Goal: Task Accomplishment & Management: Manage account settings

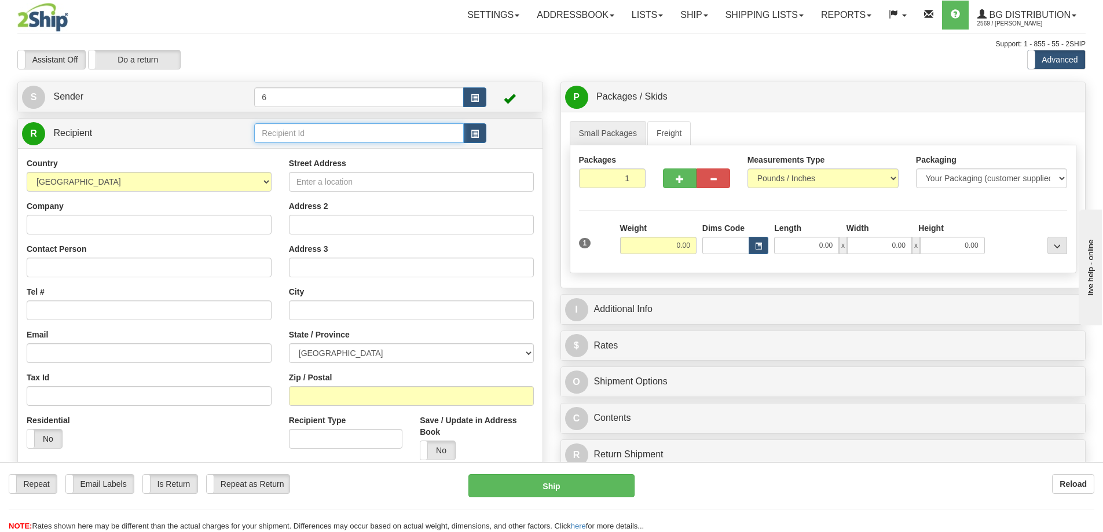
click at [292, 130] on input "text" at bounding box center [359, 133] width 210 height 20
type input "44002"
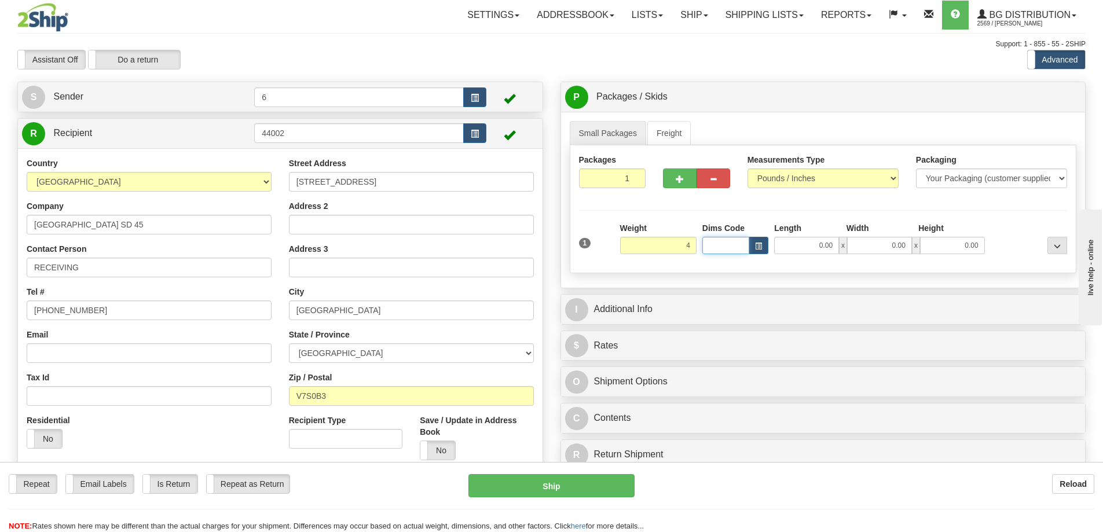
type input "4.00"
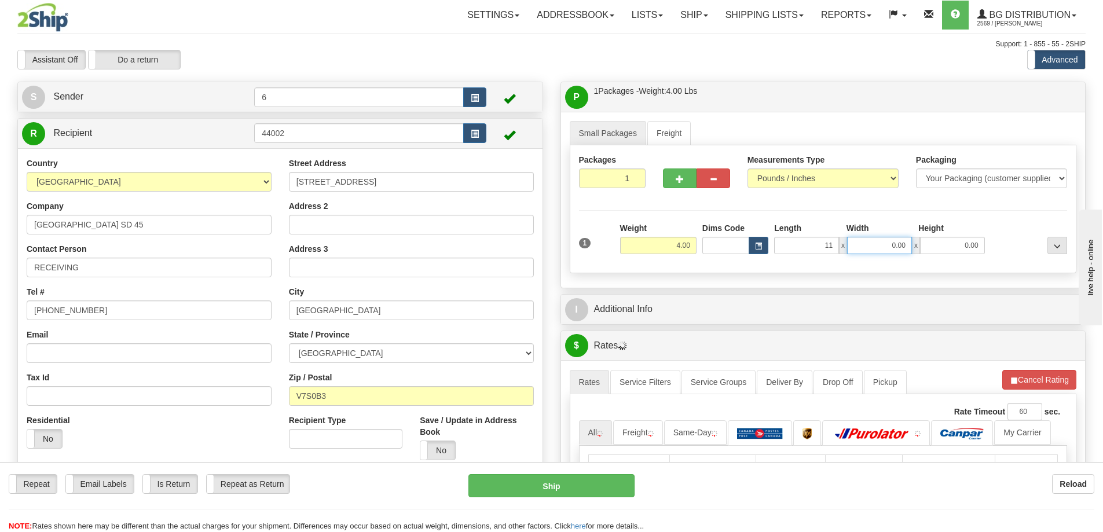
type input "11.00"
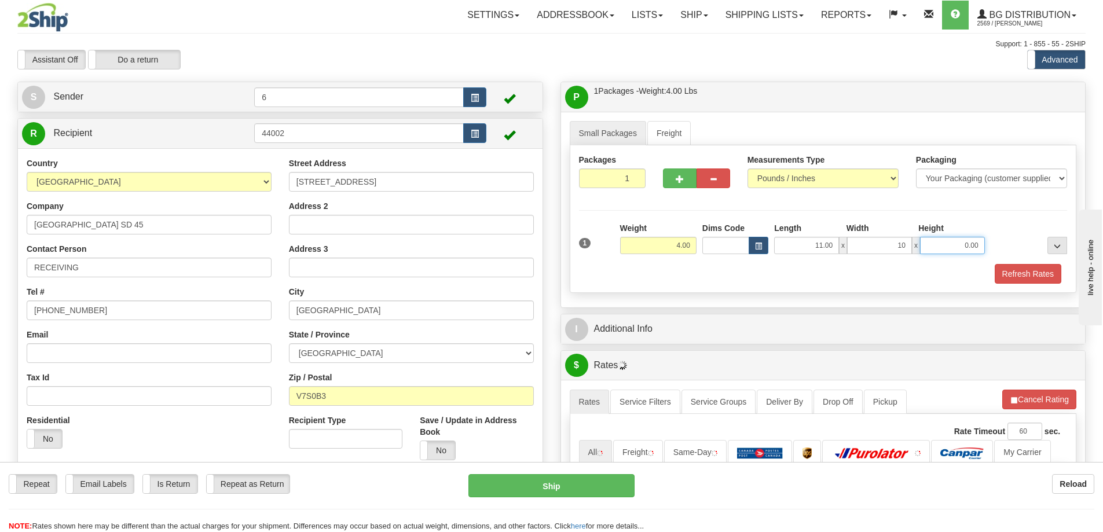
type input "10.00"
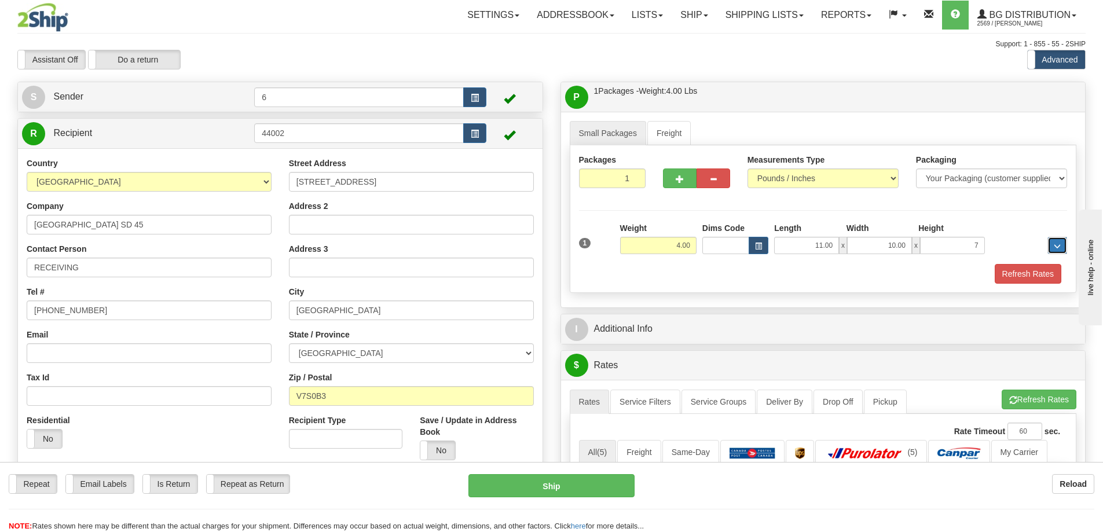
type input "7.00"
click at [1025, 276] on button "Refresh Rates" at bounding box center [1028, 274] width 67 height 20
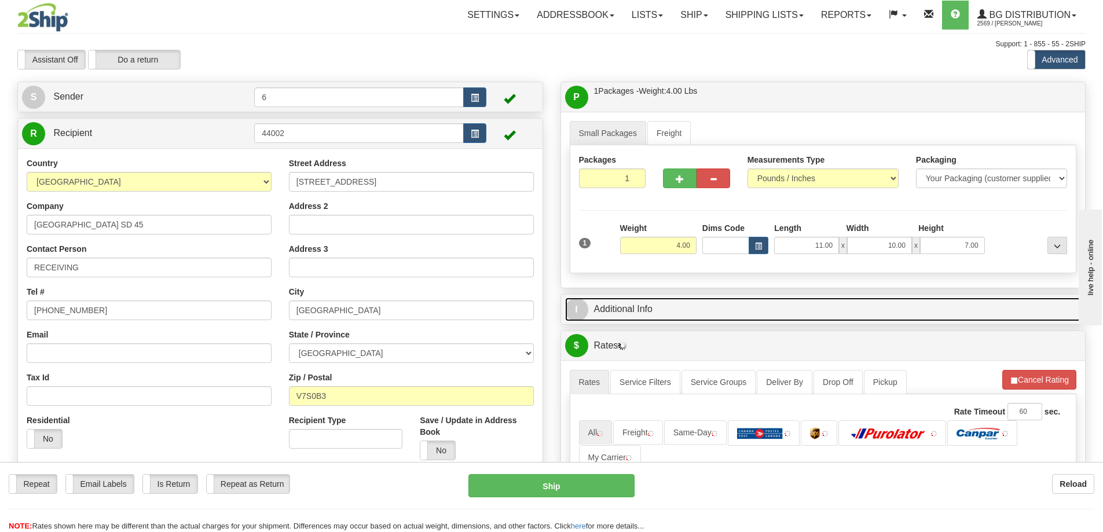
click at [907, 314] on link "I Additional Info" at bounding box center [823, 310] width 516 height 24
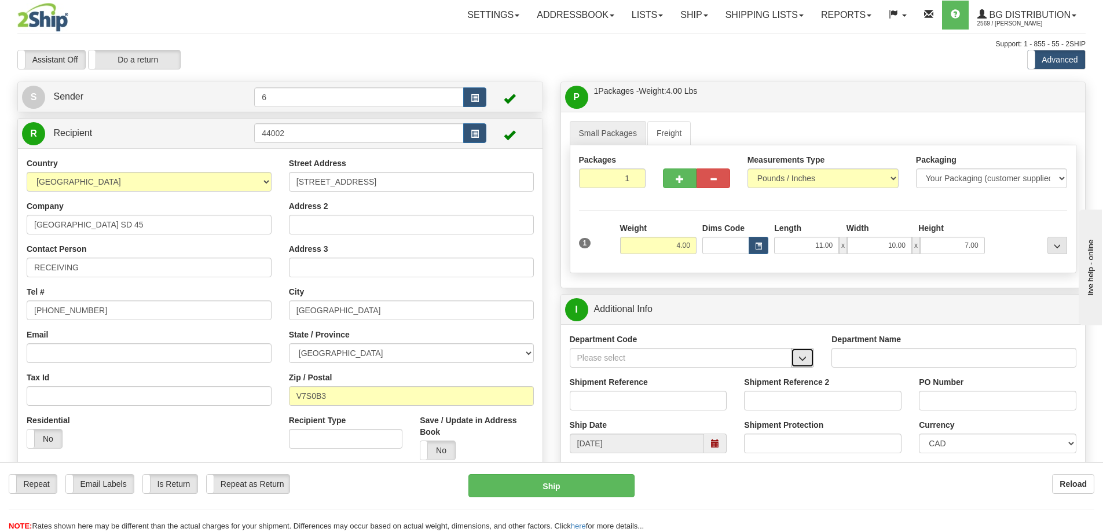
drag, startPoint x: 803, startPoint y: 362, endPoint x: 795, endPoint y: 364, distance: 8.3
click at [808, 361] on button "button" at bounding box center [802, 358] width 23 height 20
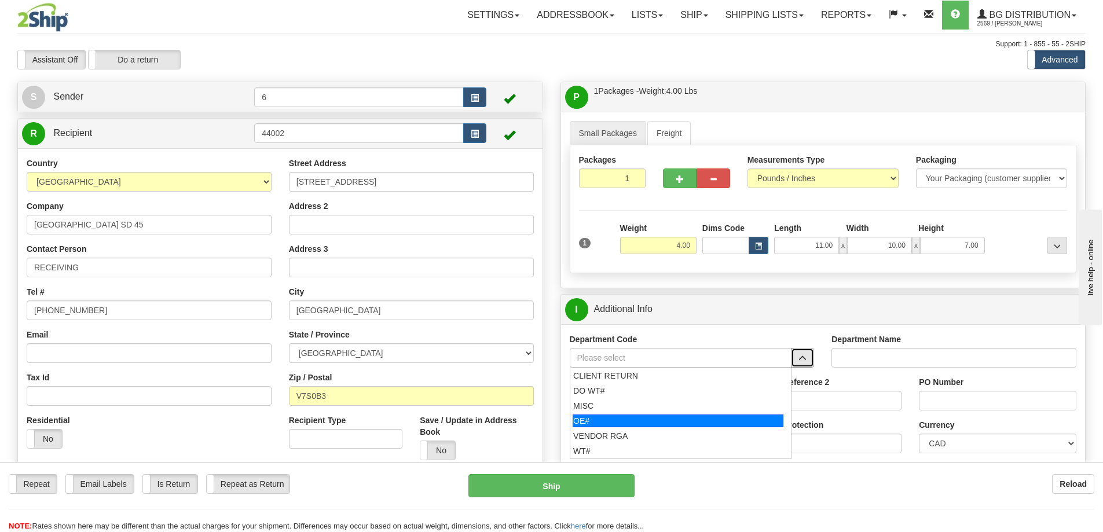
drag, startPoint x: 596, startPoint y: 420, endPoint x: 597, endPoint y: 400, distance: 20.3
click at [596, 420] on div "OE#" at bounding box center [678, 421] width 211 height 13
type input "OE#"
type input "ORDERS"
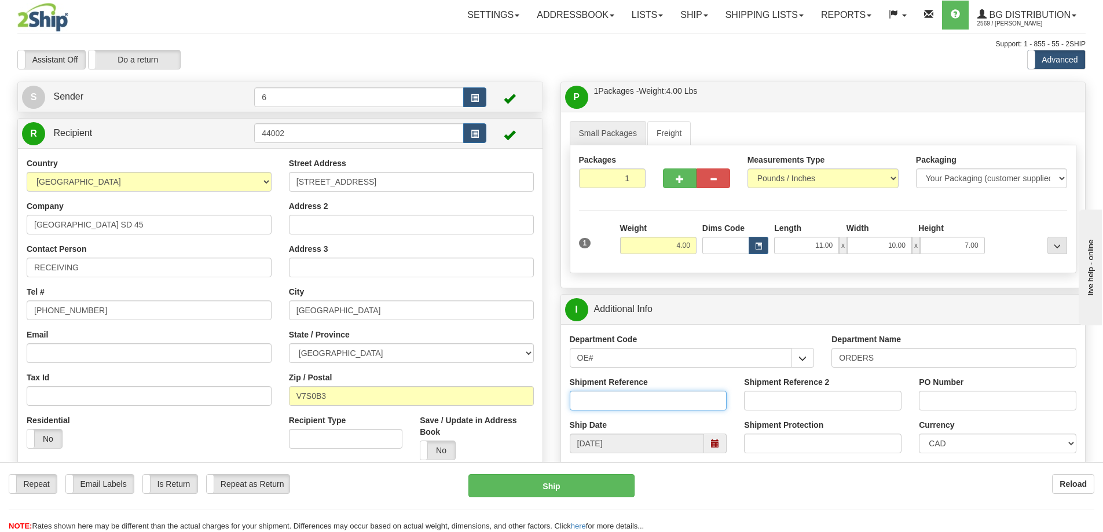
click at [597, 400] on input "Shipment Reference" at bounding box center [648, 401] width 157 height 20
type input "60031683-00"
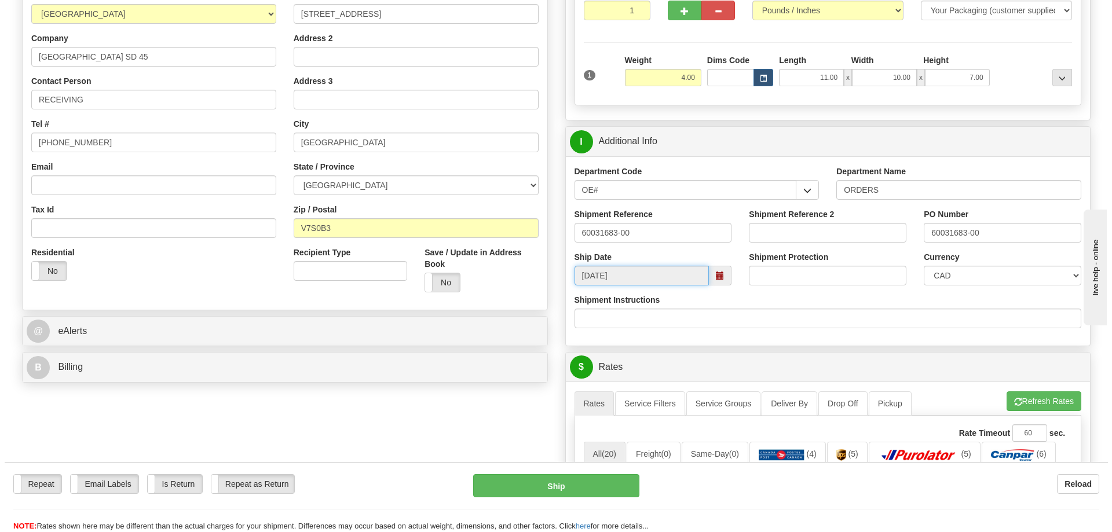
scroll to position [289, 0]
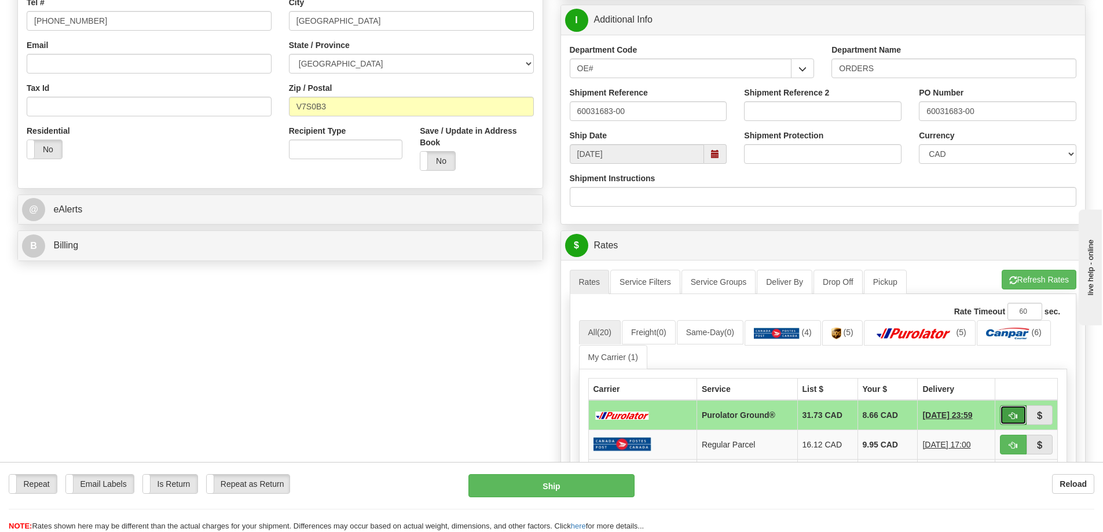
click at [1009, 413] on span "button" at bounding box center [1013, 416] width 8 height 8
type input "260"
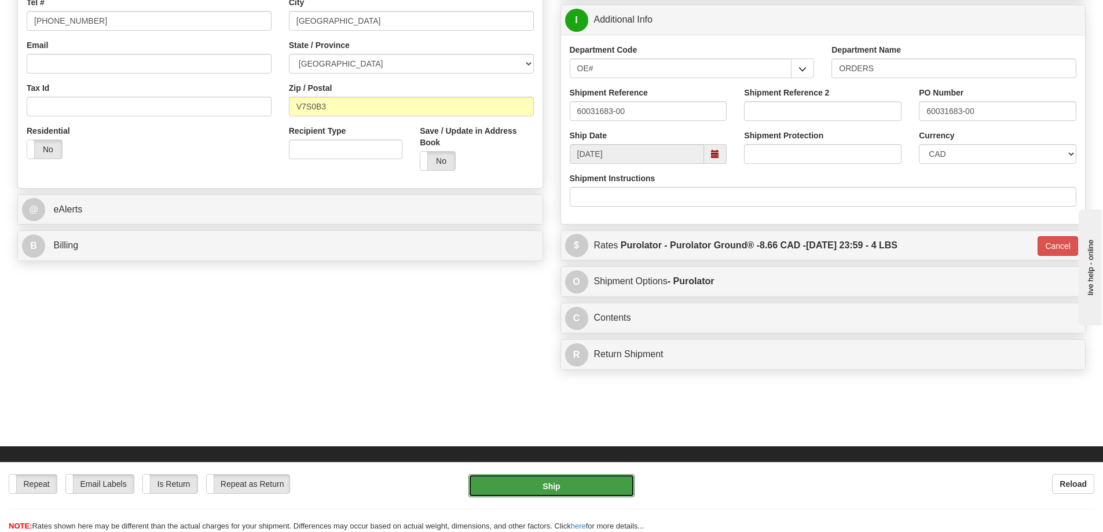
click at [581, 483] on button "Ship" at bounding box center [551, 485] width 166 height 23
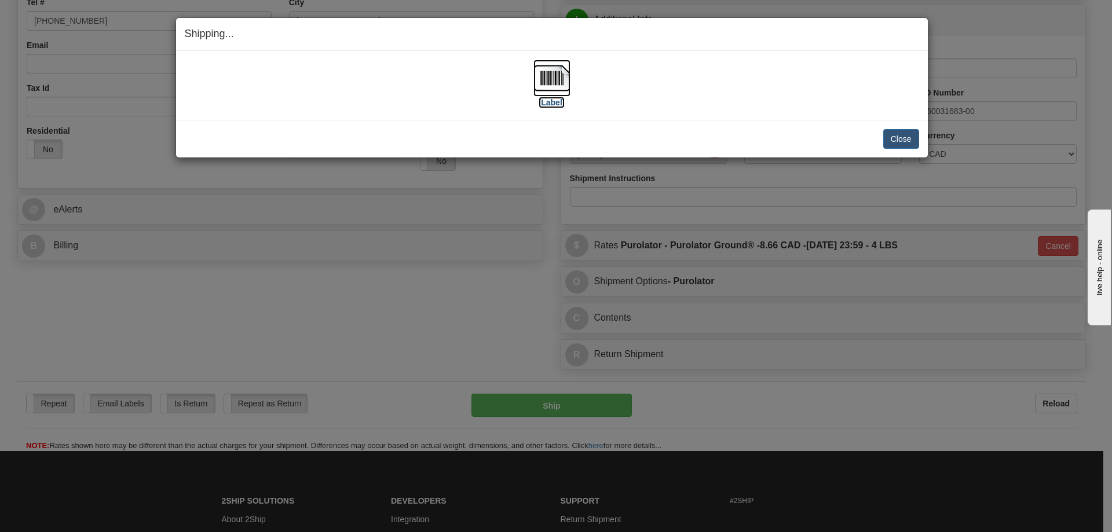
click at [560, 105] on label "[Label]" at bounding box center [551, 103] width 27 height 12
click at [907, 146] on button "Close" at bounding box center [901, 139] width 36 height 20
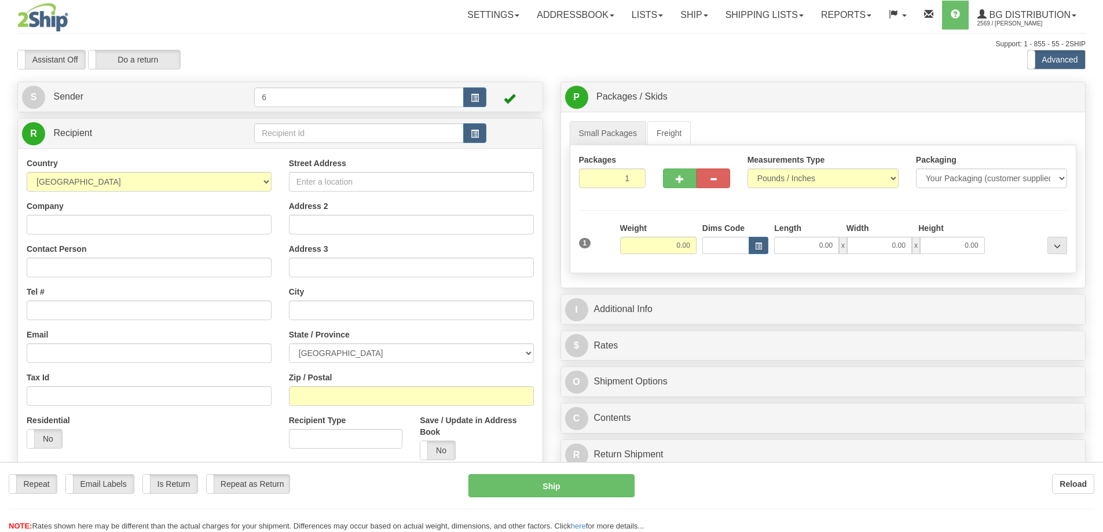
click at [275, 135] on div at bounding box center [551, 266] width 1103 height 532
click at [275, 135] on div "Toggle navigation Settings Shipping Preferences Fields Preferences New" at bounding box center [551, 329] width 1103 height 658
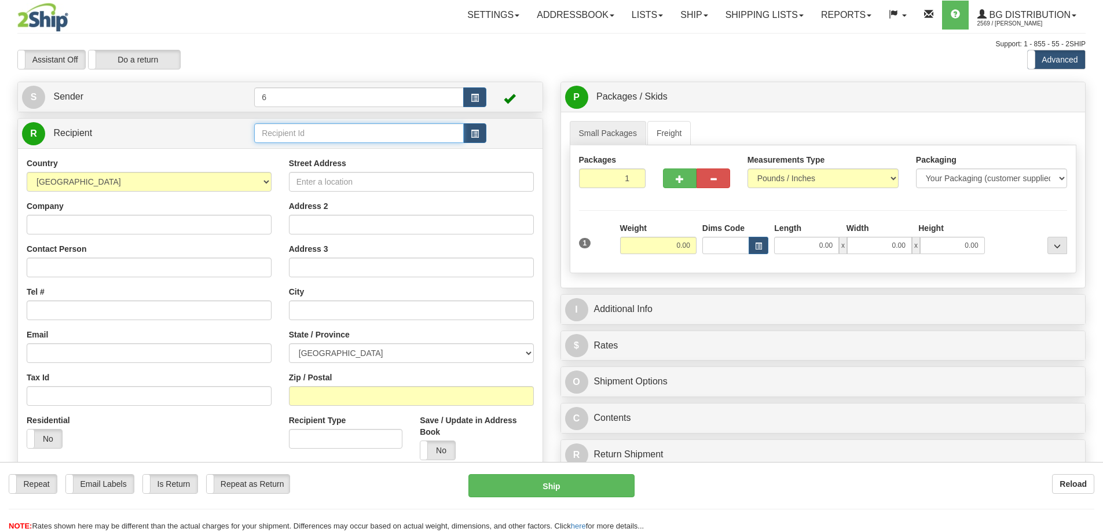
click at [275, 135] on input "text" at bounding box center [359, 133] width 210 height 20
drag, startPoint x: 0, startPoint y: 0, endPoint x: 276, endPoint y: 113, distance: 298.6
click at [274, 128] on input "text" at bounding box center [359, 133] width 210 height 20
type input "440198"
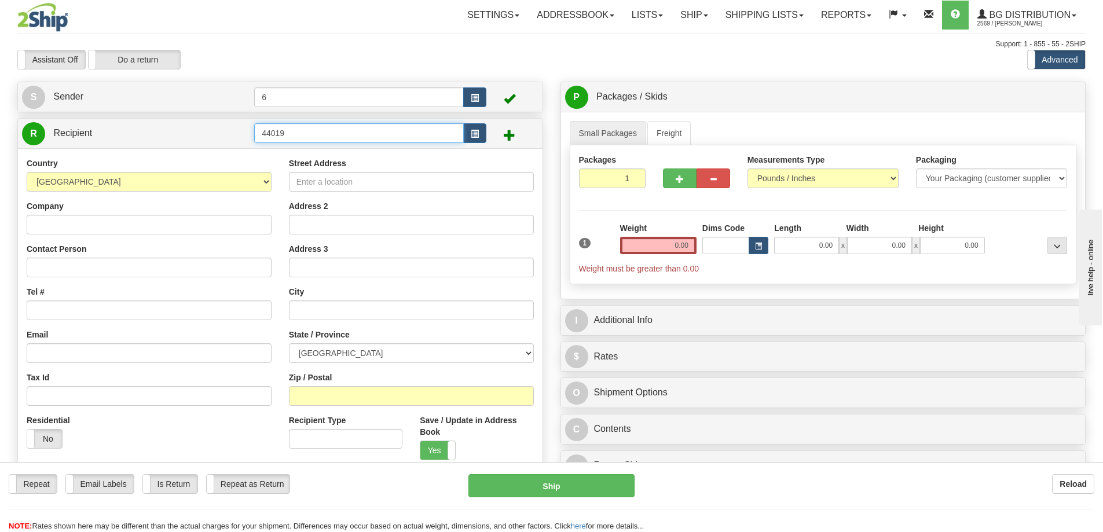
type input "44019"
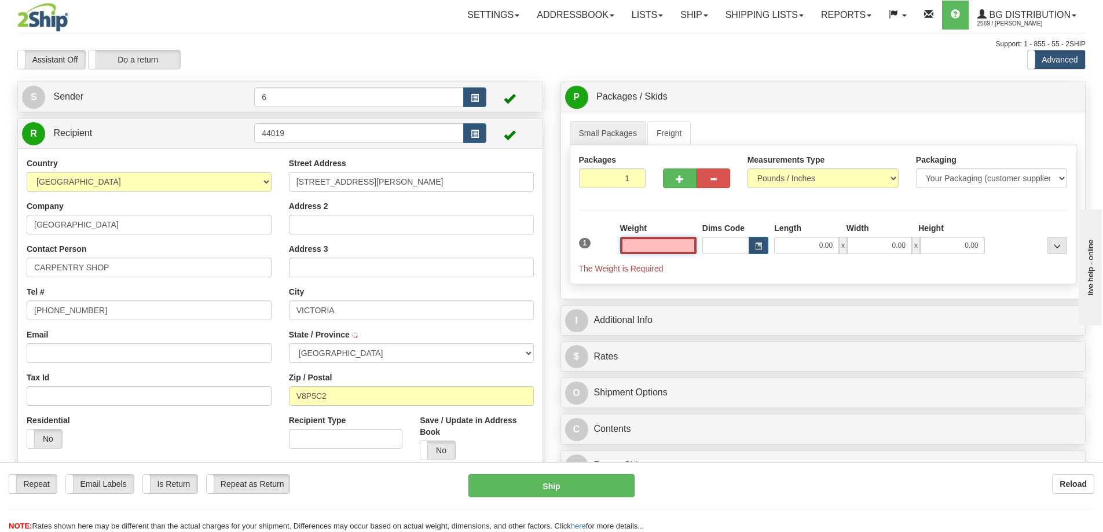
click at [669, 247] on input "text" at bounding box center [658, 245] width 76 height 17
type input "3.00"
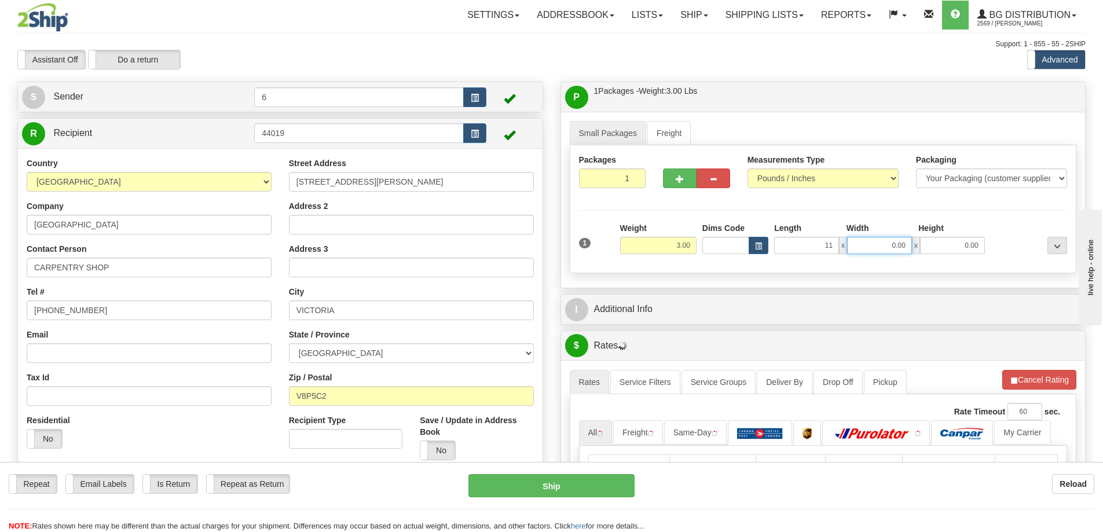
type input "11.00"
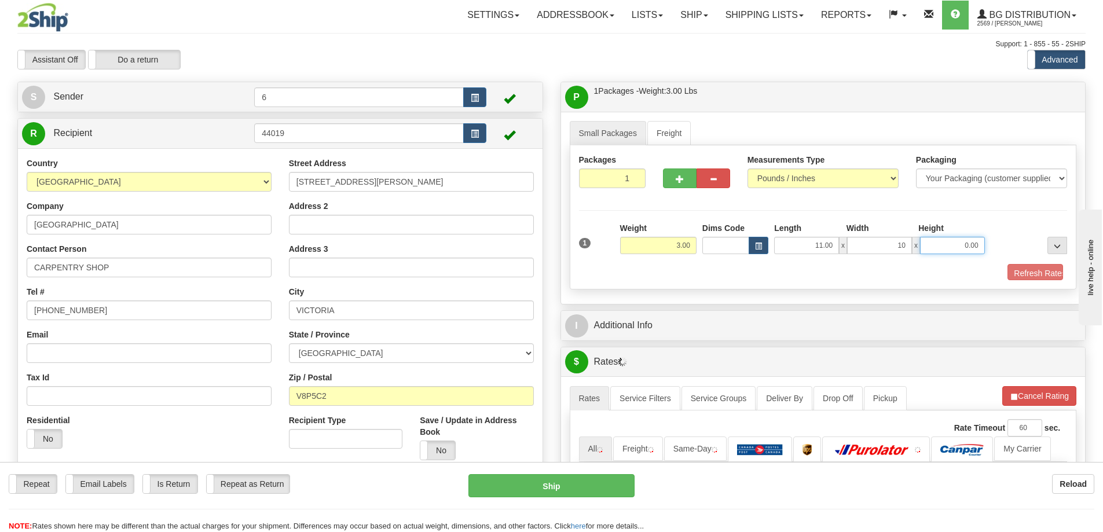
type input "10.00"
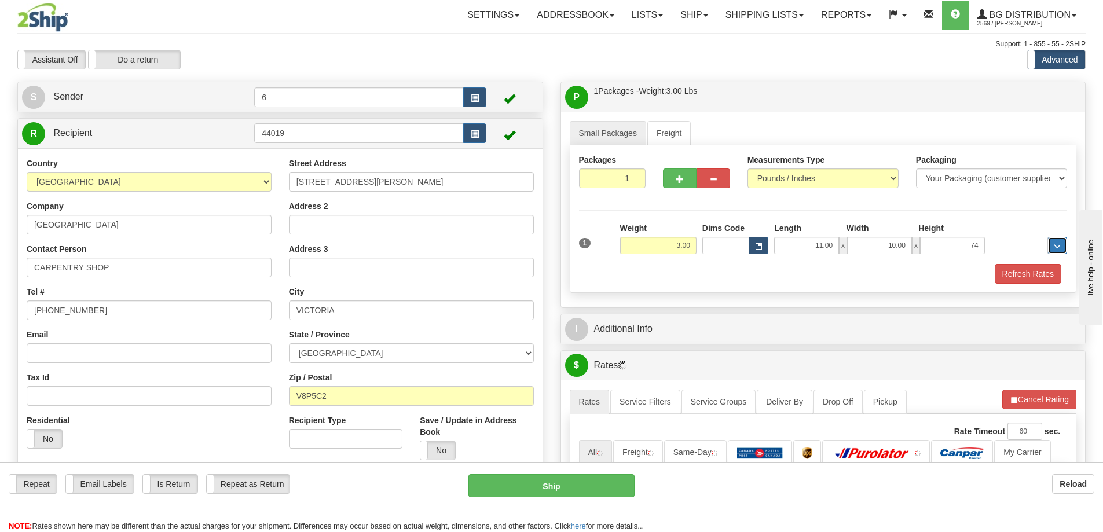
type input "74.00"
type input "7.00"
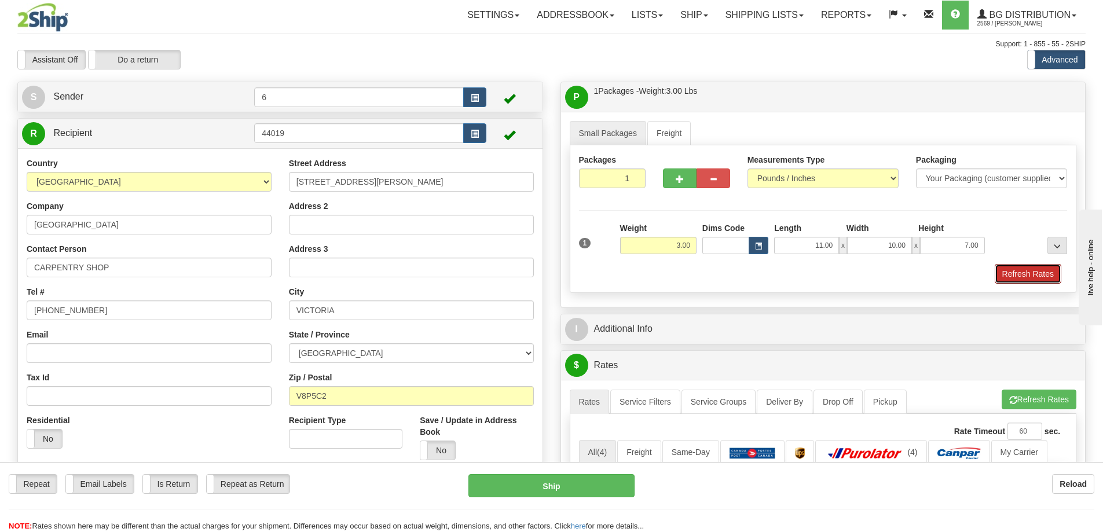
drag, startPoint x: 999, startPoint y: 276, endPoint x: 969, endPoint y: 307, distance: 44.2
click at [1000, 276] on button "Refresh Rates" at bounding box center [1028, 274] width 67 height 20
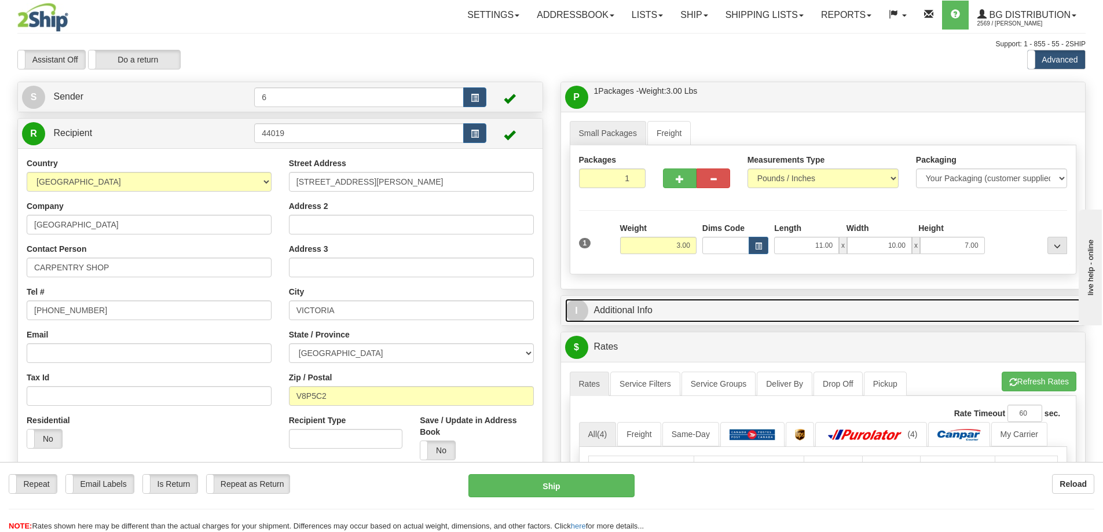
click at [945, 322] on link "I Additional Info" at bounding box center [823, 311] width 516 height 24
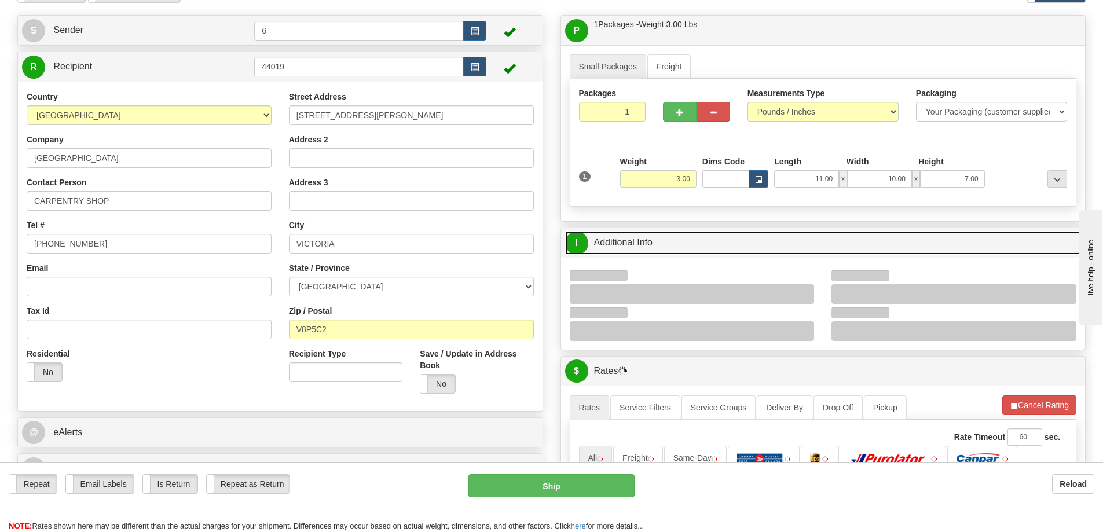
scroll to position [116, 0]
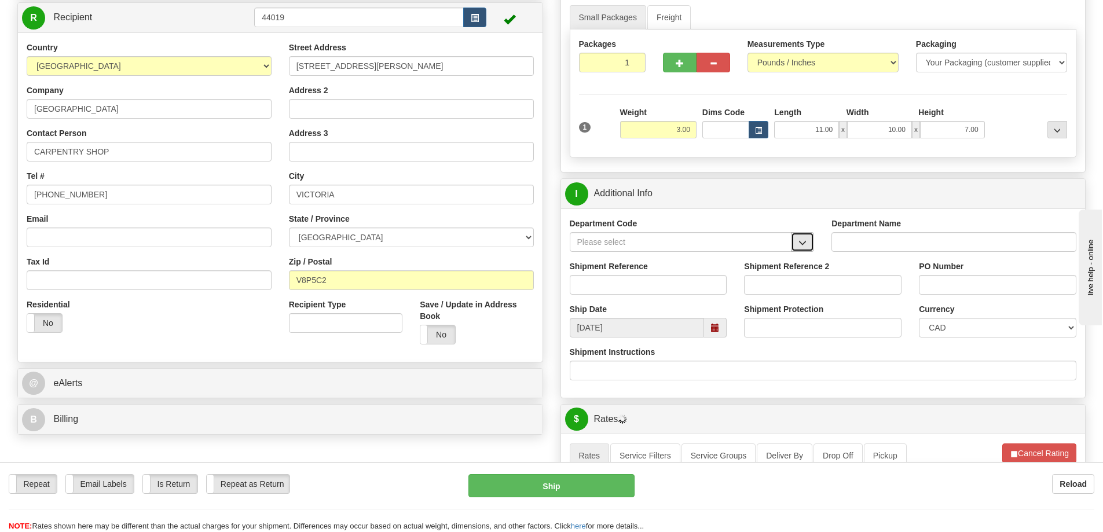
click at [806, 251] on button "button" at bounding box center [802, 242] width 23 height 20
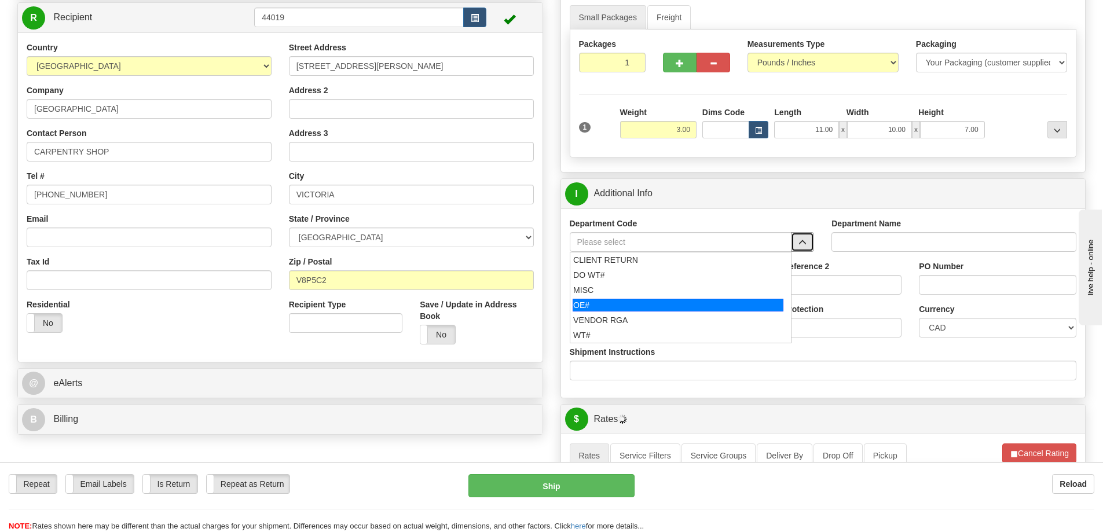
click at [648, 305] on div "OE#" at bounding box center [678, 305] width 211 height 13
type input "OE#"
type input "ORDERS"
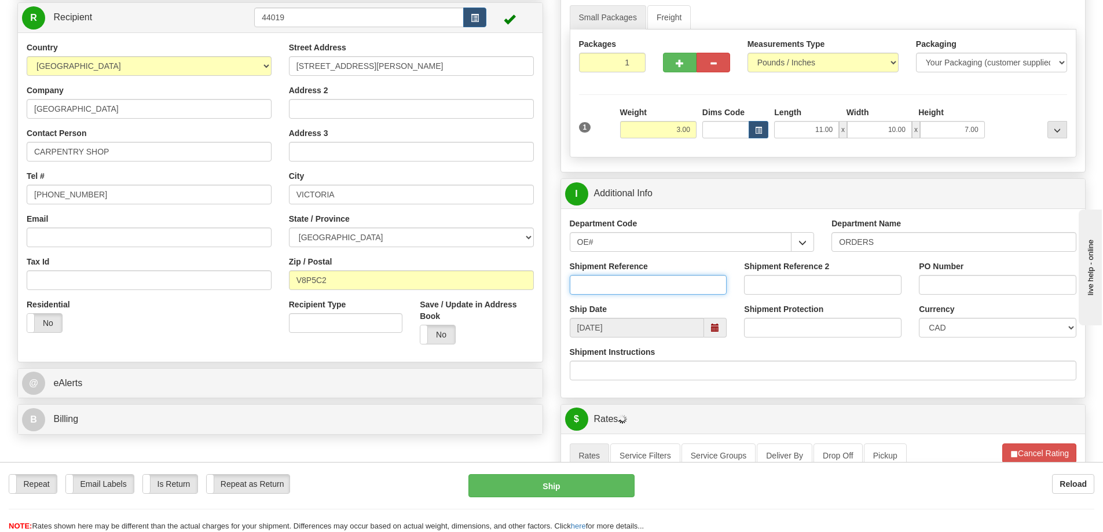
drag, startPoint x: 643, startPoint y: 288, endPoint x: 644, endPoint y: 274, distance: 13.9
click at [643, 288] on input "Shipment Reference" at bounding box center [648, 285] width 157 height 20
type input "60031887-00"
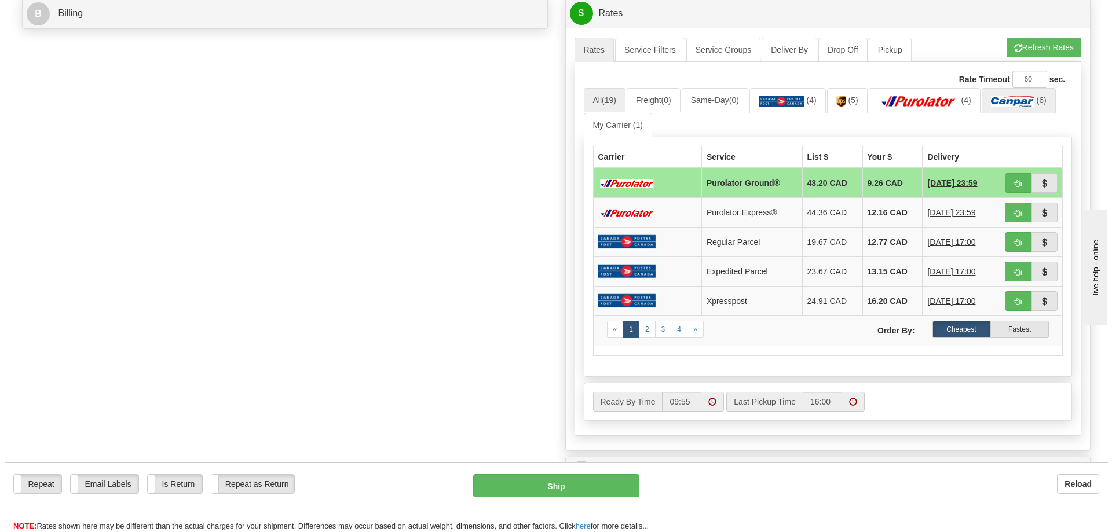
scroll to position [405, 0]
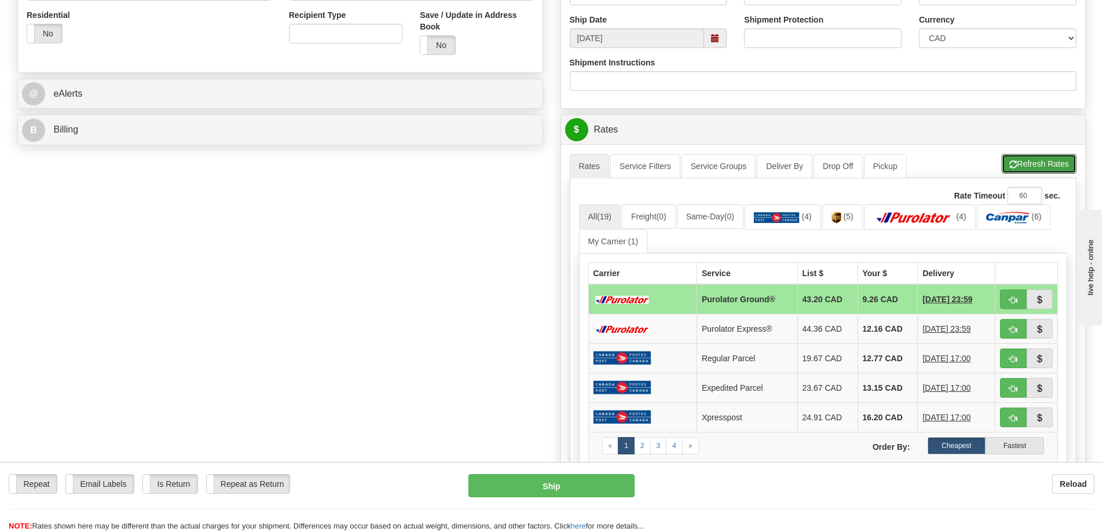
click at [1037, 166] on button "Refresh Rates" at bounding box center [1039, 164] width 75 height 20
click at [1017, 302] on button "button" at bounding box center [1013, 299] width 27 height 20
type input "260"
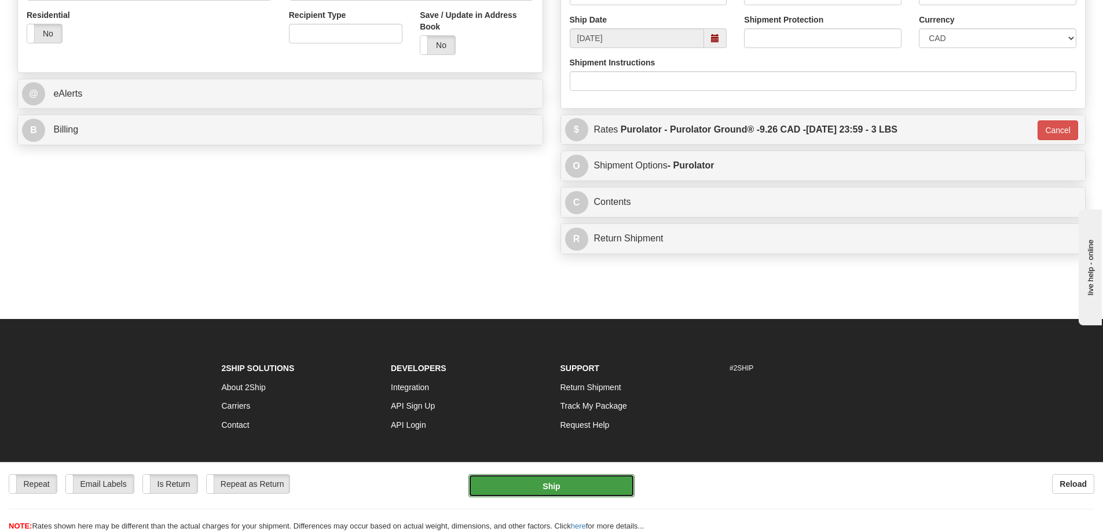
click at [601, 486] on button "Ship" at bounding box center [551, 485] width 166 height 23
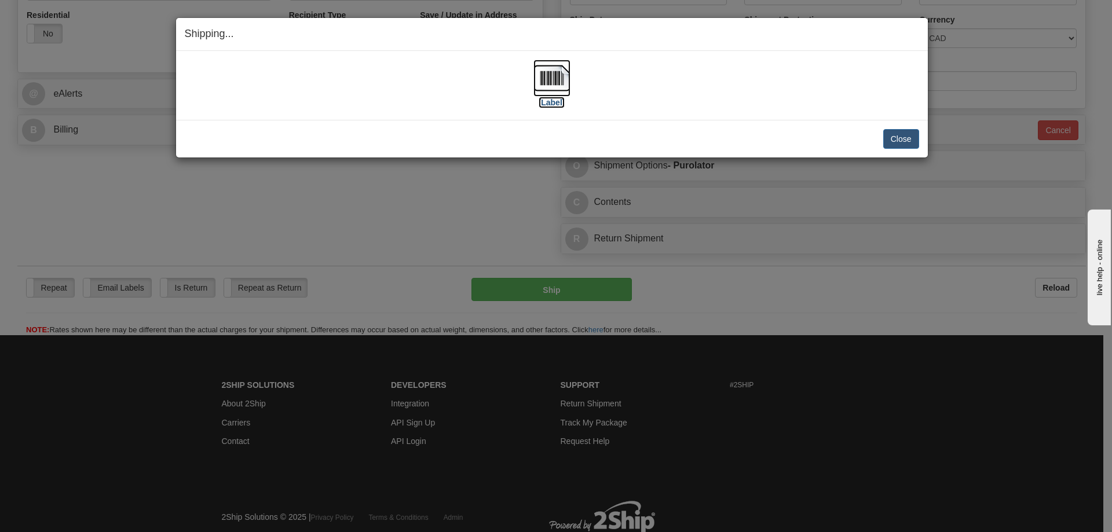
click at [551, 102] on label "[Label]" at bounding box center [551, 103] width 27 height 12
click at [970, 79] on div "Shipping... Your SHIPMENT will EXPIRE in [Label] IMPORTANT NOTICE Embassy / Con…" at bounding box center [556, 266] width 1112 height 532
click at [899, 138] on button "Close" at bounding box center [901, 139] width 36 height 20
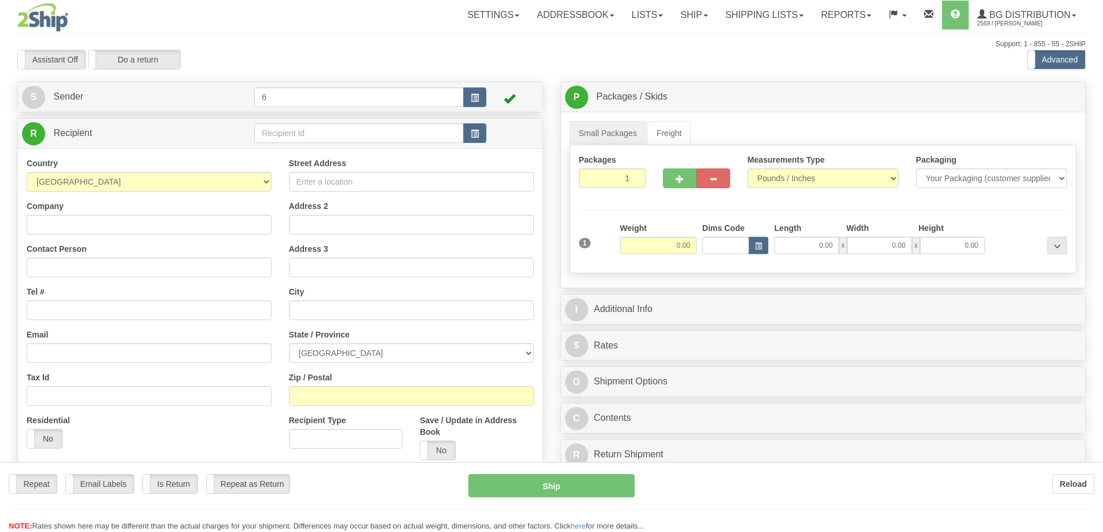
click at [304, 130] on div "Toggle navigation Settings Shipping Preferences Fields Preferences New" at bounding box center [551, 329] width 1103 height 658
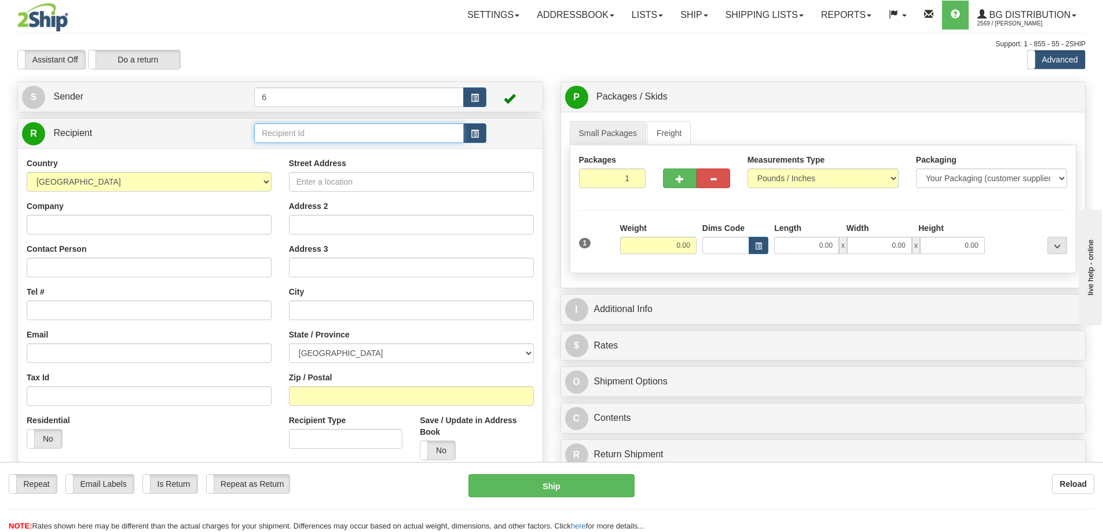
click at [305, 131] on input "text" at bounding box center [359, 133] width 210 height 20
type input "41054"
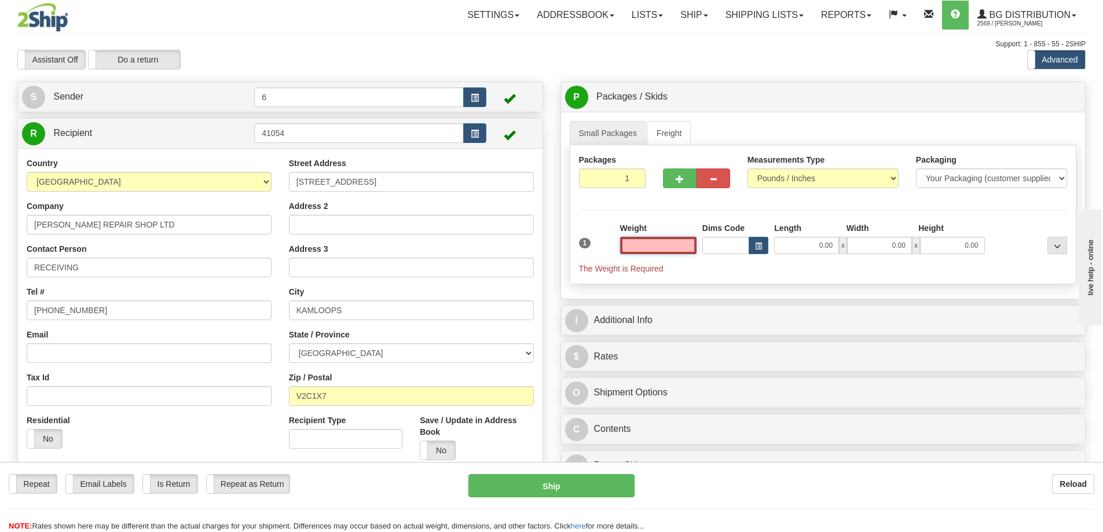
click at [681, 243] on input "text" at bounding box center [658, 245] width 76 height 17
type input "20.00"
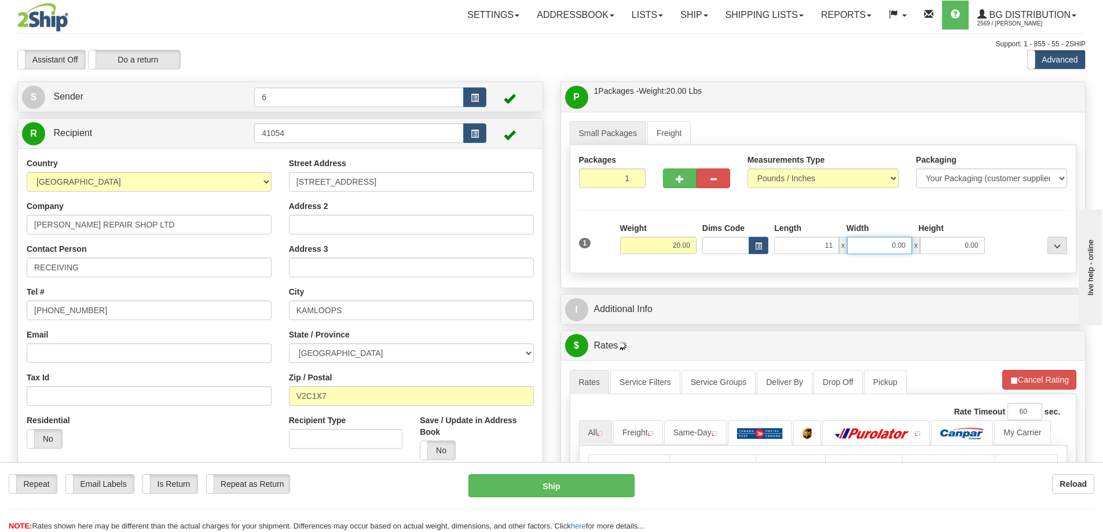
type input "11.00"
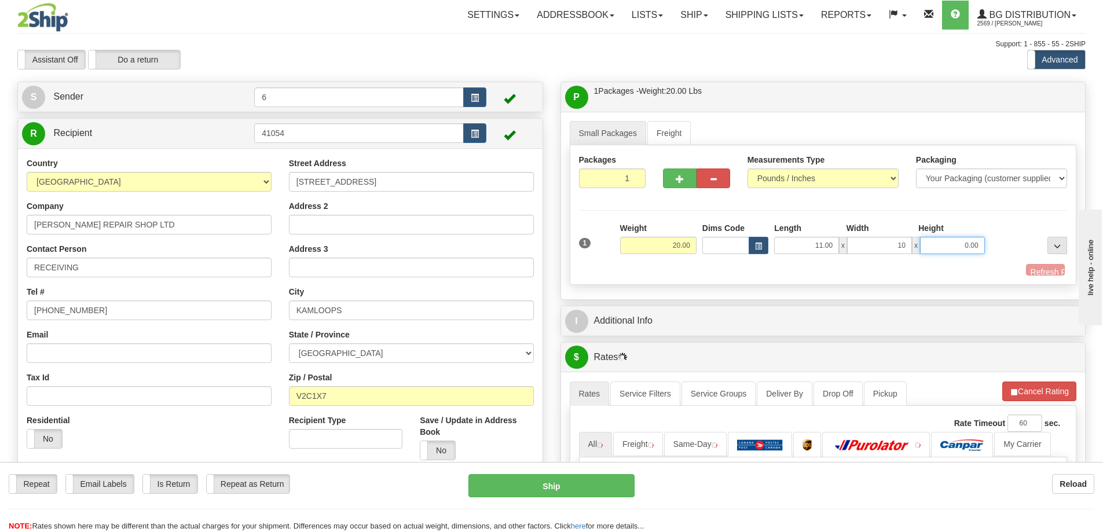
type input "10.00"
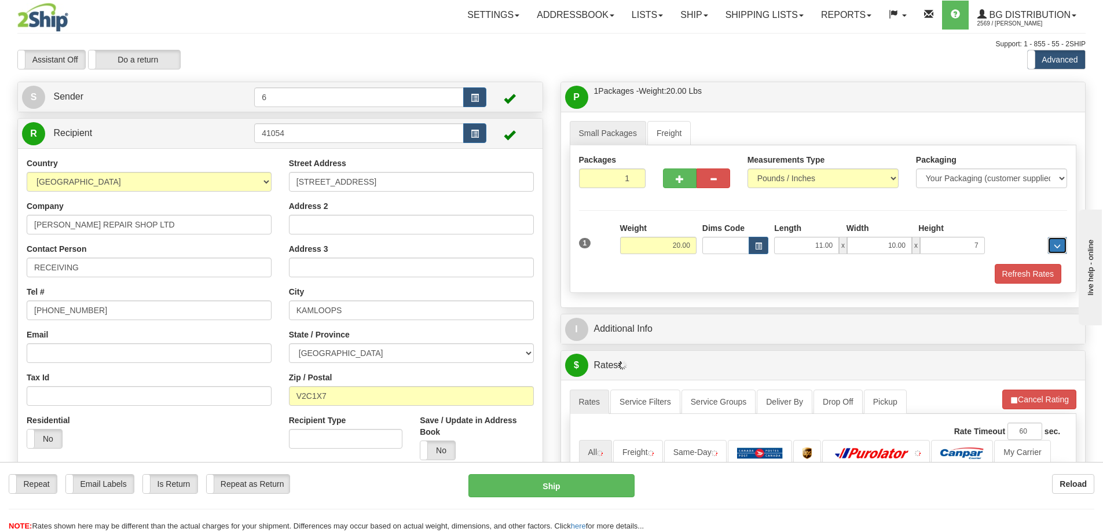
type input "7.00"
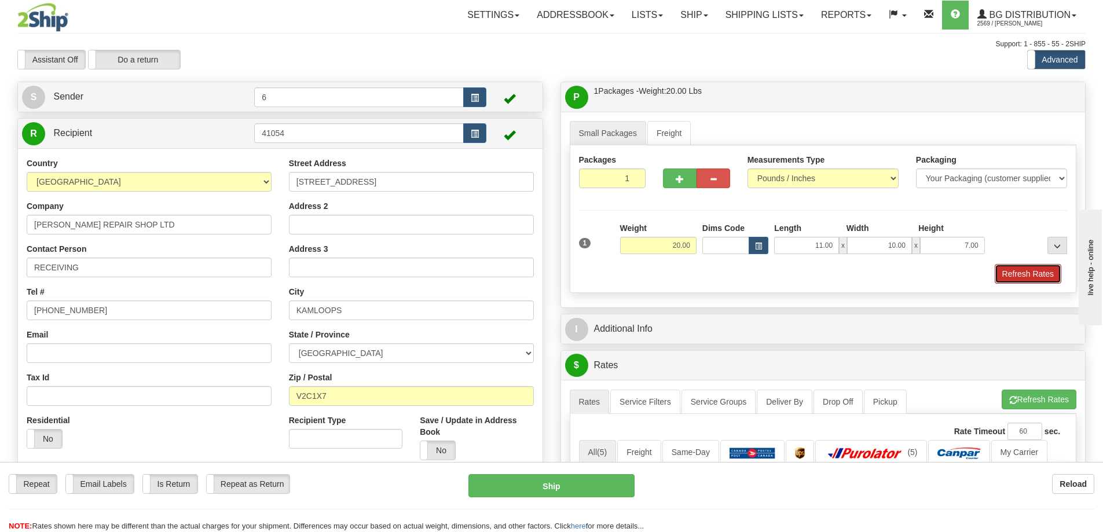
click at [1043, 272] on button "Refresh Rates" at bounding box center [1028, 274] width 67 height 20
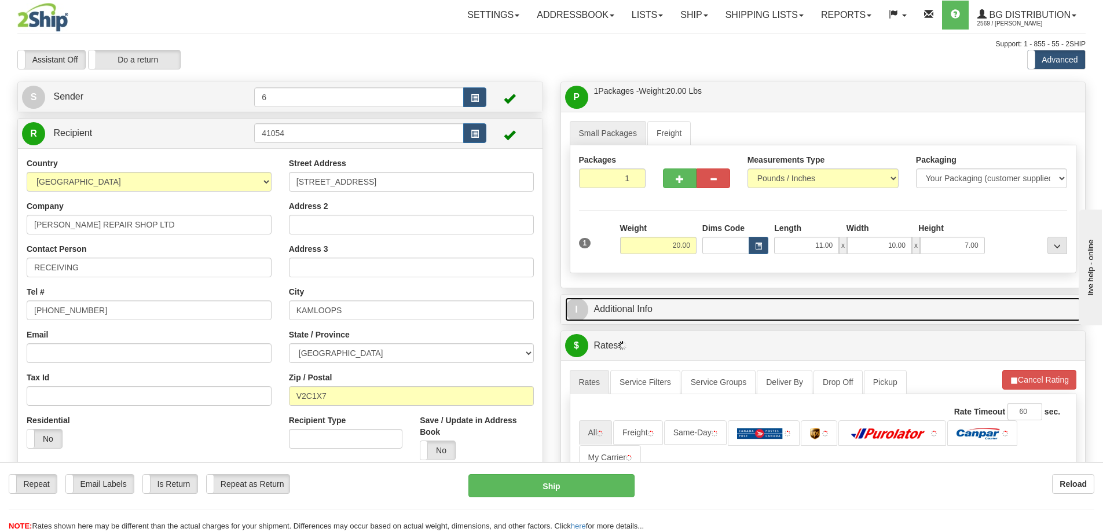
click at [1000, 317] on link "I Additional Info" at bounding box center [823, 310] width 516 height 24
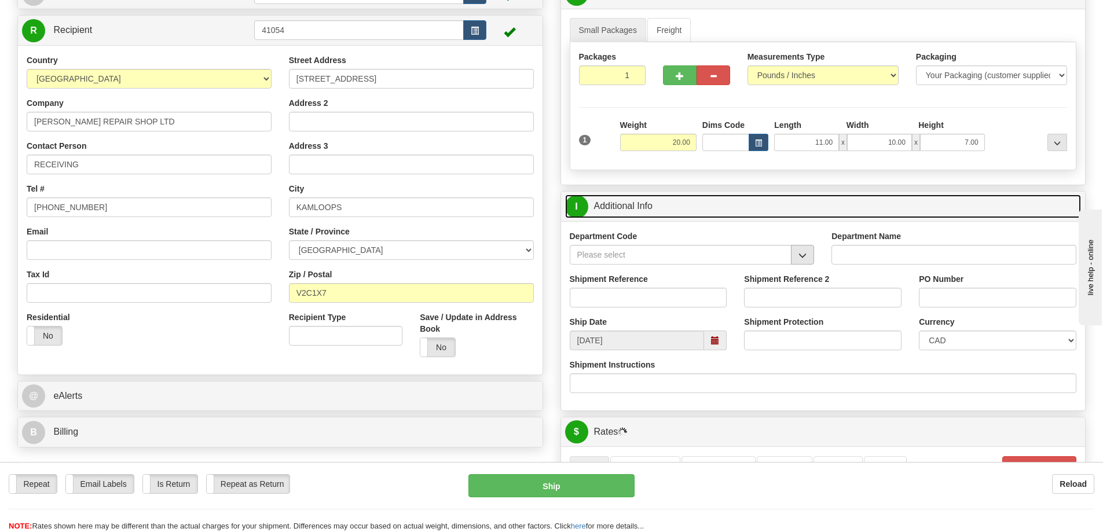
scroll to position [116, 0]
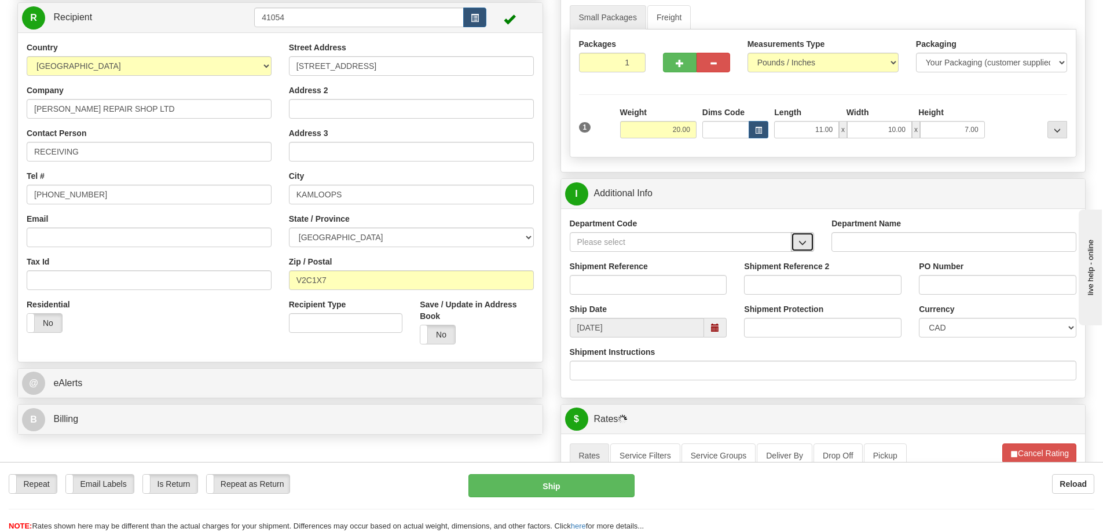
click at [805, 236] on button "button" at bounding box center [802, 242] width 23 height 20
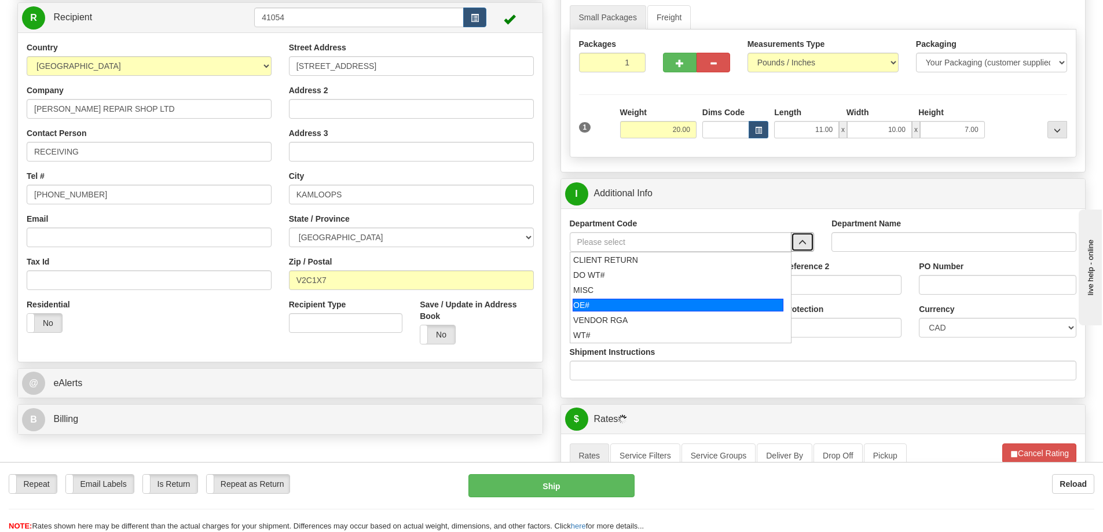
click at [611, 305] on div "OE#" at bounding box center [678, 305] width 211 height 13
type input "OE#"
type input "ORDERS"
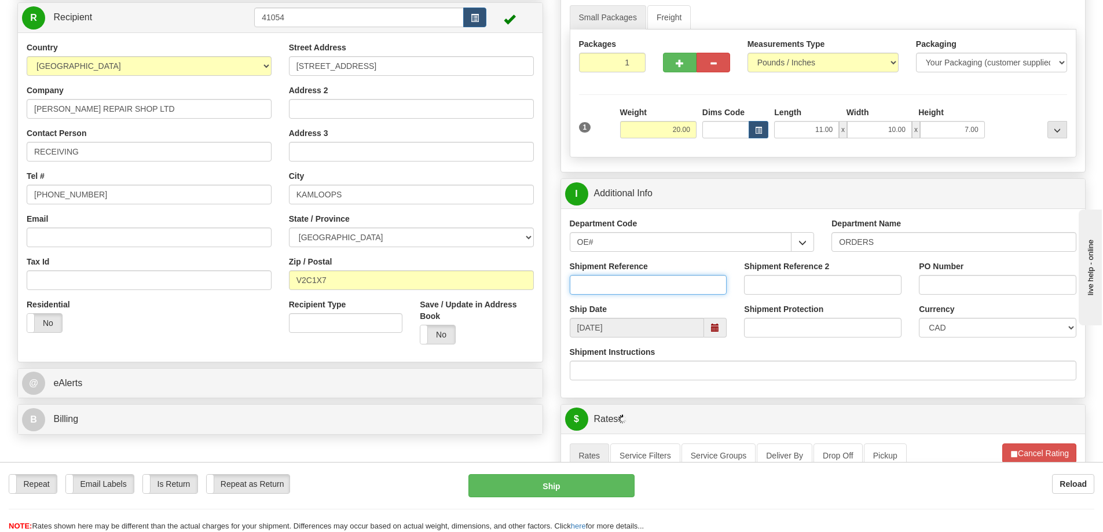
click at [613, 287] on input "Shipment Reference" at bounding box center [648, 285] width 157 height 20
type input "60029900-01 60031627-01"
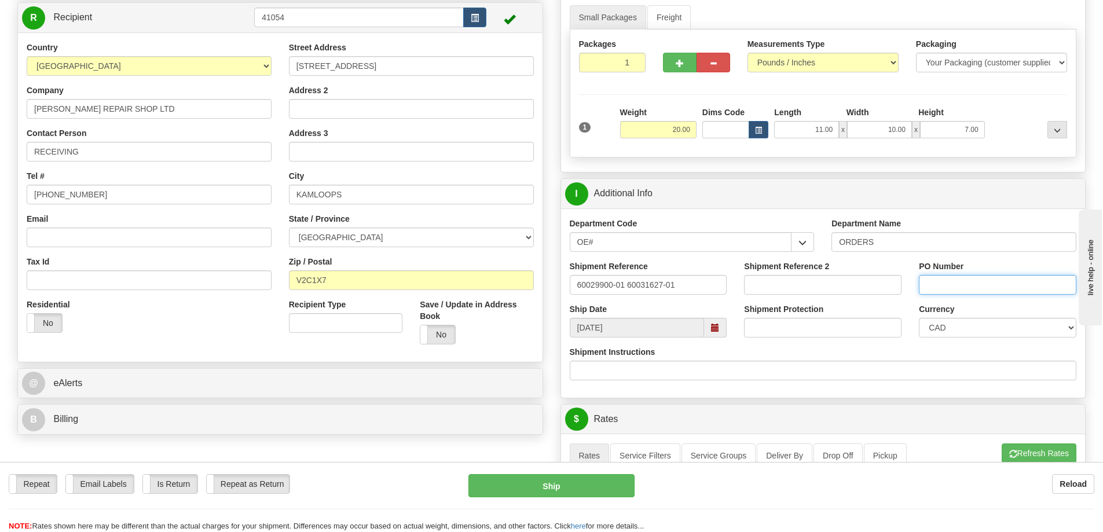
paste input "60029900-01 60031627-01"
type input "60029900-01 60031627-01"
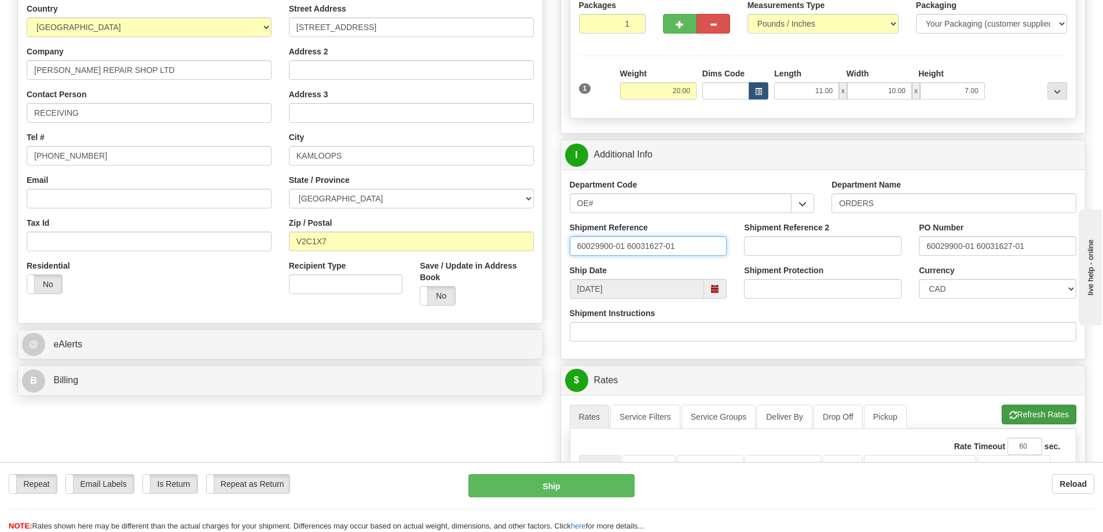
scroll to position [174, 0]
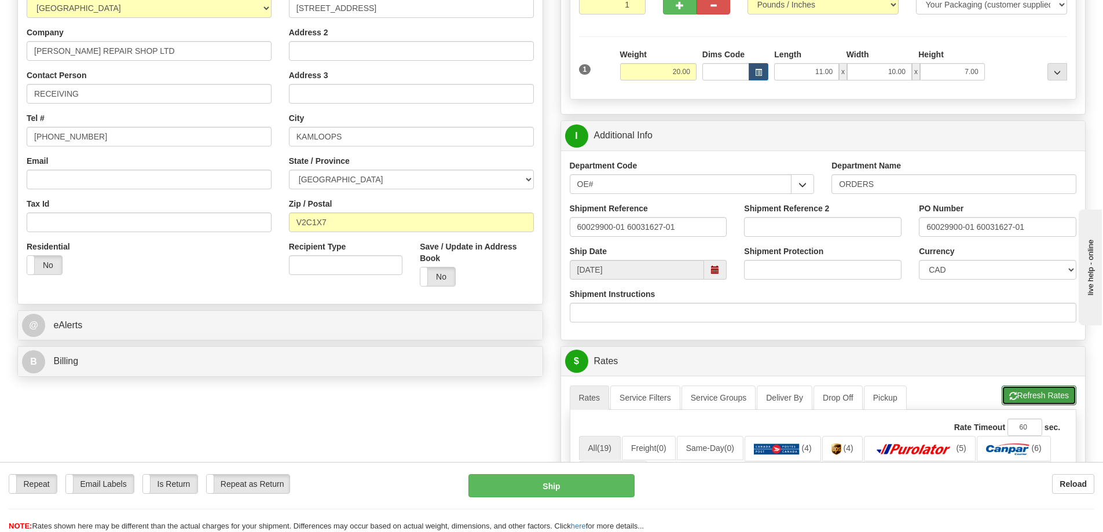
click at [1040, 395] on button "Refresh Rates" at bounding box center [1039, 396] width 75 height 20
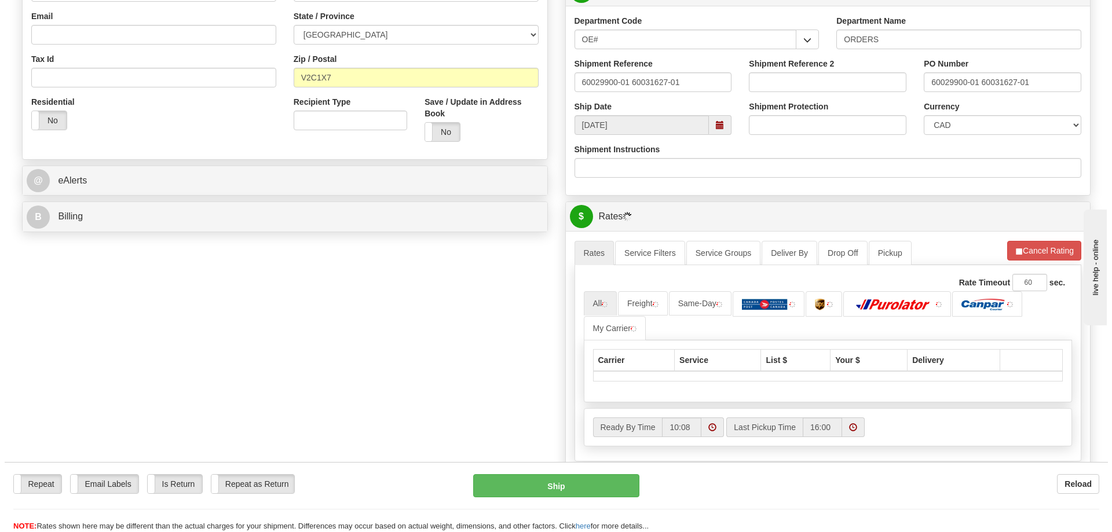
scroll to position [405, 0]
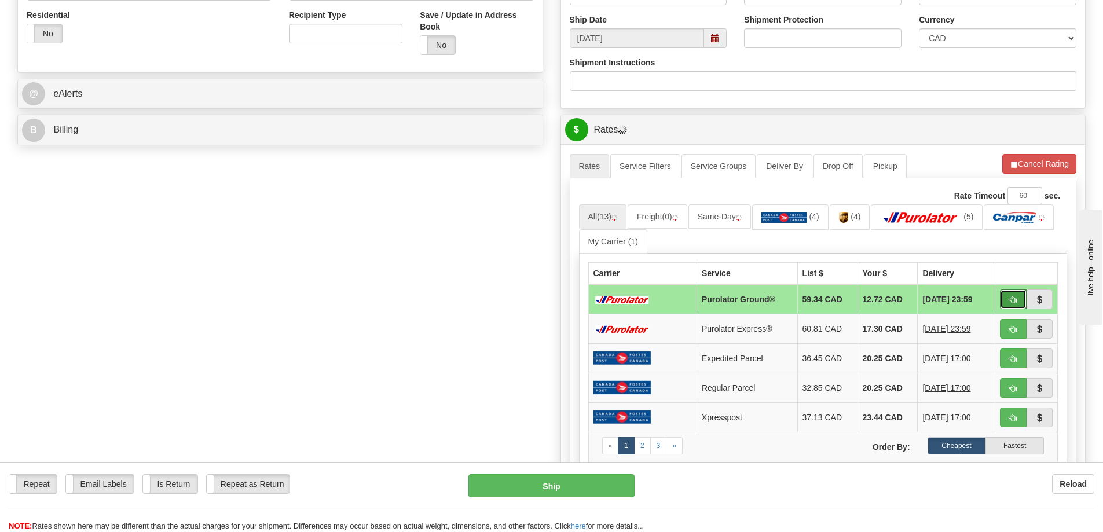
click at [1018, 299] on button "button" at bounding box center [1013, 299] width 27 height 20
click at [1005, 298] on button "button" at bounding box center [1013, 299] width 27 height 20
click at [1020, 303] on button "button" at bounding box center [1013, 299] width 27 height 20
type input "260"
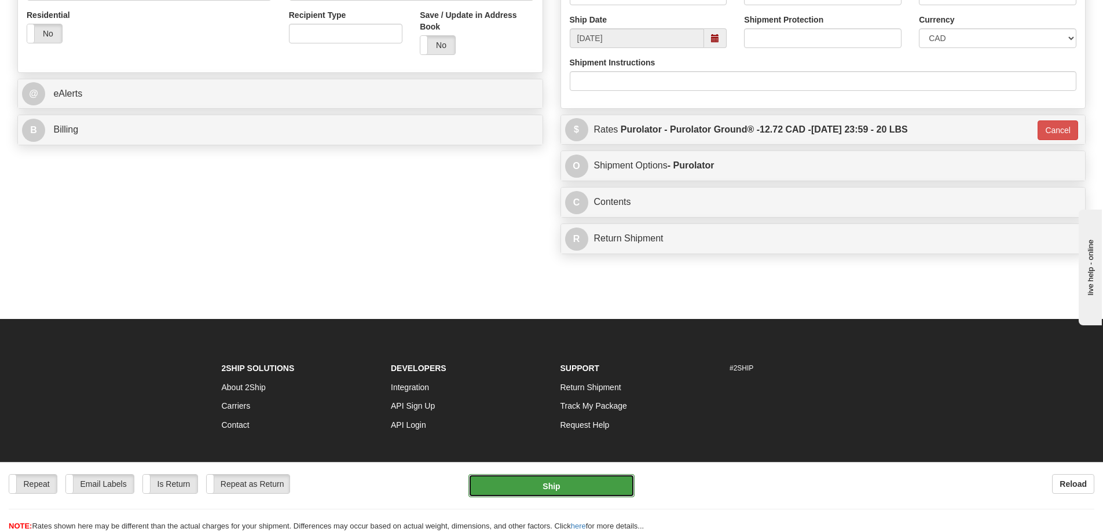
click at [563, 485] on button "Ship" at bounding box center [551, 485] width 166 height 23
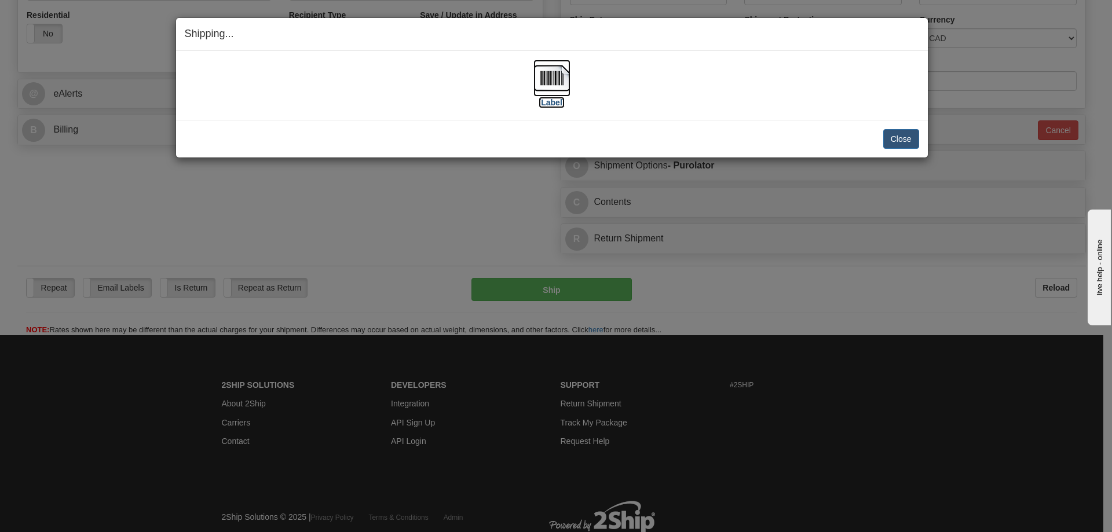
click at [541, 107] on label "[Label]" at bounding box center [551, 103] width 27 height 12
click at [907, 130] on button "Close" at bounding box center [901, 139] width 36 height 20
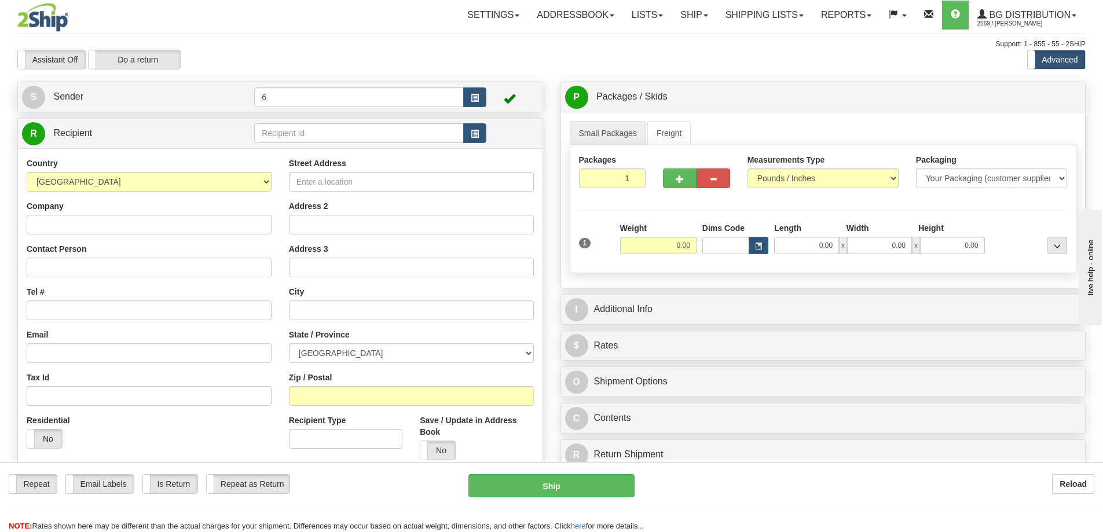
drag, startPoint x: 391, startPoint y: 52, endPoint x: 385, endPoint y: 44, distance: 10.0
click at [391, 51] on div "Toggle navigation Settings Shipping Preferences Fields Preferences New" at bounding box center [551, 329] width 1103 height 658
click at [312, 134] on input "text" at bounding box center [359, 133] width 210 height 20
type input "41099"
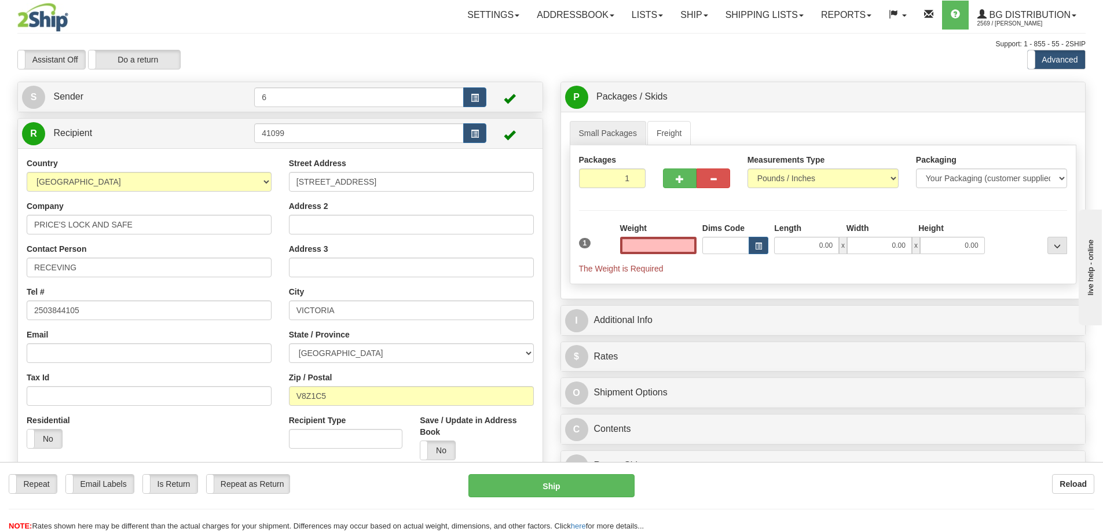
type input "0.00"
click at [658, 234] on div "Weight 0.00" at bounding box center [658, 238] width 76 height 32
click at [667, 248] on input "0.00" at bounding box center [658, 245] width 76 height 17
type input "10.00"
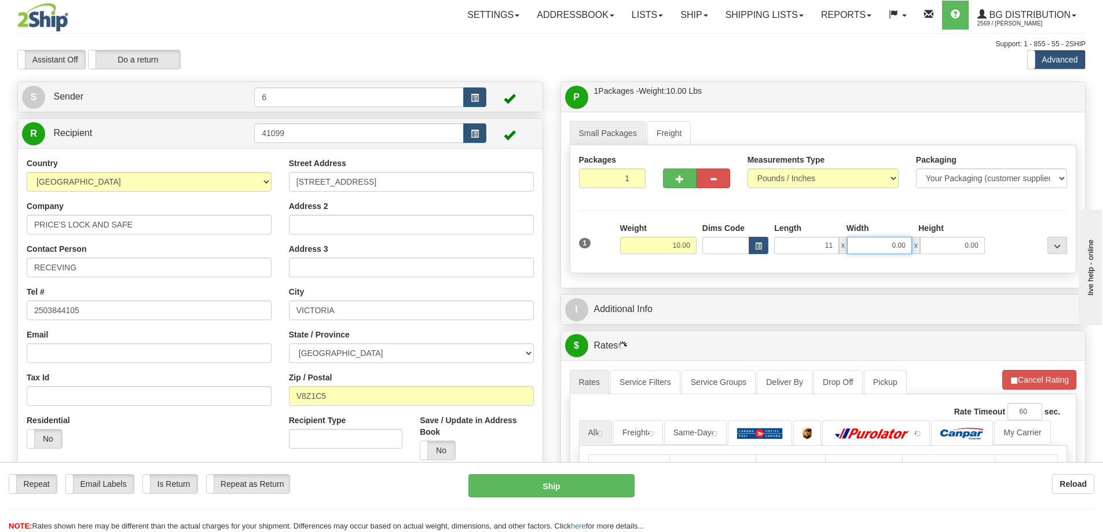
type input "11.00"
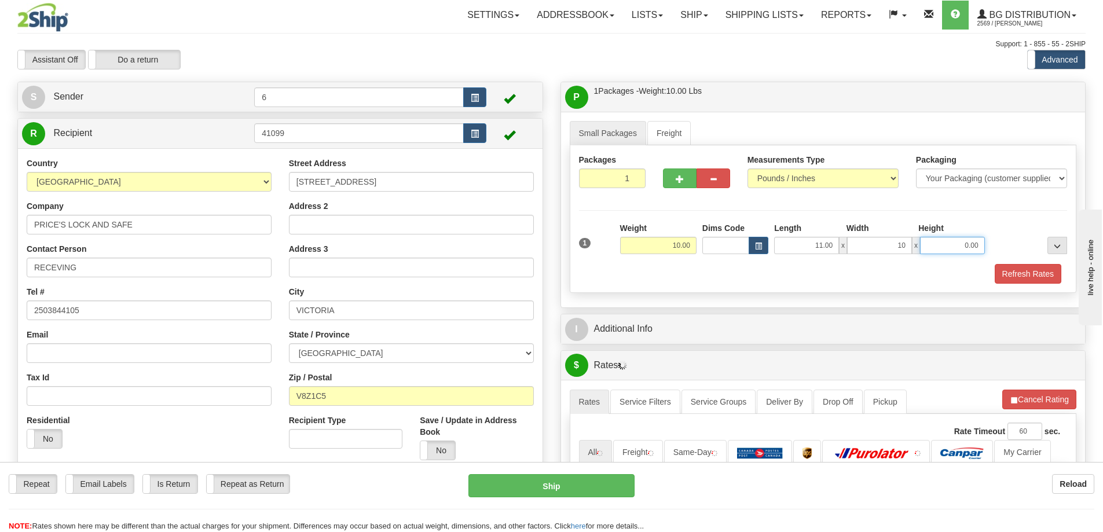
type input "10.00"
type input "7.00"
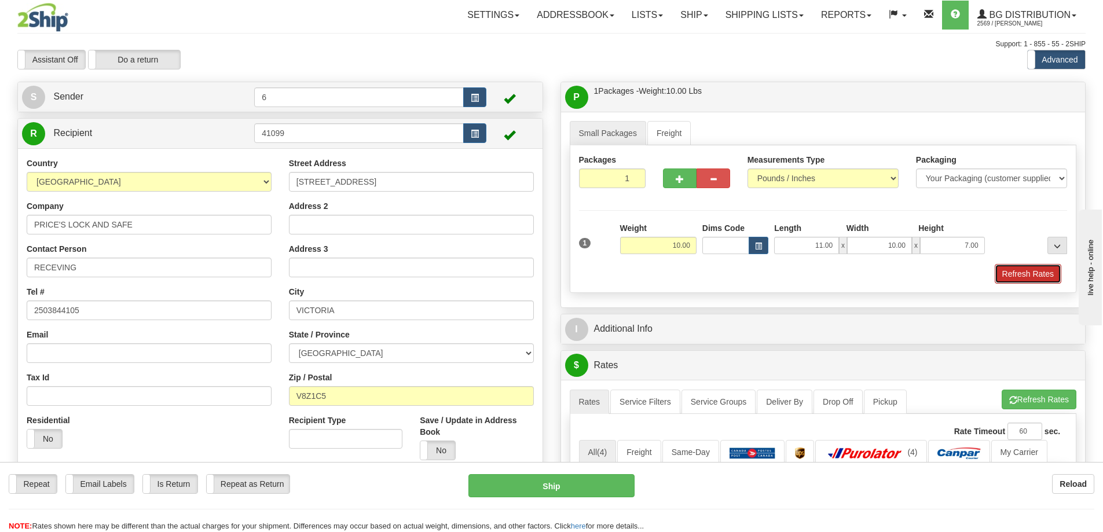
click at [1017, 274] on button "Refresh Rates" at bounding box center [1028, 274] width 67 height 20
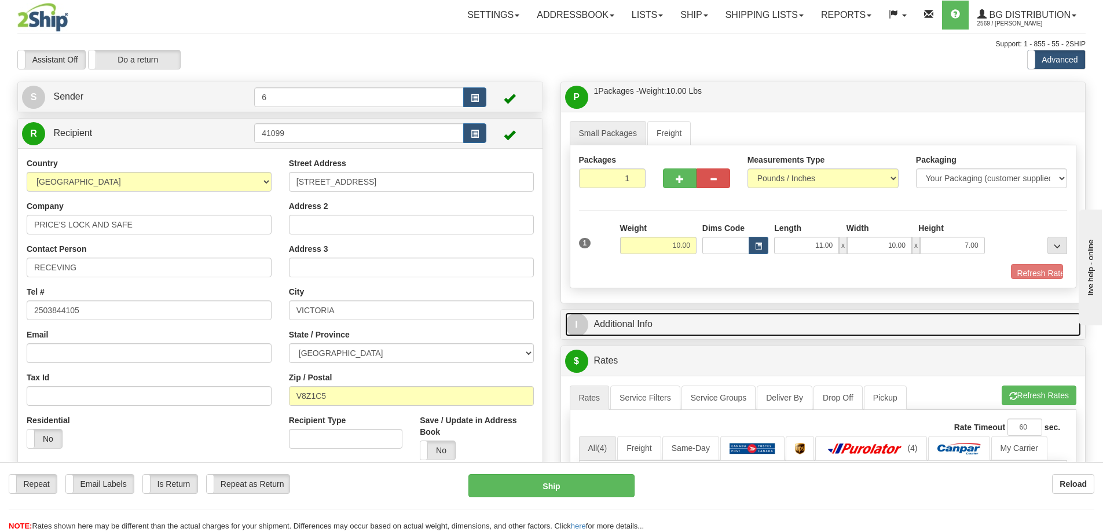
click at [948, 318] on link "I Additional Info" at bounding box center [823, 325] width 516 height 24
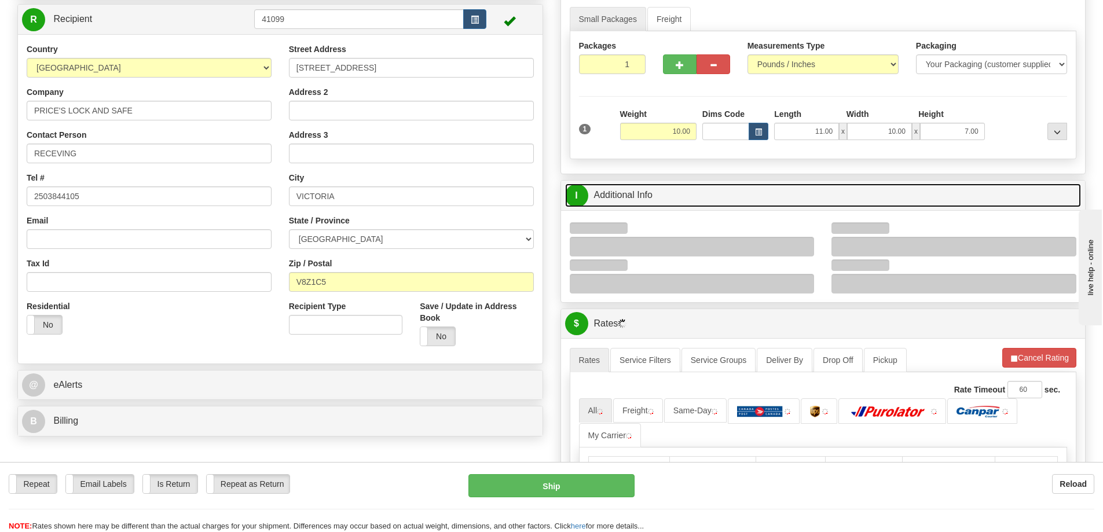
scroll to position [174, 0]
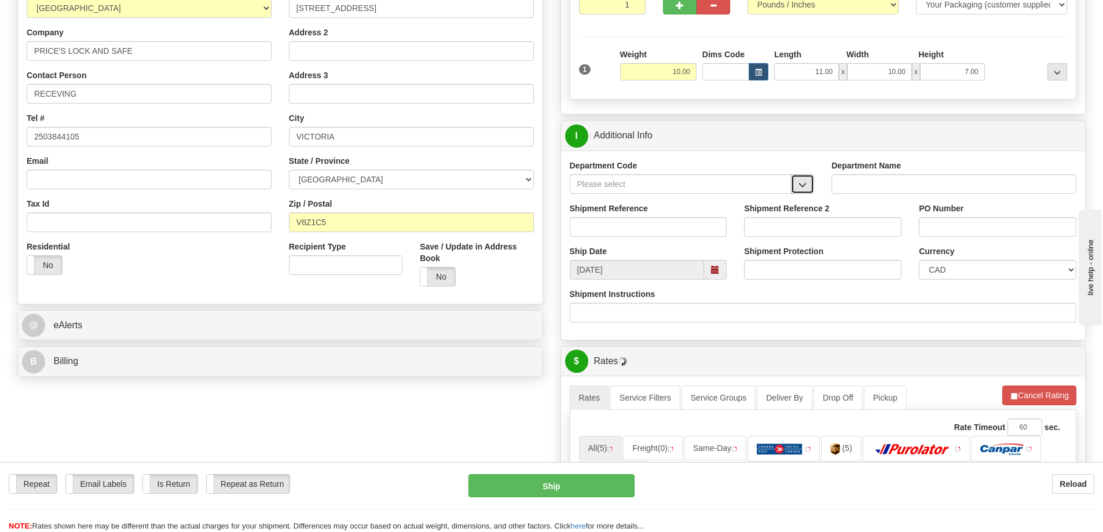
drag, startPoint x: 811, startPoint y: 186, endPoint x: 790, endPoint y: 195, distance: 23.1
click at [809, 186] on button "button" at bounding box center [802, 184] width 23 height 20
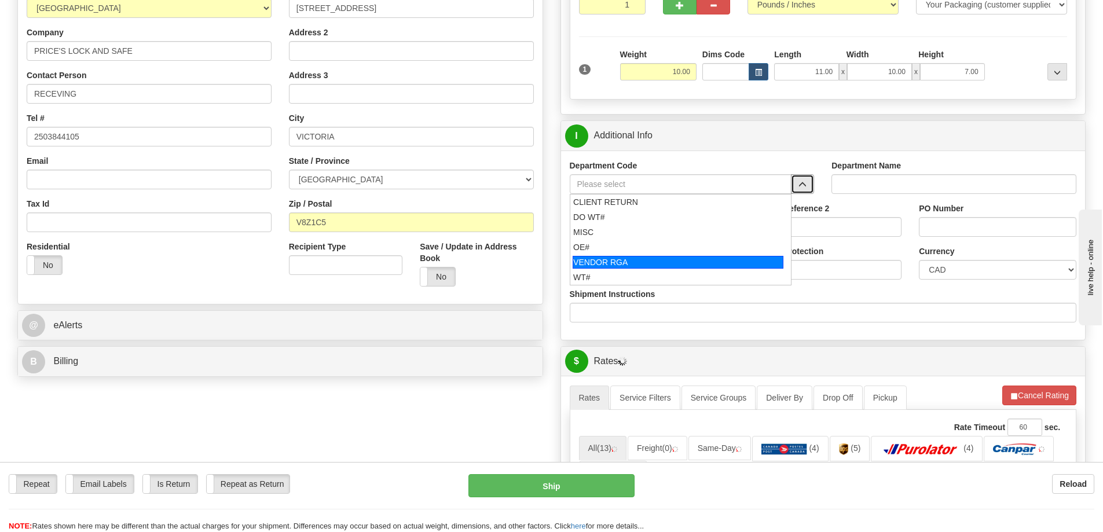
click at [608, 250] on div "OE#" at bounding box center [678, 247] width 210 height 12
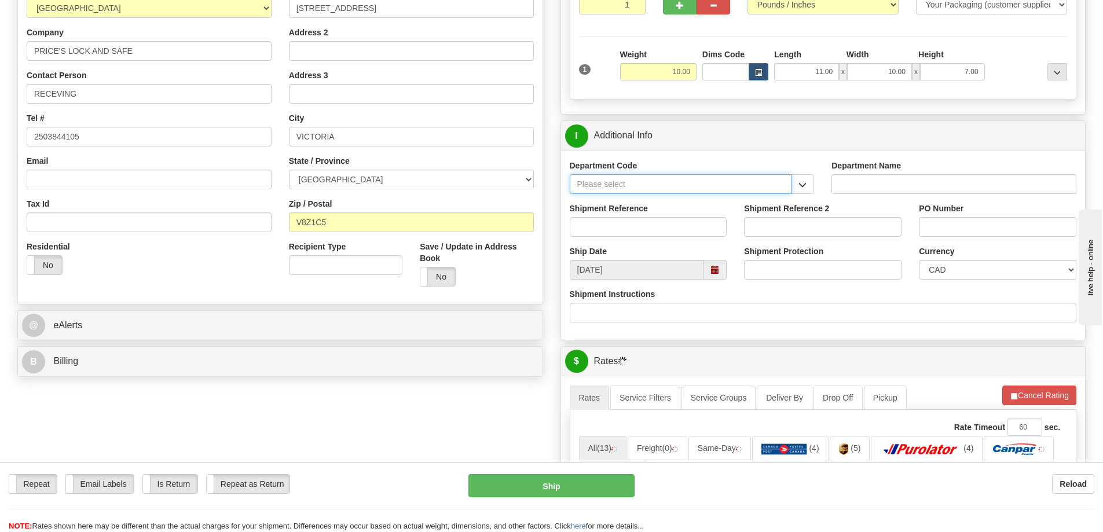
type input "OE#"
type input "ORDERS"
click at [603, 239] on div "Shipment Reference" at bounding box center [648, 224] width 175 height 43
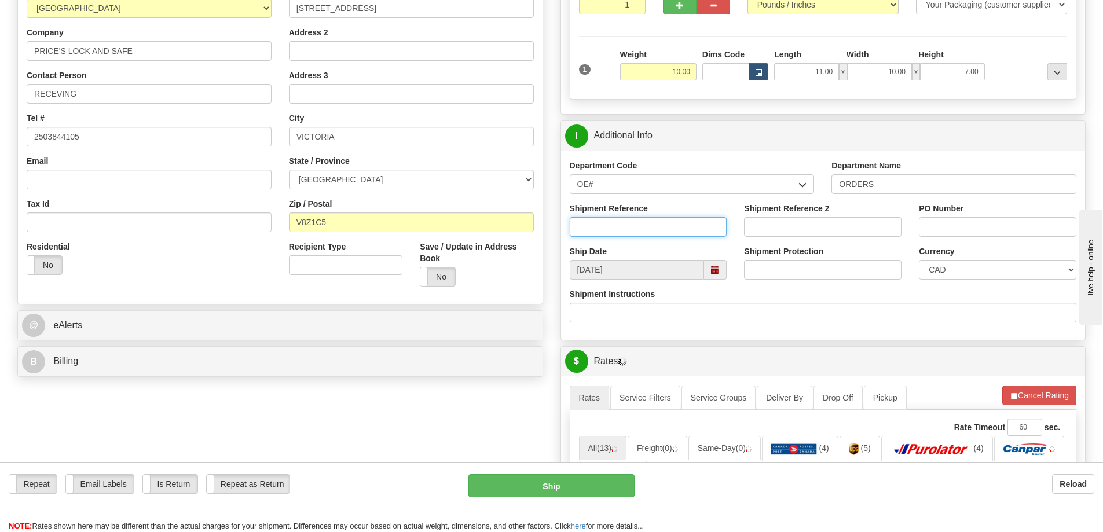
click at [585, 232] on input "Shipment Reference" at bounding box center [648, 227] width 157 height 20
type input "60031890-00"
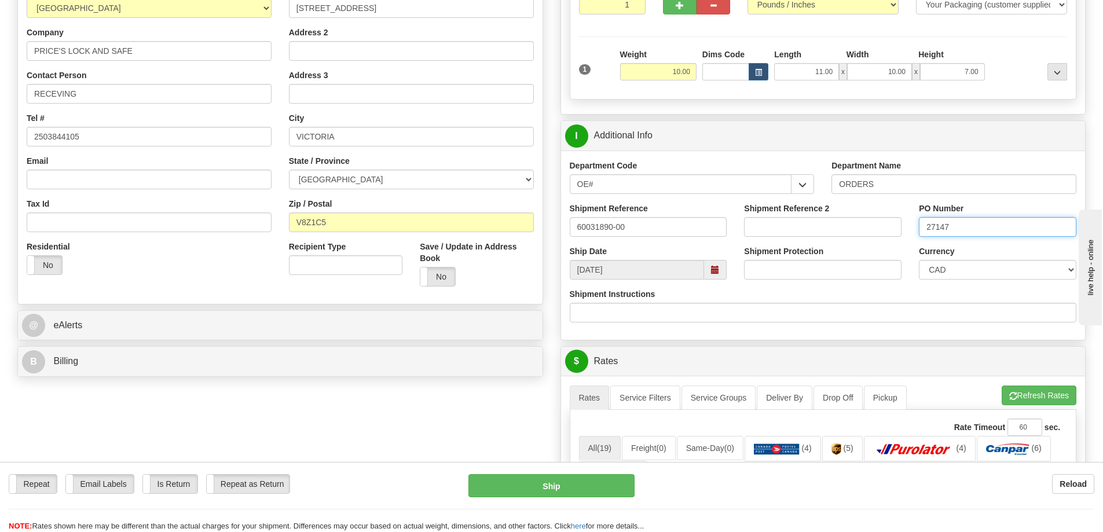
type input "27147"
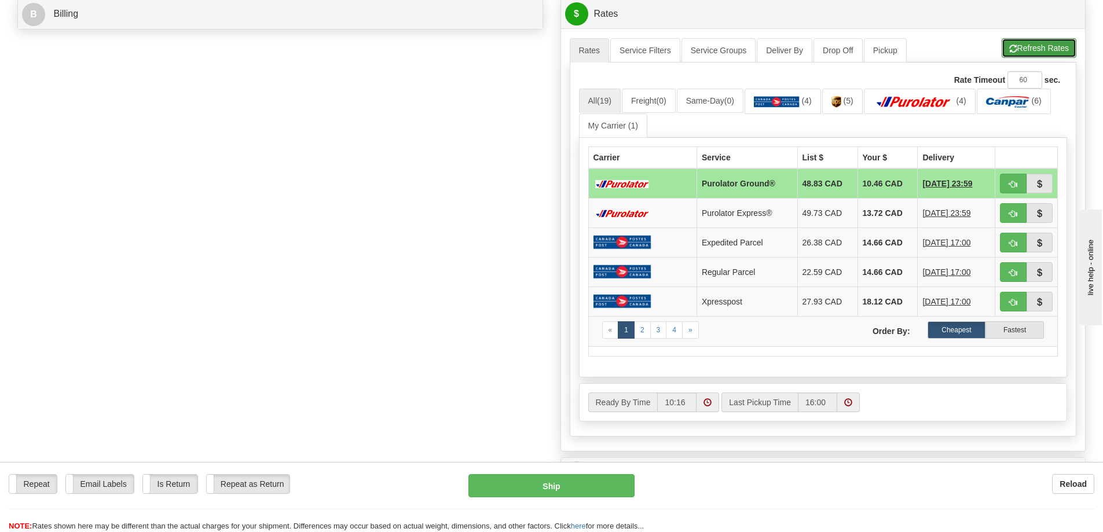
click at [1014, 52] on span "button" at bounding box center [1013, 49] width 8 height 8
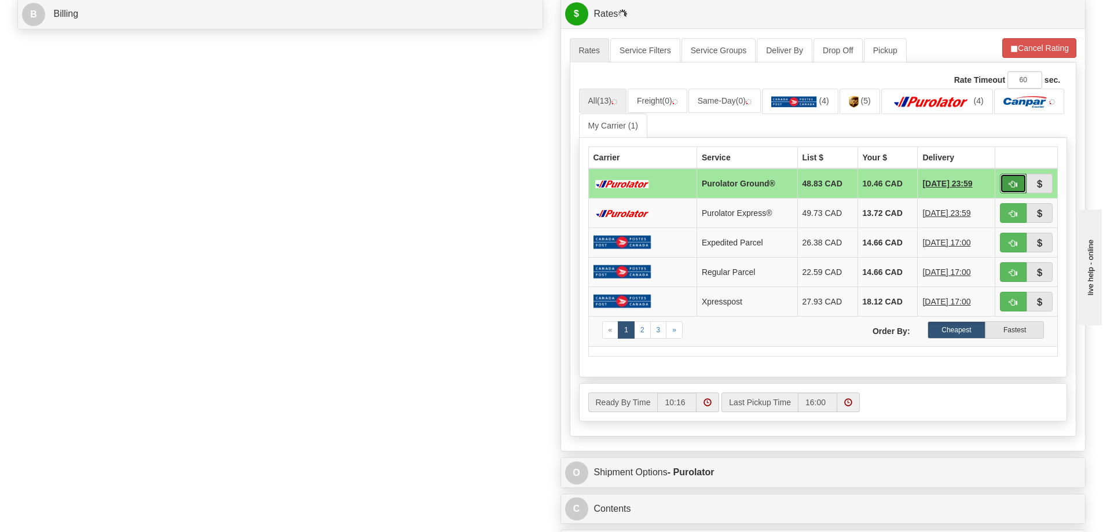
click at [1001, 189] on button "button" at bounding box center [1013, 184] width 27 height 20
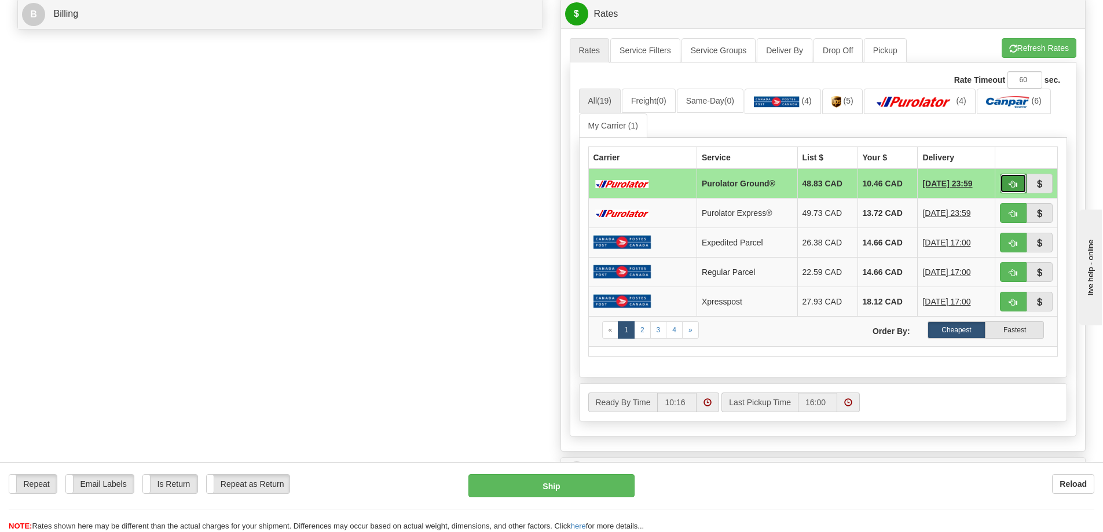
click at [1006, 187] on button "button" at bounding box center [1013, 184] width 27 height 20
type input "260"
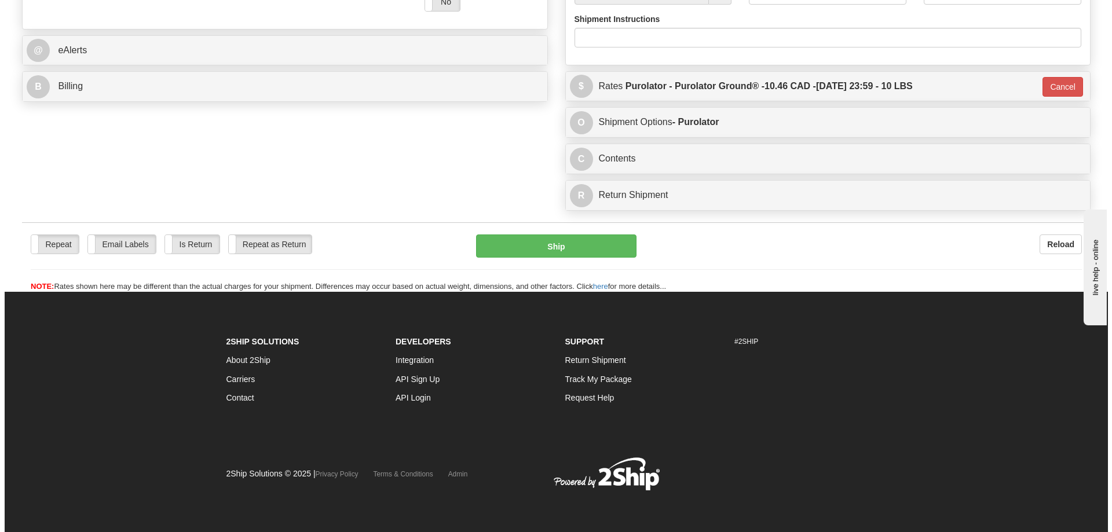
scroll to position [485, 0]
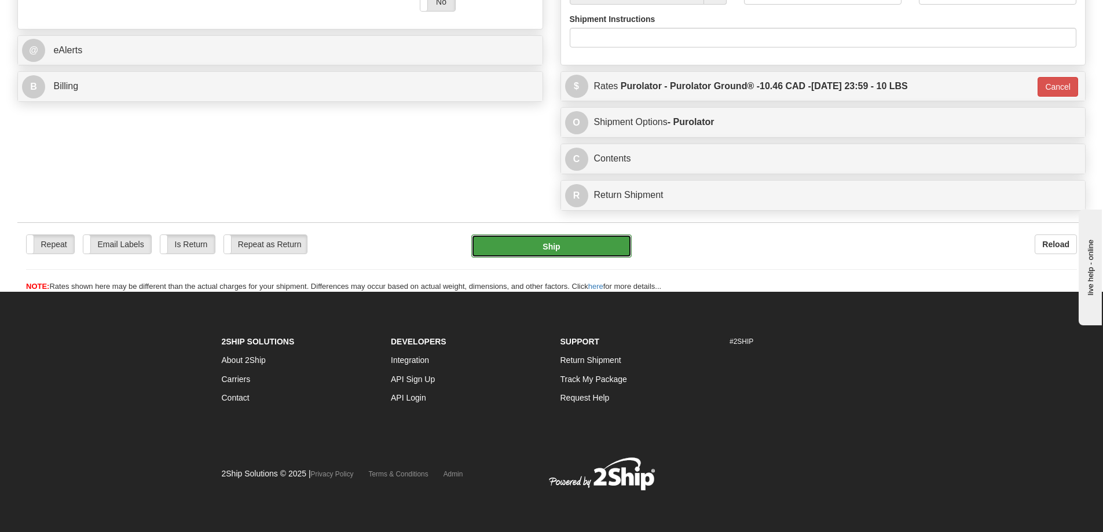
click at [564, 234] on button "Ship" at bounding box center [551, 245] width 160 height 23
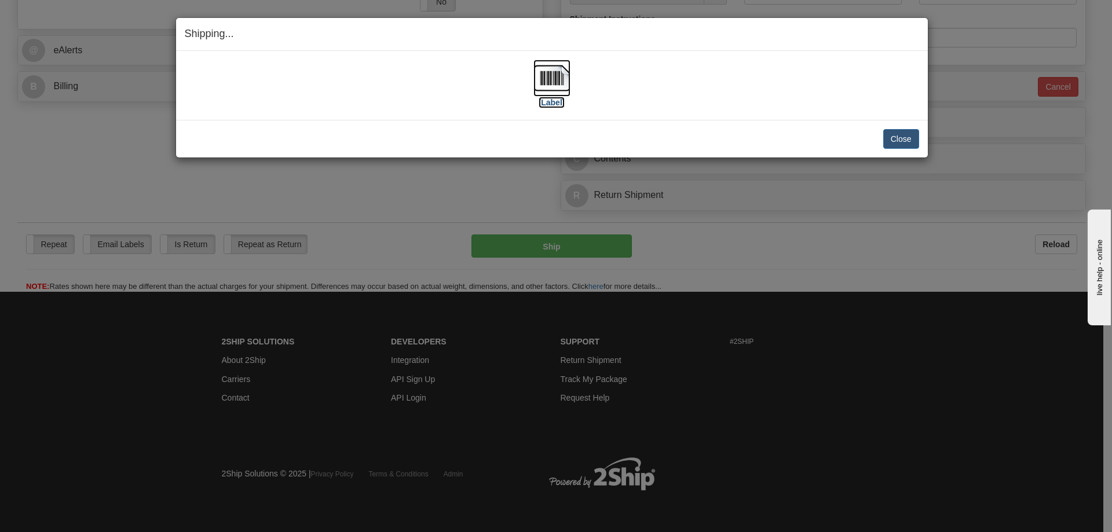
click at [547, 106] on label "[Label]" at bounding box center [551, 103] width 27 height 12
click at [885, 142] on button "Close" at bounding box center [901, 139] width 36 height 20
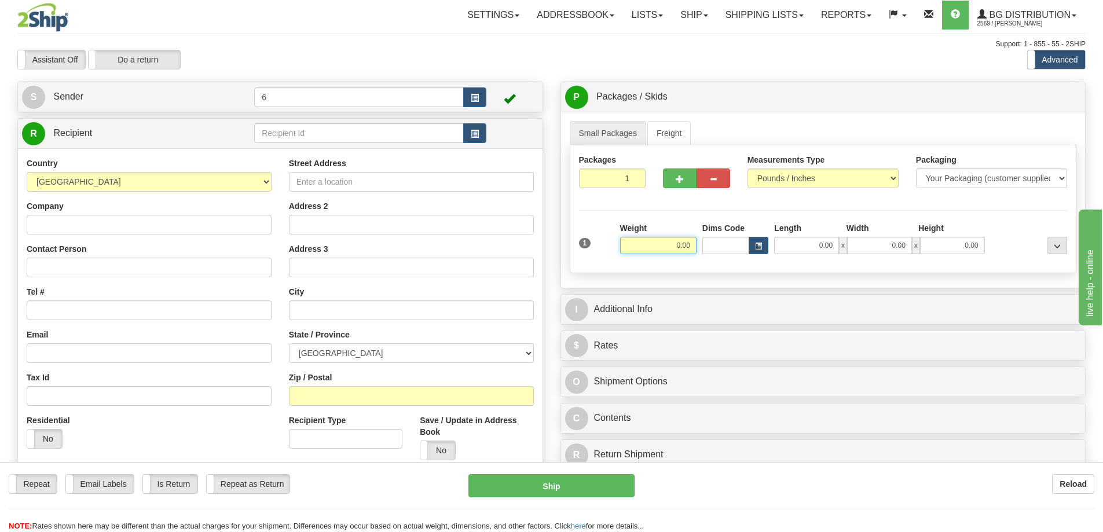
click at [680, 245] on input "0.00" at bounding box center [658, 245] width 76 height 17
type input "3.00"
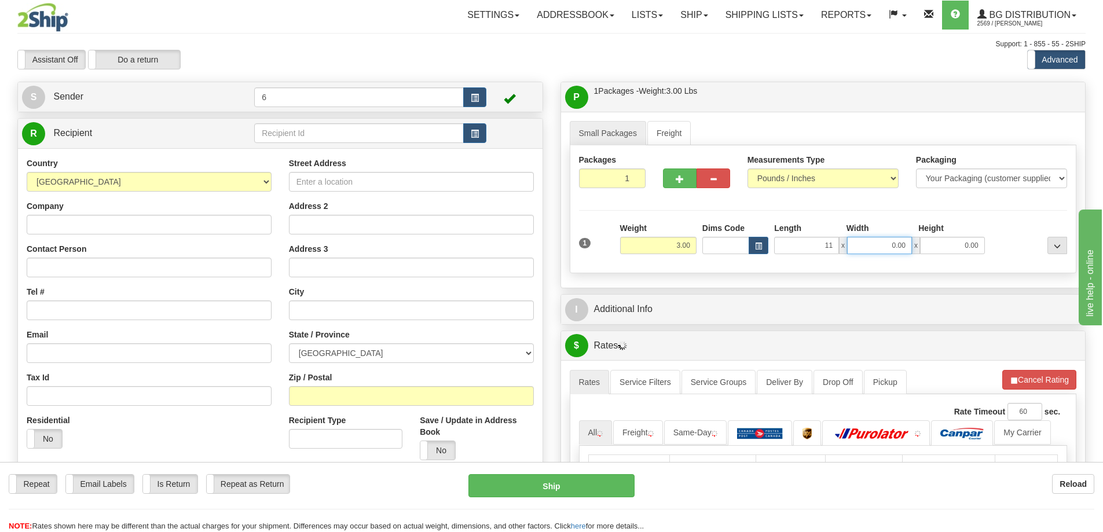
type input "11.00"
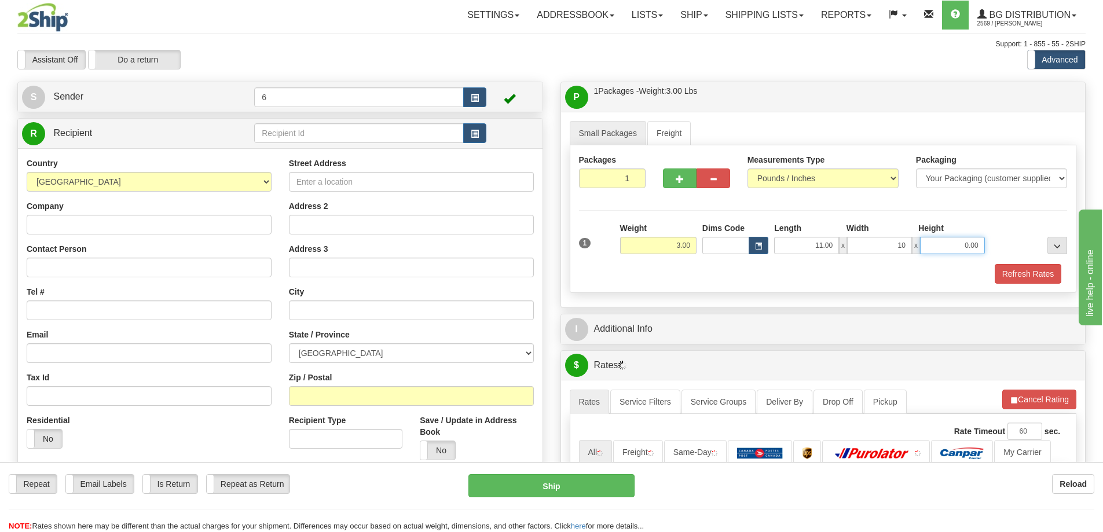
type input "10.00"
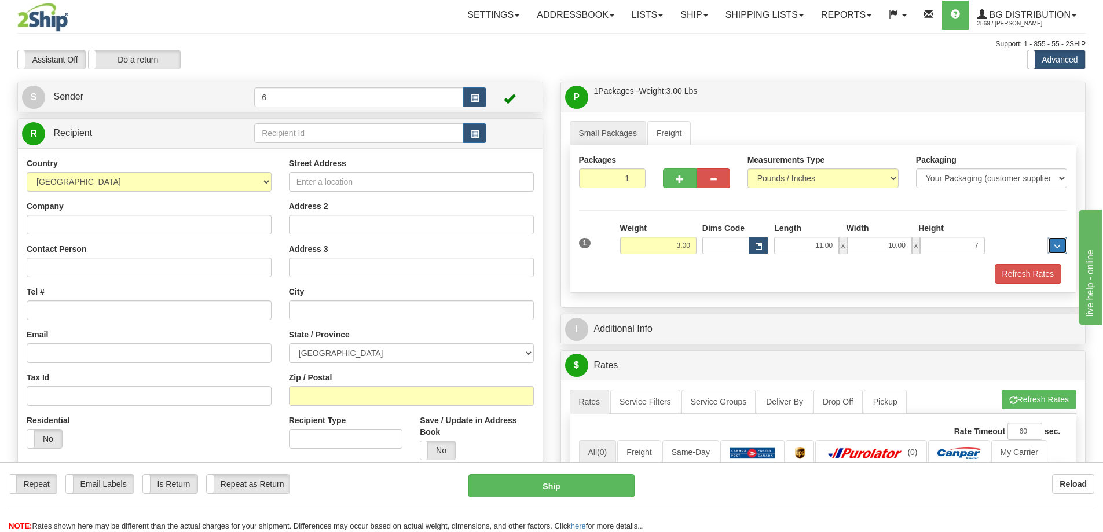
type input "7.00"
click at [1035, 267] on button "Refresh Rates" at bounding box center [1028, 274] width 67 height 20
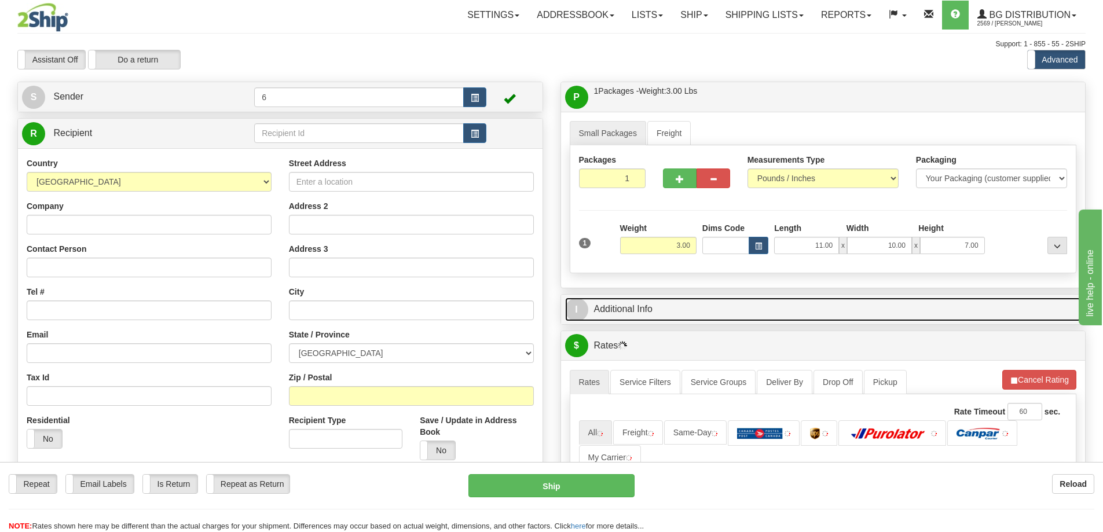
click at [1002, 313] on link "I Additional Info" at bounding box center [823, 310] width 516 height 24
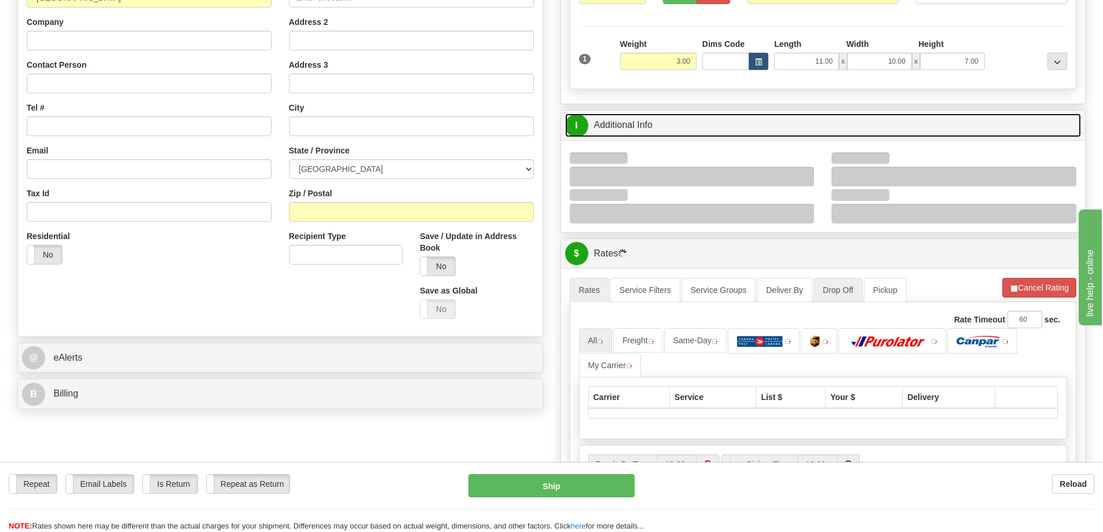
scroll to position [232, 0]
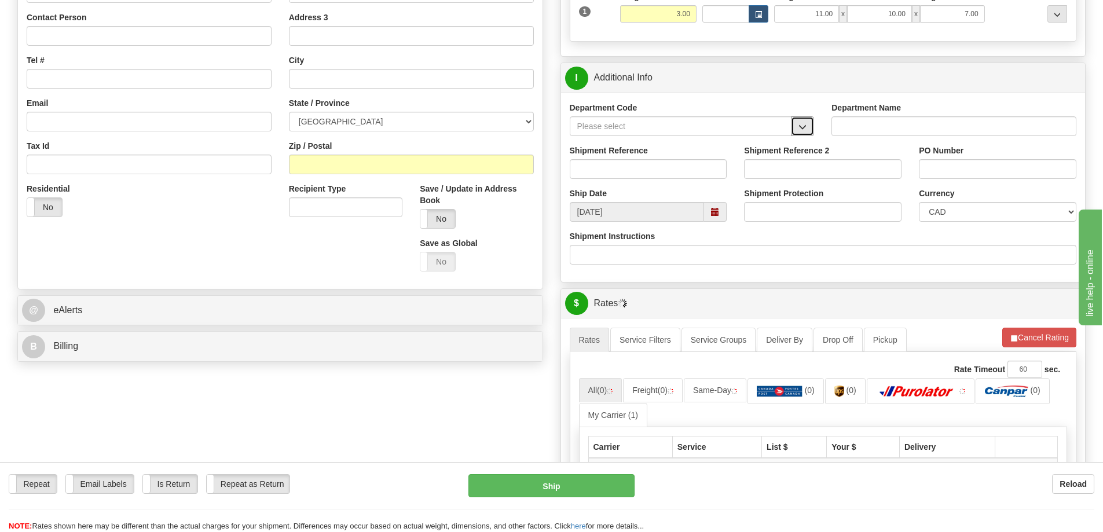
click at [803, 129] on span "button" at bounding box center [802, 127] width 8 height 8
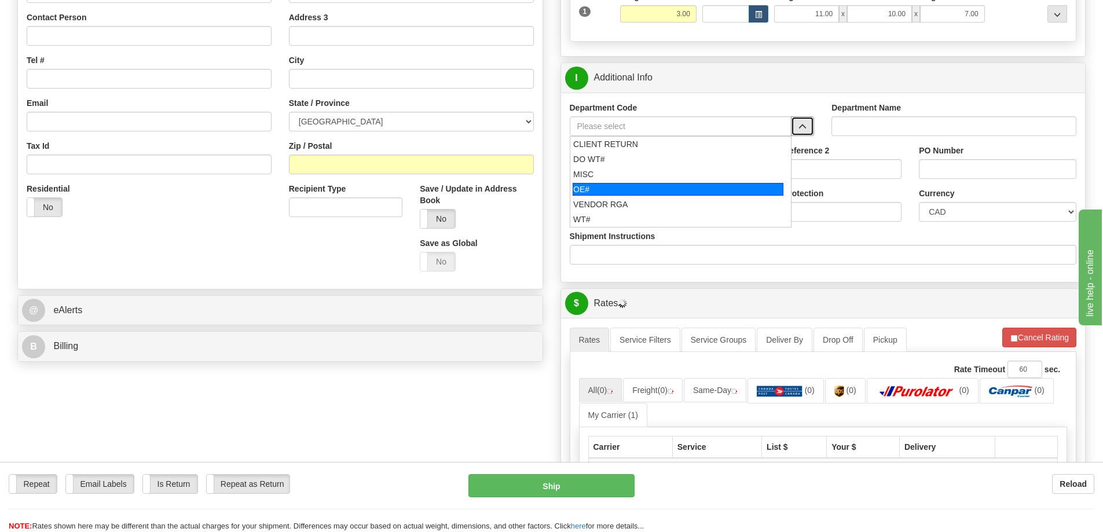
click at [644, 189] on div "OE#" at bounding box center [678, 189] width 211 height 13
type input "OE#"
type input "ORDERS"
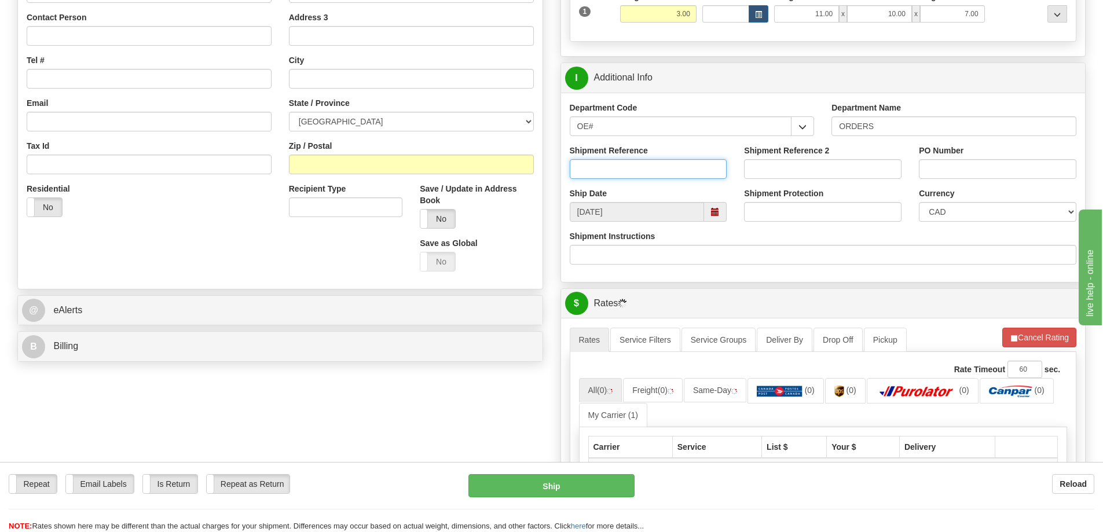
click at [644, 171] on input "Shipment Reference" at bounding box center [648, 169] width 157 height 20
type input "60027578-01"
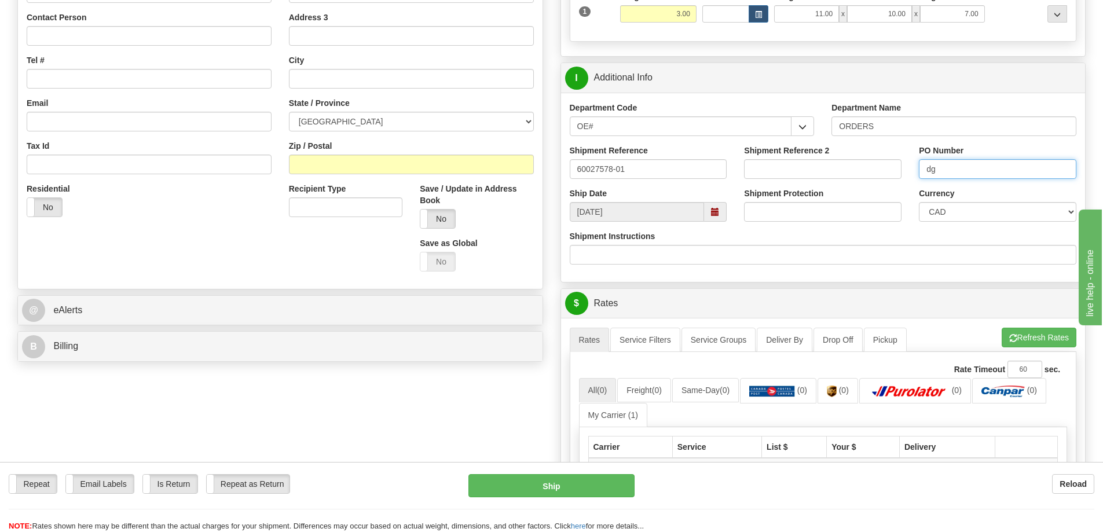
type input "d"
type input "DG10170-5"
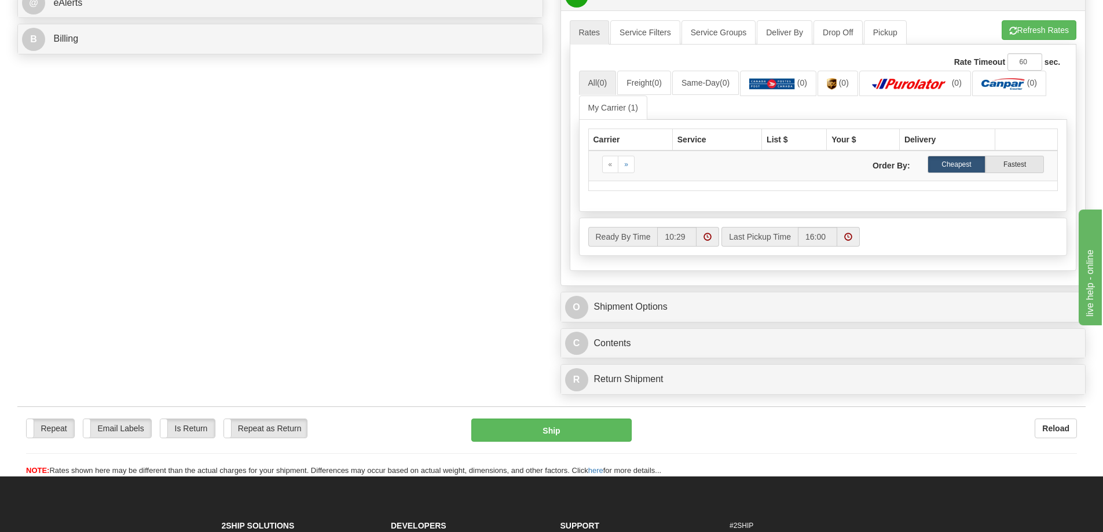
scroll to position [347, 0]
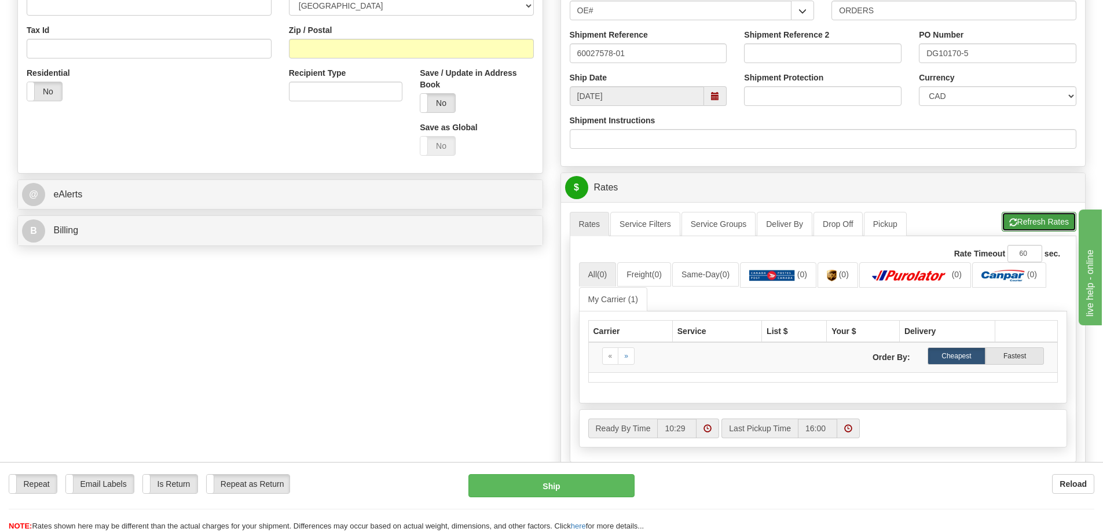
click at [1034, 221] on button "Refresh Rates" at bounding box center [1039, 222] width 75 height 20
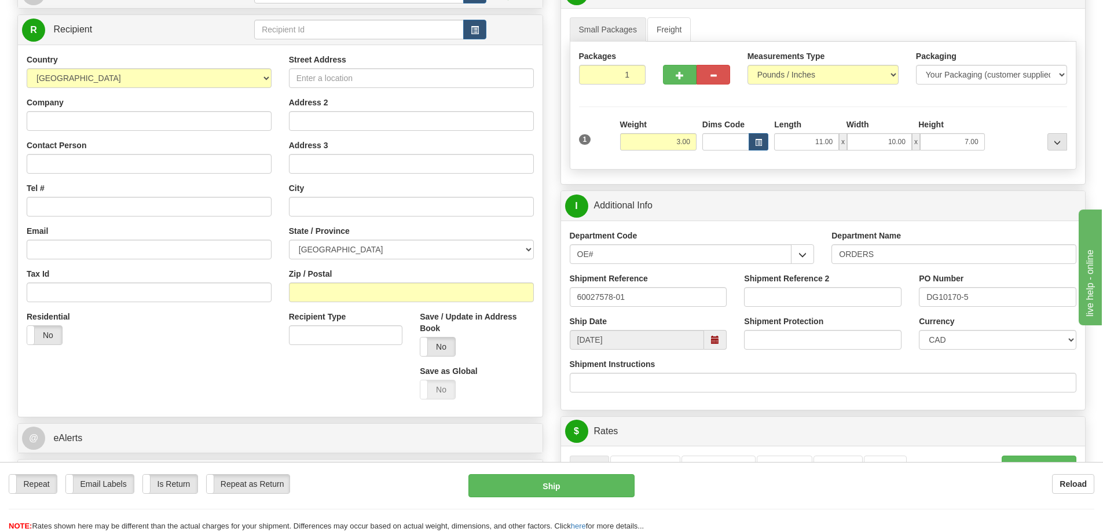
scroll to position [0, 0]
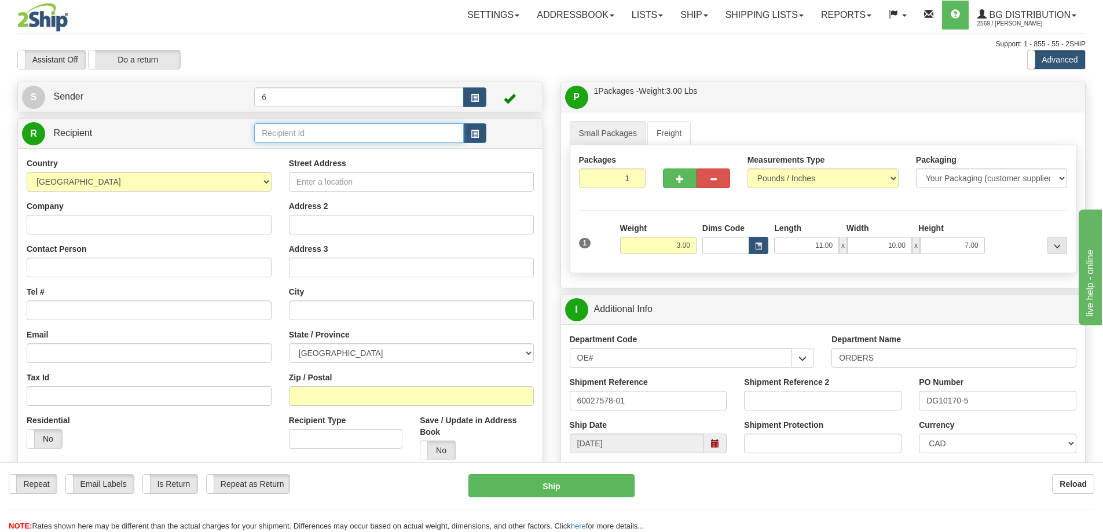
click at [300, 131] on input "text" at bounding box center [359, 133] width 210 height 20
type input "43018"
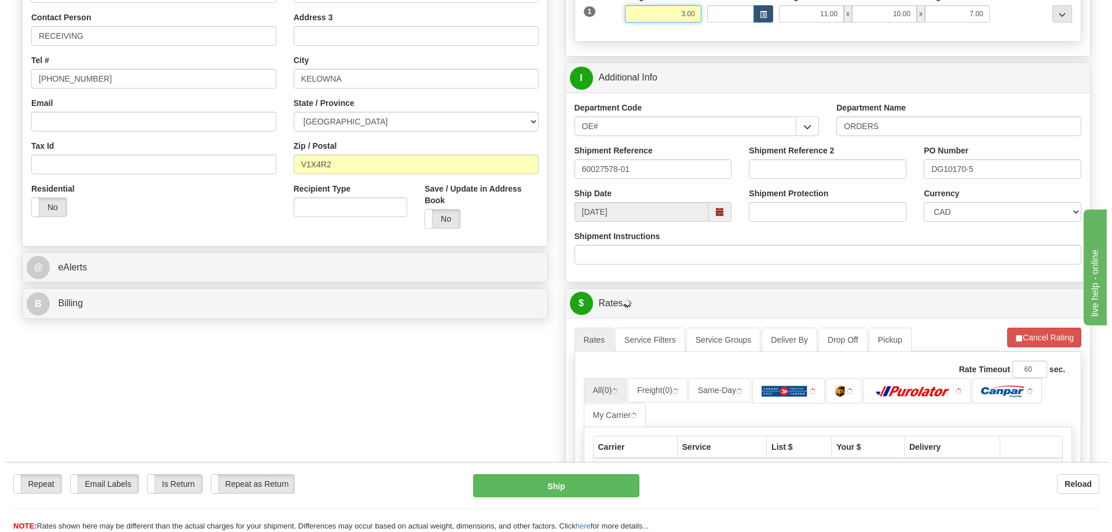
scroll to position [289, 0]
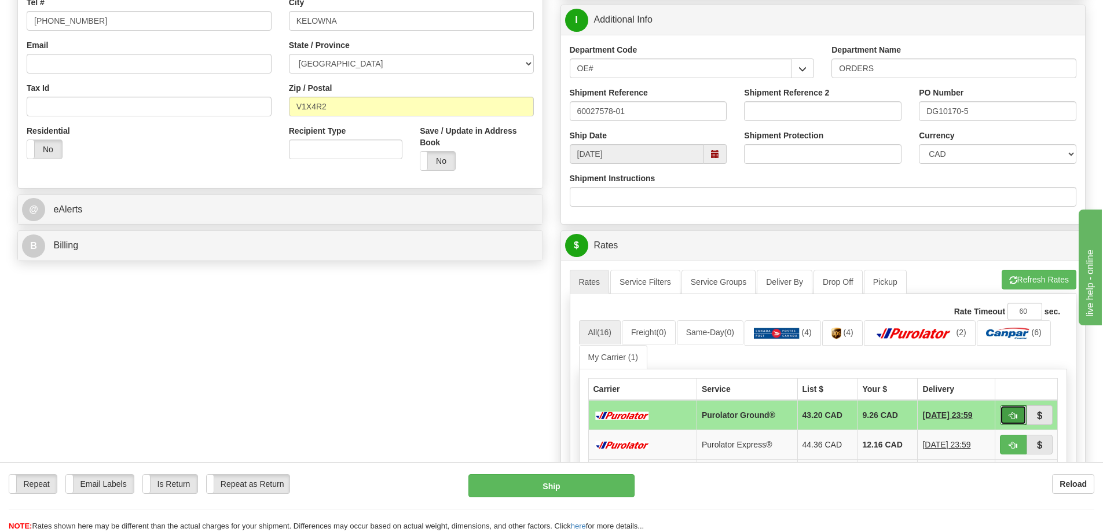
click at [1007, 419] on button "button" at bounding box center [1013, 415] width 27 height 20
type input "260"
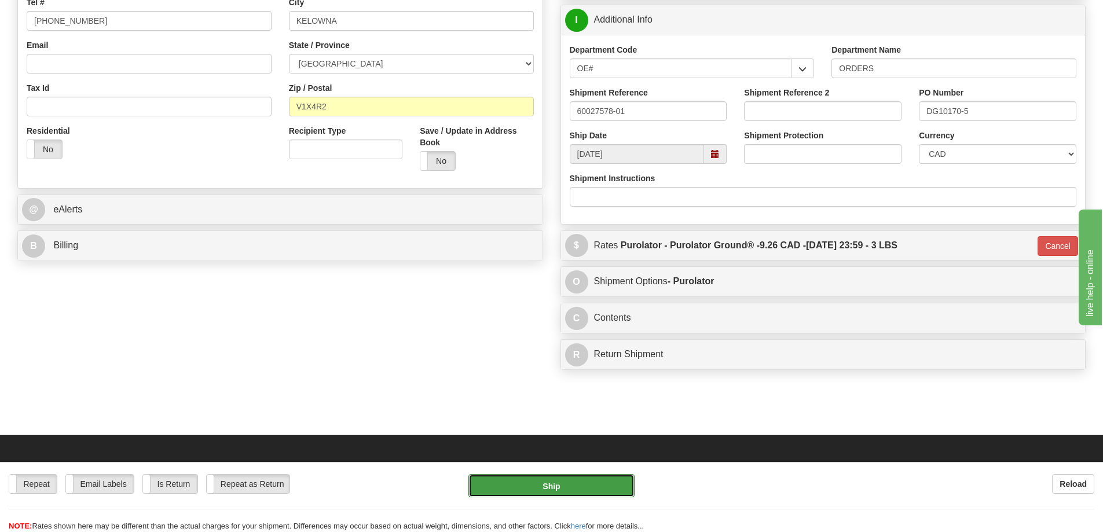
click at [562, 482] on button "Ship" at bounding box center [551, 485] width 166 height 23
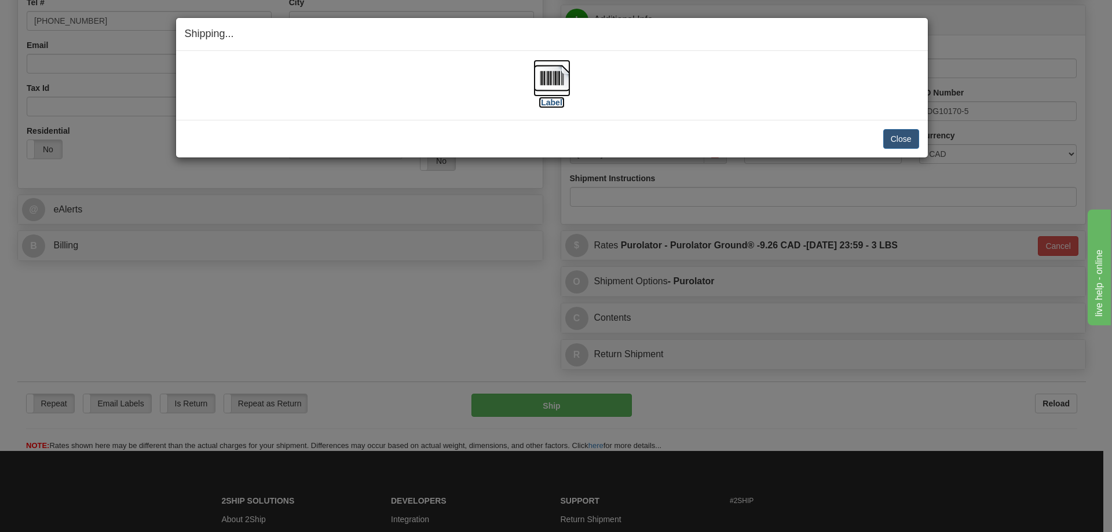
click at [559, 106] on label "[Label]" at bounding box center [551, 103] width 27 height 12
click at [900, 130] on button "Close" at bounding box center [901, 139] width 36 height 20
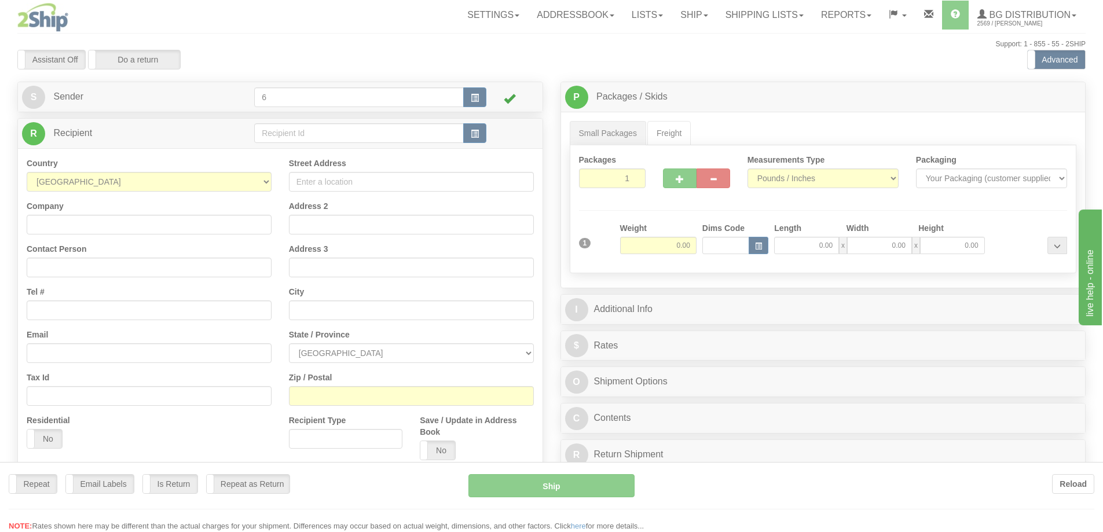
click at [276, 138] on div at bounding box center [551, 266] width 1103 height 532
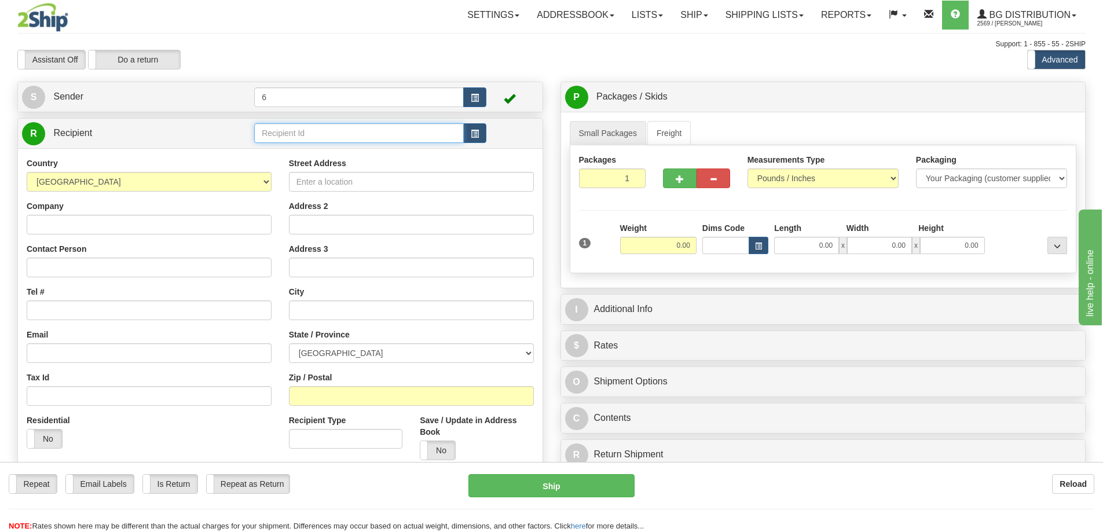
click at [276, 137] on input "text" at bounding box center [359, 133] width 210 height 20
type input "910647"
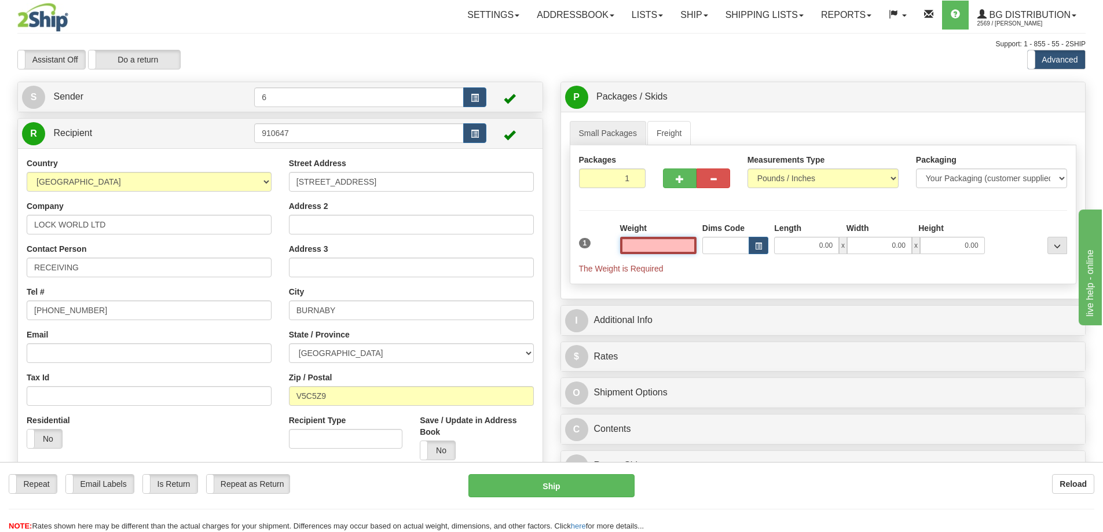
click at [645, 245] on input "text" at bounding box center [658, 245] width 76 height 17
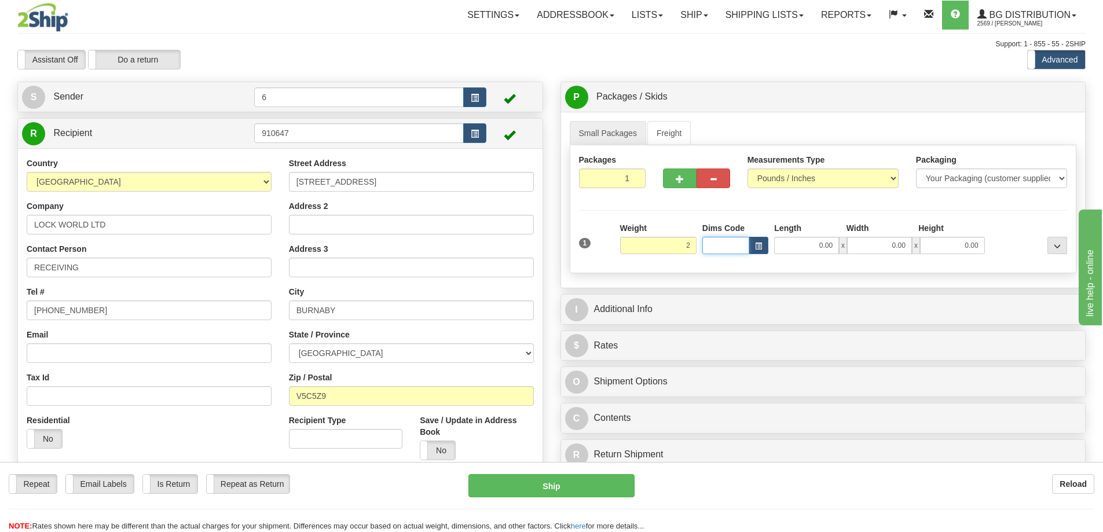
type input "2.00"
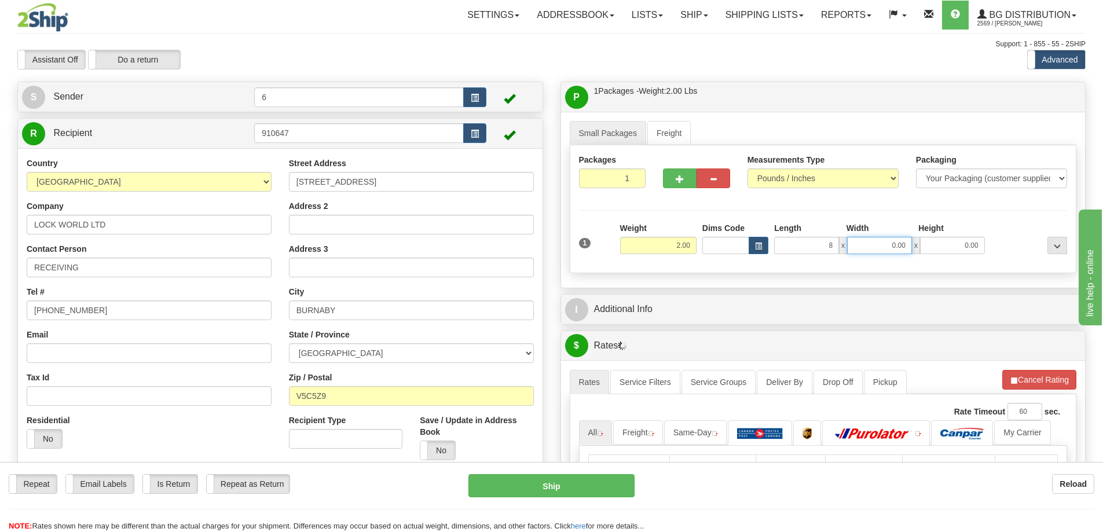
type input "8.00"
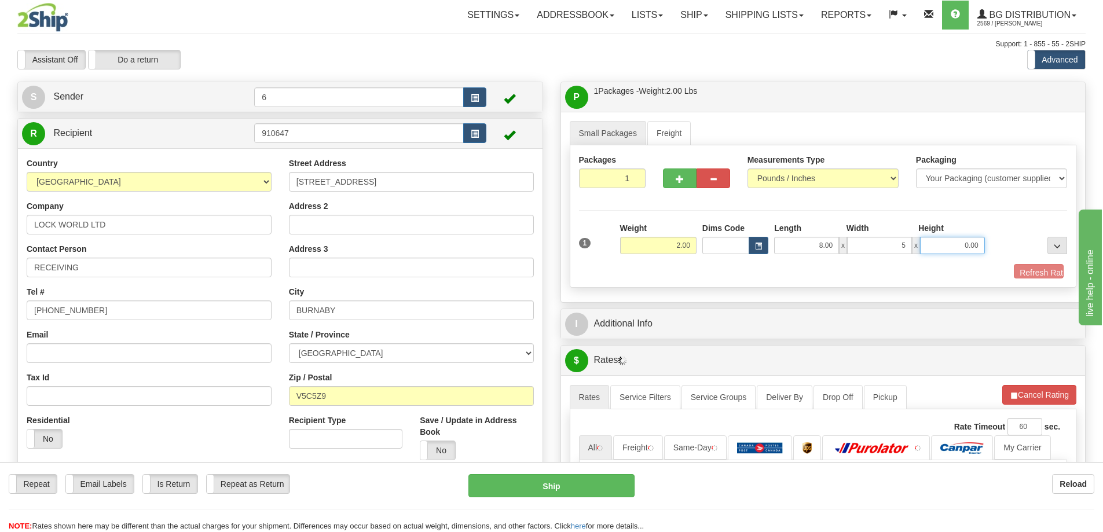
type input "5.00"
type input "3.00"
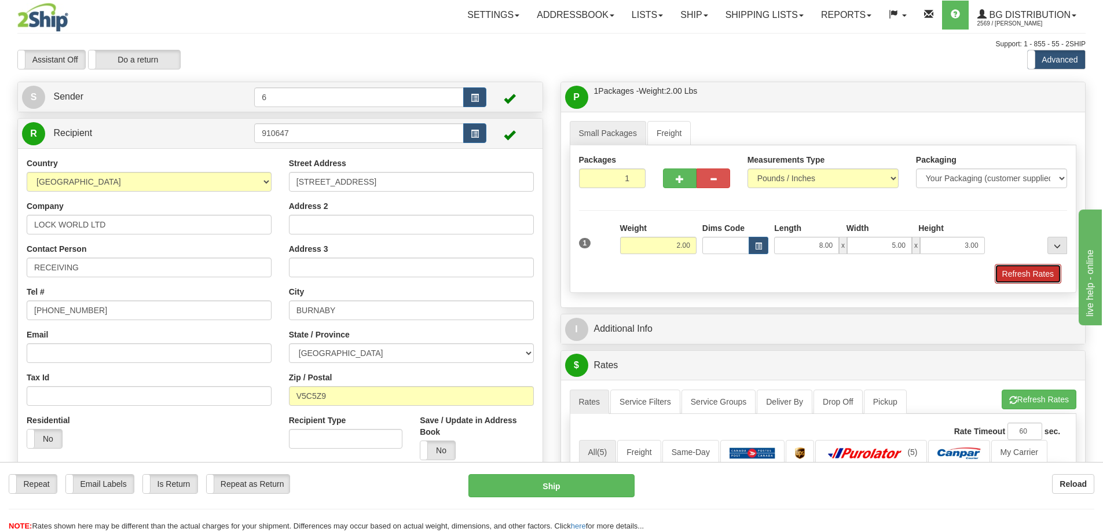
click at [1016, 270] on button "Refresh Rates" at bounding box center [1028, 274] width 67 height 20
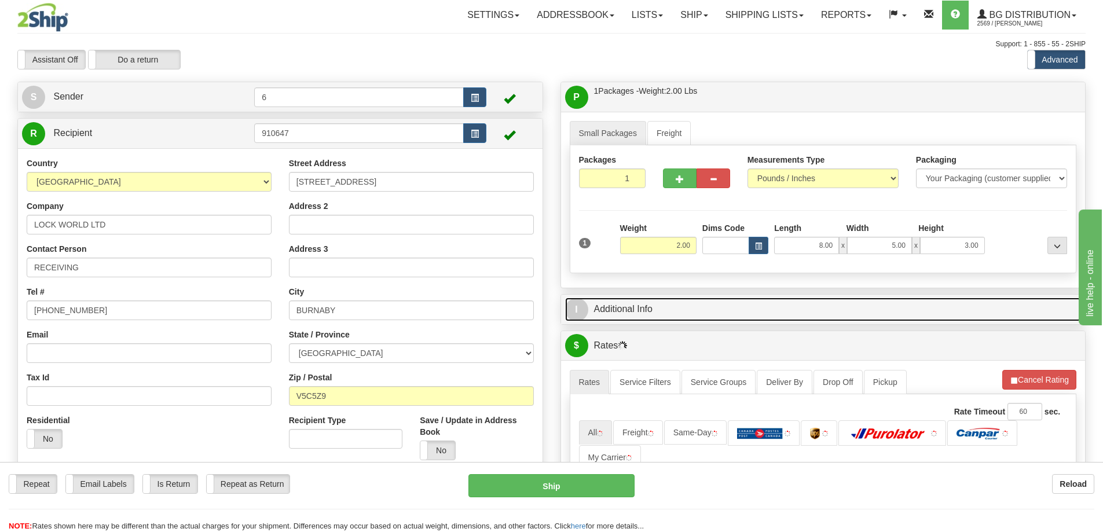
click at [944, 310] on link "I Additional Info" at bounding box center [823, 310] width 516 height 24
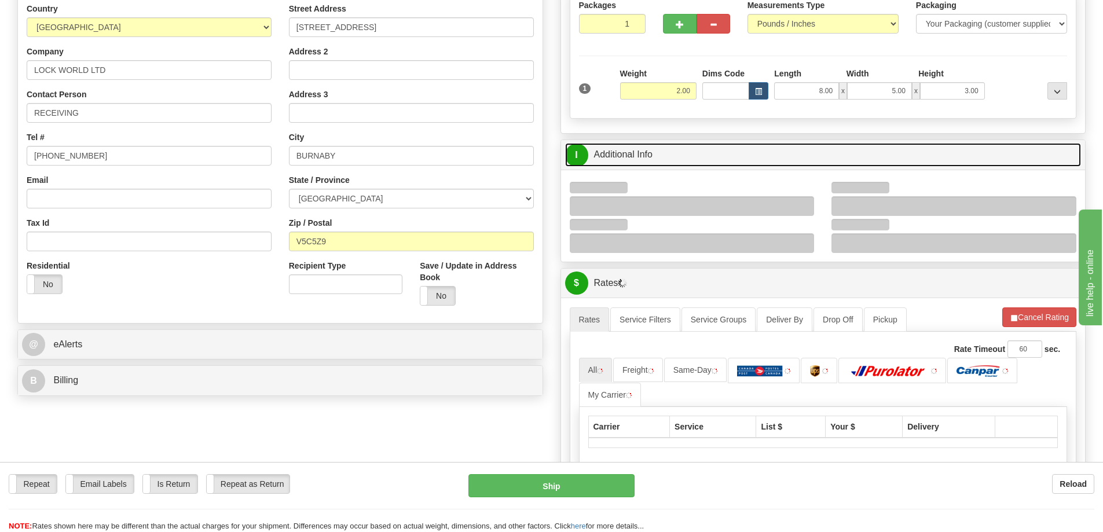
scroll to position [232, 0]
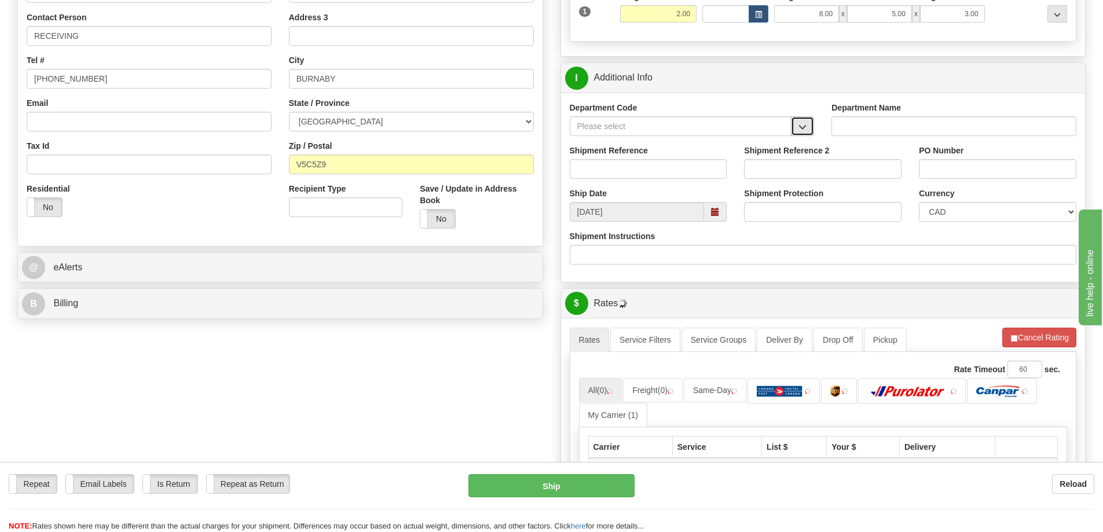
click at [809, 128] on button "button" at bounding box center [802, 126] width 23 height 20
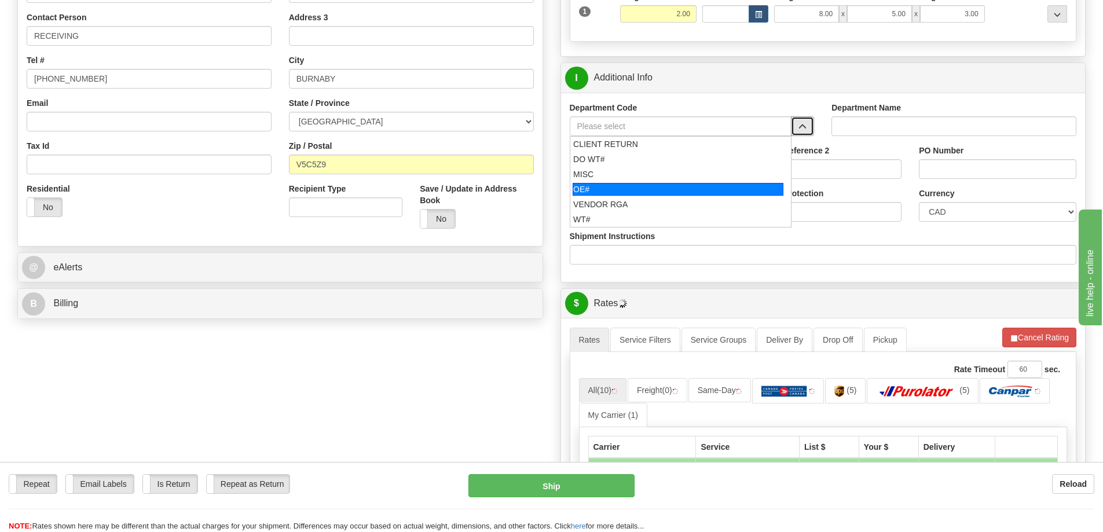
click at [668, 186] on div "OE#" at bounding box center [678, 189] width 211 height 13
type input "OE#"
type input "ORDERS"
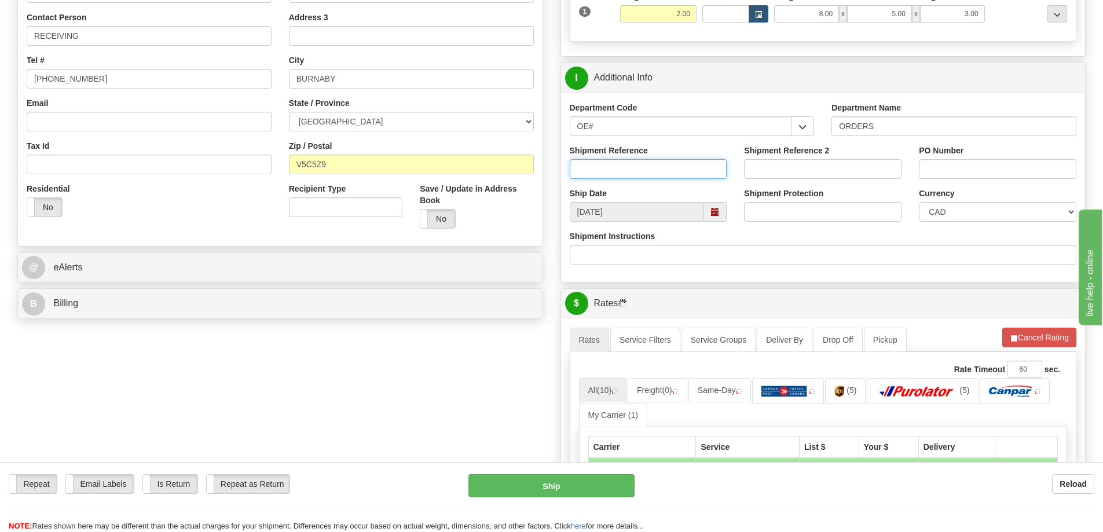
click at [659, 173] on input "Shipment Reference" at bounding box center [648, 169] width 157 height 20
type input "60031549-00"
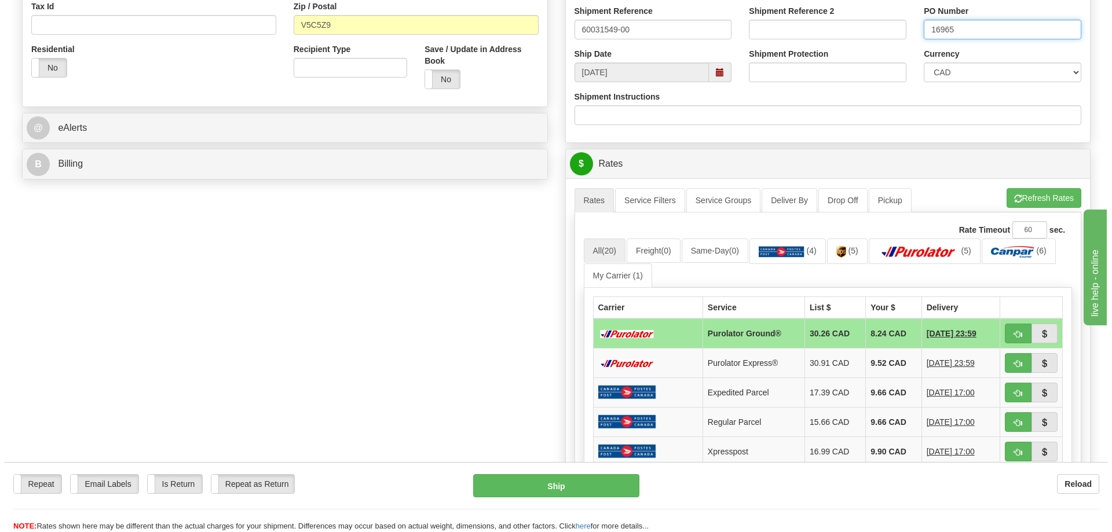
scroll to position [463, 0]
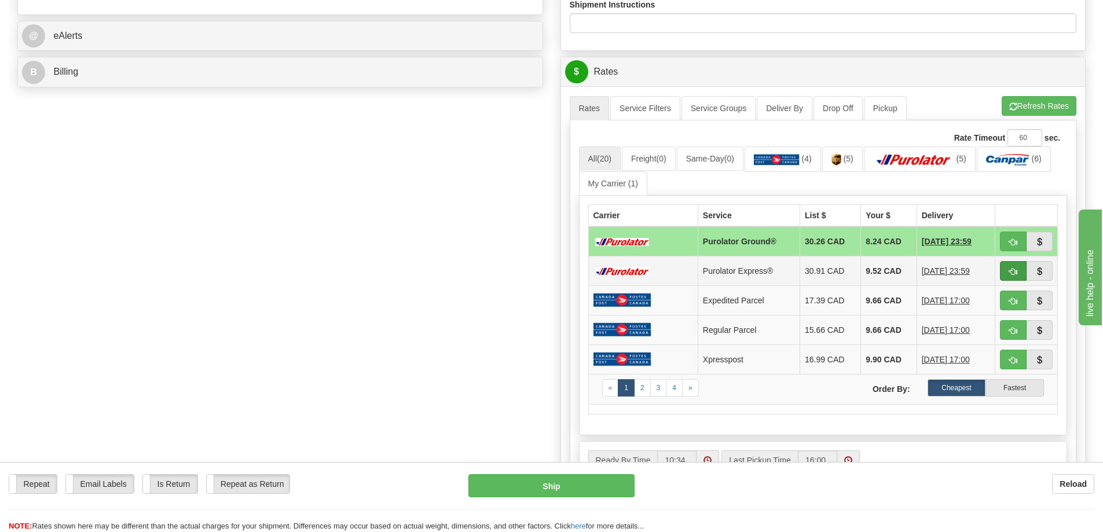
type input "16965"
click at [1005, 266] on button "button" at bounding box center [1013, 271] width 27 height 20
type input "202"
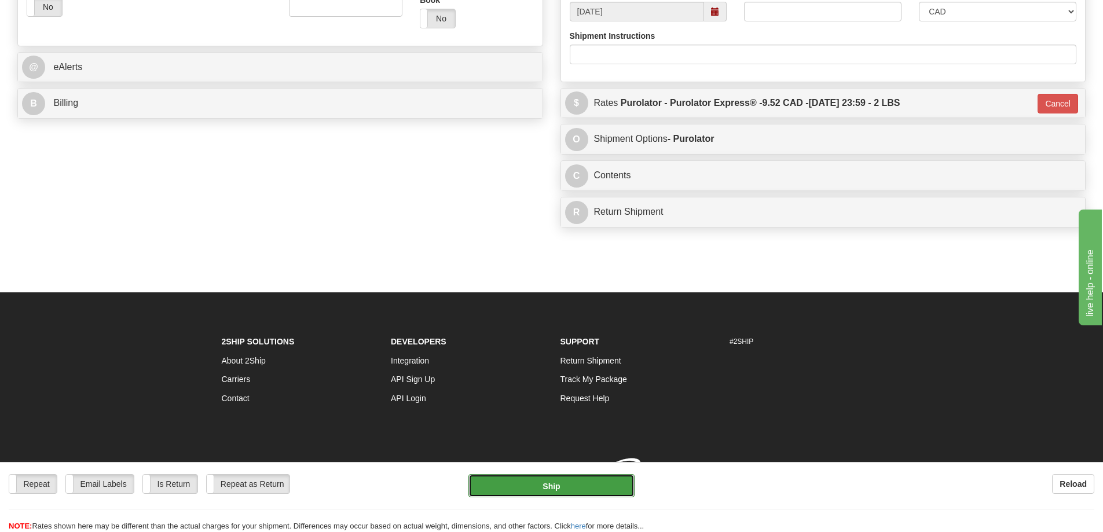
click at [534, 481] on button "Ship" at bounding box center [551, 485] width 166 height 23
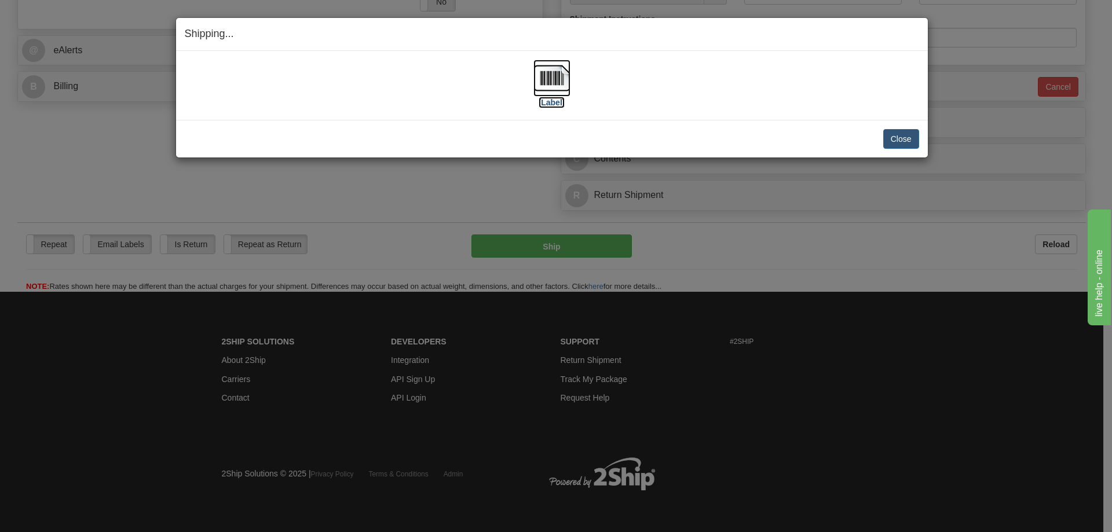
click at [557, 104] on label "[Label]" at bounding box center [551, 103] width 27 height 12
click at [903, 140] on button "Close" at bounding box center [901, 139] width 36 height 20
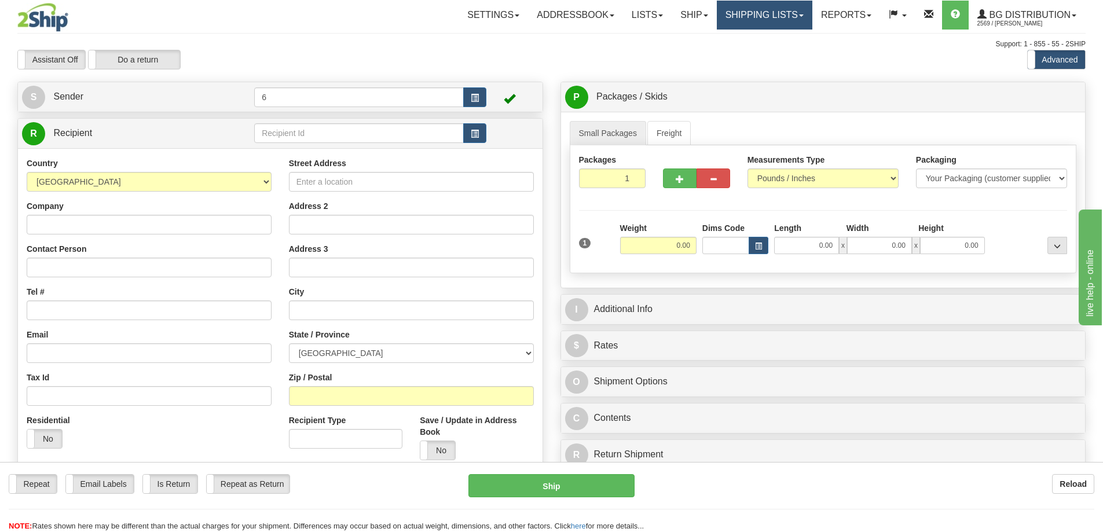
click at [771, 12] on link "Shipping lists" at bounding box center [765, 15] width 96 height 29
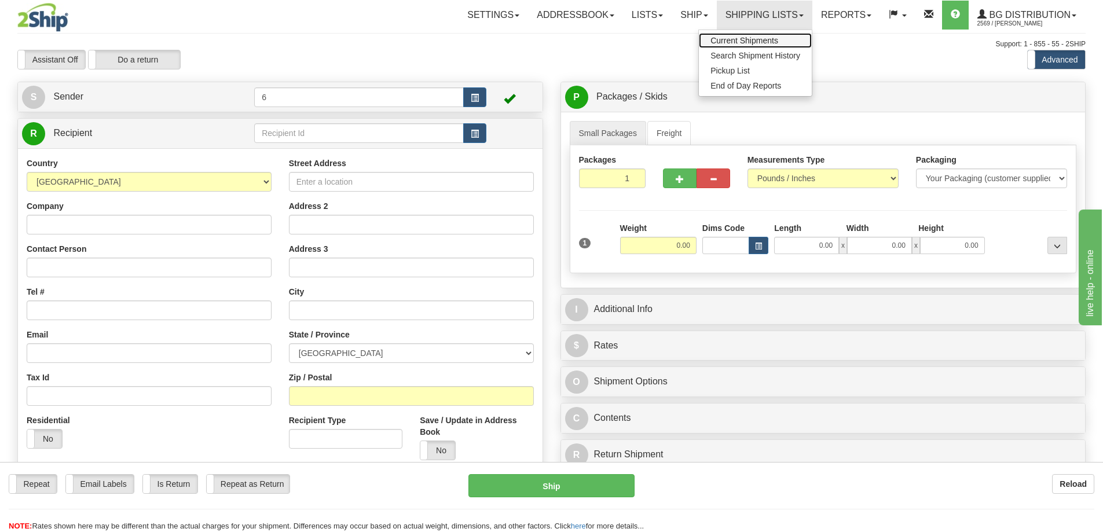
click at [745, 46] on link "Current Shipments" at bounding box center [755, 40] width 113 height 15
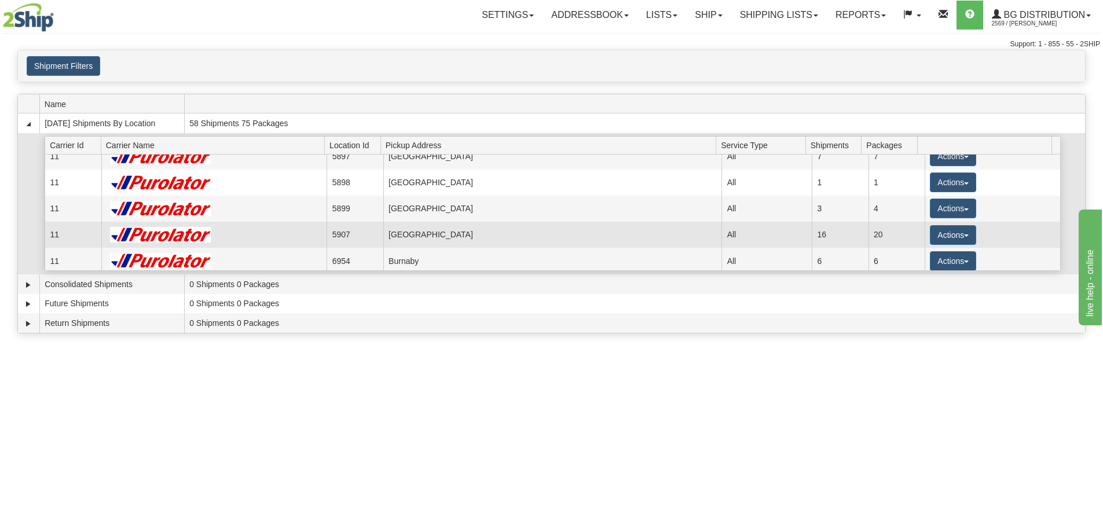
scroll to position [58, 0]
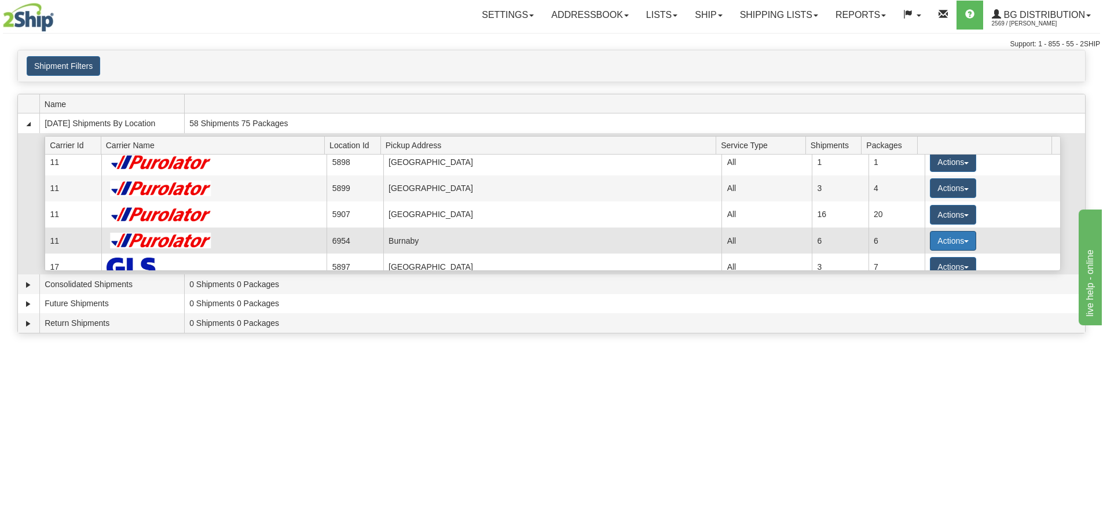
click at [947, 241] on button "Actions" at bounding box center [953, 241] width 46 height 20
click at [902, 263] on span "Details" at bounding box center [910, 262] width 31 height 8
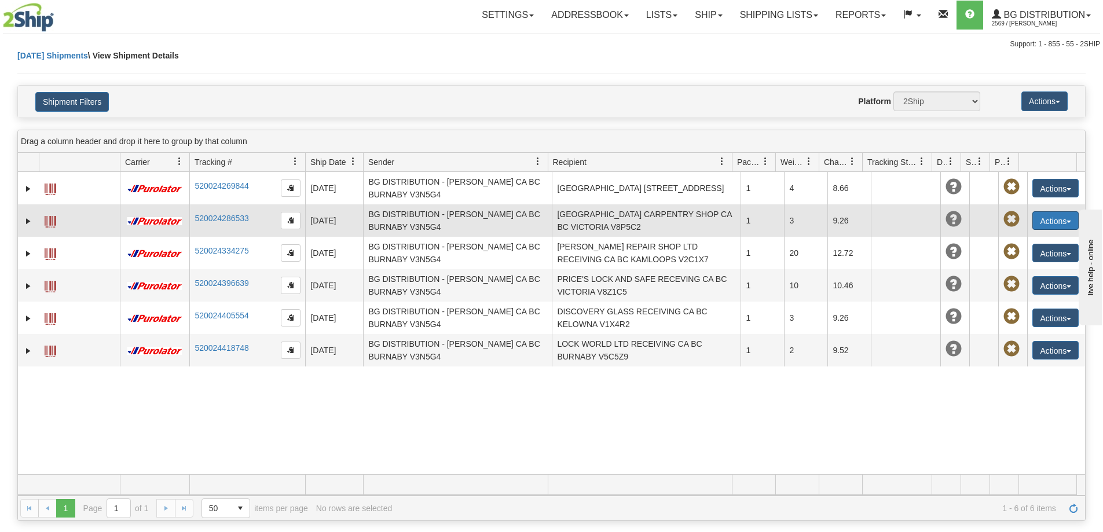
click at [1055, 218] on button "Actions" at bounding box center [1055, 220] width 46 height 19
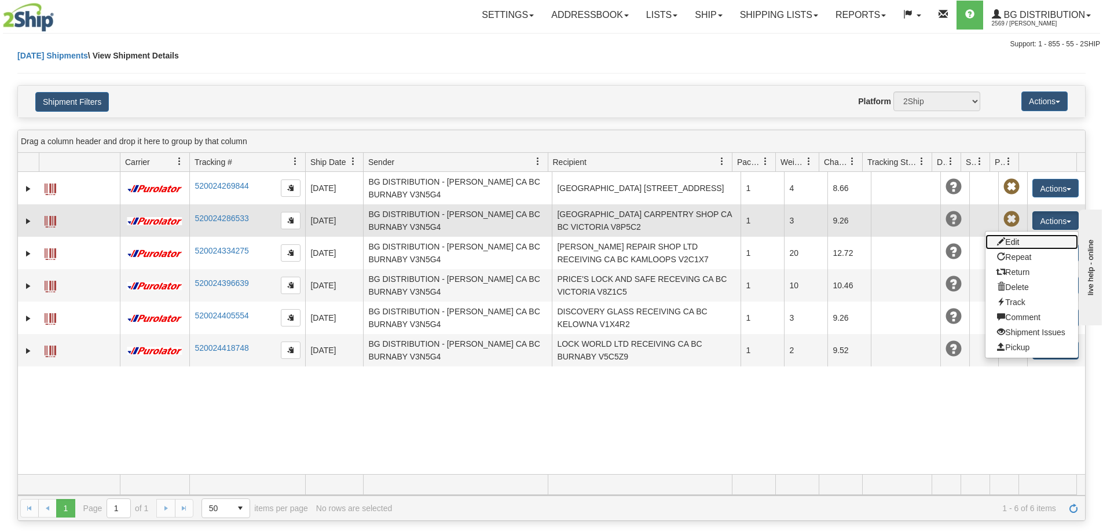
click at [1031, 247] on link "Edit" at bounding box center [1031, 241] width 93 height 15
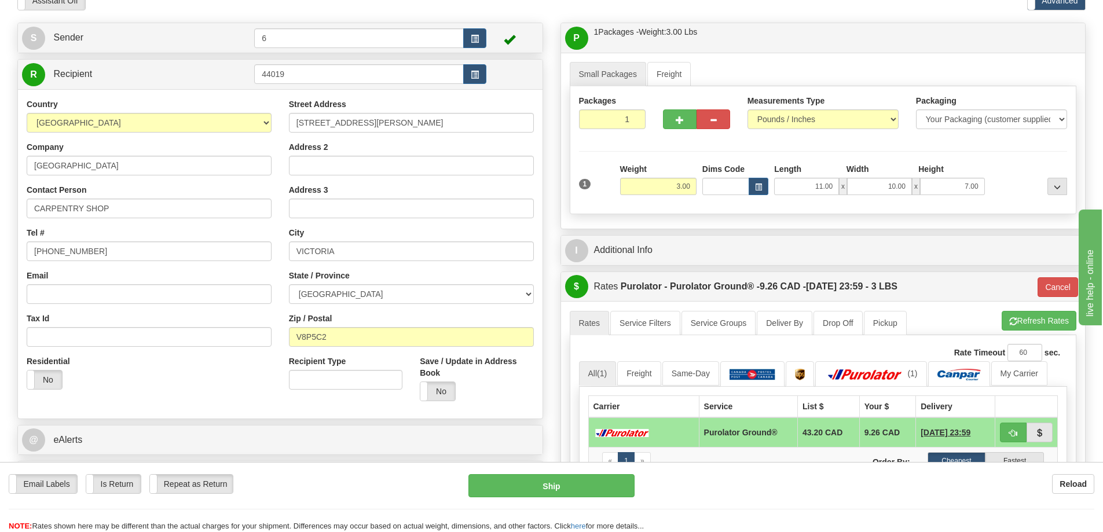
scroll to position [116, 0]
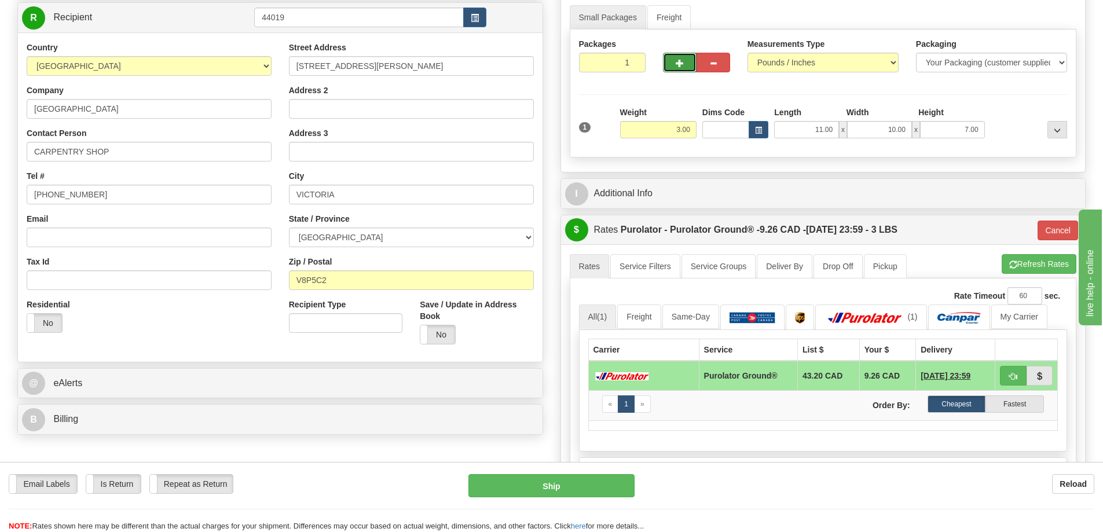
click at [681, 66] on span "button" at bounding box center [680, 64] width 8 height 8
radio input "true"
type input "2"
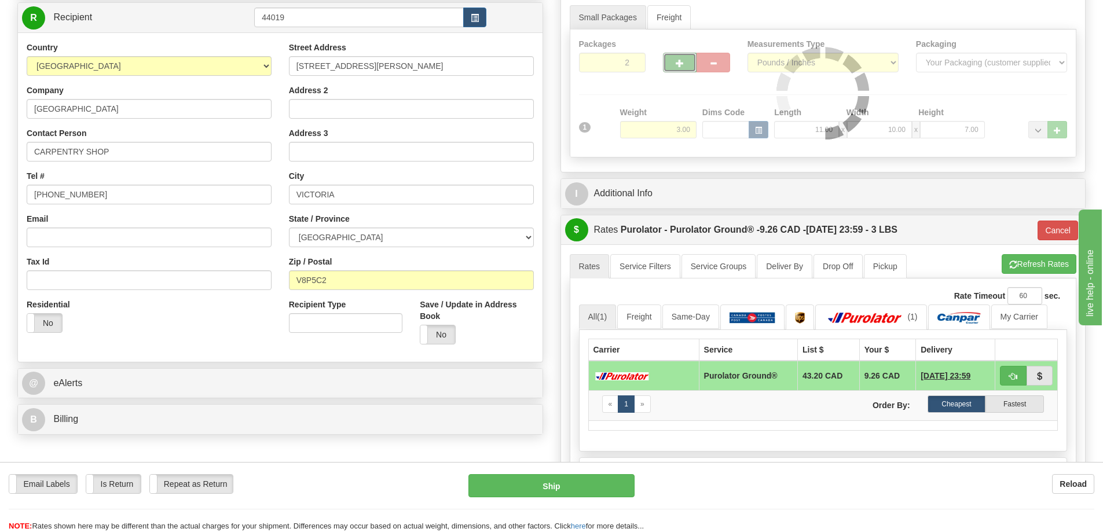
type input "260"
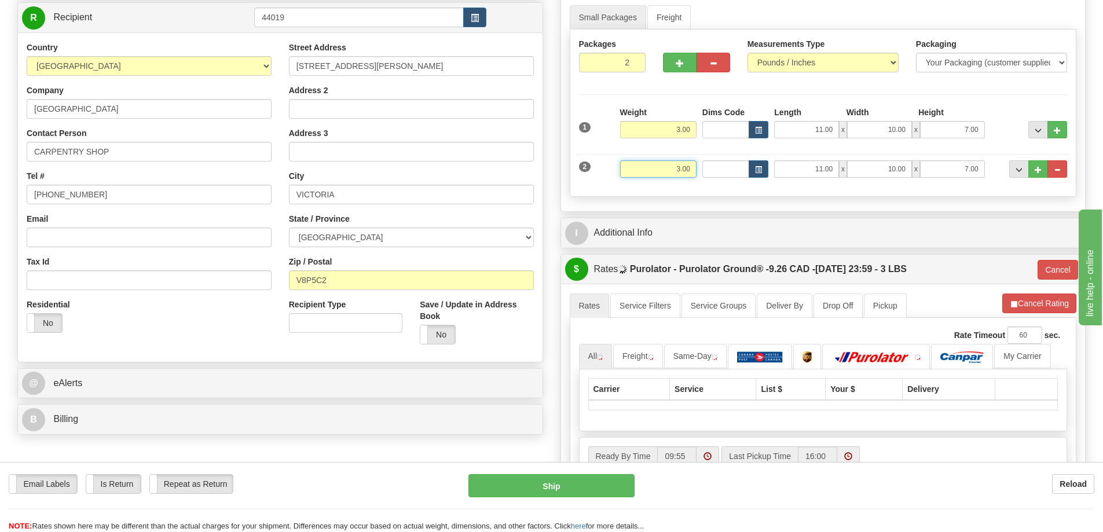
drag, startPoint x: 650, startPoint y: 169, endPoint x: 857, endPoint y: 171, distance: 206.7
click at [876, 167] on div "2 Weight 3.00 Dims Code Length Width Height" at bounding box center [823, 167] width 494 height 39
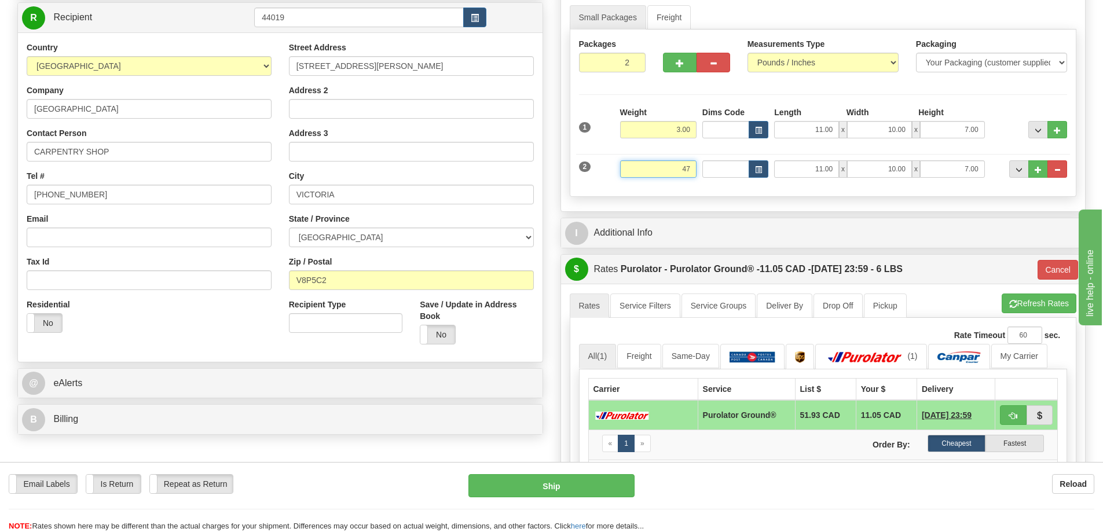
type input "47"
type input "260"
type input "47.00"
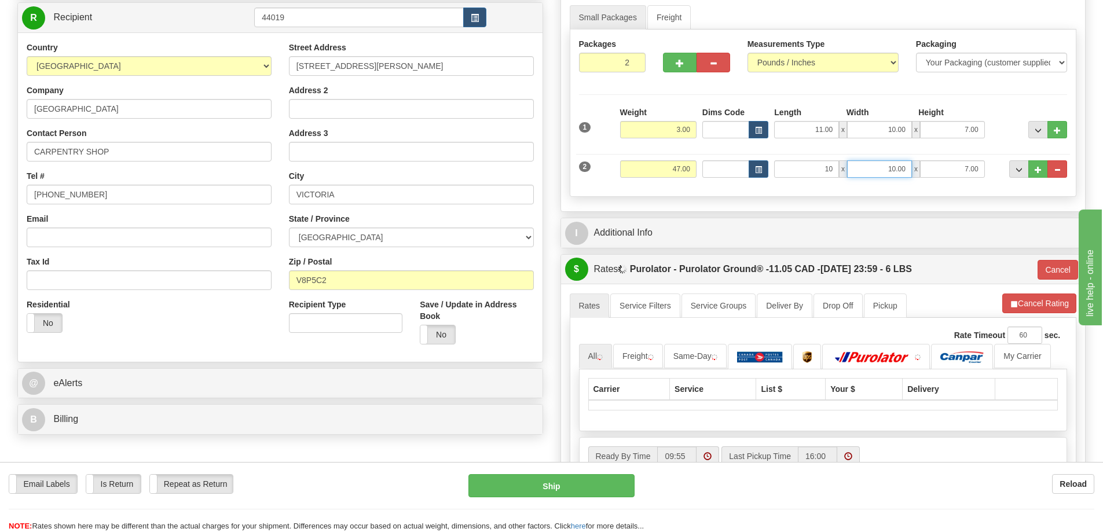
type input "10.00"
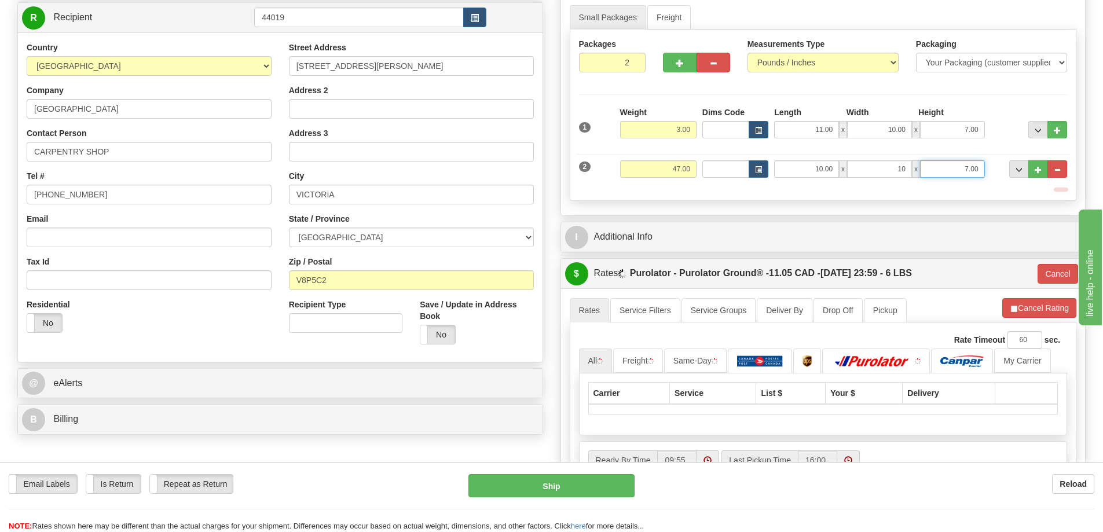
type input "10.00"
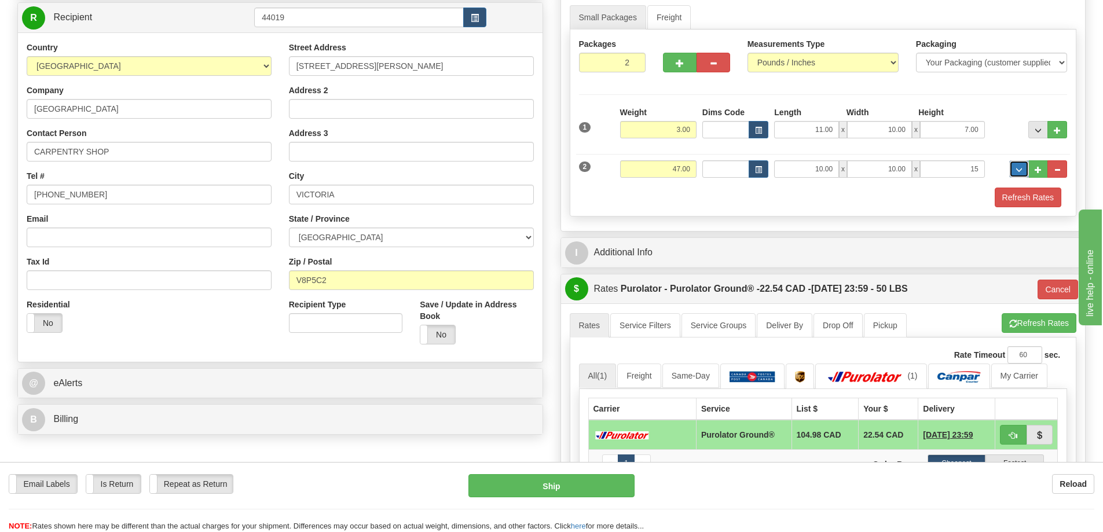
type input "15.00"
click at [1023, 194] on button "Refresh Rates" at bounding box center [1028, 198] width 67 height 20
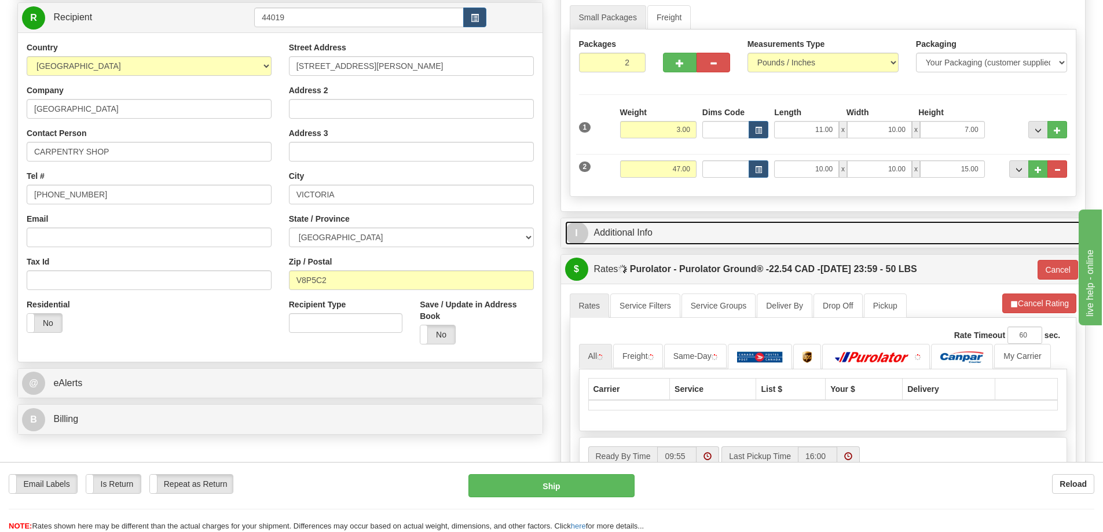
click at [790, 234] on link "I Additional Info" at bounding box center [823, 233] width 516 height 24
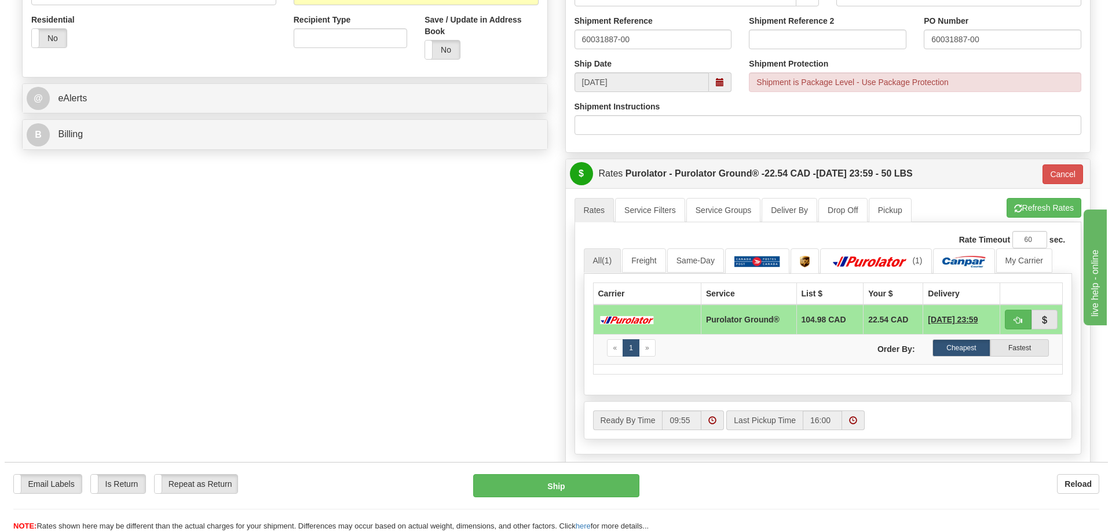
scroll to position [463, 0]
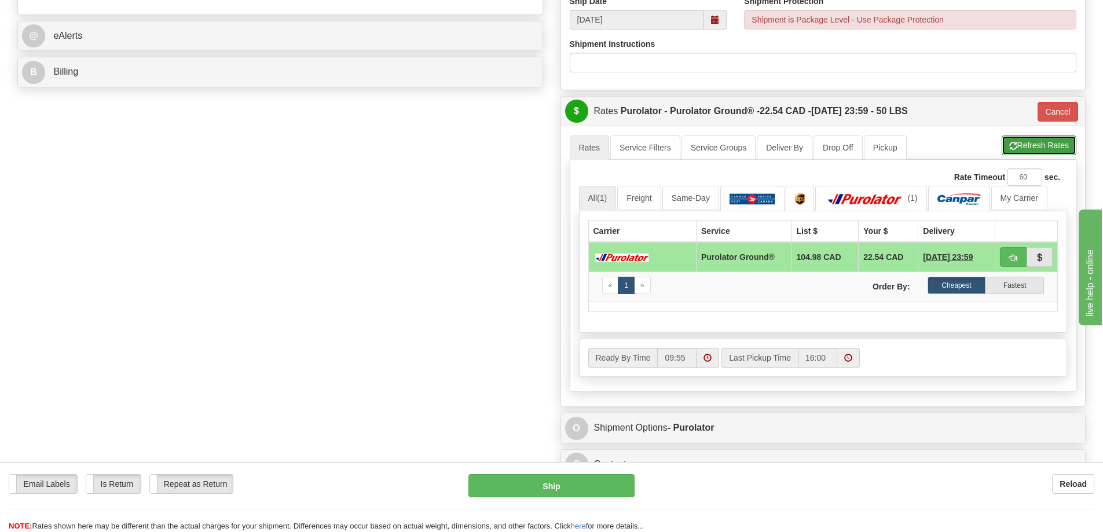
click at [1033, 151] on button "Refresh Rates" at bounding box center [1039, 145] width 75 height 20
type input "260"
click at [538, 489] on button "Ship" at bounding box center [551, 485] width 166 height 23
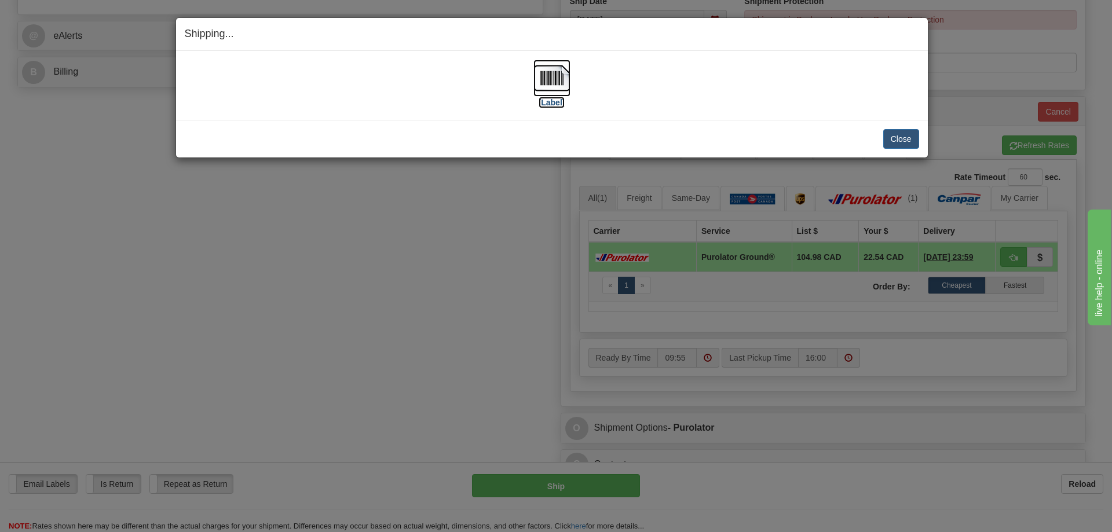
click at [559, 103] on label "[Label]" at bounding box center [551, 103] width 27 height 12
click at [313, 316] on div "Shipping... Your SHIPMENT will EXPIRE in [Label] IMPORTANT NOTICE Embassy / Con…" at bounding box center [556, 266] width 1112 height 532
click at [874, 148] on div "Close Cancel" at bounding box center [552, 139] width 734 height 20
click at [905, 135] on button "Close" at bounding box center [901, 139] width 36 height 20
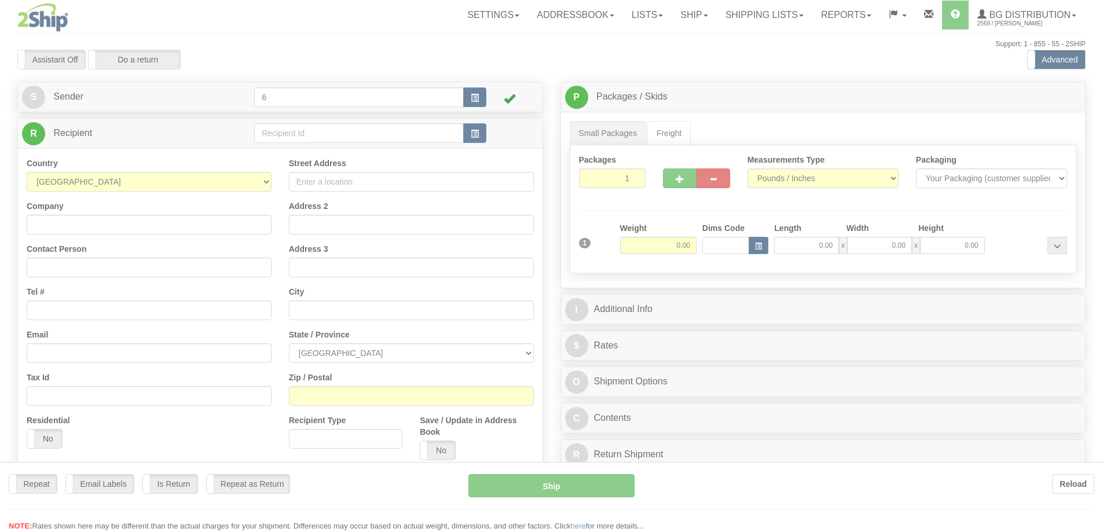
click at [293, 133] on div at bounding box center [551, 266] width 1103 height 532
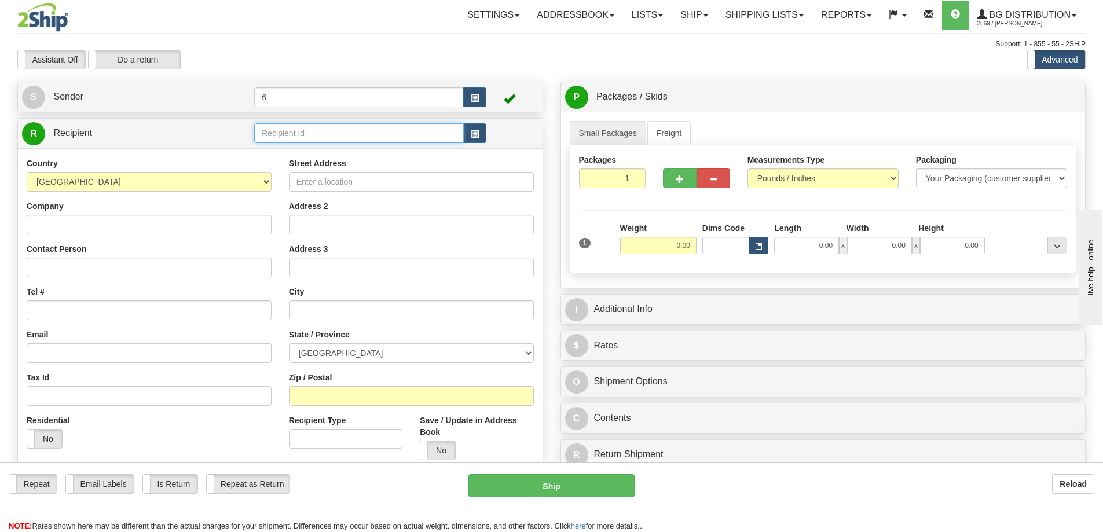
click at [293, 133] on input "text" at bounding box center [359, 133] width 210 height 20
type input "41046"
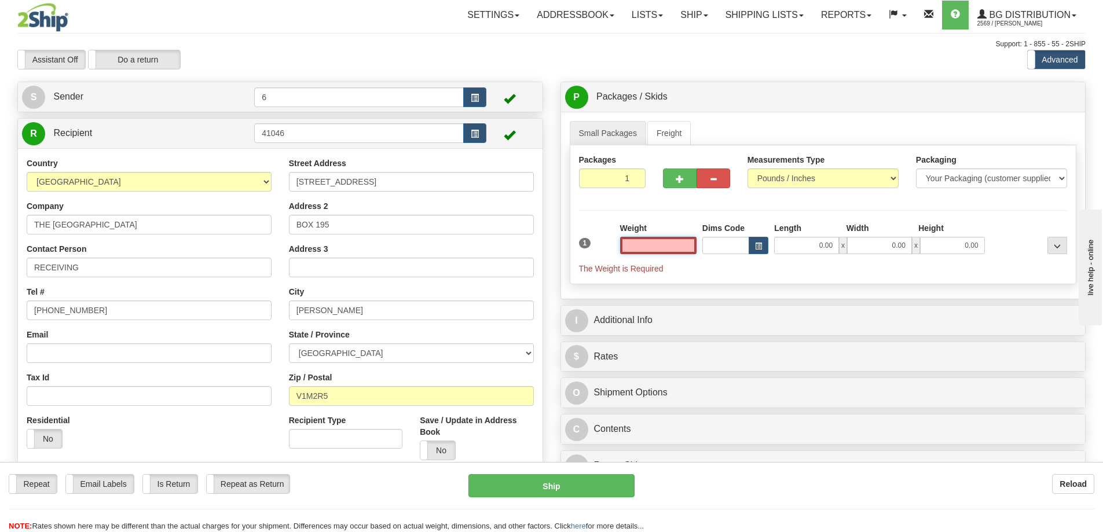
click at [661, 254] on input "text" at bounding box center [658, 245] width 76 height 17
type input "1.00"
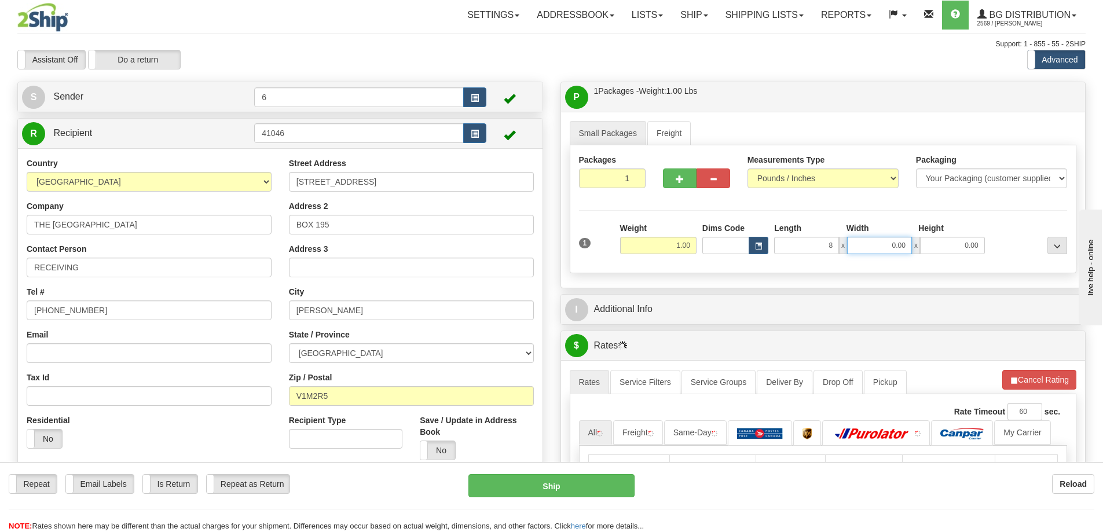
type input "8.00"
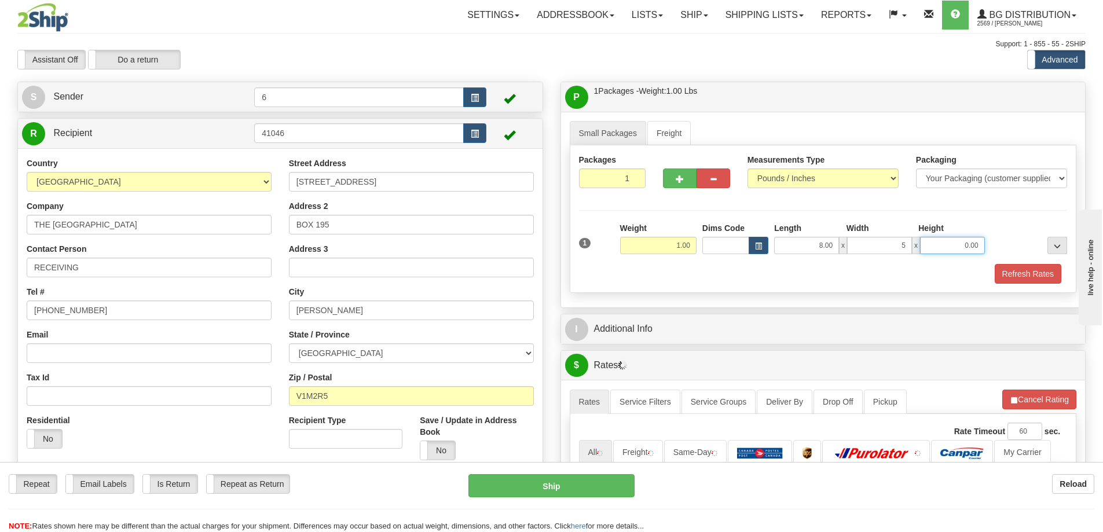
type input "5.00"
type input "3.00"
click at [1038, 254] on div at bounding box center [1029, 238] width 82 height 32
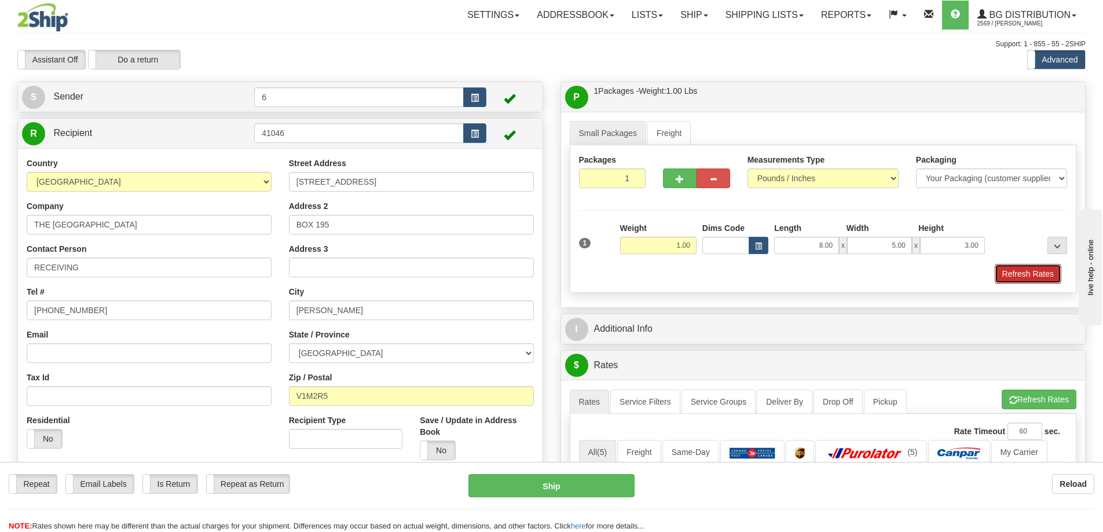
click at [1038, 273] on button "Refresh Rates" at bounding box center [1028, 274] width 67 height 20
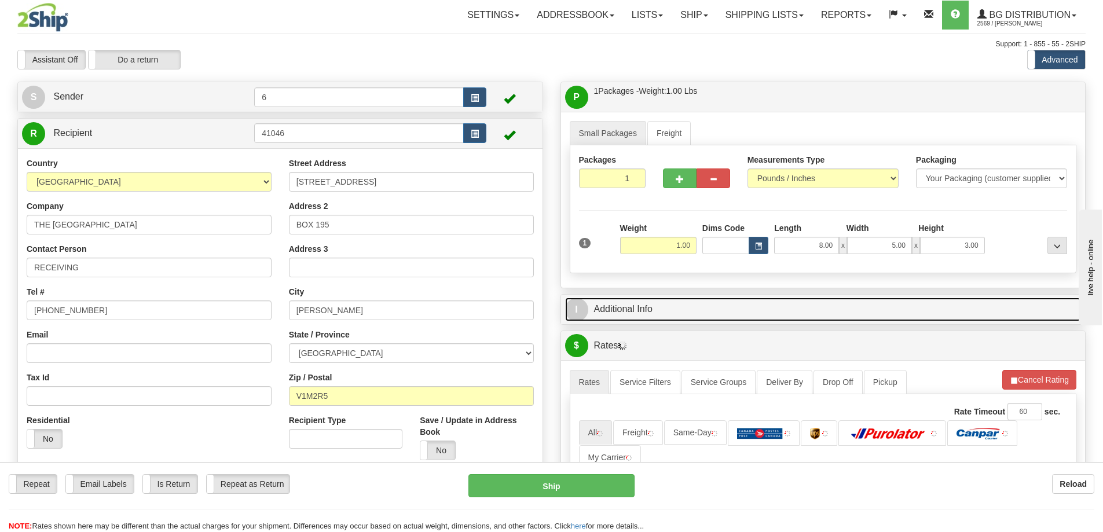
click at [969, 306] on link "I Additional Info" at bounding box center [823, 310] width 516 height 24
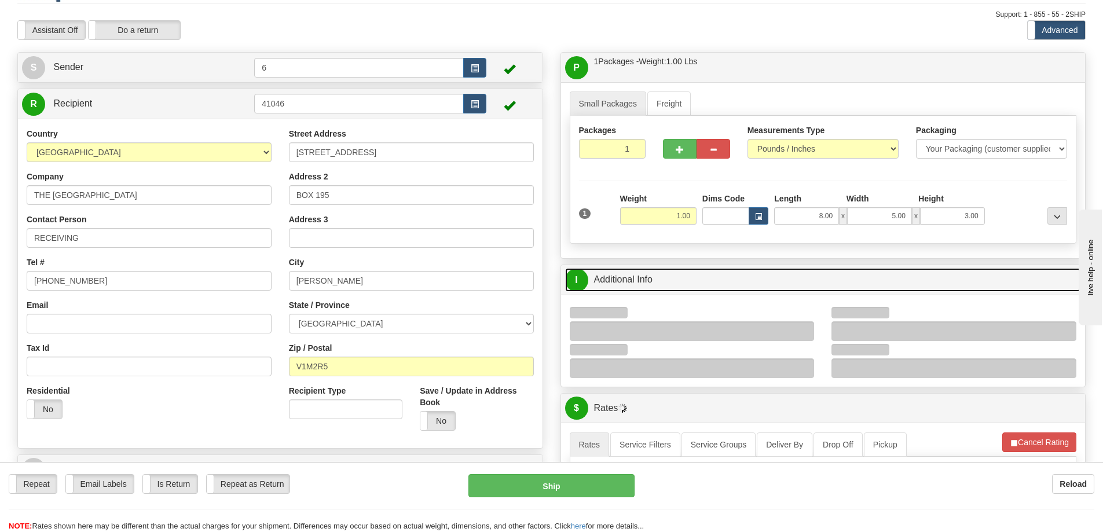
scroll to position [174, 0]
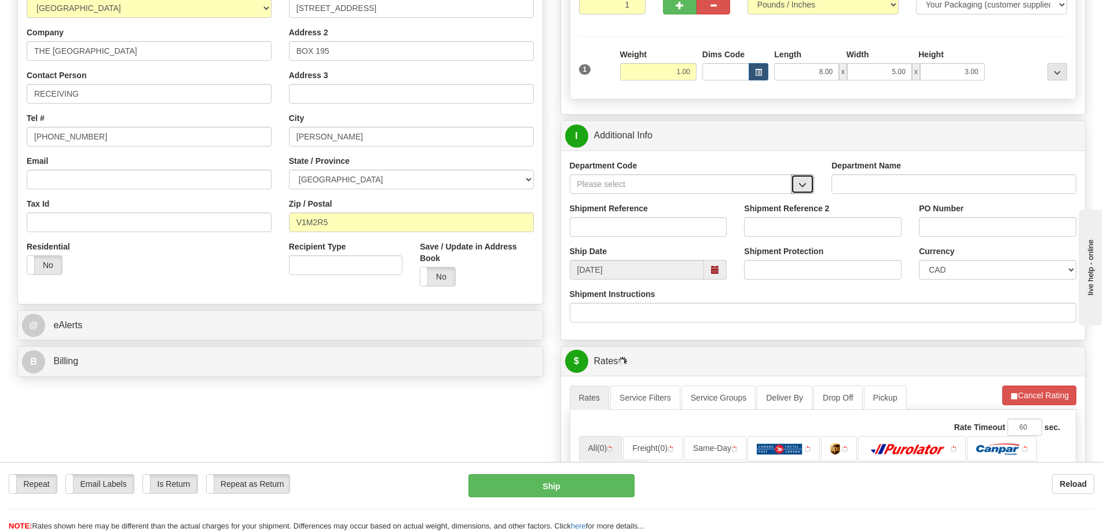
click at [808, 182] on button "button" at bounding box center [802, 184] width 23 height 20
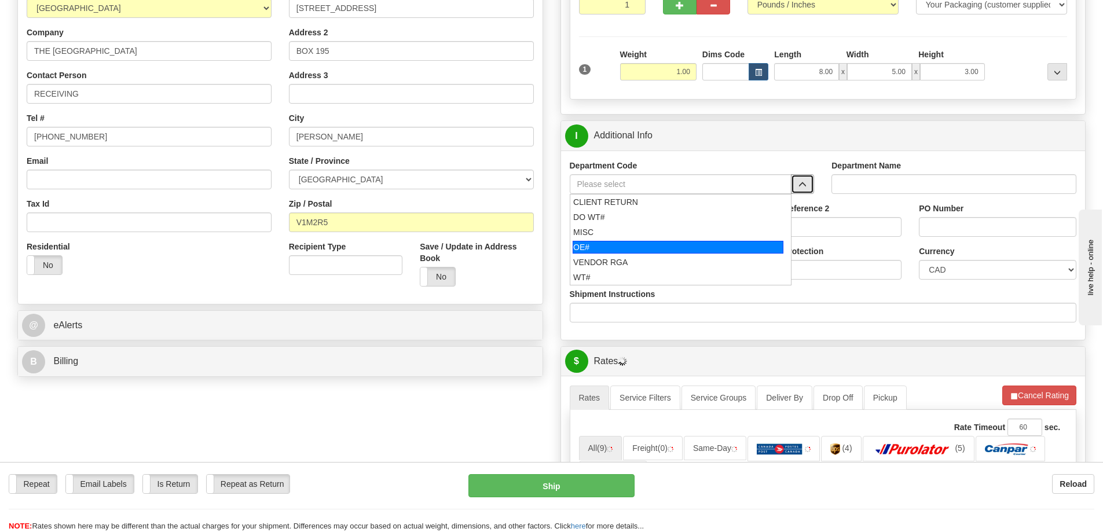
click at [609, 248] on div "OE#" at bounding box center [678, 247] width 211 height 13
type input "OE#"
type input "ORDERS"
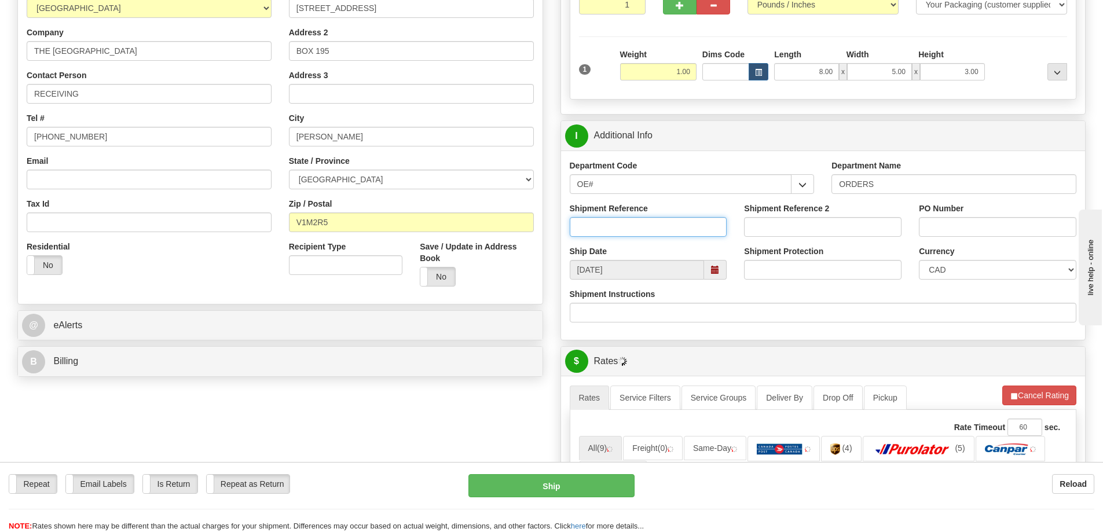
click at [618, 229] on input "Shipment Reference" at bounding box center [648, 227] width 157 height 20
type input "60031675-00"
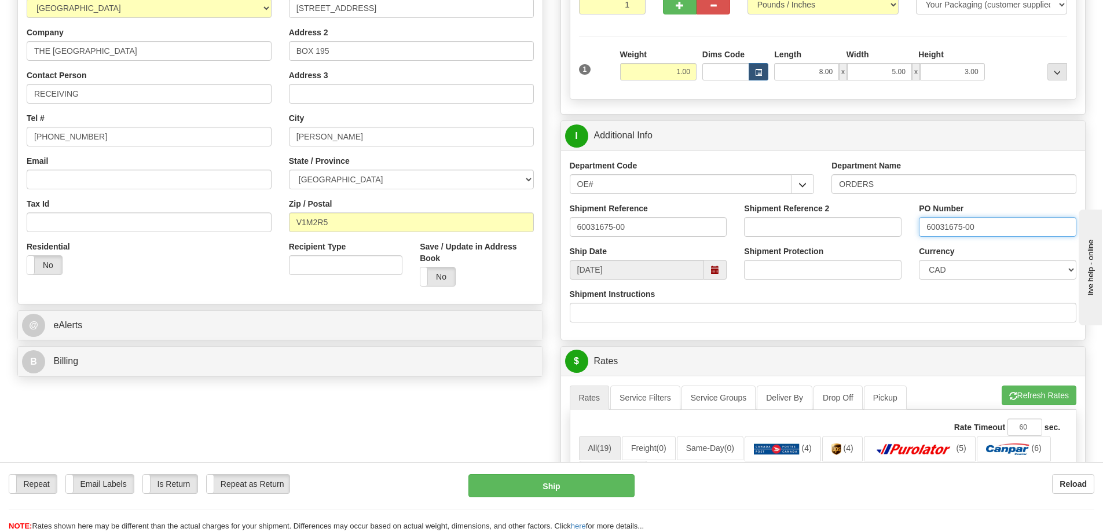
type input "60031675-00"
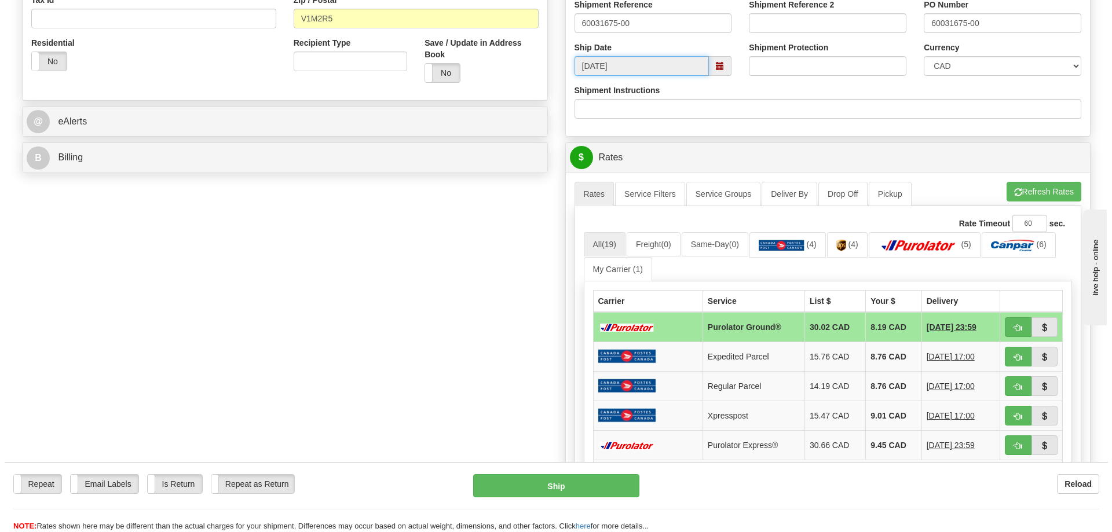
scroll to position [463, 0]
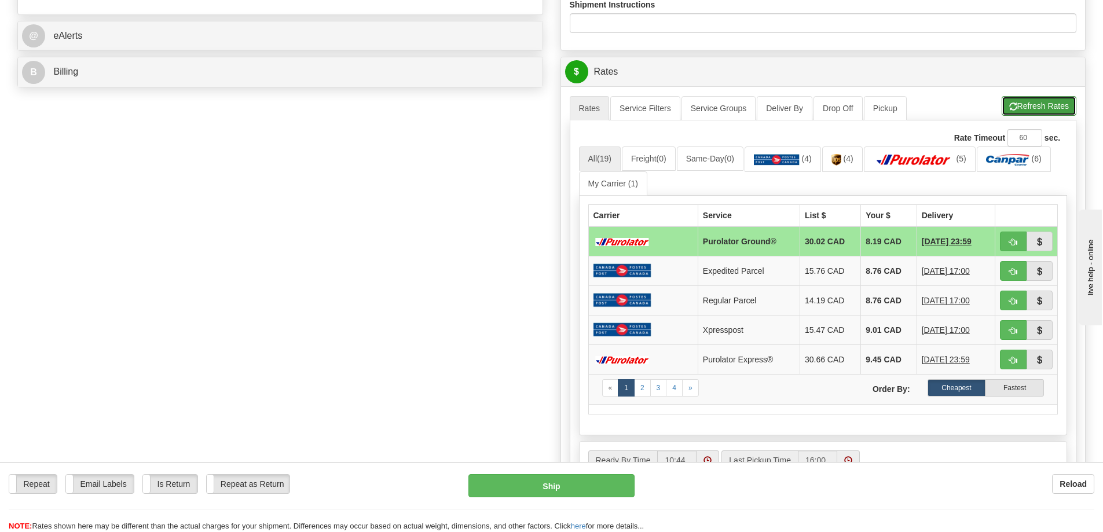
click at [1044, 108] on button "Refresh Rates" at bounding box center [1039, 106] width 75 height 20
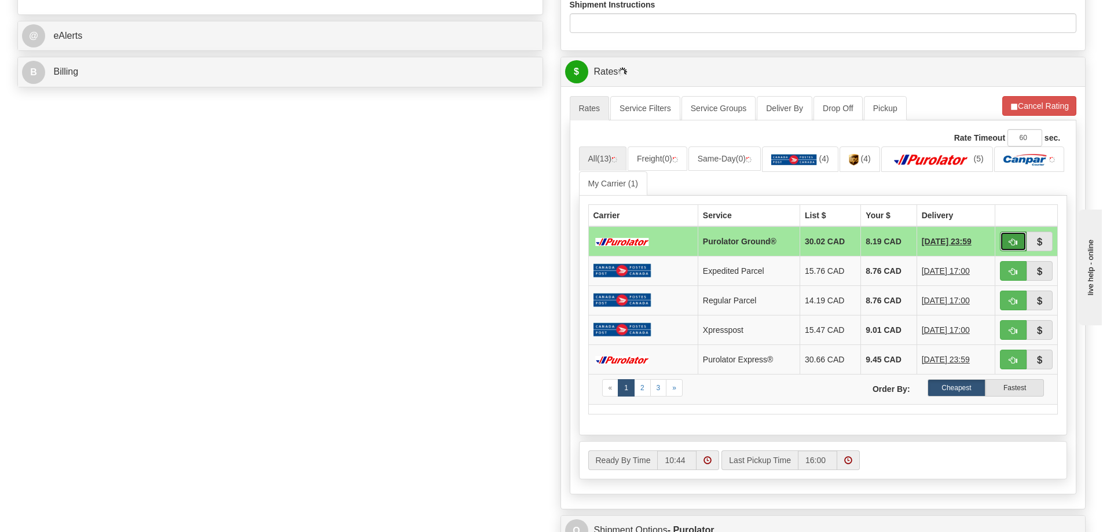
click at [1011, 246] on span "button" at bounding box center [1013, 243] width 8 height 8
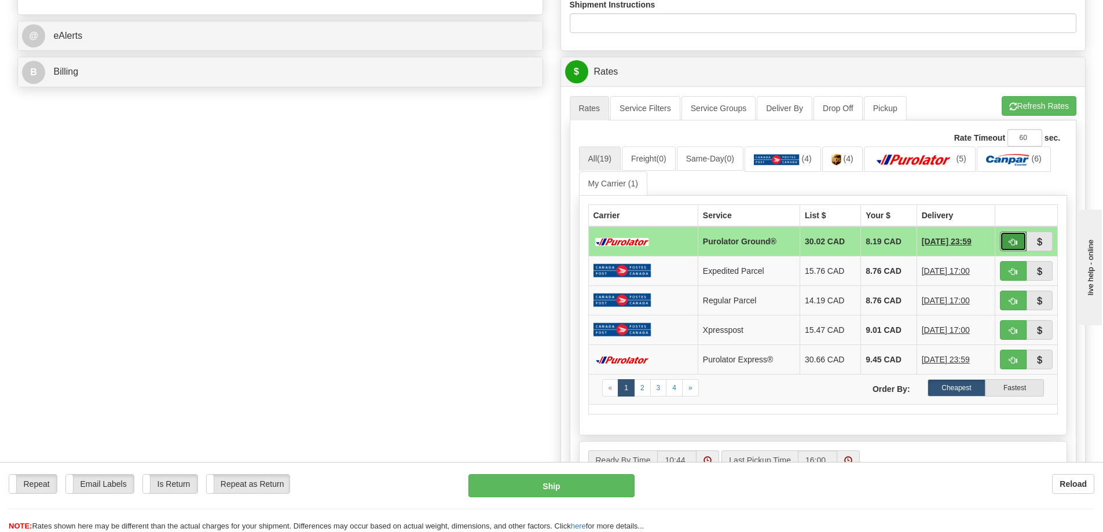
click at [1009, 241] on span "button" at bounding box center [1013, 243] width 8 height 8
type input "260"
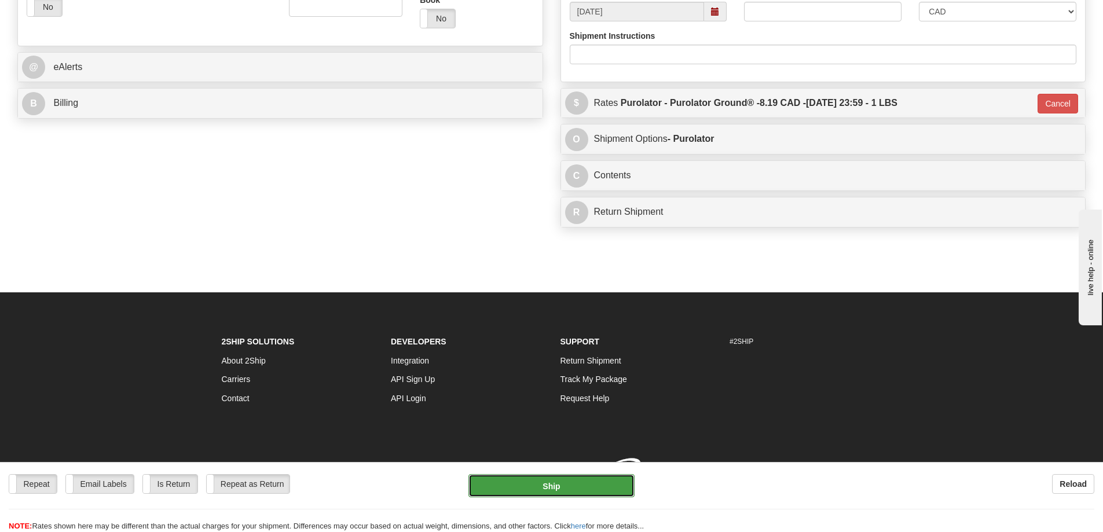
click at [526, 492] on button "Ship" at bounding box center [551, 485] width 166 height 23
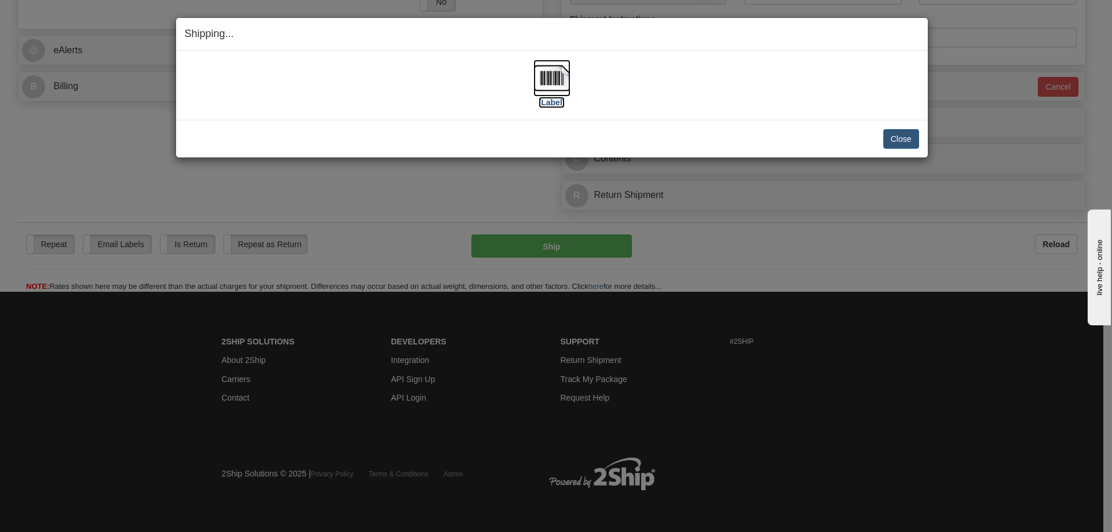
click at [557, 100] on label "[Label]" at bounding box center [551, 103] width 27 height 12
click at [893, 133] on button "Close" at bounding box center [901, 139] width 36 height 20
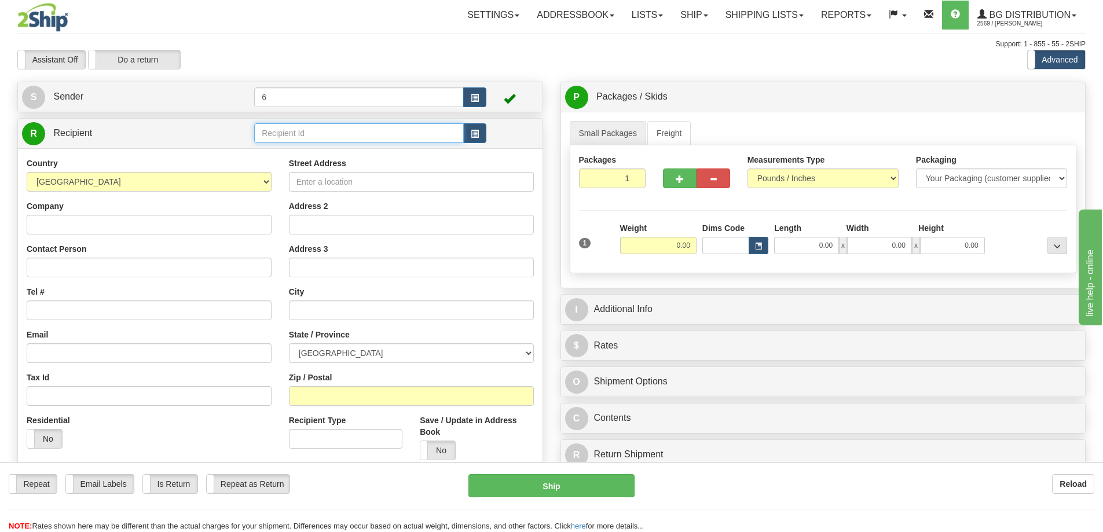
click at [314, 132] on input "text" at bounding box center [359, 133] width 210 height 20
type input "41117"
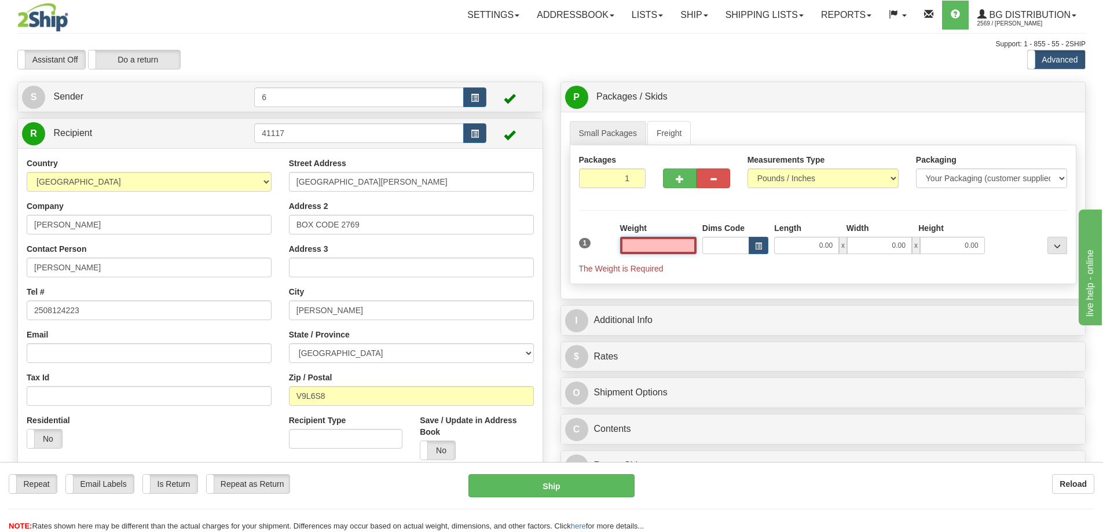
click at [669, 247] on input "text" at bounding box center [658, 245] width 76 height 17
type input "6.00"
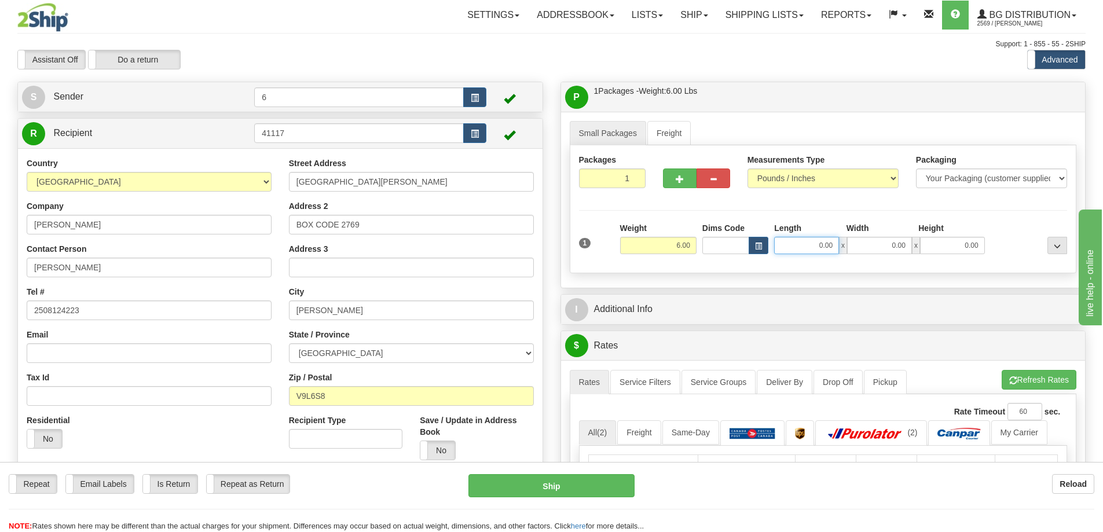
drag, startPoint x: 795, startPoint y: 242, endPoint x: 965, endPoint y: 248, distance: 170.3
click at [951, 239] on div "0.00 x 0.00 x 0.00" at bounding box center [879, 245] width 210 height 17
type input "11.00"
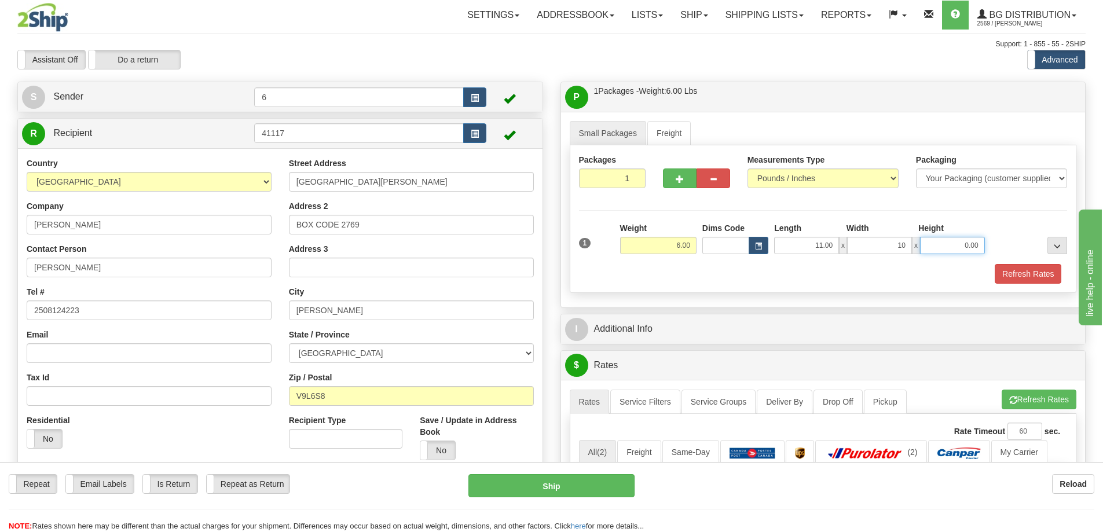
type input "10.00"
type input "7.00"
click at [677, 179] on span "button" at bounding box center [680, 179] width 8 height 8
radio input "true"
type input "2"
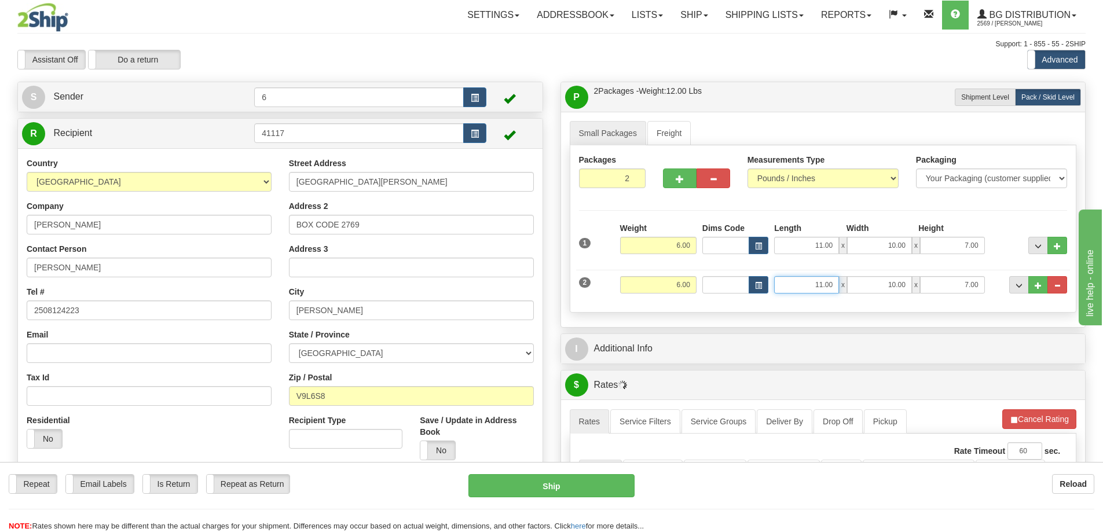
drag, startPoint x: 804, startPoint y: 287, endPoint x: 897, endPoint y: 276, distance: 94.4
click at [912, 277] on div "11.00 x 10.00 x 7.00" at bounding box center [879, 284] width 210 height 17
type input "7.00"
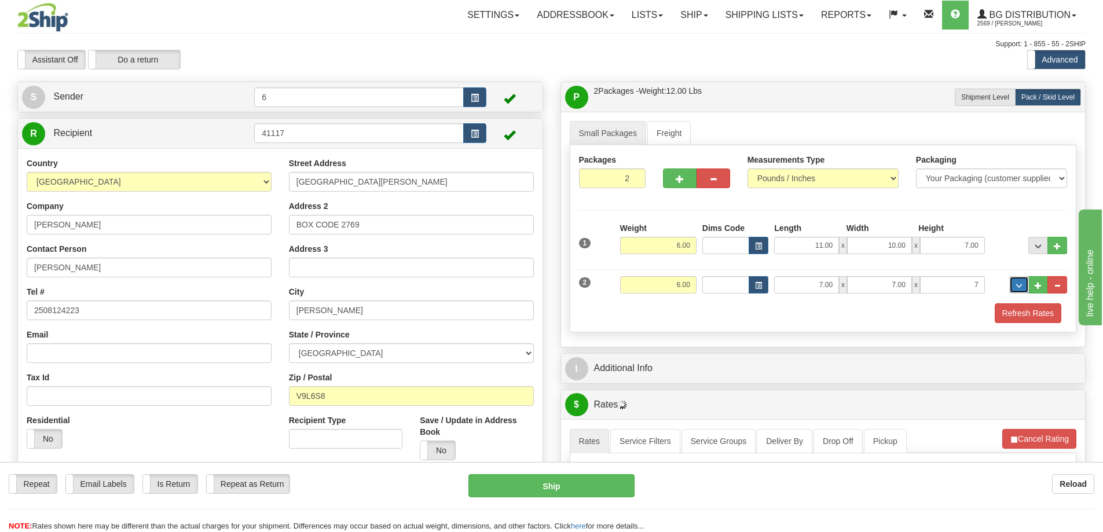
type input "7.00"
click at [1011, 311] on button "Refresh Rates" at bounding box center [1028, 313] width 67 height 20
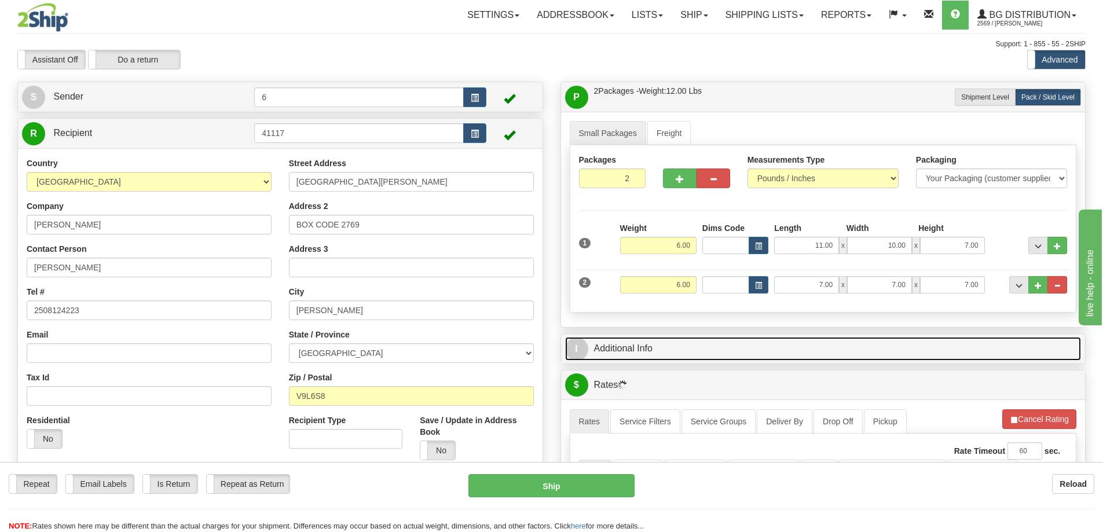
click at [946, 354] on link "I Additional Info" at bounding box center [823, 349] width 516 height 24
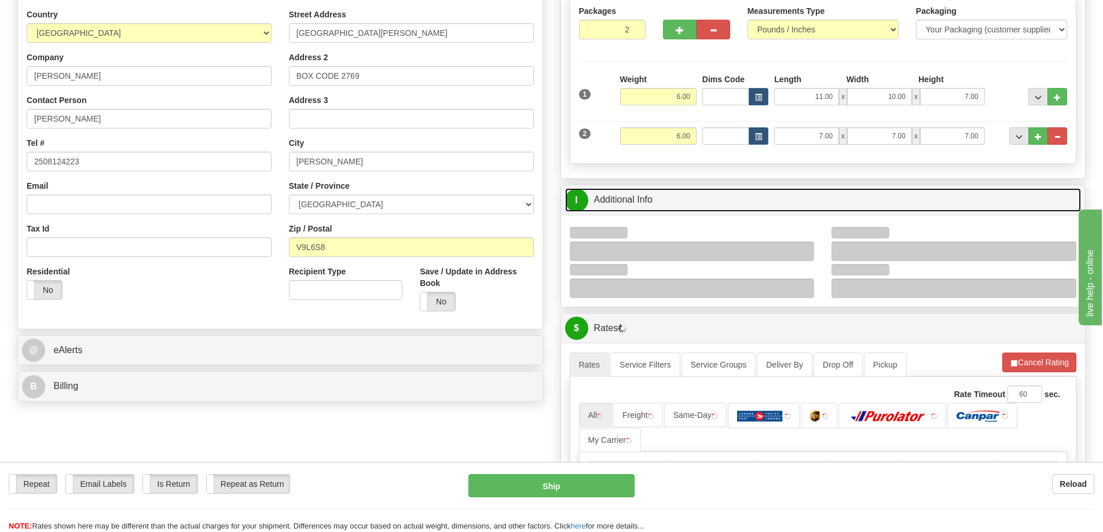
scroll to position [232, 0]
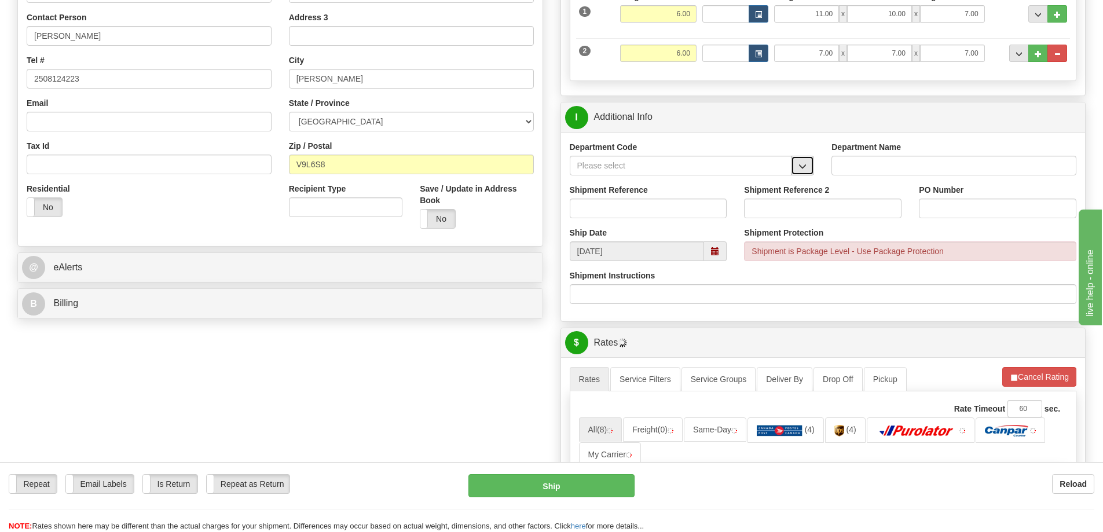
click at [802, 170] on span "button" at bounding box center [802, 167] width 8 height 8
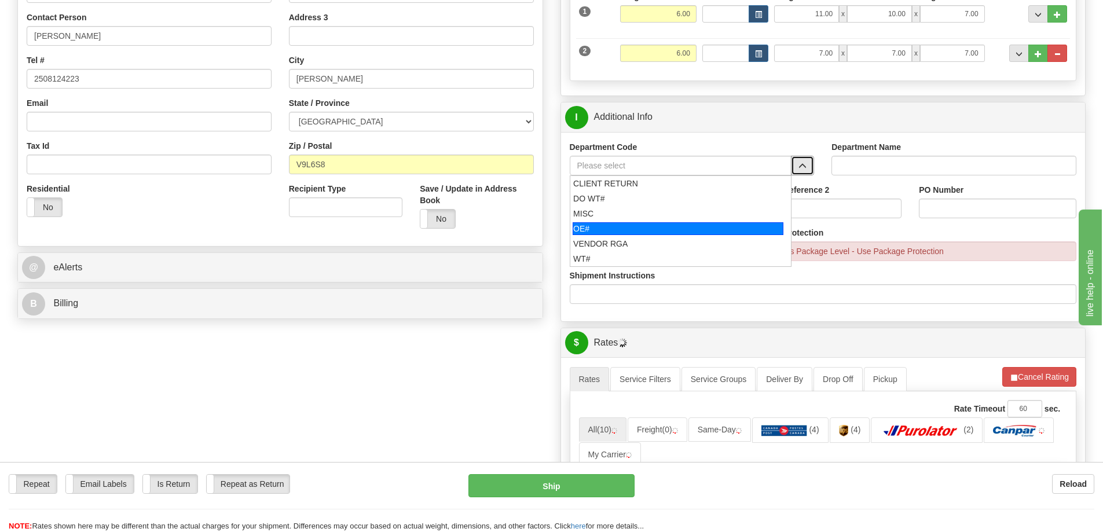
click at [655, 230] on div "OE#" at bounding box center [678, 228] width 211 height 13
type input "OE#"
type input "ORDERS"
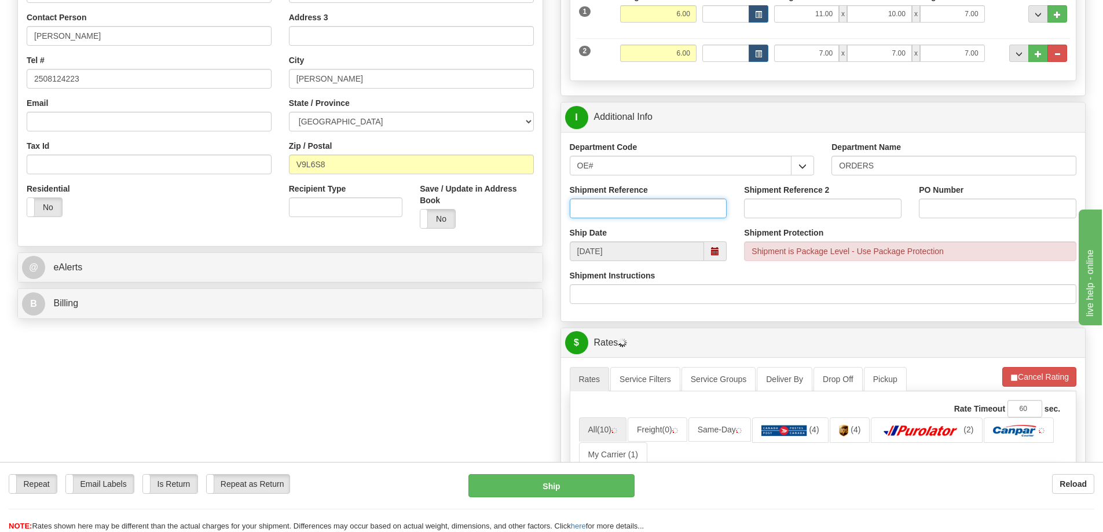
click at [649, 212] on input "Shipment Reference" at bounding box center [648, 209] width 157 height 20
type input "60031880-00"
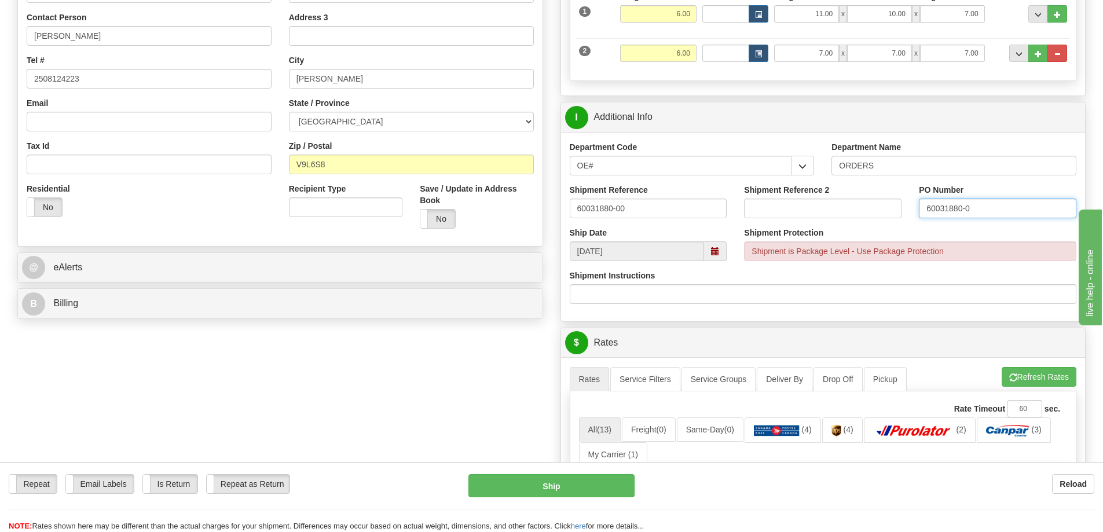
type input "60031880-0"
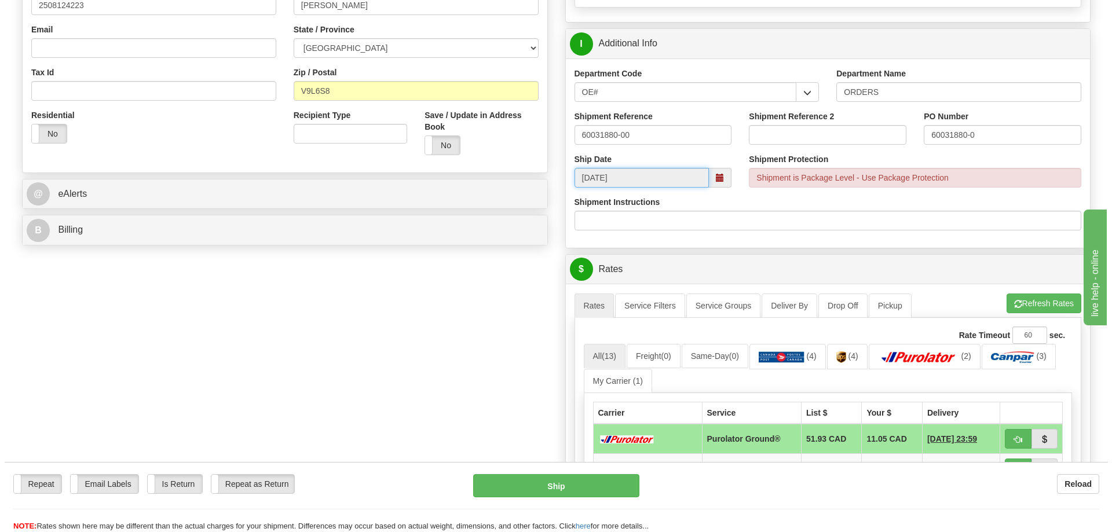
scroll to position [463, 0]
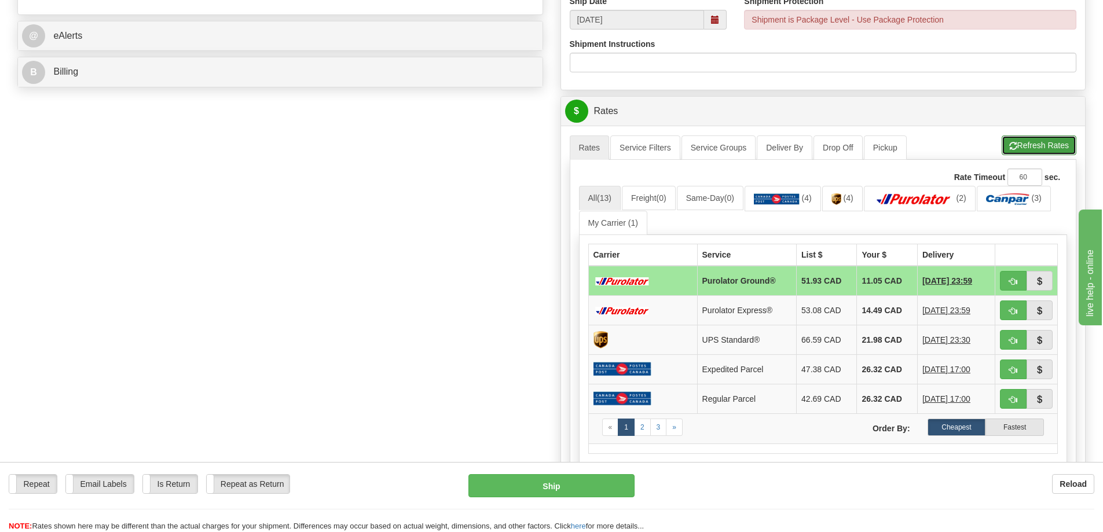
click at [1024, 140] on button "Refresh Rates" at bounding box center [1039, 145] width 75 height 20
click at [1011, 285] on span "button" at bounding box center [1013, 282] width 8 height 8
type input "260"
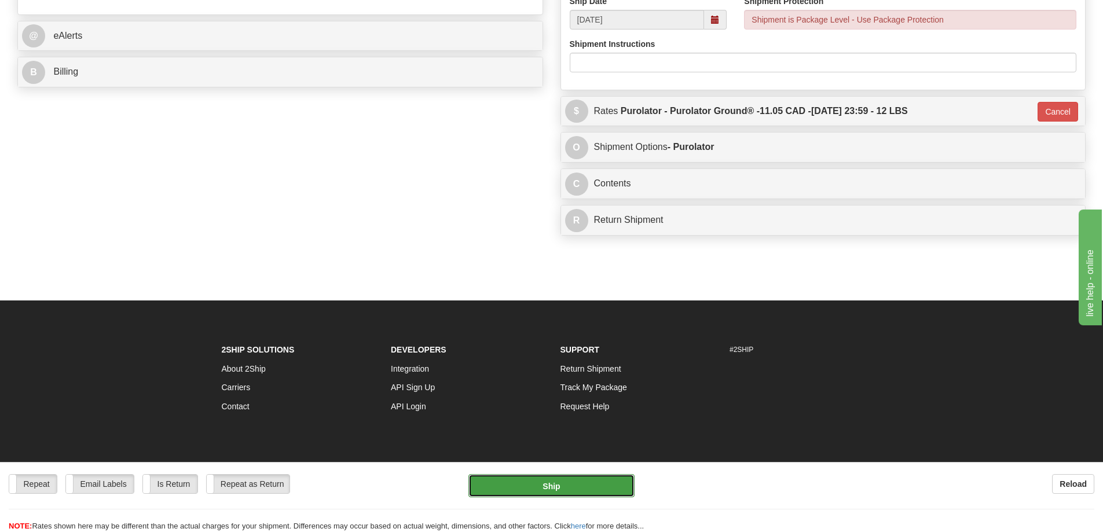
click at [542, 479] on button "Ship" at bounding box center [551, 485] width 166 height 23
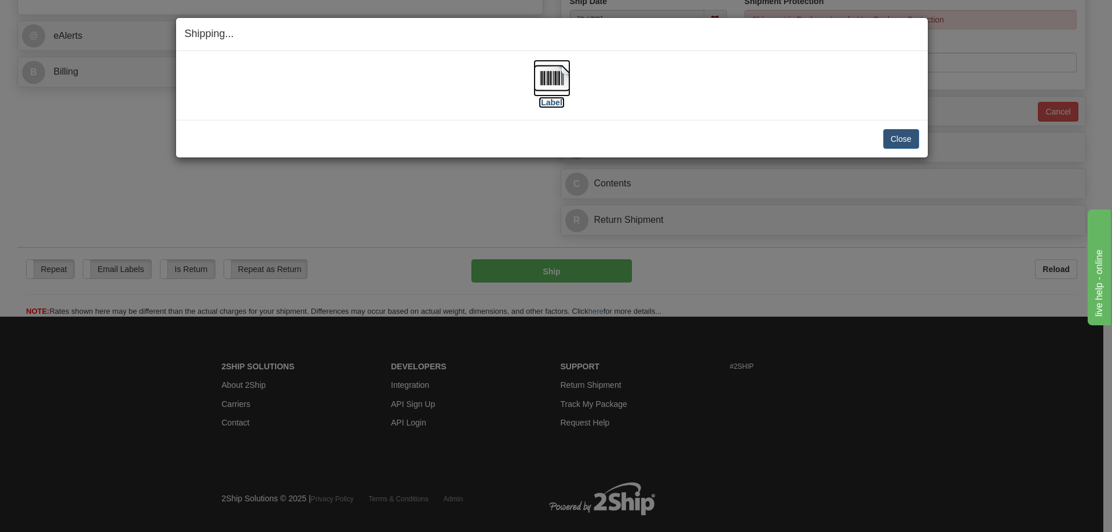
click at [550, 105] on label "[Label]" at bounding box center [551, 103] width 27 height 12
click at [904, 130] on button "Close" at bounding box center [901, 139] width 36 height 20
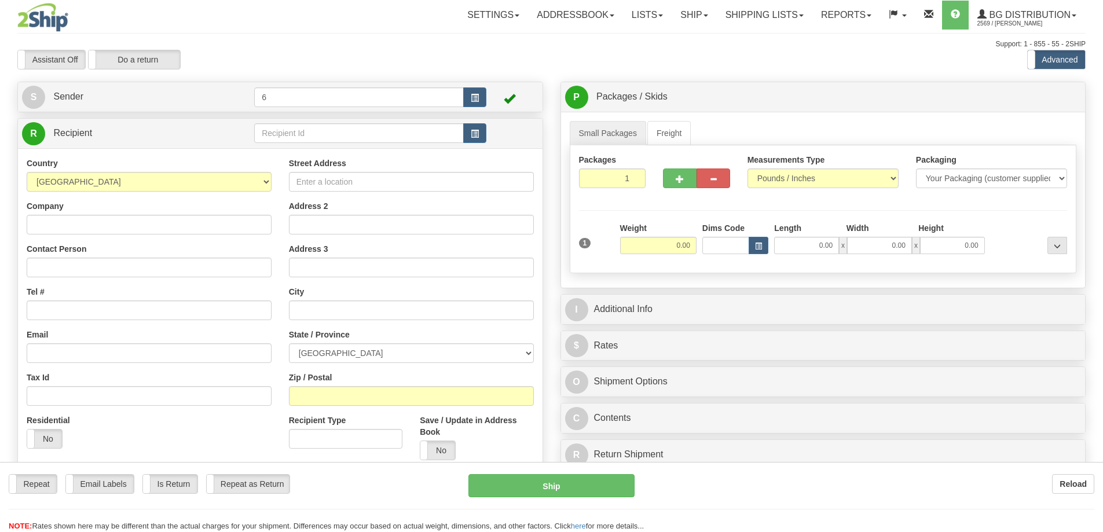
click at [299, 134] on div at bounding box center [551, 266] width 1103 height 532
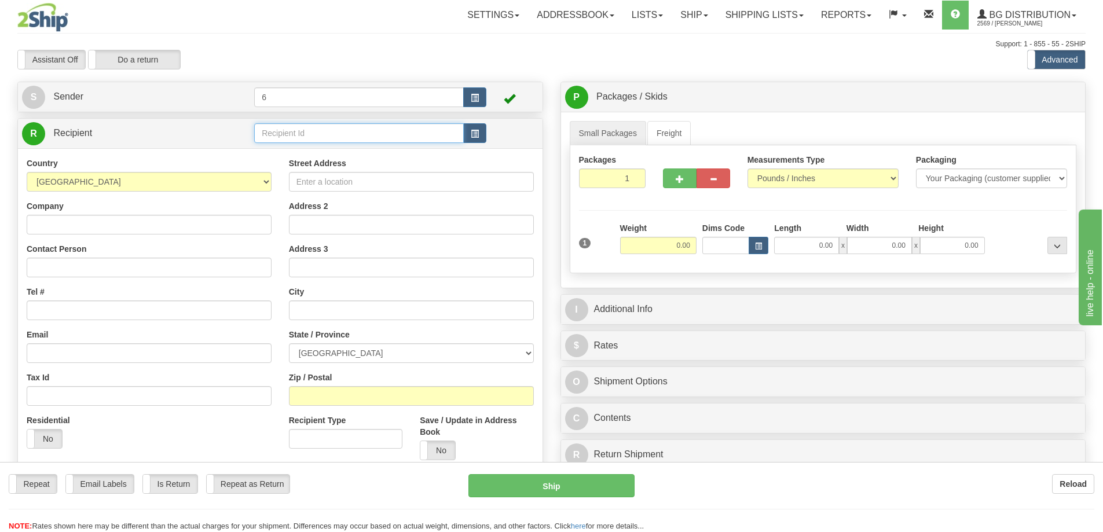
click at [299, 134] on input "text" at bounding box center [359, 133] width 210 height 20
type input "43012"
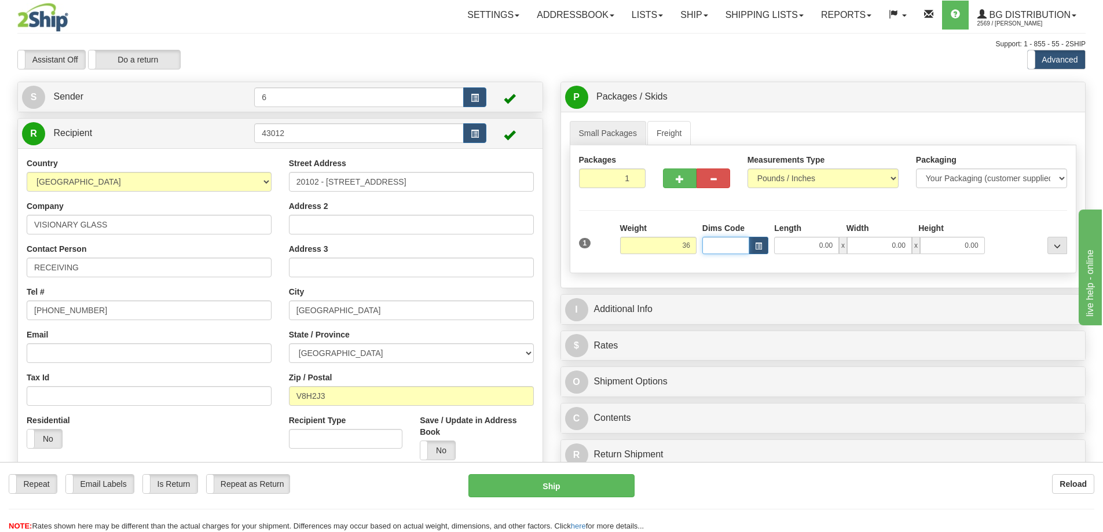
type input "36.00"
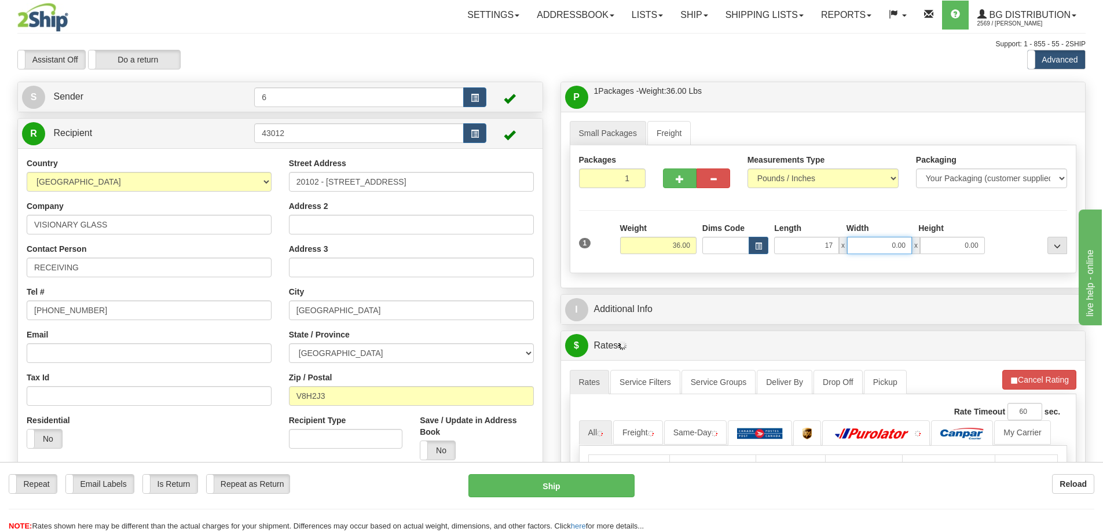
type input "17.00"
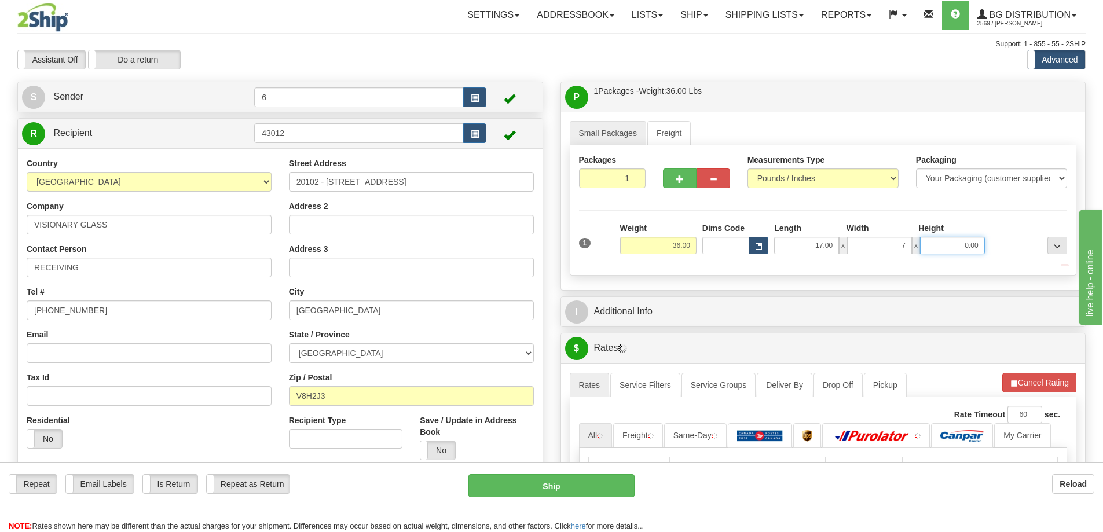
type input "7.00"
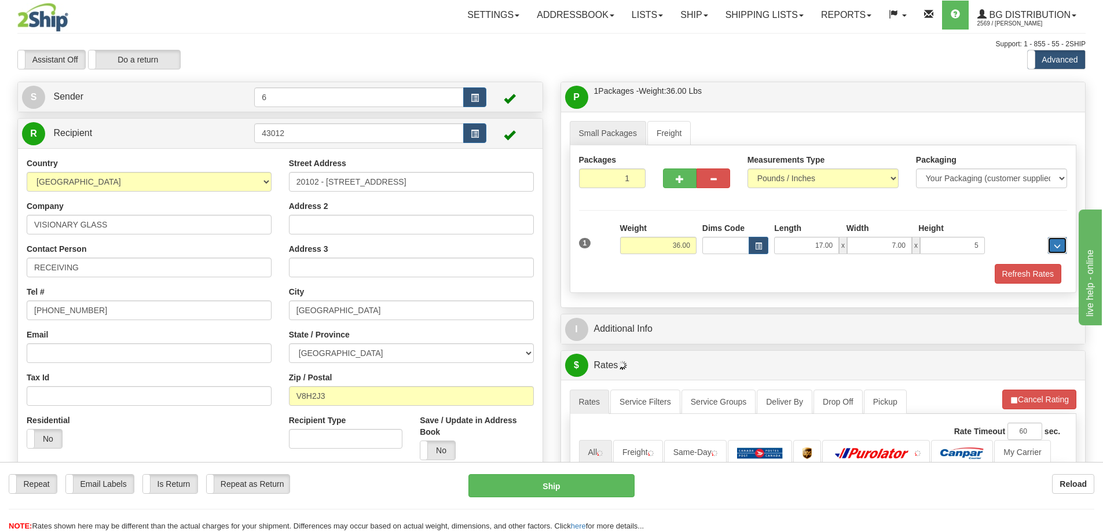
type input "5.00"
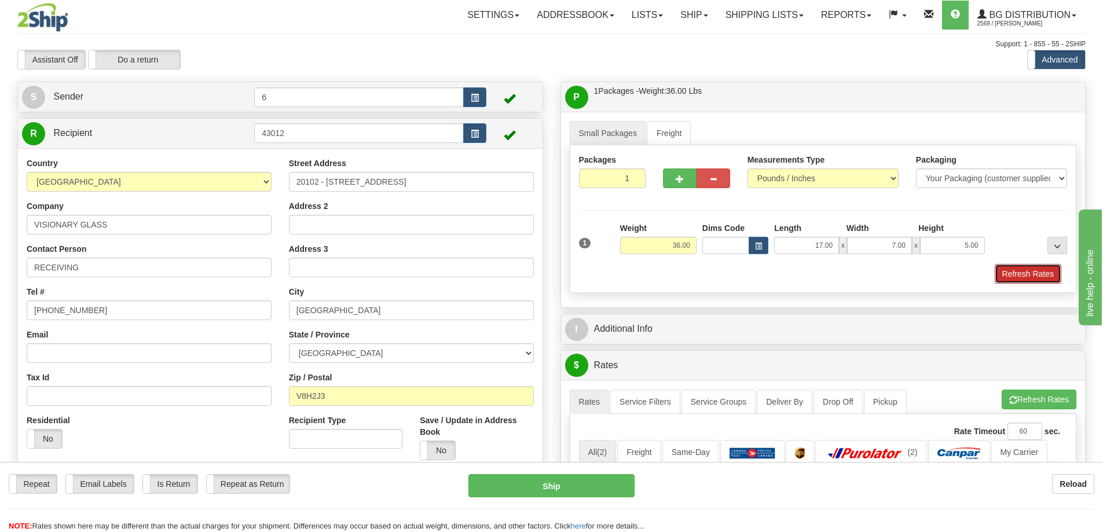
drag, startPoint x: 1021, startPoint y: 267, endPoint x: 1018, endPoint y: 273, distance: 6.8
click at [1022, 267] on button "Refresh Rates" at bounding box center [1028, 274] width 67 height 20
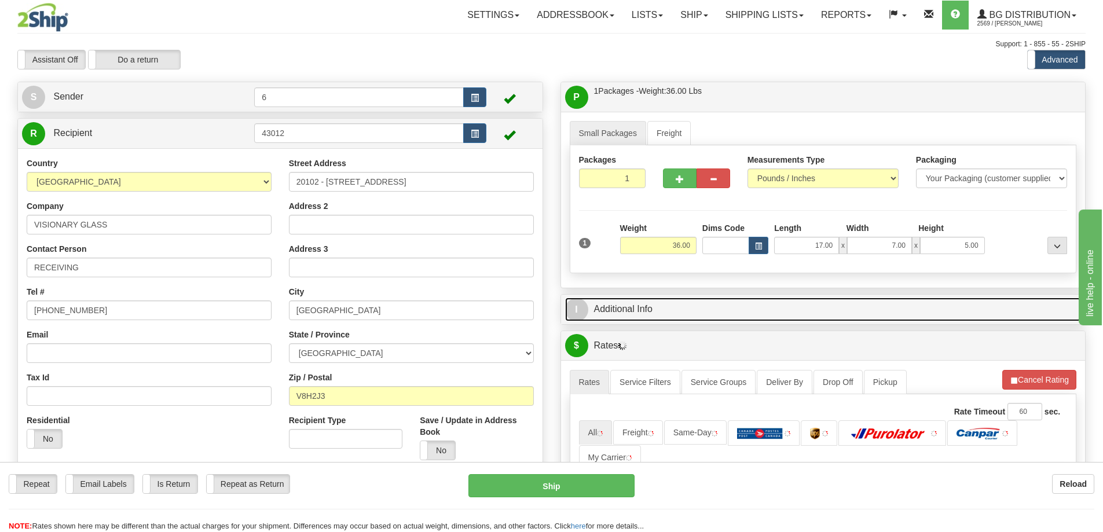
drag, startPoint x: 981, startPoint y: 302, endPoint x: 907, endPoint y: 292, distance: 74.2
click at [980, 302] on link "I Additional Info" at bounding box center [823, 310] width 516 height 24
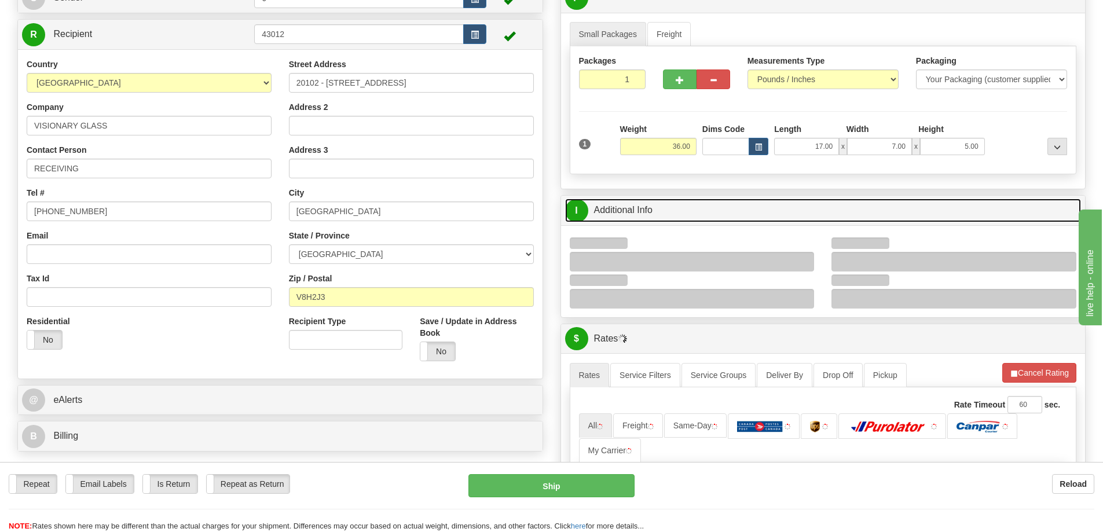
scroll to position [174, 0]
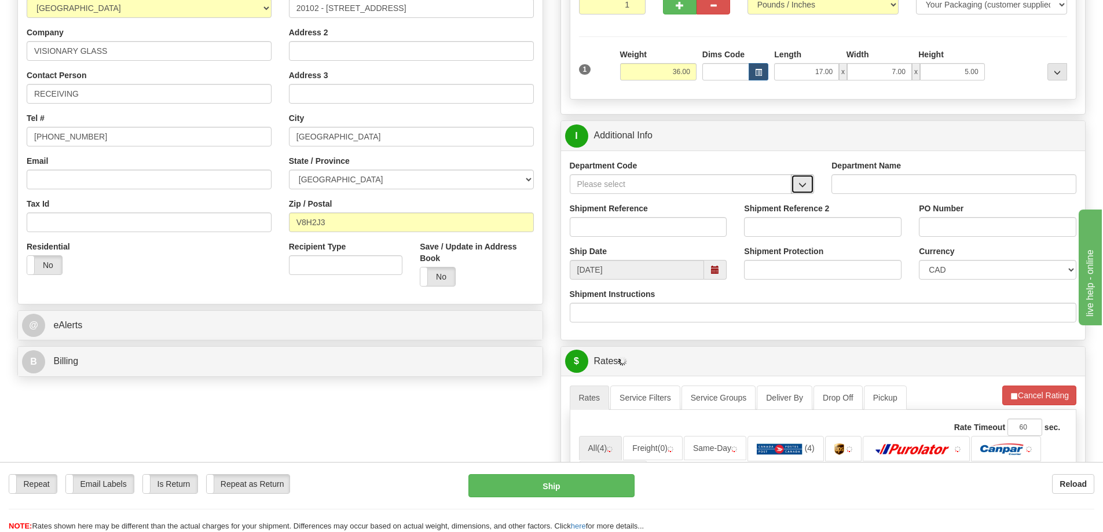
click at [808, 185] on button "button" at bounding box center [802, 184] width 23 height 20
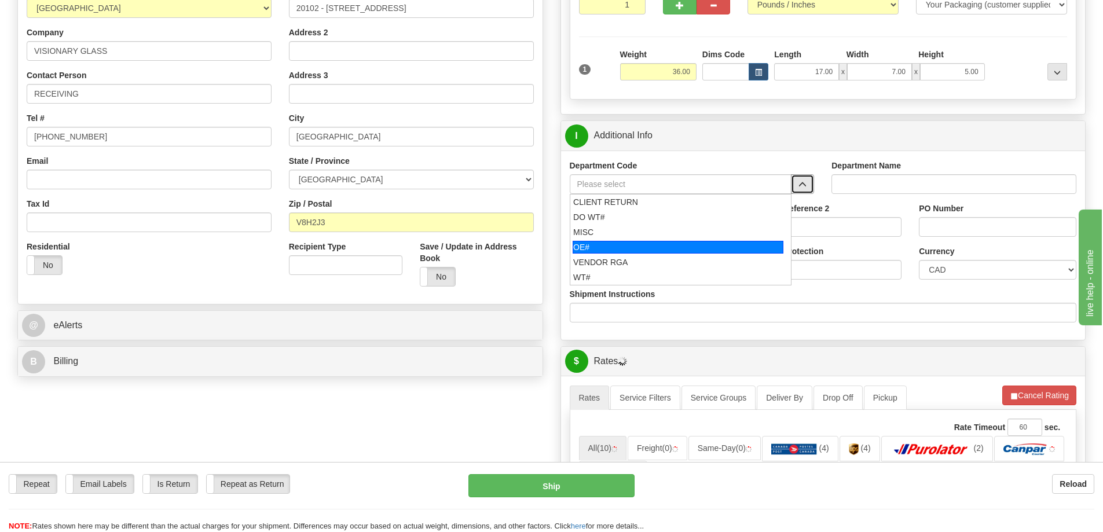
click at [636, 250] on div "OE#" at bounding box center [678, 247] width 211 height 13
type input "OE#"
type input "ORDERS"
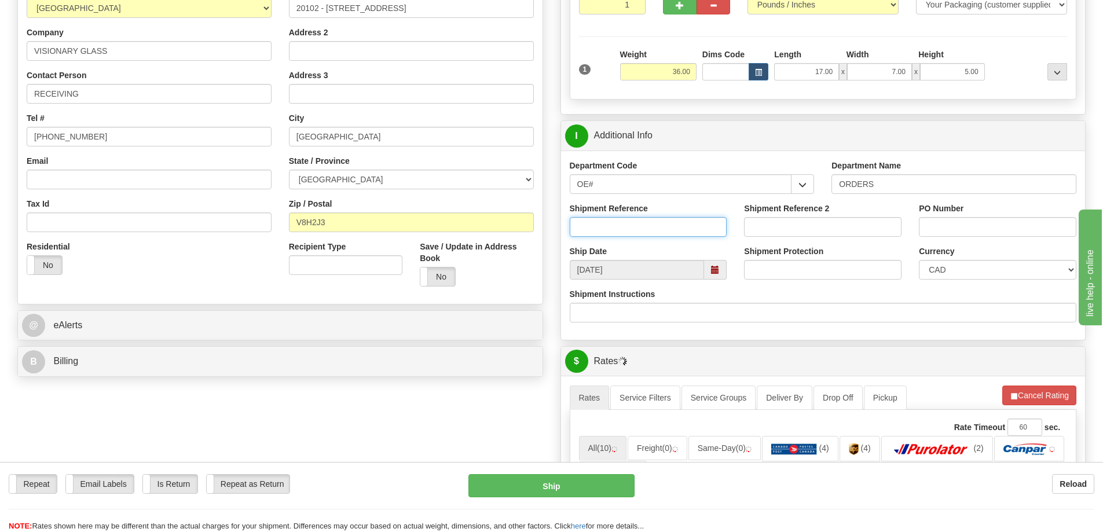
click at [628, 235] on input "Shipment Reference" at bounding box center [648, 227] width 157 height 20
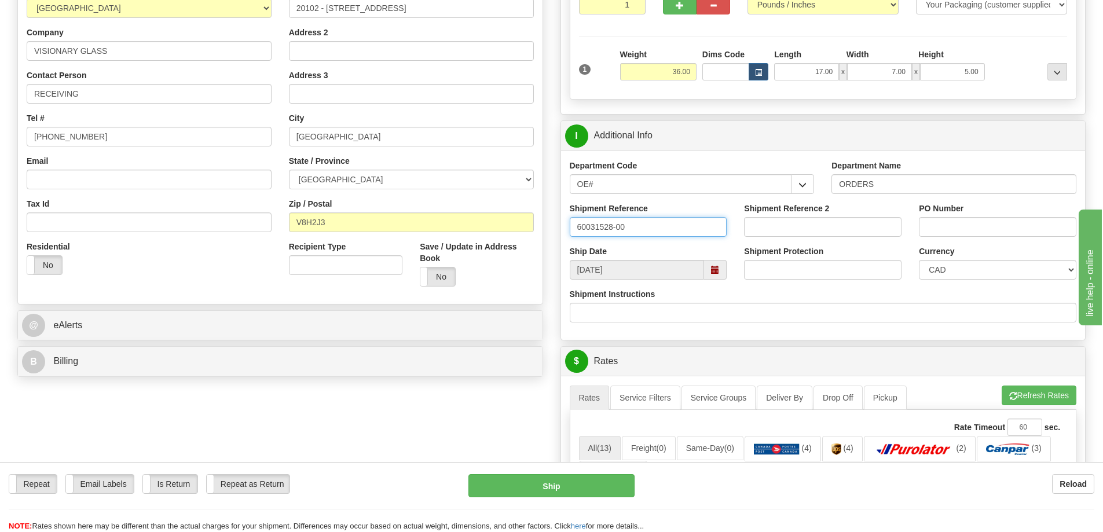
type input "60031528-00"
type input "749-22"
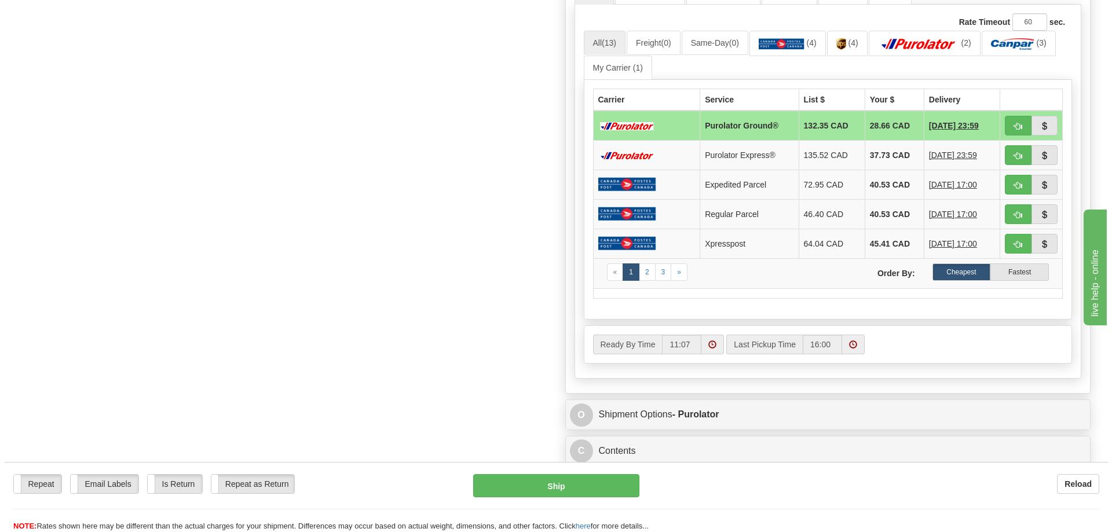
scroll to position [347, 0]
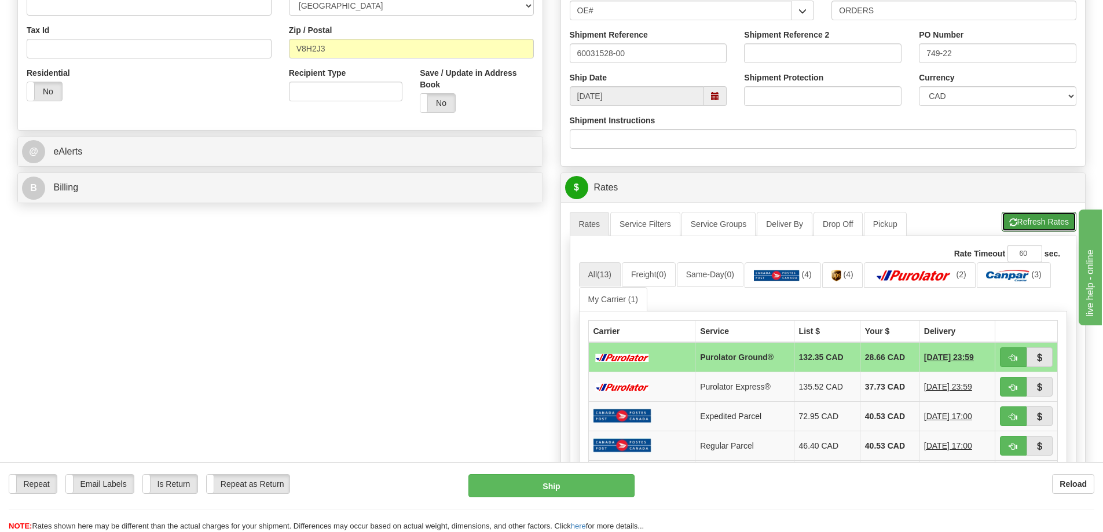
click at [1035, 221] on button "Refresh Rates" at bounding box center [1039, 222] width 75 height 20
click at [1007, 358] on button "button" at bounding box center [1013, 357] width 27 height 20
type input "260"
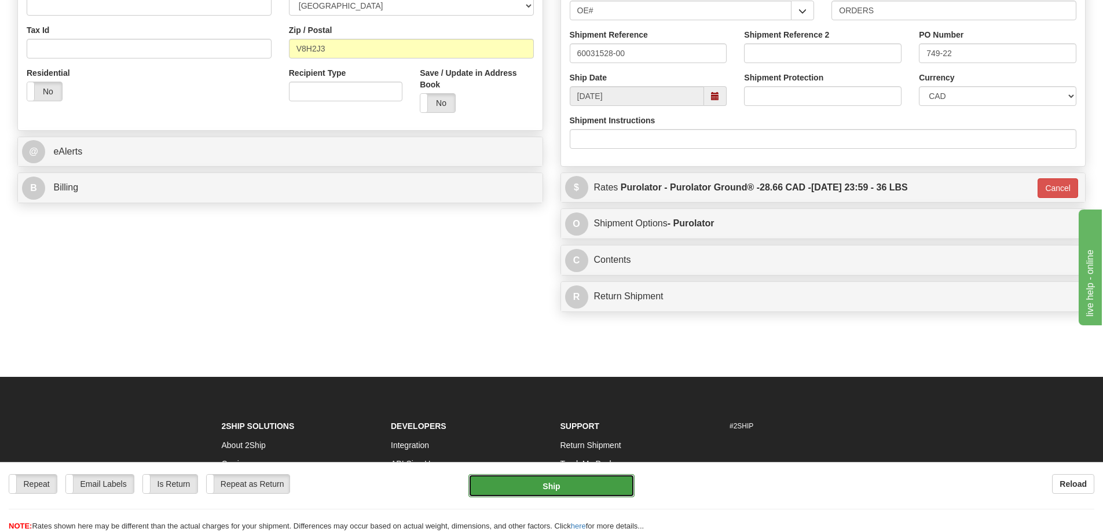
click at [575, 476] on button "Ship" at bounding box center [551, 485] width 166 height 23
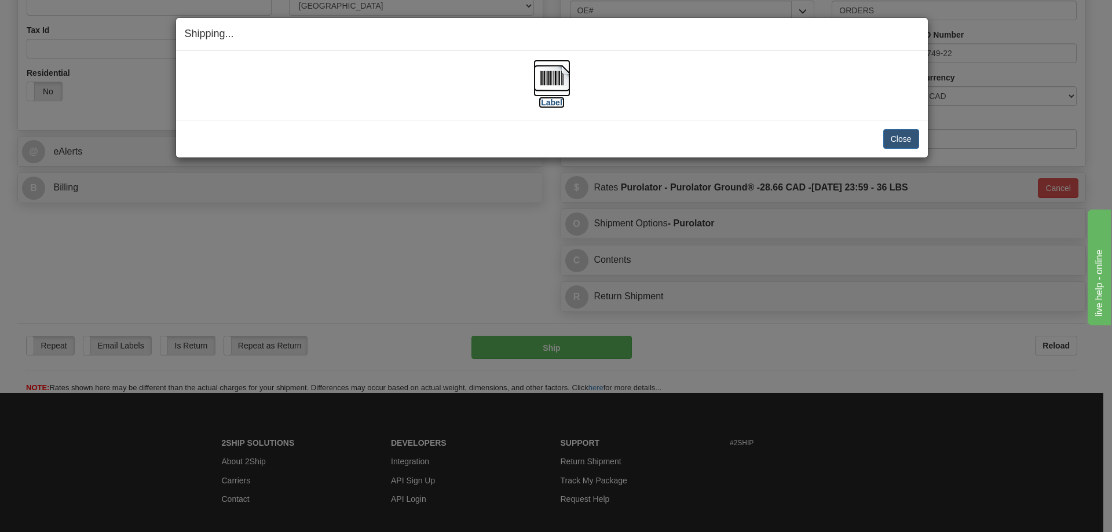
click at [551, 99] on label "[Label]" at bounding box center [551, 103] width 27 height 12
click at [868, 135] on div "Close Cancel" at bounding box center [552, 139] width 734 height 20
click at [896, 143] on button "Close" at bounding box center [901, 139] width 36 height 20
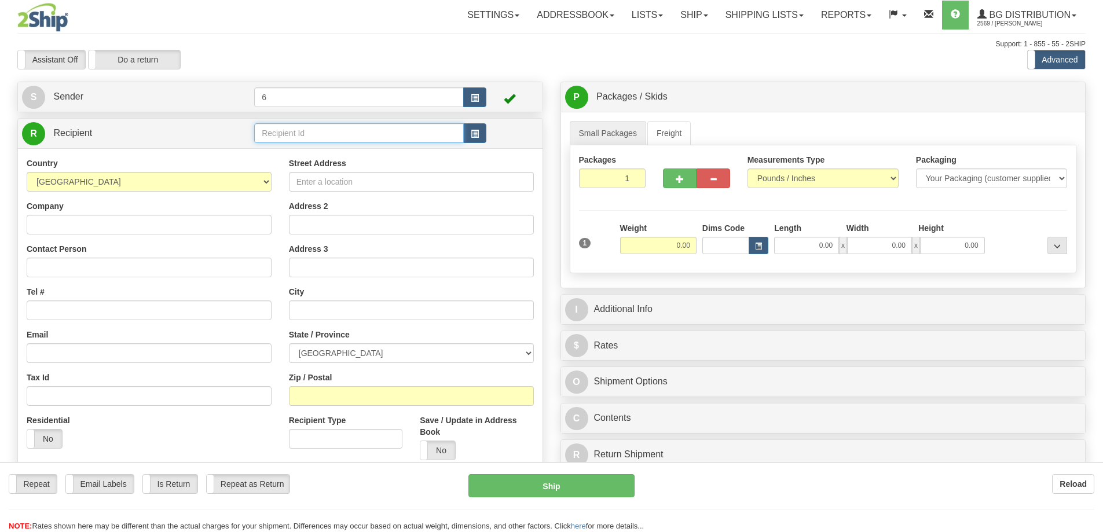
click at [298, 134] on input "text" at bounding box center [359, 133] width 210 height 20
type input "43027"
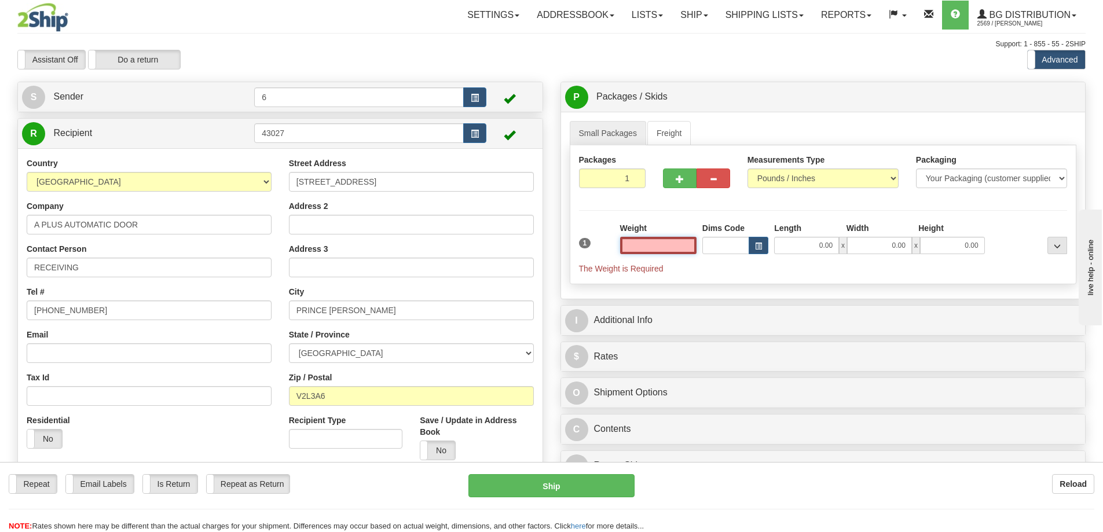
click at [684, 244] on input "text" at bounding box center [658, 245] width 76 height 17
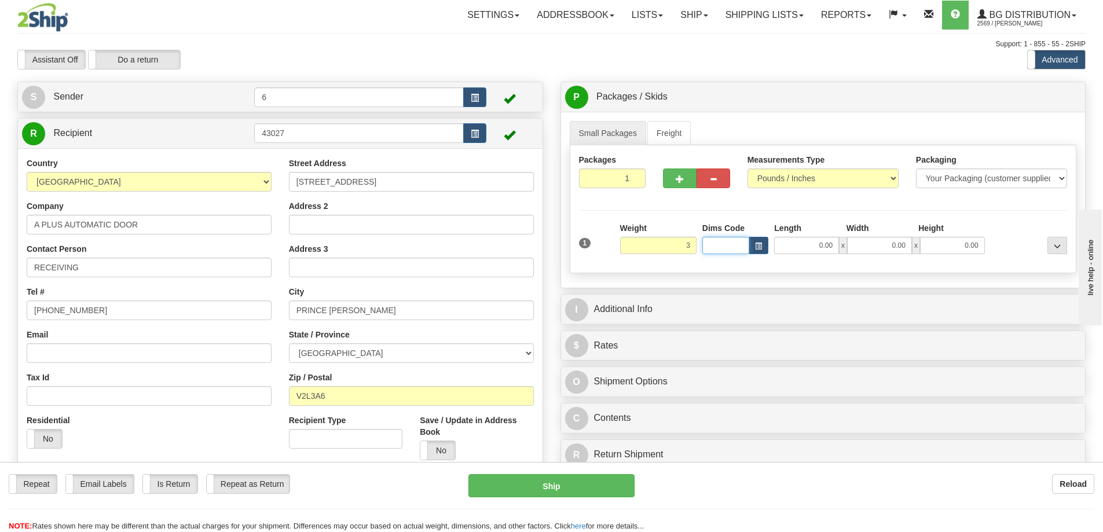
type input "3.00"
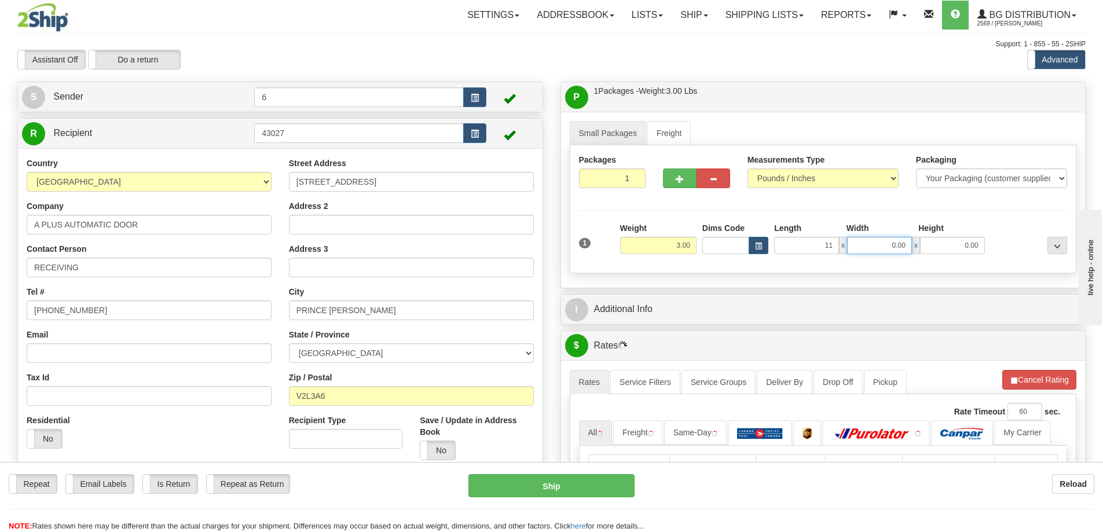
type input "11.00"
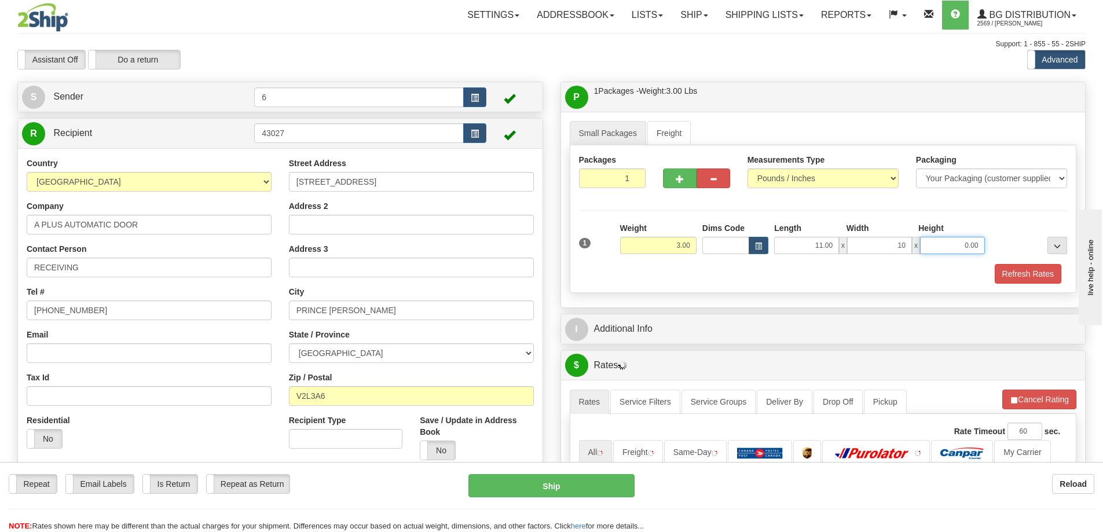
type input "10.00"
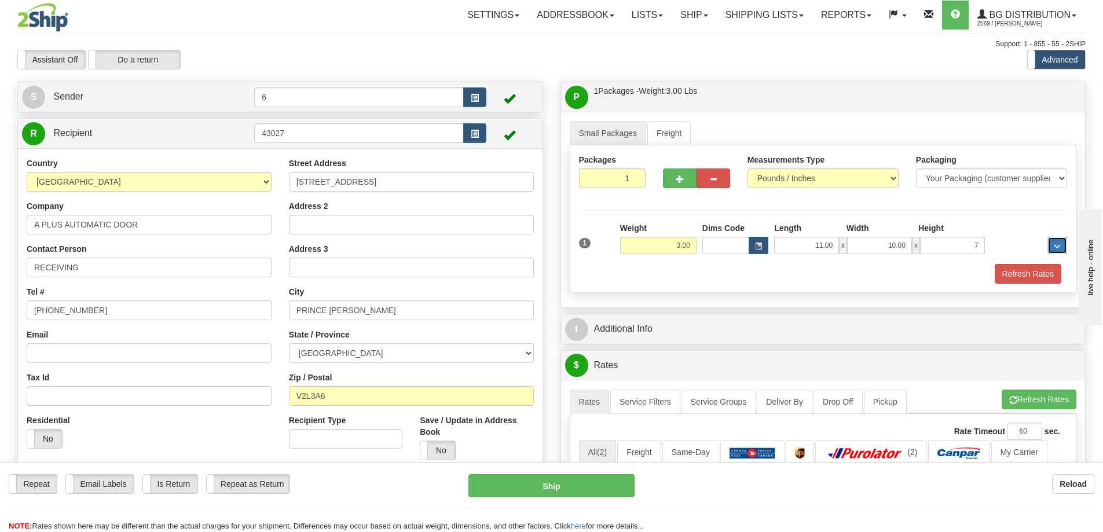
type input "7.00"
click at [1040, 276] on button "Refresh Rates" at bounding box center [1028, 274] width 67 height 20
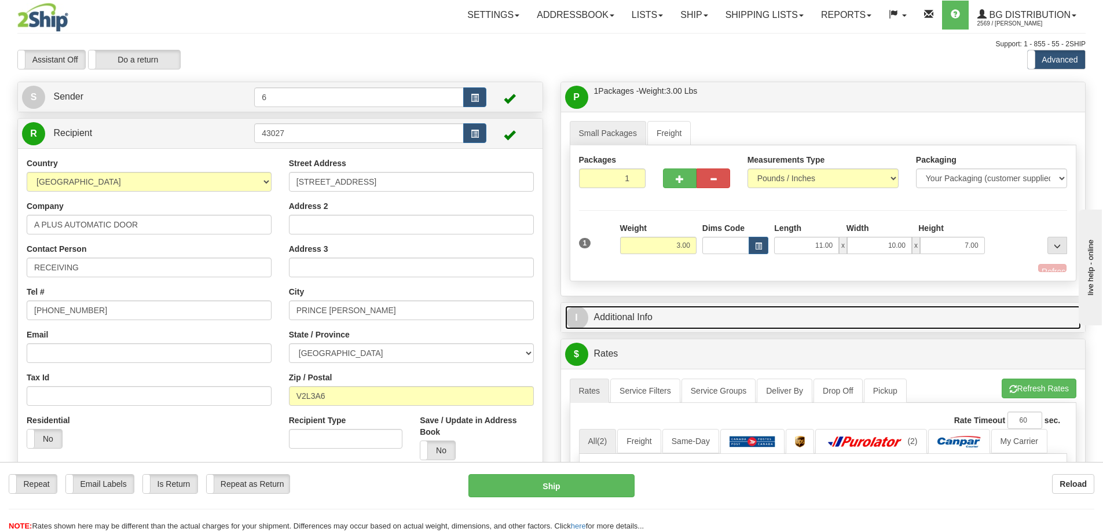
click at [960, 313] on link "I Additional Info" at bounding box center [823, 318] width 516 height 24
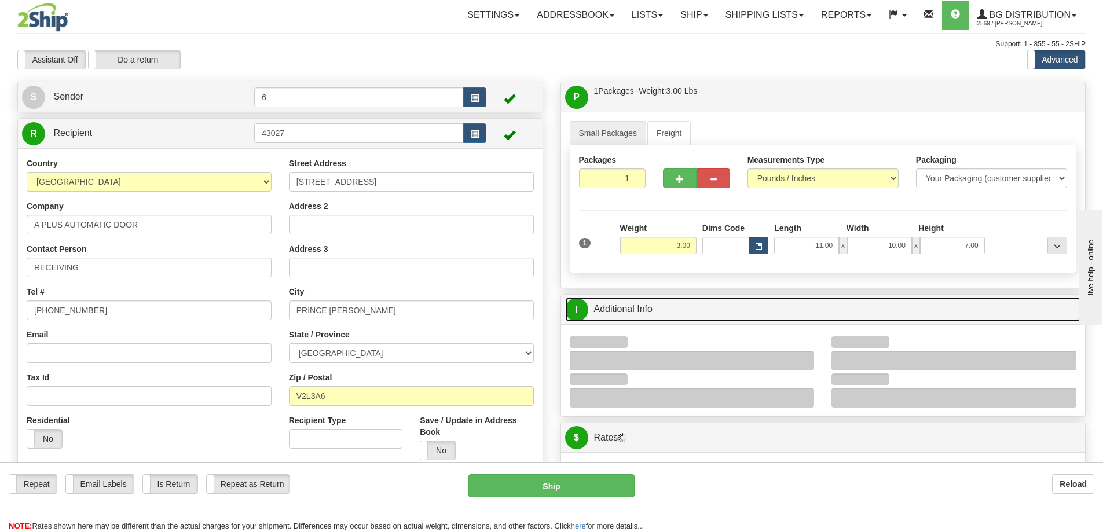
scroll to position [174, 0]
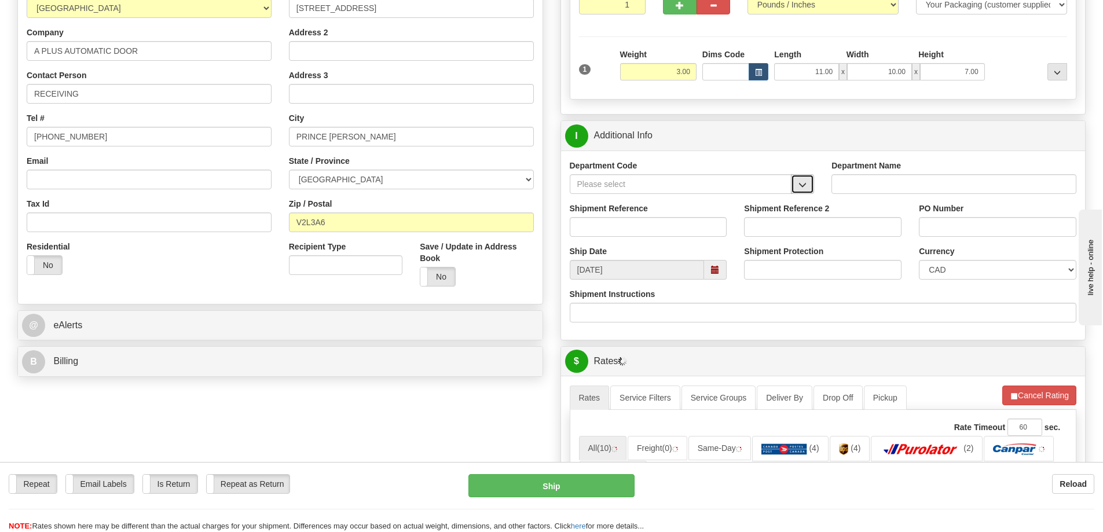
click at [803, 189] on span "button" at bounding box center [802, 185] width 8 height 8
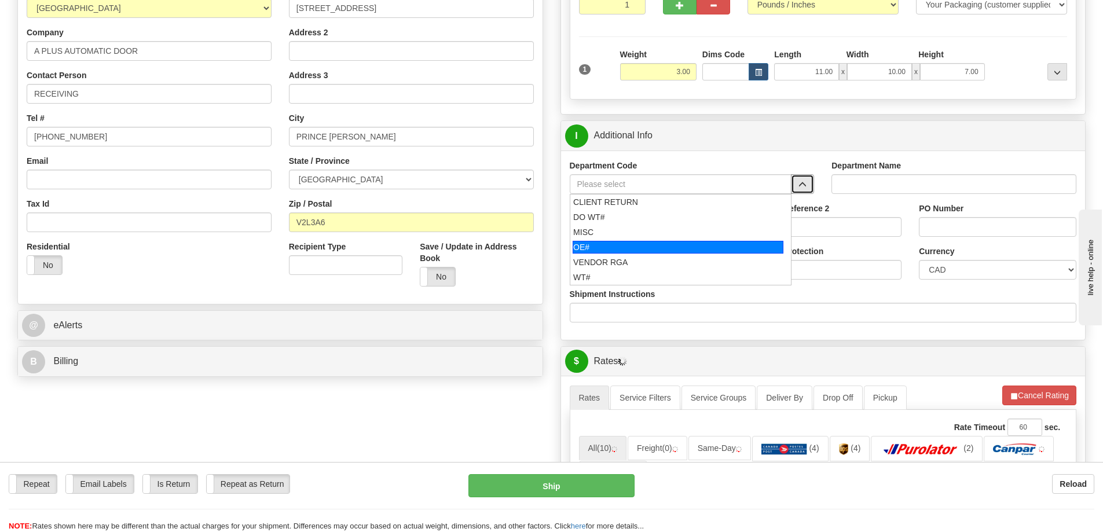
click at [637, 241] on li "OE#" at bounding box center [680, 247] width 221 height 15
type input "OE#"
type input "ORDERS"
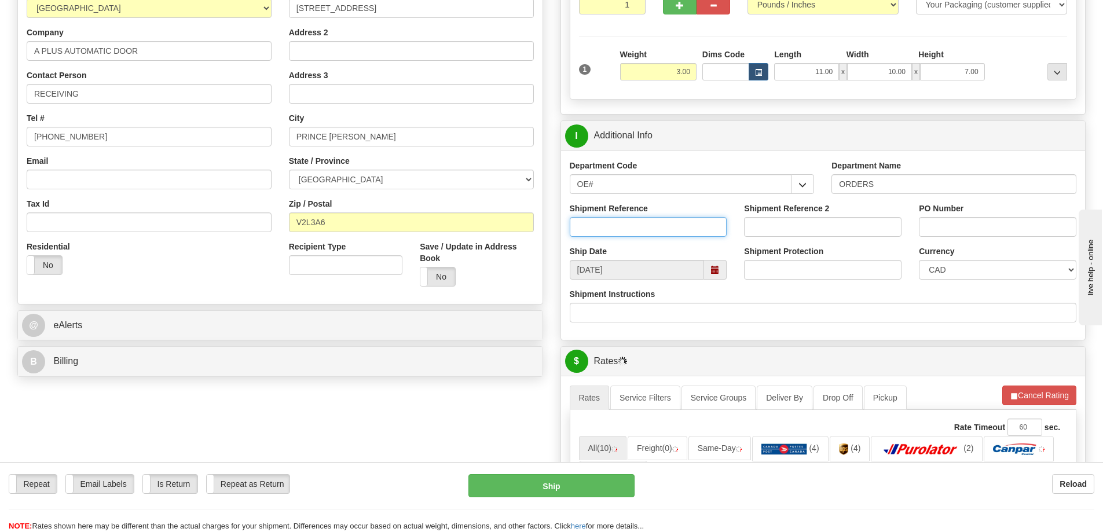
click at [637, 219] on input "Shipment Reference" at bounding box center [648, 227] width 157 height 20
type input "60031806-00"
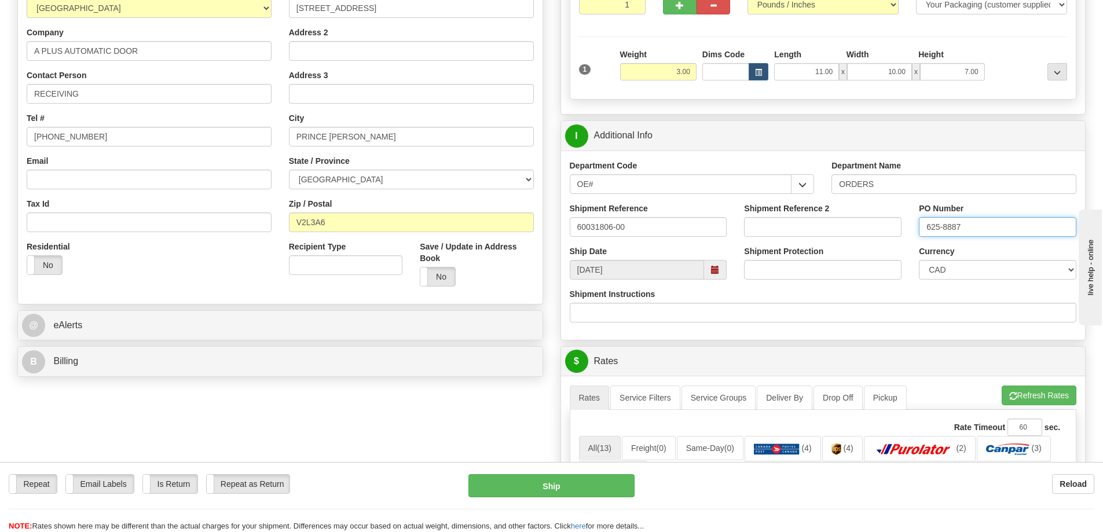
type input "625-8887"
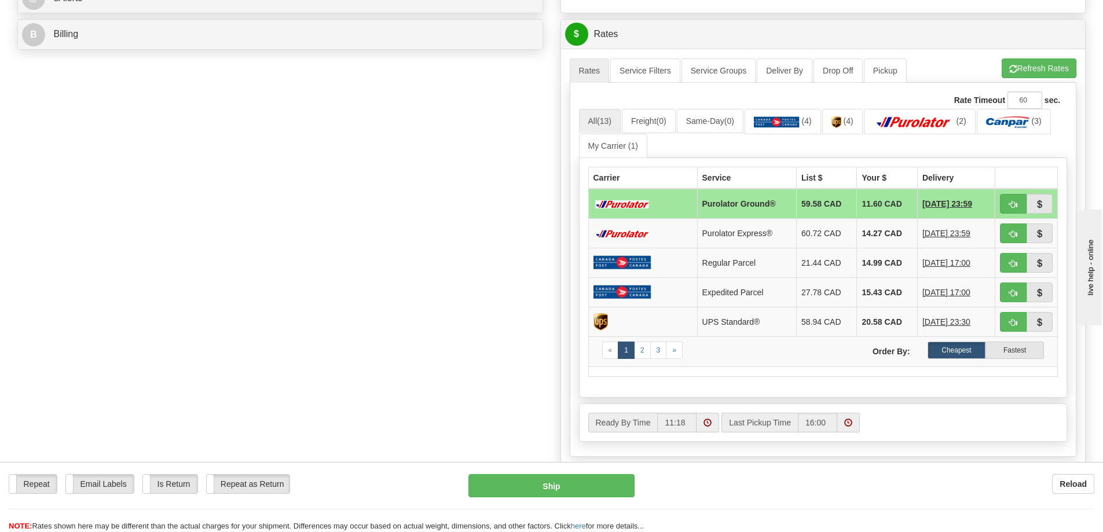
scroll to position [521, 0]
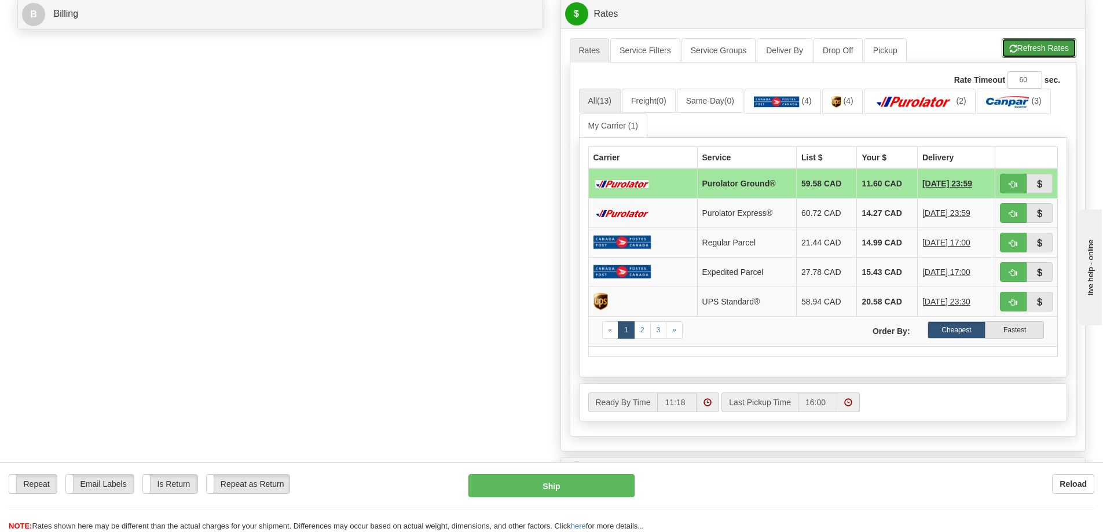
click at [1023, 54] on button "Refresh Rates" at bounding box center [1039, 48] width 75 height 20
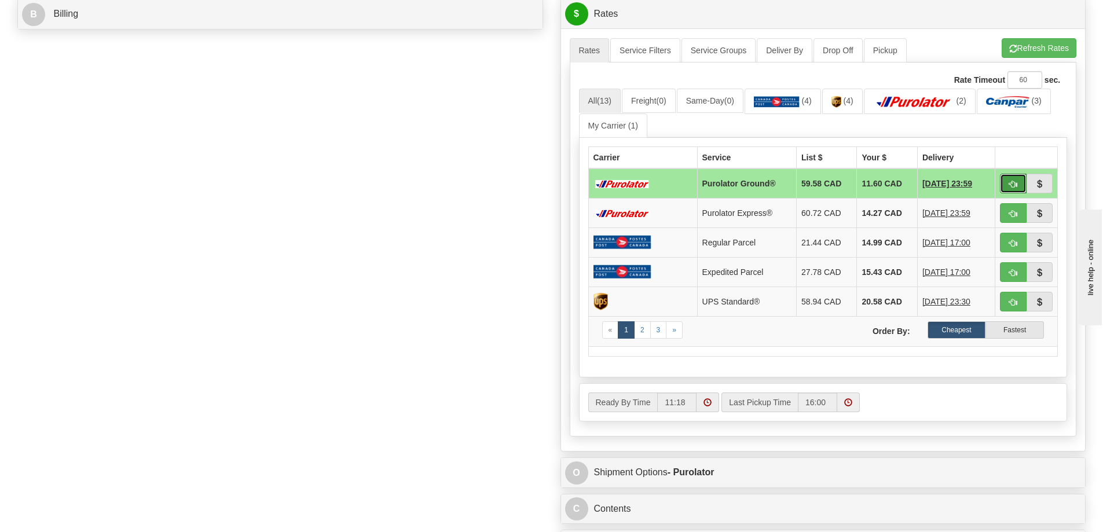
click at [1014, 184] on span "button" at bounding box center [1013, 185] width 8 height 8
type input "260"
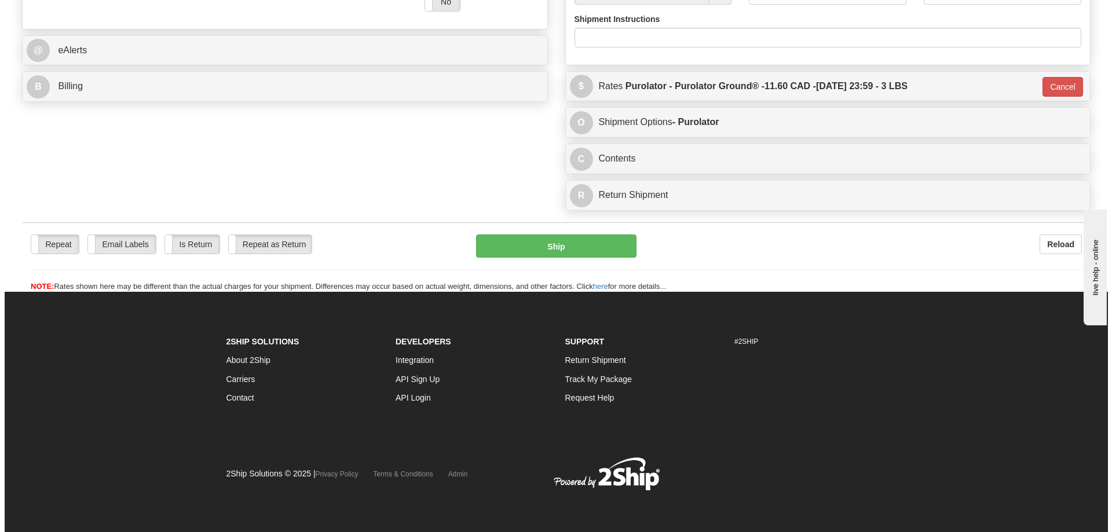
scroll to position [485, 0]
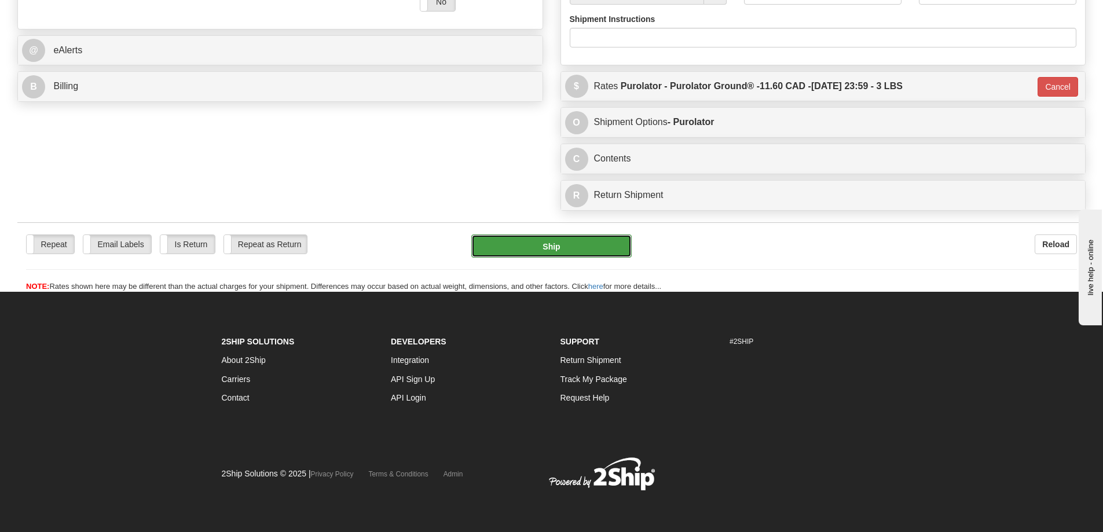
click at [537, 234] on button "Ship" at bounding box center [551, 245] width 160 height 23
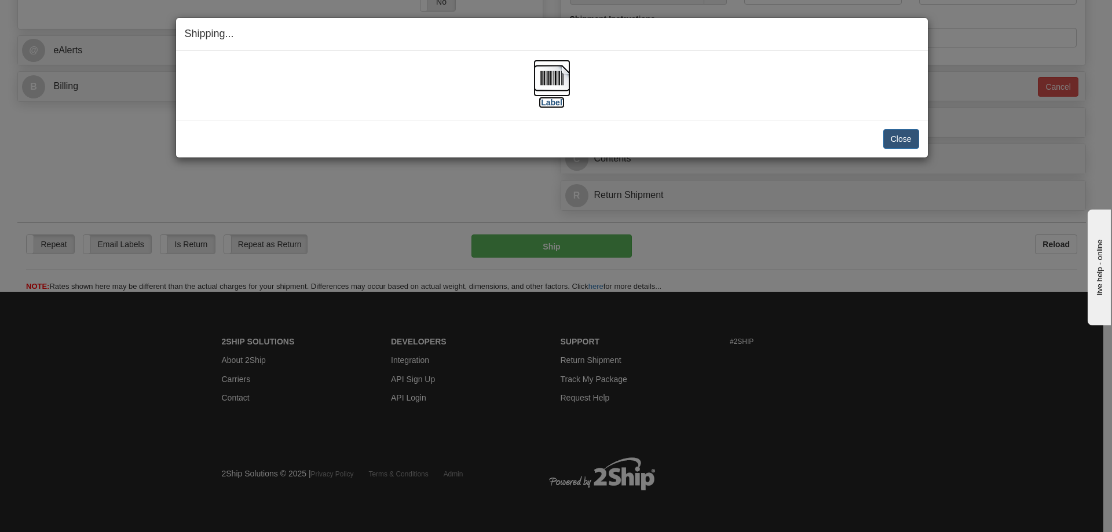
click at [561, 102] on label "[Label]" at bounding box center [551, 103] width 27 height 12
click at [912, 130] on button "Close" at bounding box center [901, 139] width 36 height 20
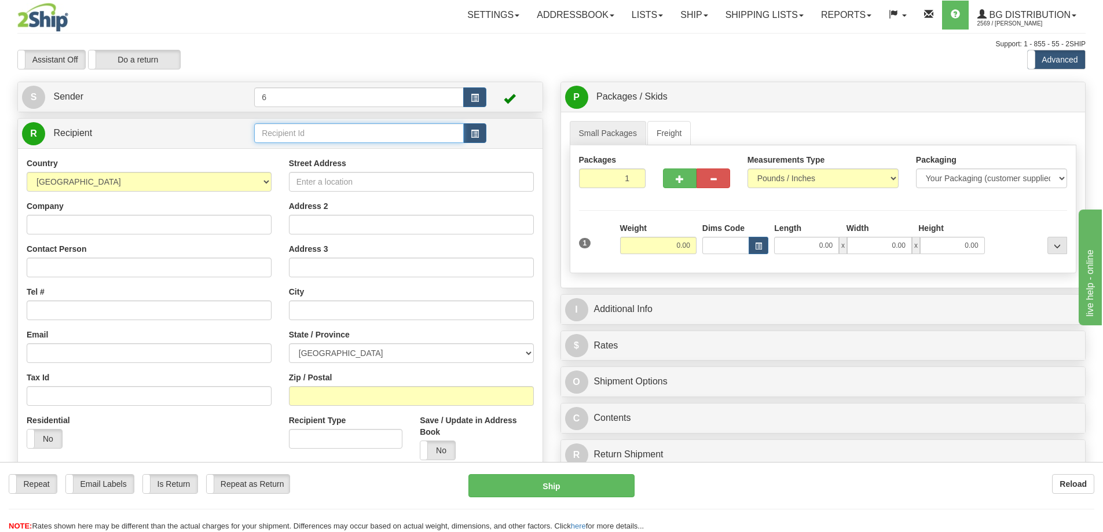
click at [302, 138] on input "text" at bounding box center [359, 133] width 210 height 20
type input "42007"
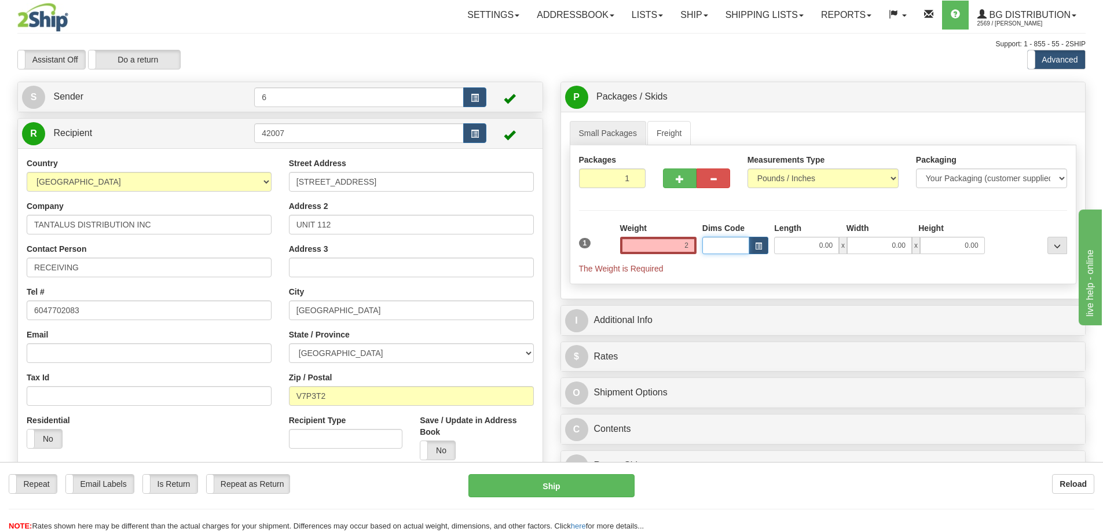
type input "2.00"
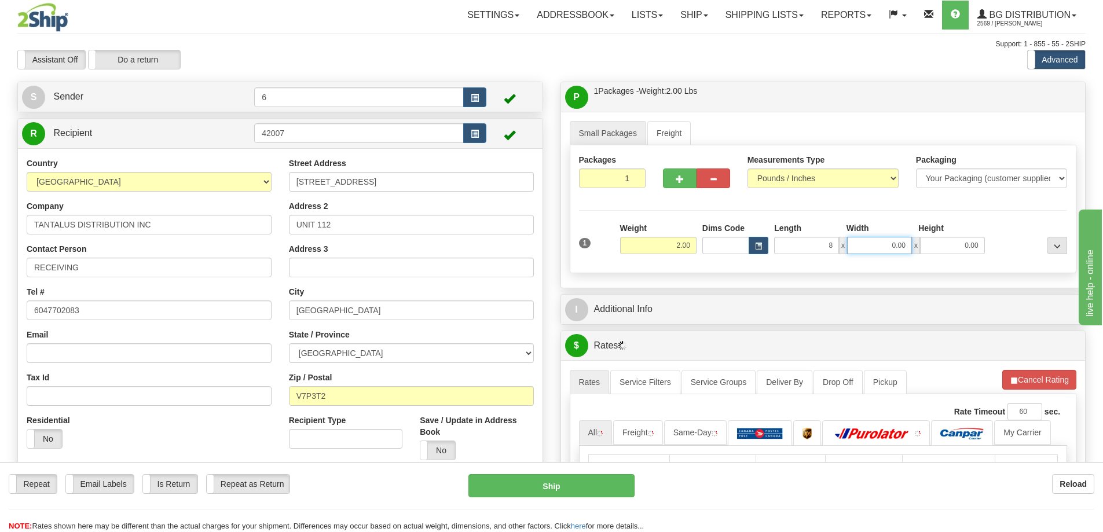
type input "8.00"
type input "5.00"
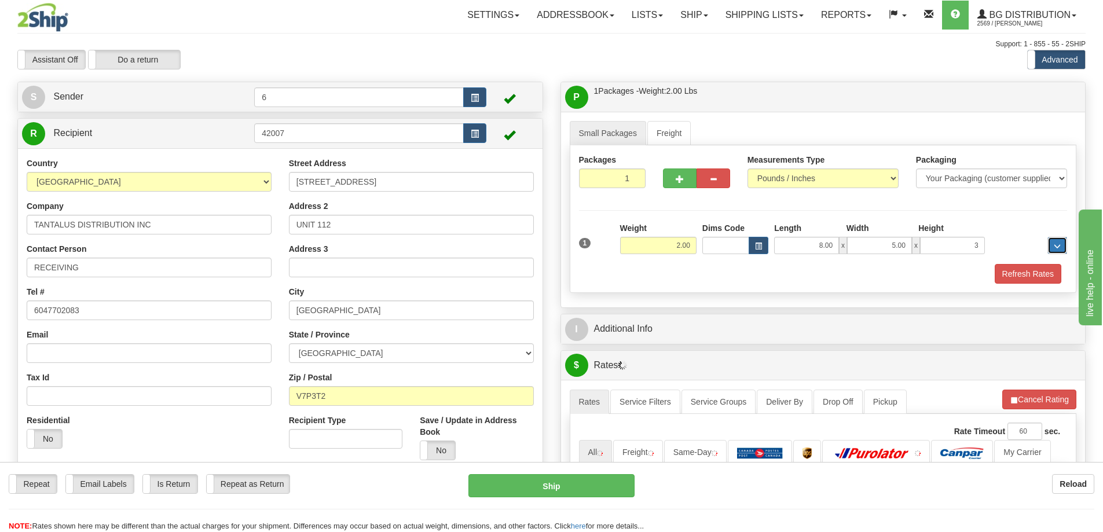
type input "3.00"
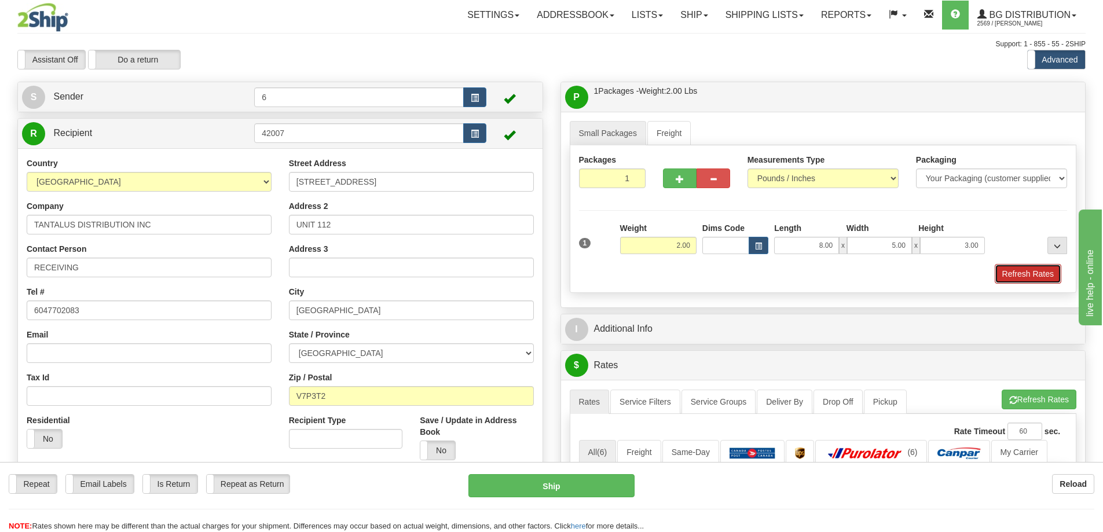
drag, startPoint x: 1035, startPoint y: 268, endPoint x: 970, endPoint y: 303, distance: 74.1
click at [1034, 268] on button "Refresh Rates" at bounding box center [1028, 274] width 67 height 20
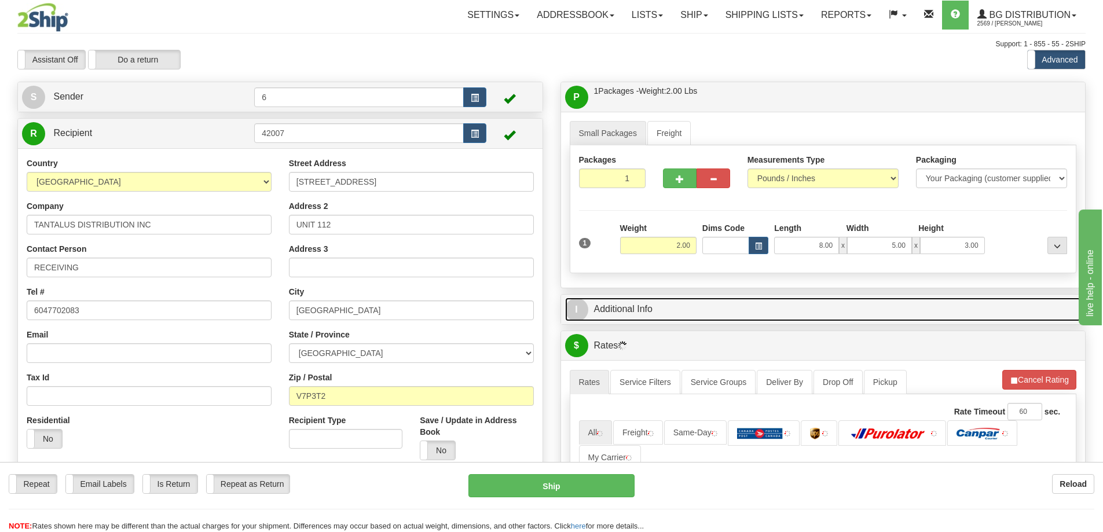
click at [955, 305] on link "I Additional Info" at bounding box center [823, 310] width 516 height 24
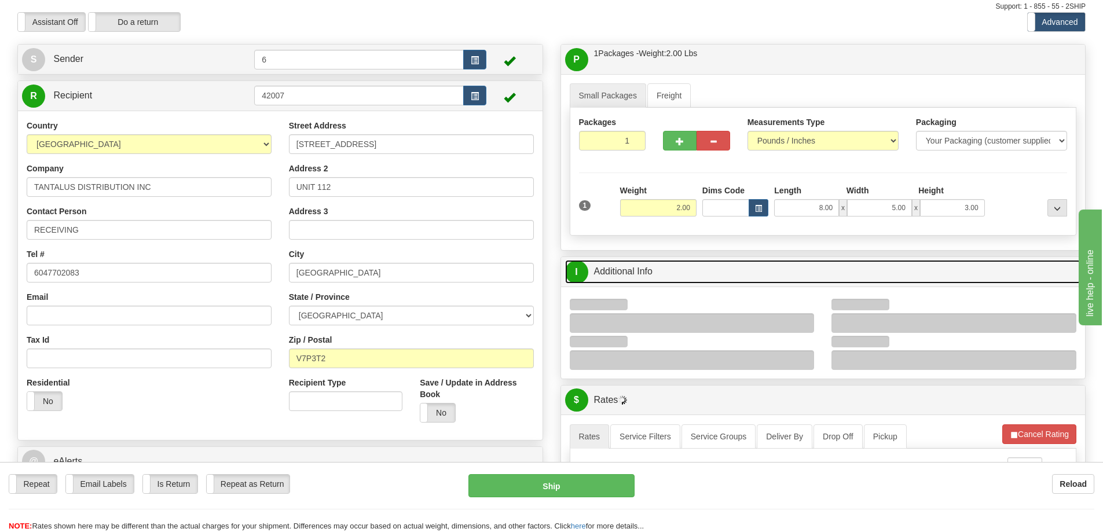
scroll to position [58, 0]
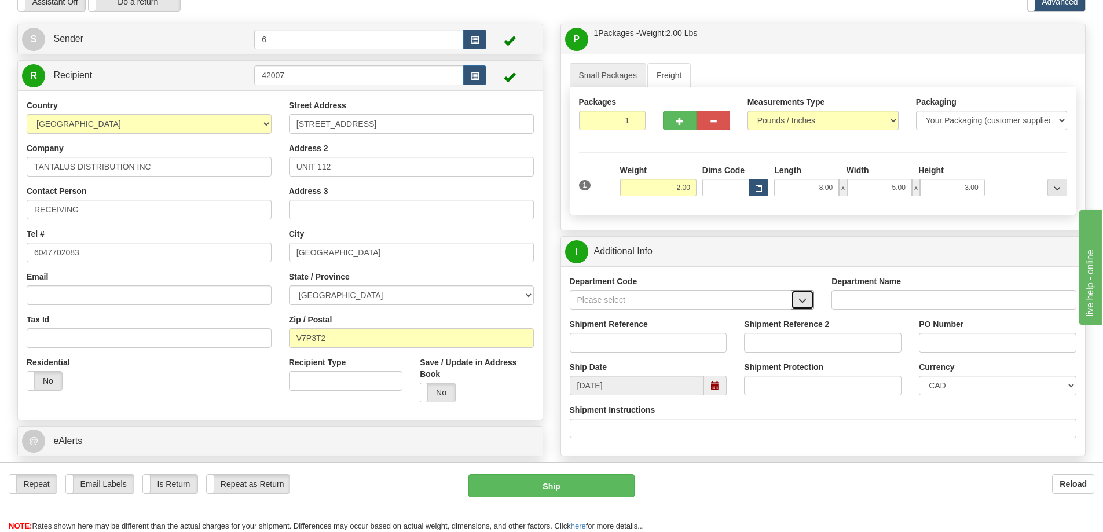
click at [805, 301] on span "button" at bounding box center [802, 301] width 8 height 8
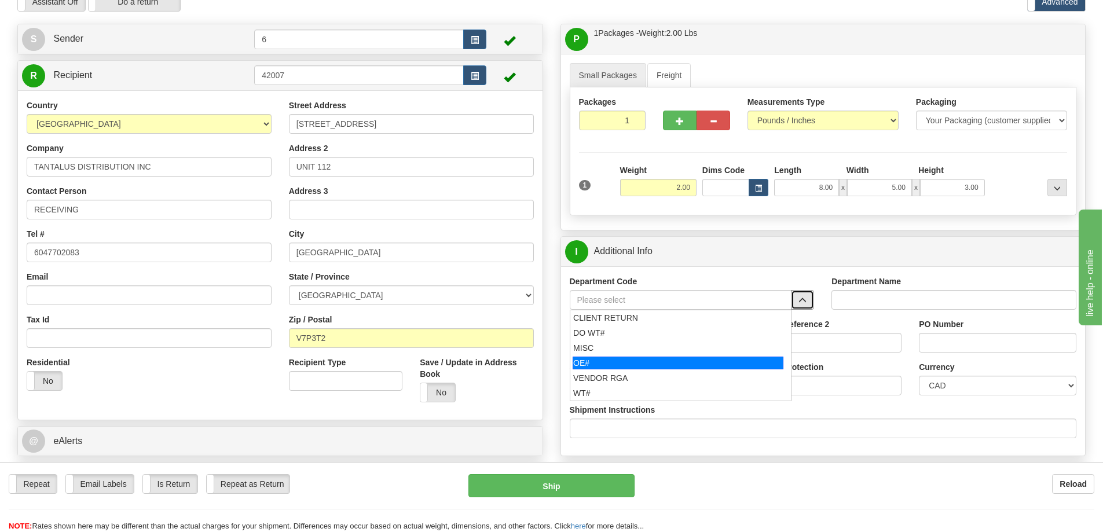
click at [624, 360] on div "OE#" at bounding box center [678, 363] width 211 height 13
type input "OE#"
type input "ORDERS"
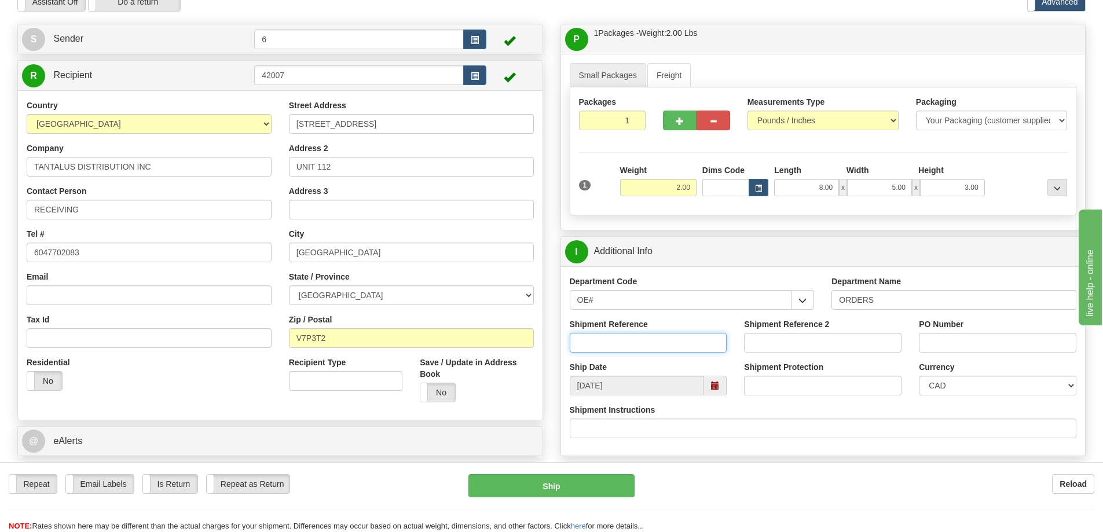
click at [618, 342] on input "Shipment Reference" at bounding box center [648, 343] width 157 height 20
type input "60031034-00"
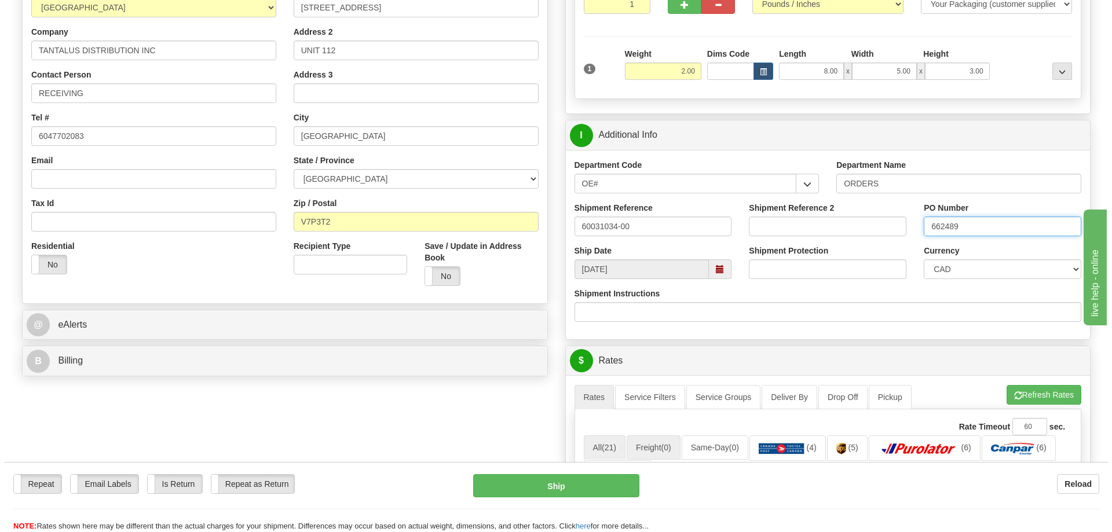
scroll to position [289, 0]
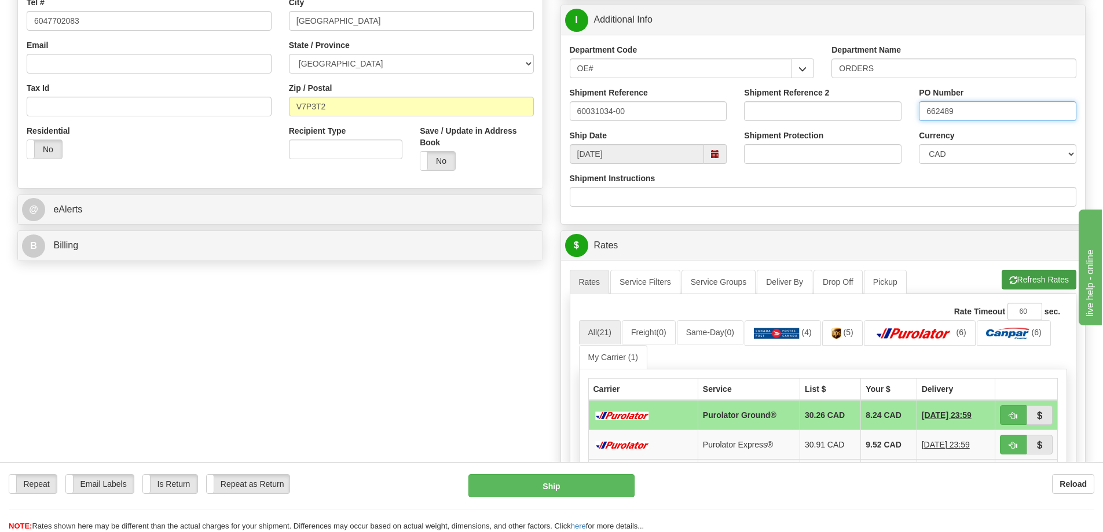
type input "662489"
click at [1053, 278] on button "Refresh Rates" at bounding box center [1039, 280] width 75 height 20
click at [1012, 417] on span "button" at bounding box center [1013, 416] width 8 height 8
type input "260"
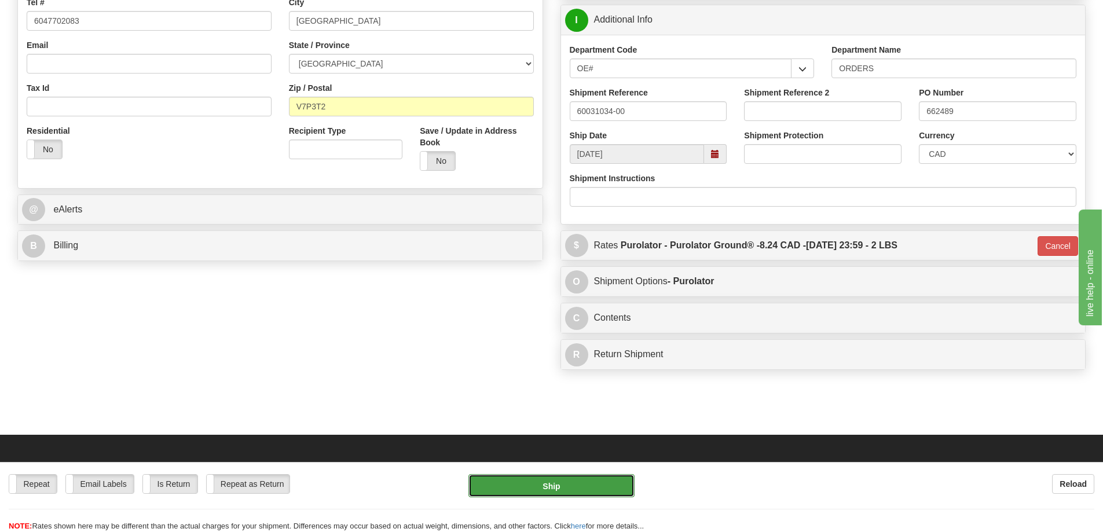
click at [564, 489] on button "Ship" at bounding box center [551, 485] width 166 height 23
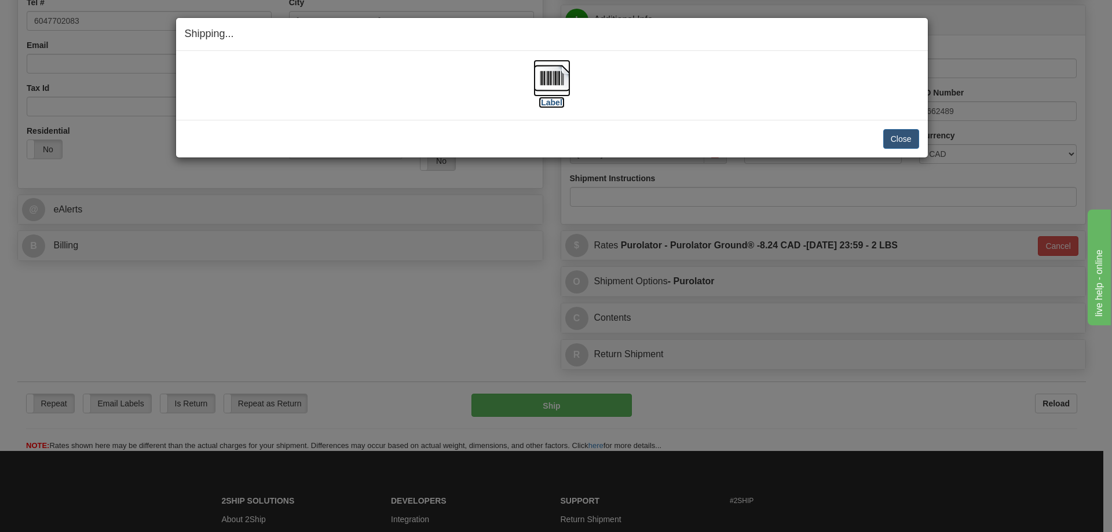
click at [563, 104] on label "[Label]" at bounding box center [551, 103] width 27 height 12
click at [904, 130] on button "Close" at bounding box center [901, 139] width 36 height 20
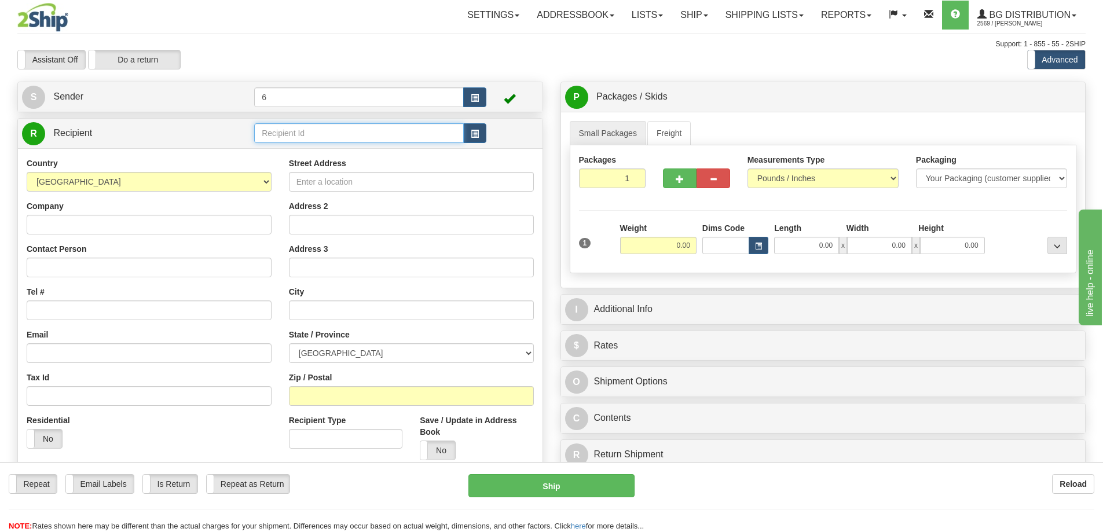
click at [294, 138] on input "text" at bounding box center [359, 133] width 210 height 20
type input "53002"
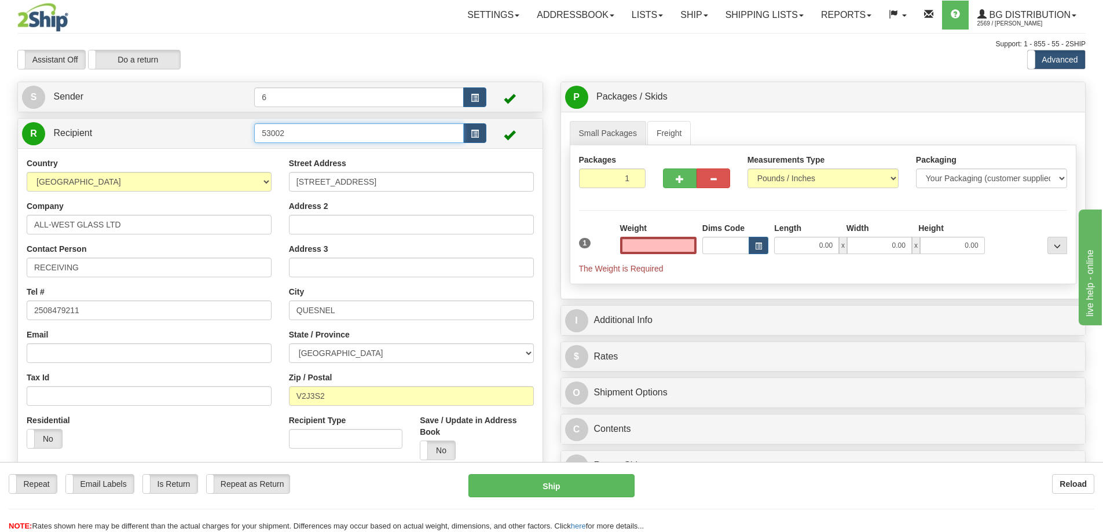
type input "0.00"
click at [319, 141] on input "53002" at bounding box center [359, 133] width 210 height 20
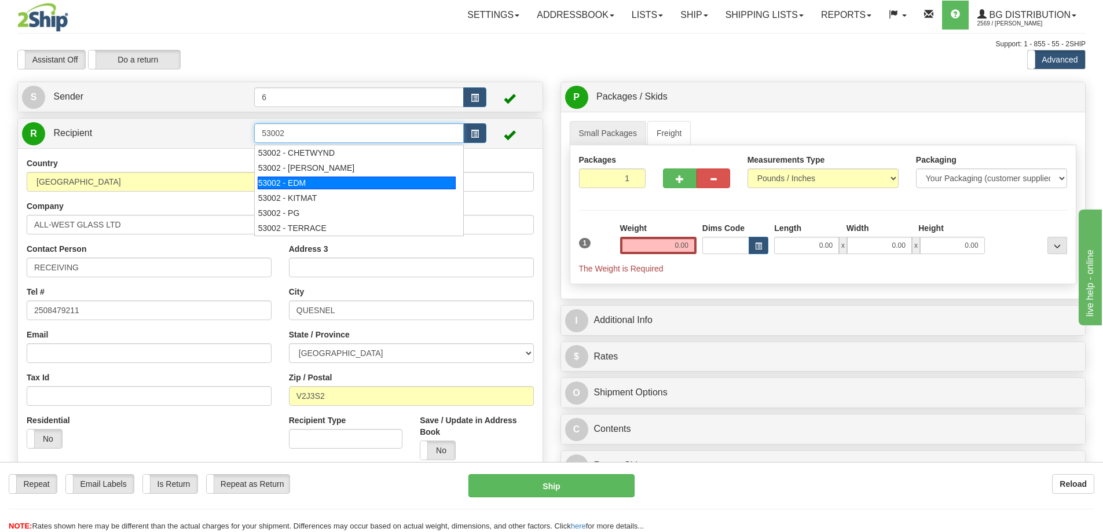
click at [306, 186] on div "53002 - EDM" at bounding box center [357, 183] width 199 height 13
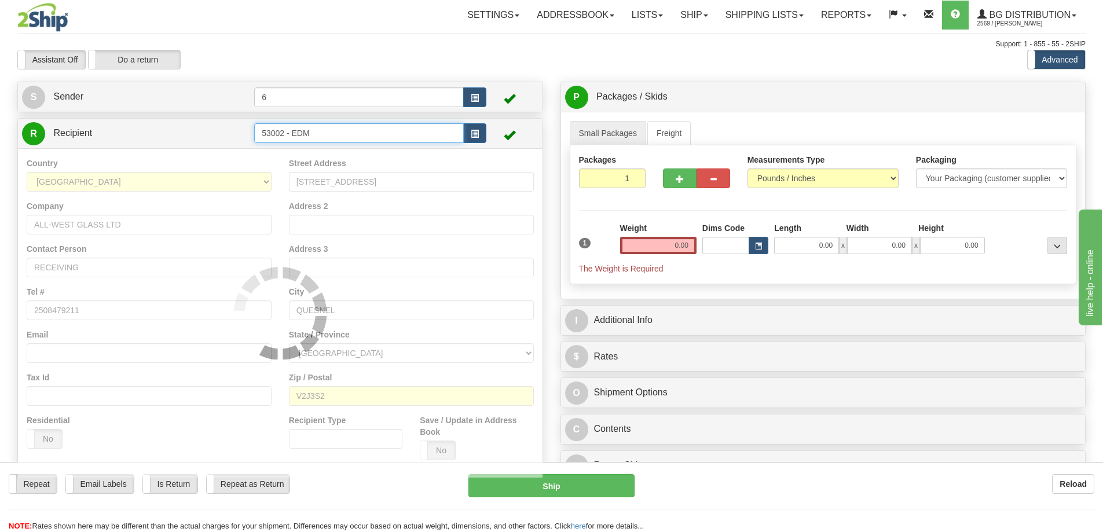
type input "53002 - EDM"
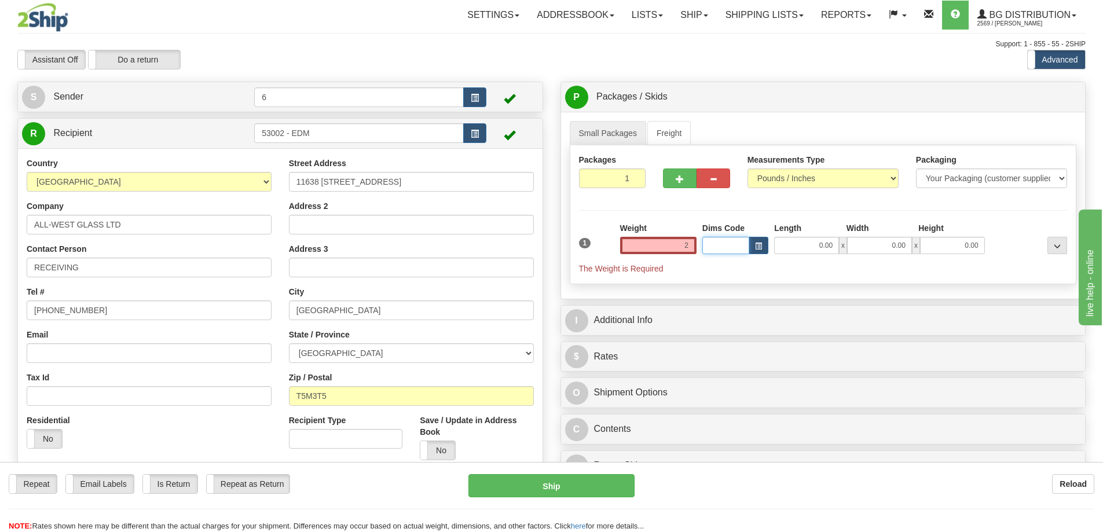
type input "2.00"
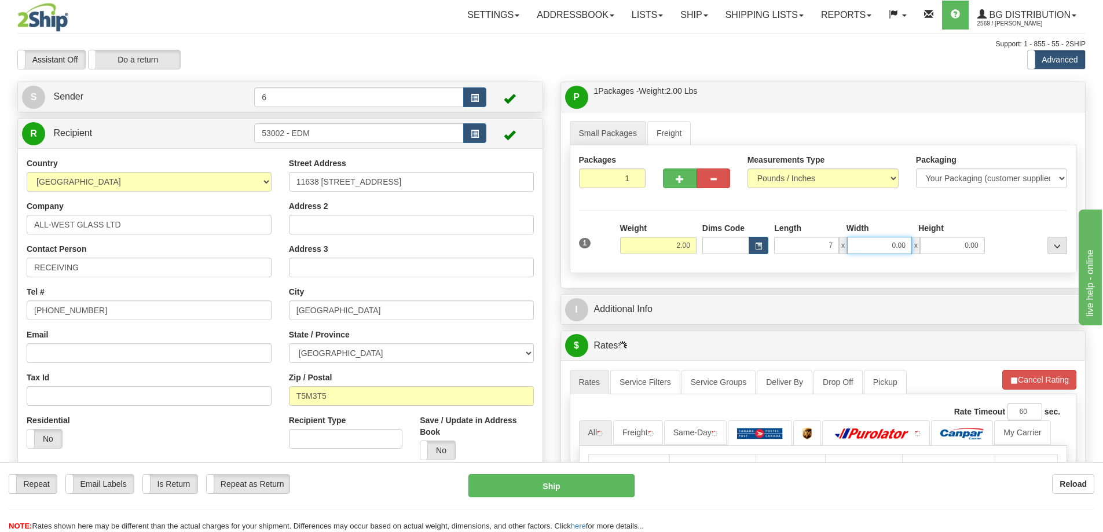
type input "7.00"
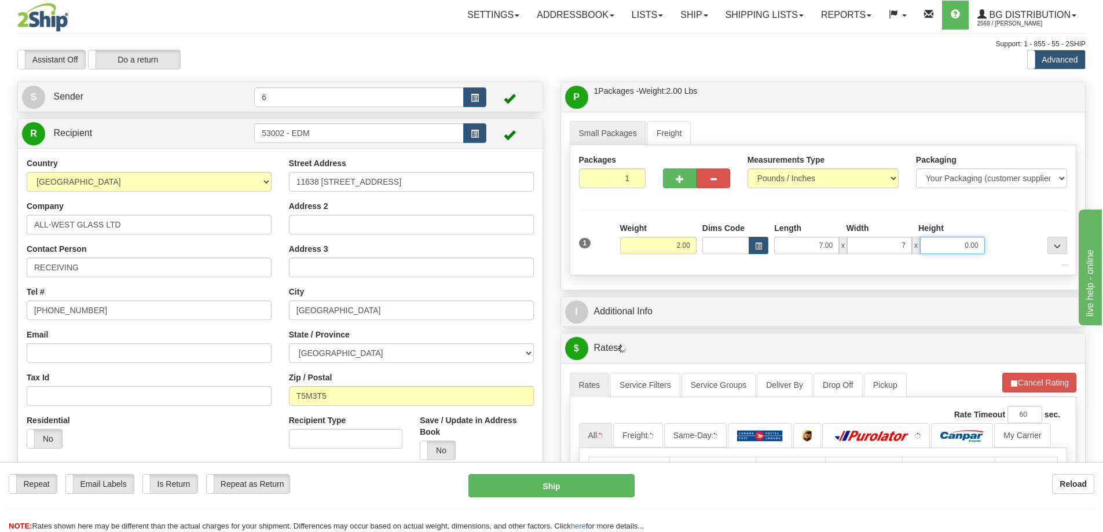
type input "7.00"
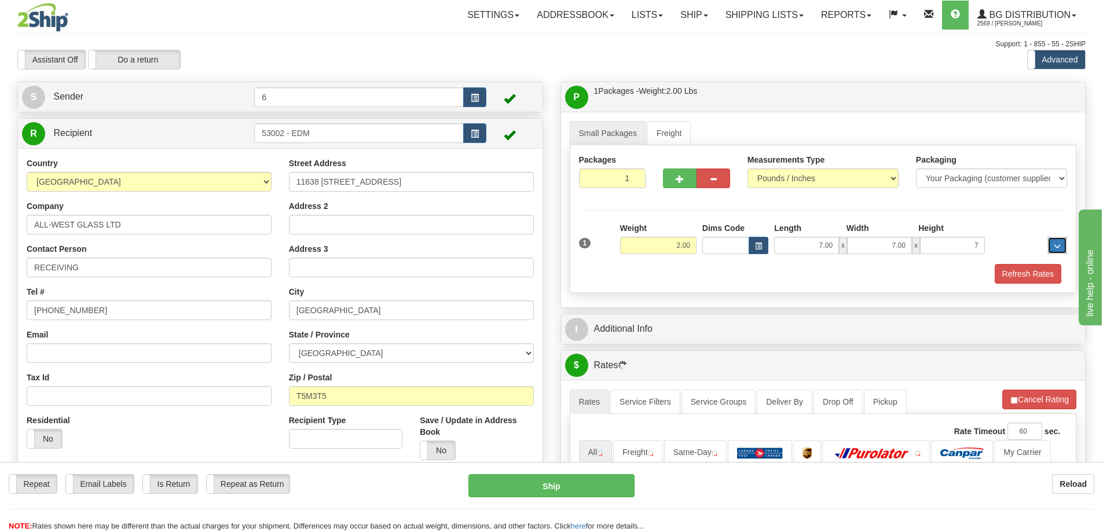
type input "7.00"
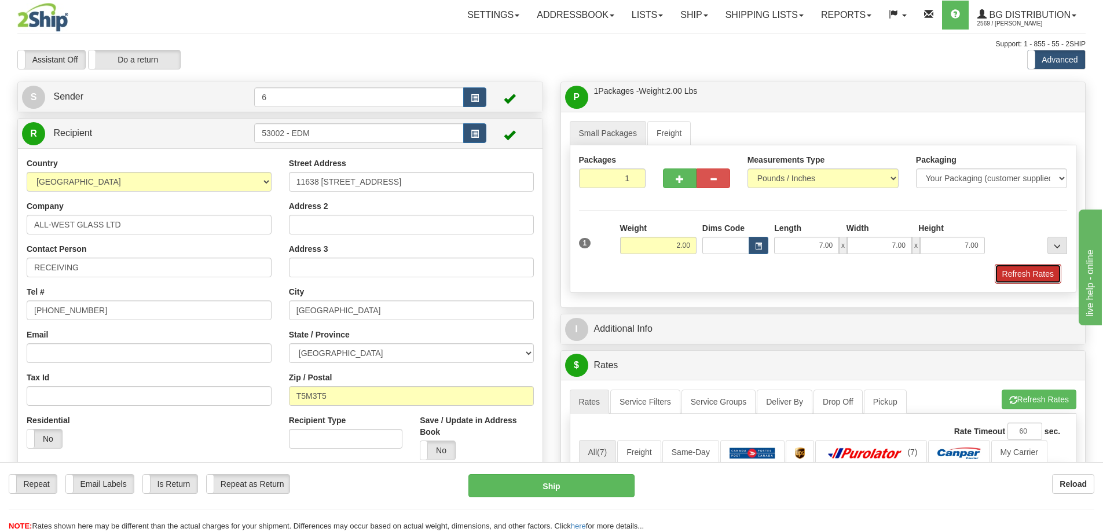
click at [1017, 272] on button "Refresh Rates" at bounding box center [1028, 274] width 67 height 20
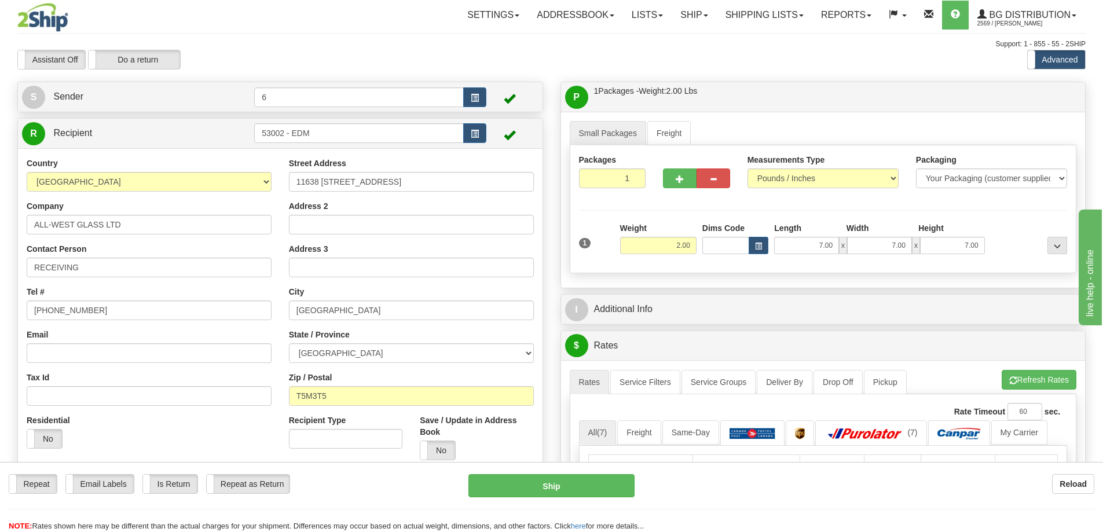
click at [929, 325] on div "I Additional Info" at bounding box center [823, 309] width 526 height 31
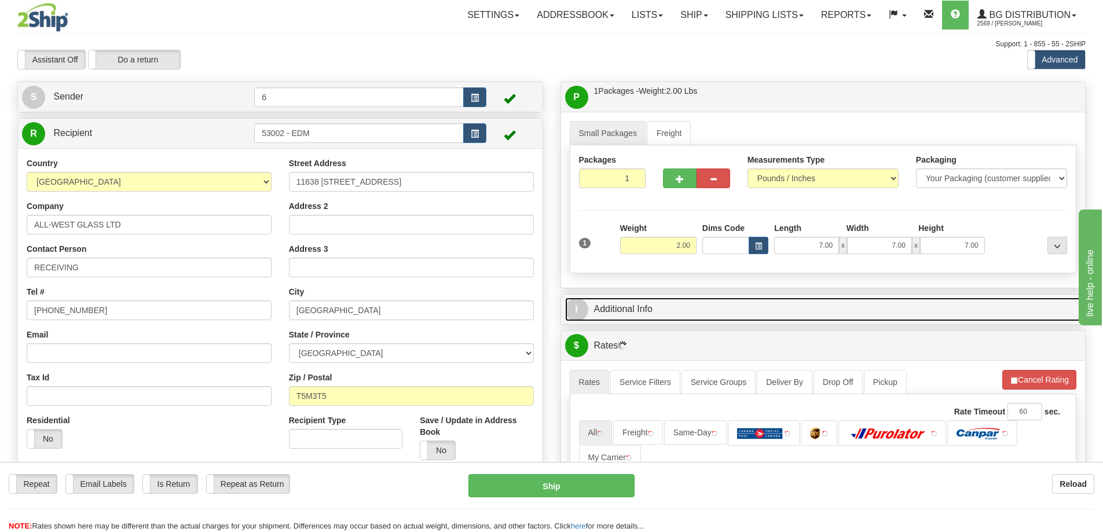
click at [917, 318] on link "I Additional Info" at bounding box center [823, 310] width 516 height 24
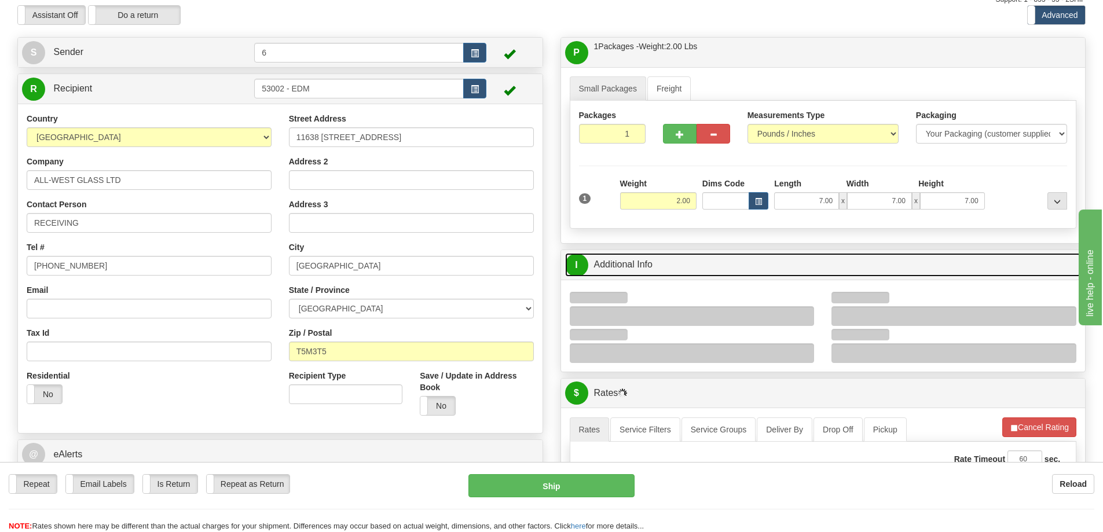
scroll to position [58, 0]
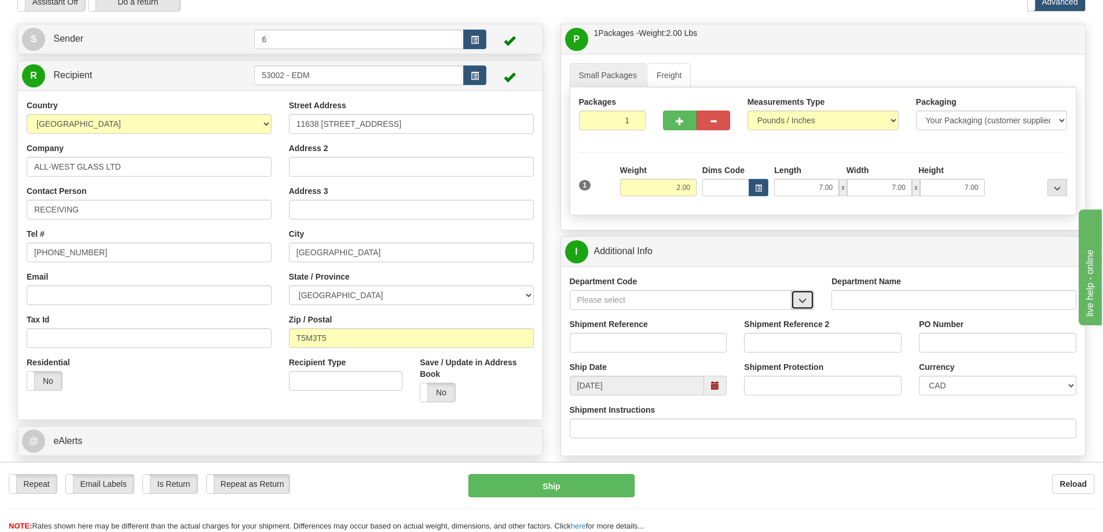
click at [804, 300] on span "button" at bounding box center [802, 301] width 8 height 8
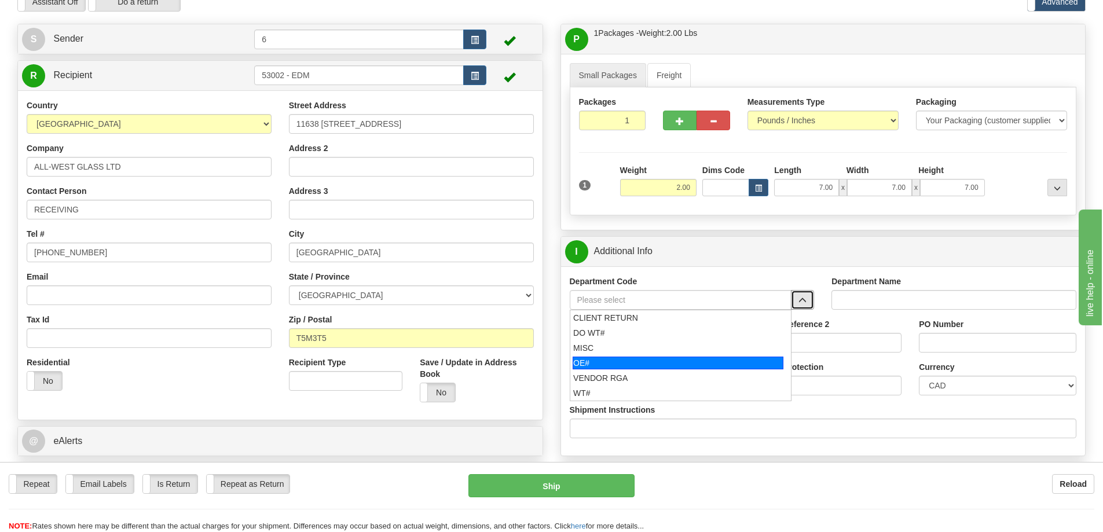
click at [648, 362] on div "OE#" at bounding box center [678, 363] width 211 height 13
type input "OE#"
type input "ORDERS"
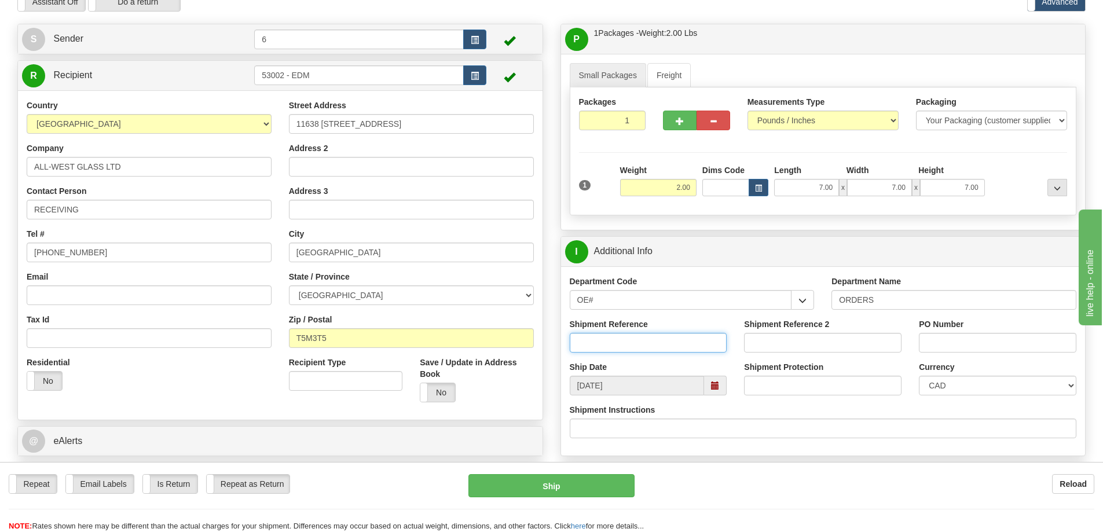
click at [649, 344] on input "Shipment Reference" at bounding box center [648, 343] width 157 height 20
type input "60028080-00"
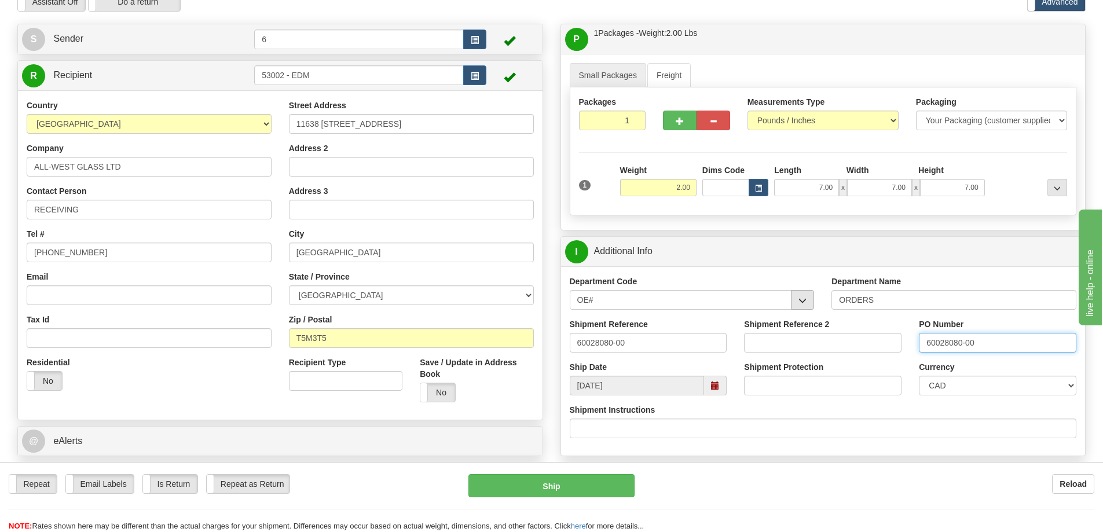
type input "60028080-00"
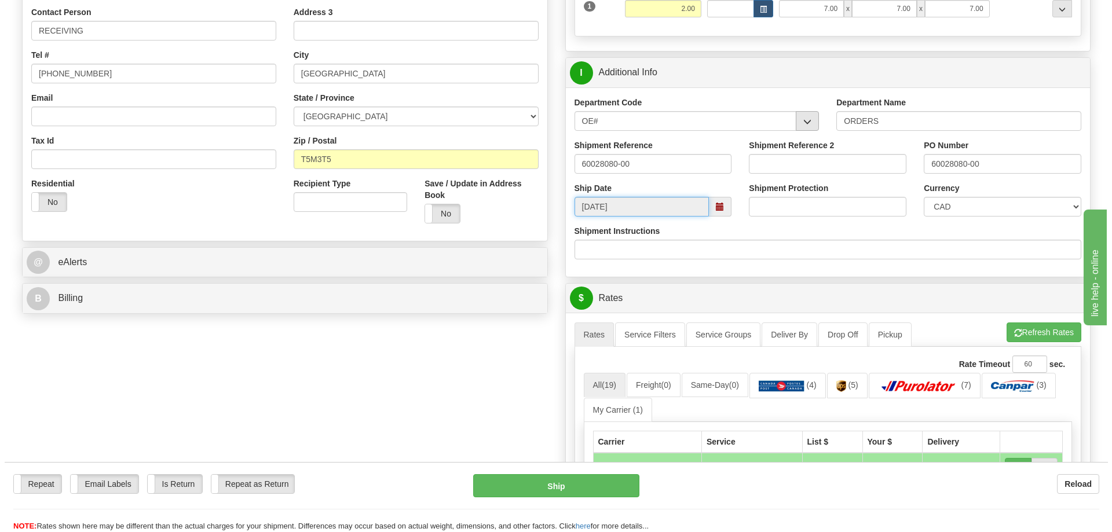
scroll to position [405, 0]
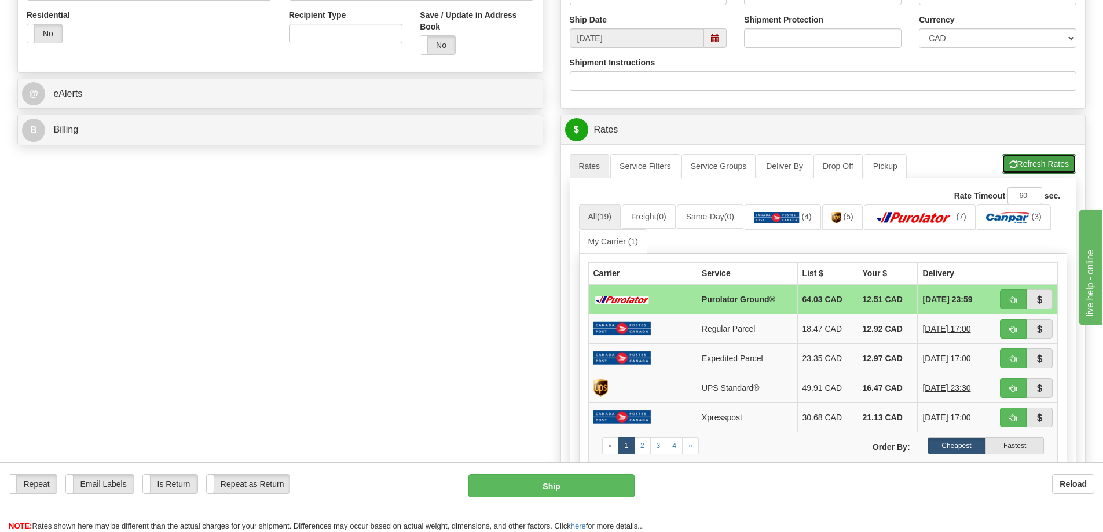
click at [1021, 161] on button "Refresh Rates" at bounding box center [1039, 164] width 75 height 20
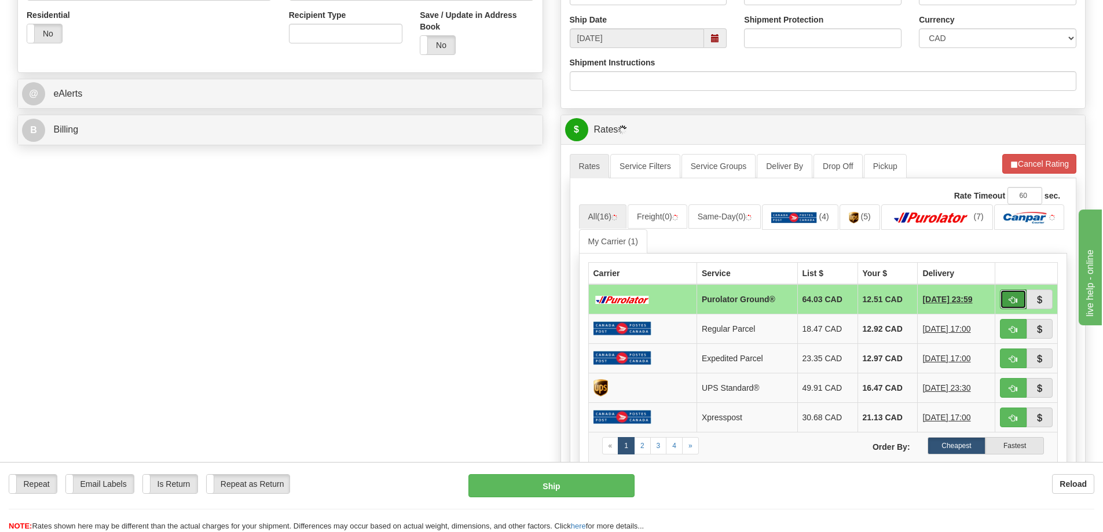
click at [1020, 299] on button "button" at bounding box center [1013, 299] width 27 height 20
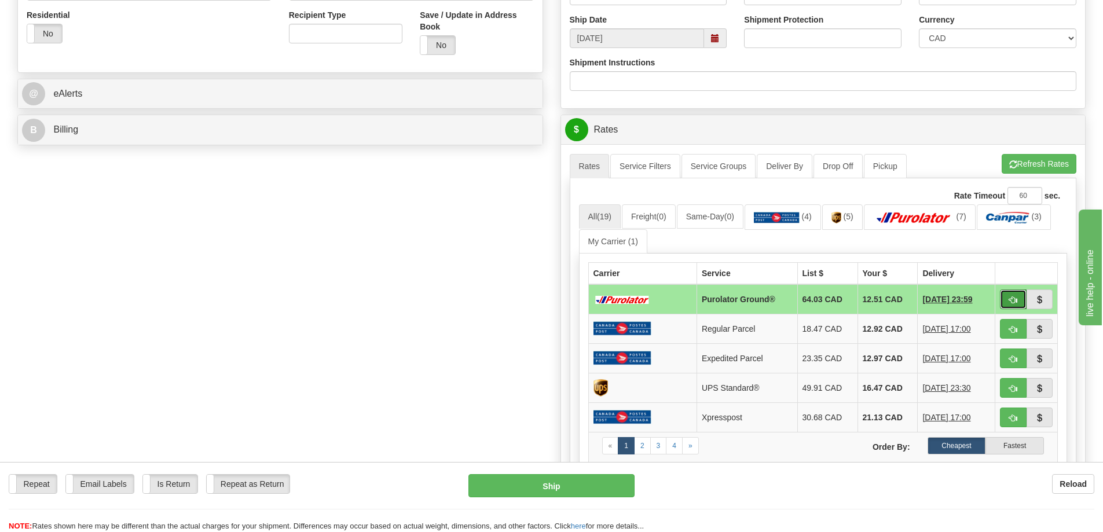
click at [1011, 297] on span "button" at bounding box center [1013, 300] width 8 height 8
type input "260"
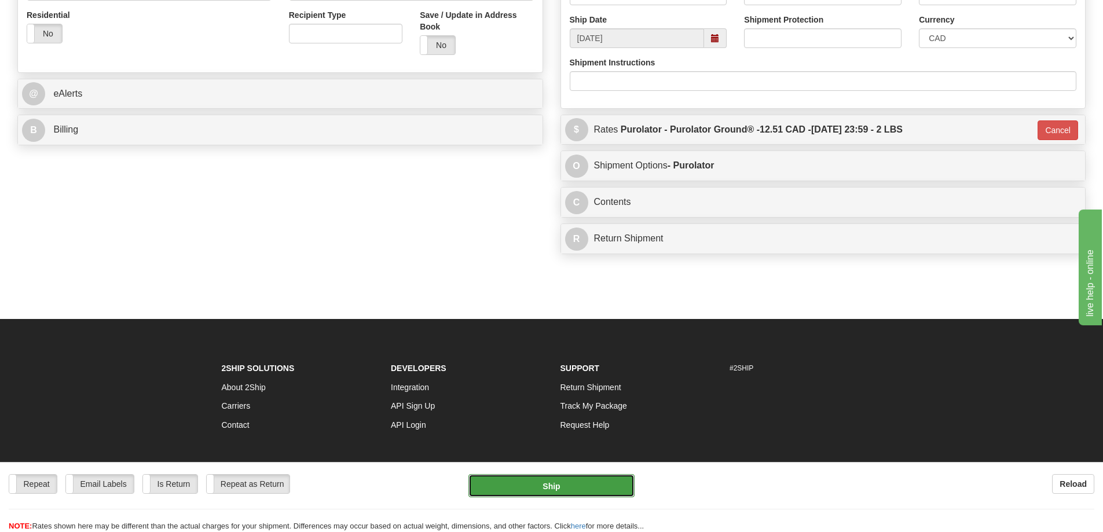
click at [580, 482] on button "Ship" at bounding box center [551, 485] width 166 height 23
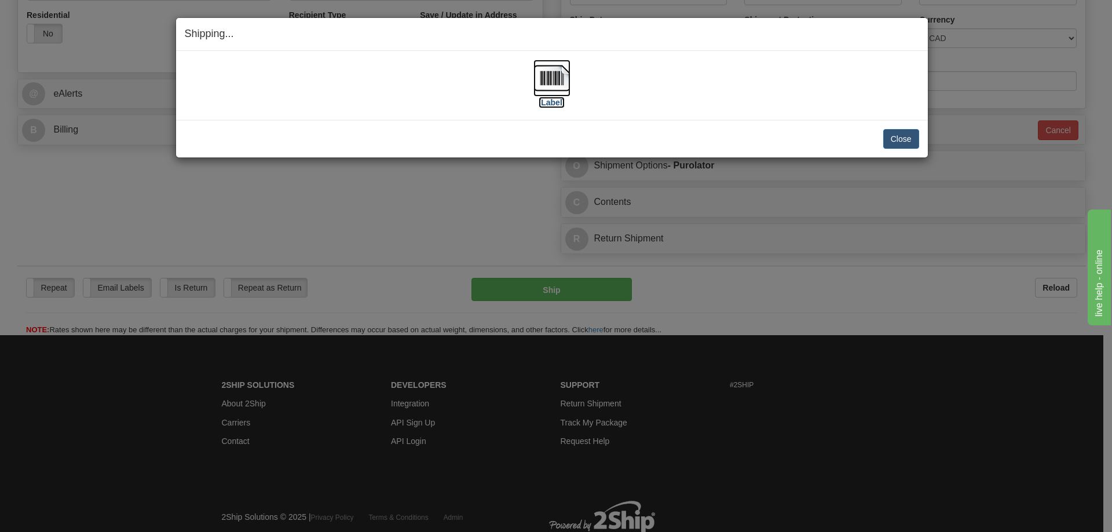
click at [548, 105] on label "[Label]" at bounding box center [551, 103] width 27 height 12
click at [903, 140] on button "Close" at bounding box center [901, 139] width 36 height 20
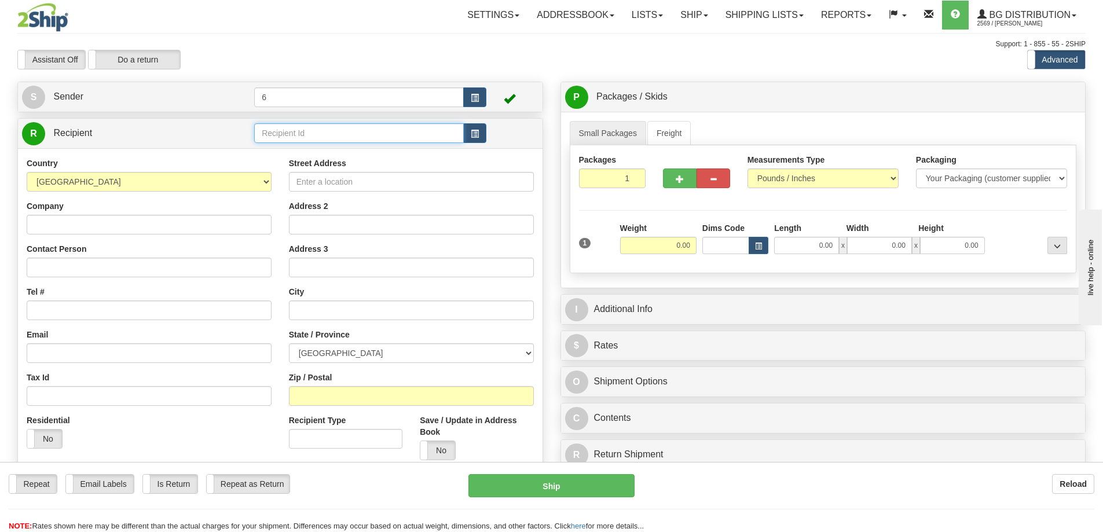
click at [292, 128] on input "text" at bounding box center [359, 133] width 210 height 20
type input "41015"
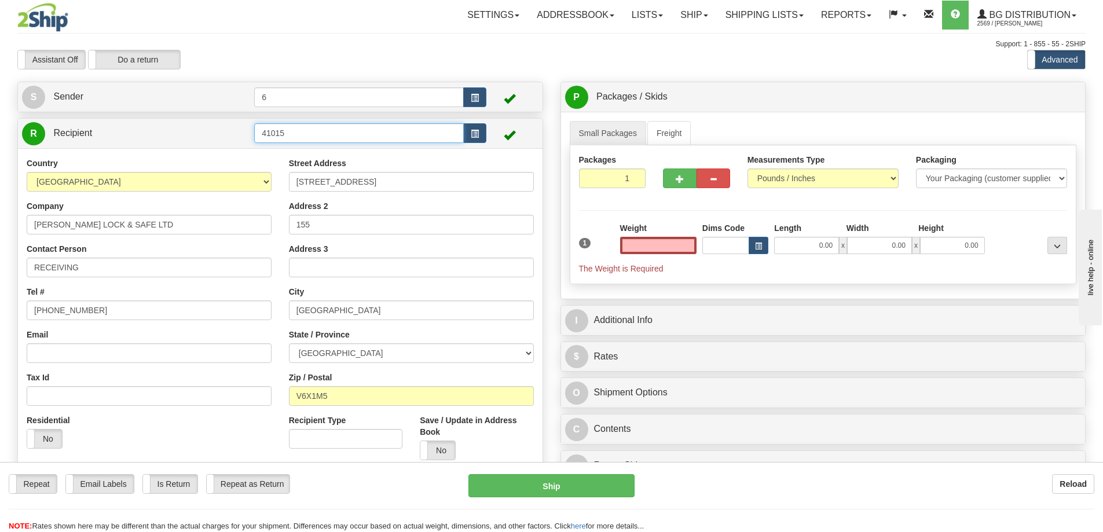
type input "0.00"
click at [309, 137] on input "41015" at bounding box center [359, 133] width 210 height 20
click at [315, 185] on div "41016 - NPHO" at bounding box center [357, 183] width 199 height 13
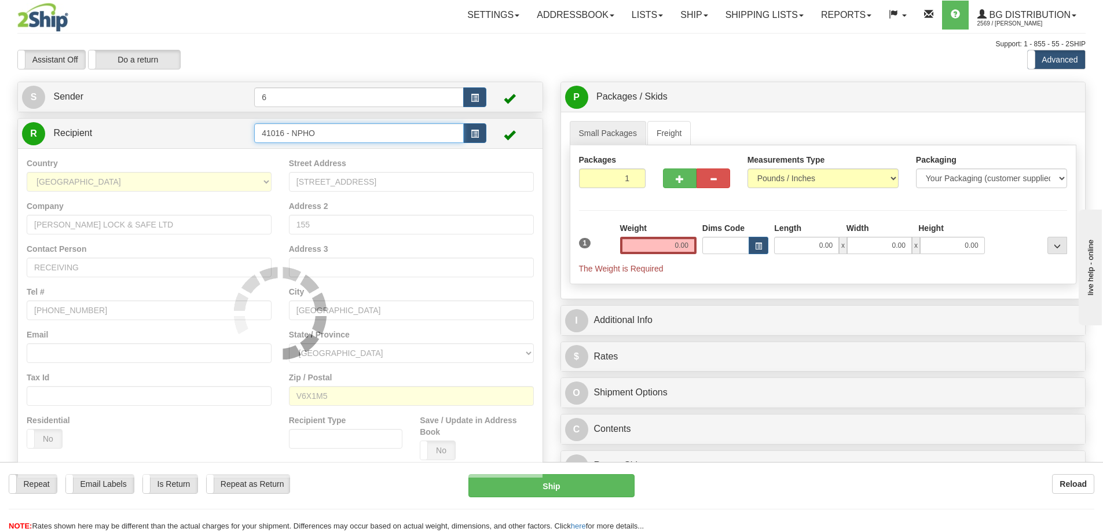
type input "41016 - NPHO"
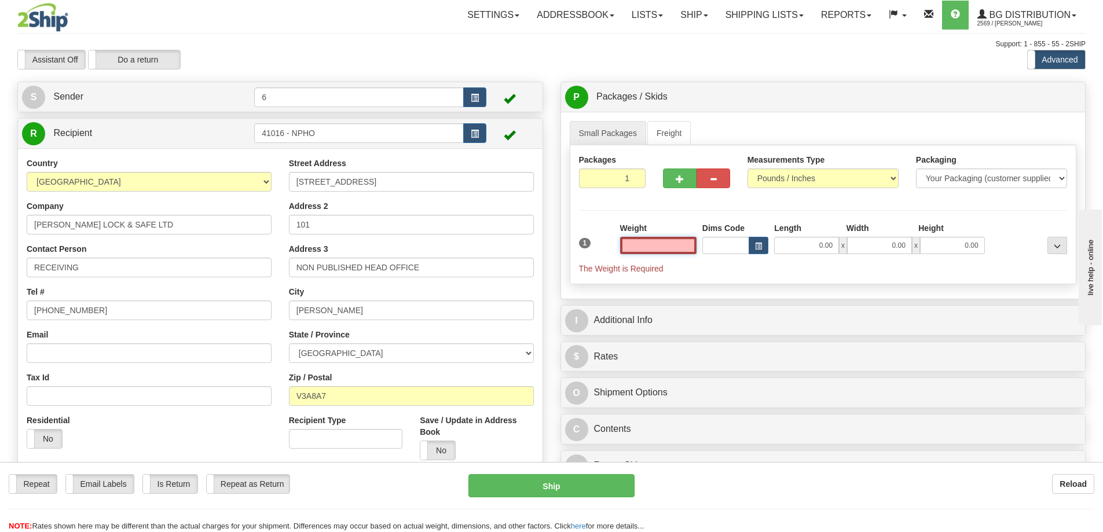
click at [661, 249] on input "text" at bounding box center [658, 245] width 76 height 17
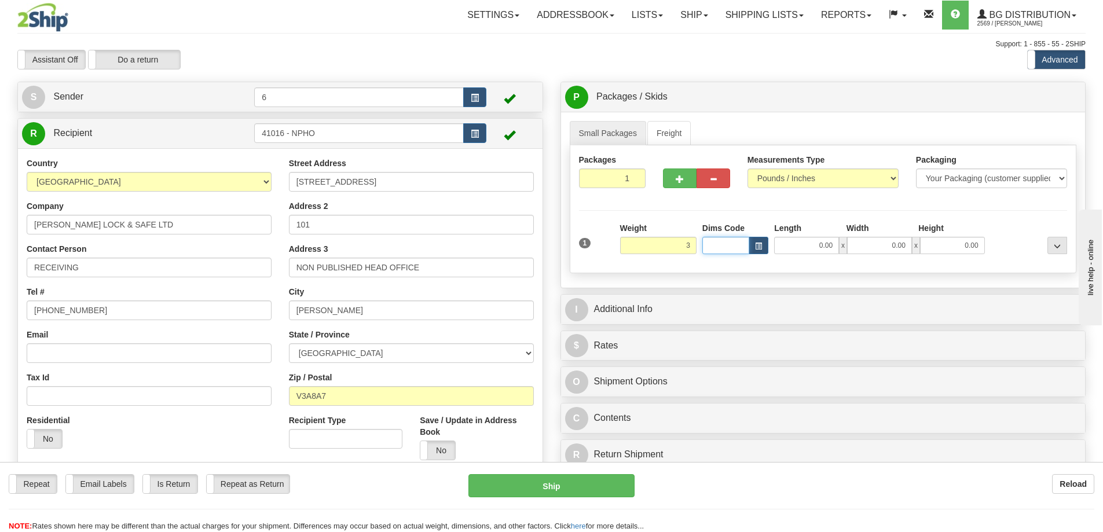
type input "3.00"
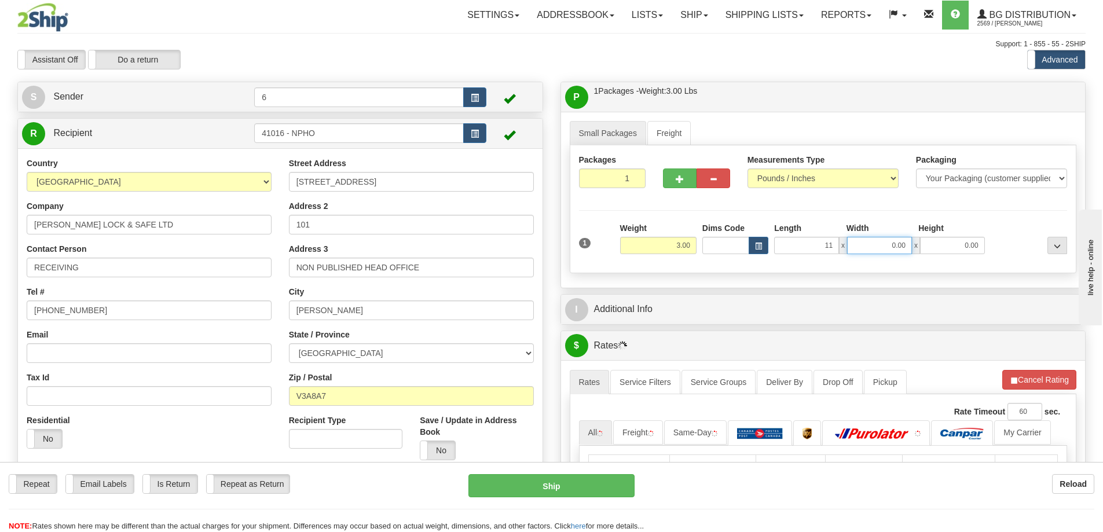
type input "11.00"
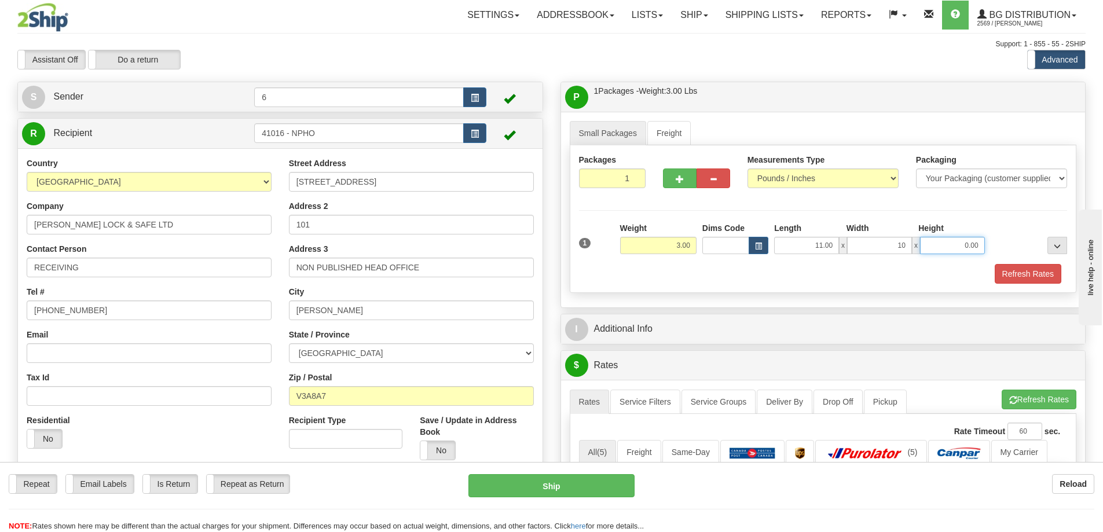
type input "10.00"
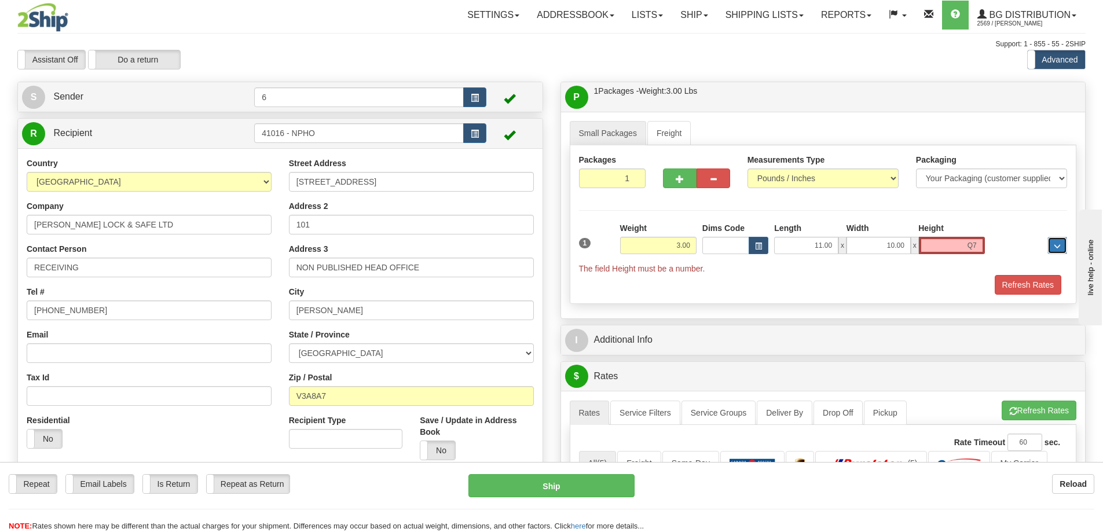
type input "0.00"
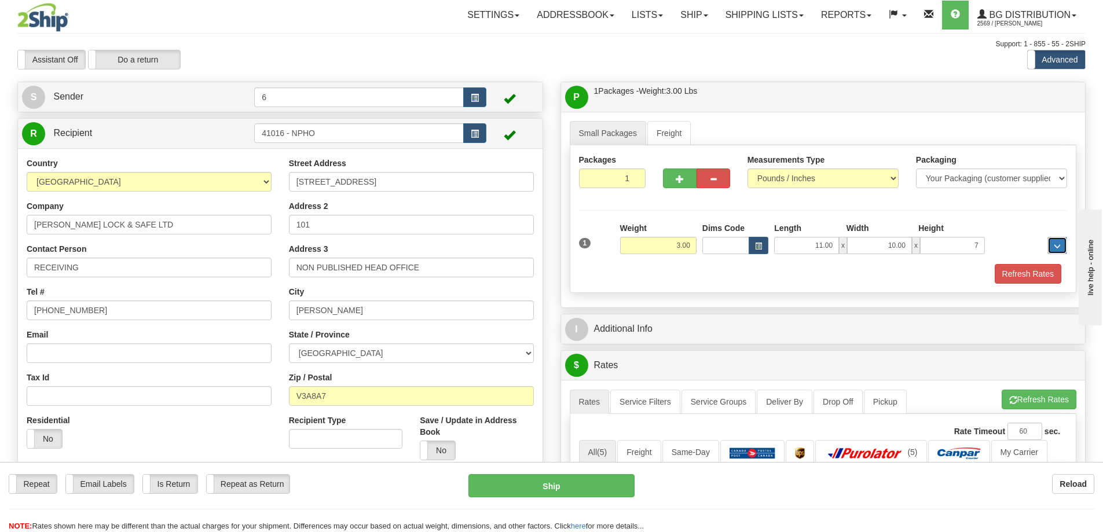
type input "7.00"
click at [1044, 276] on button "Refresh Rates" at bounding box center [1028, 274] width 67 height 20
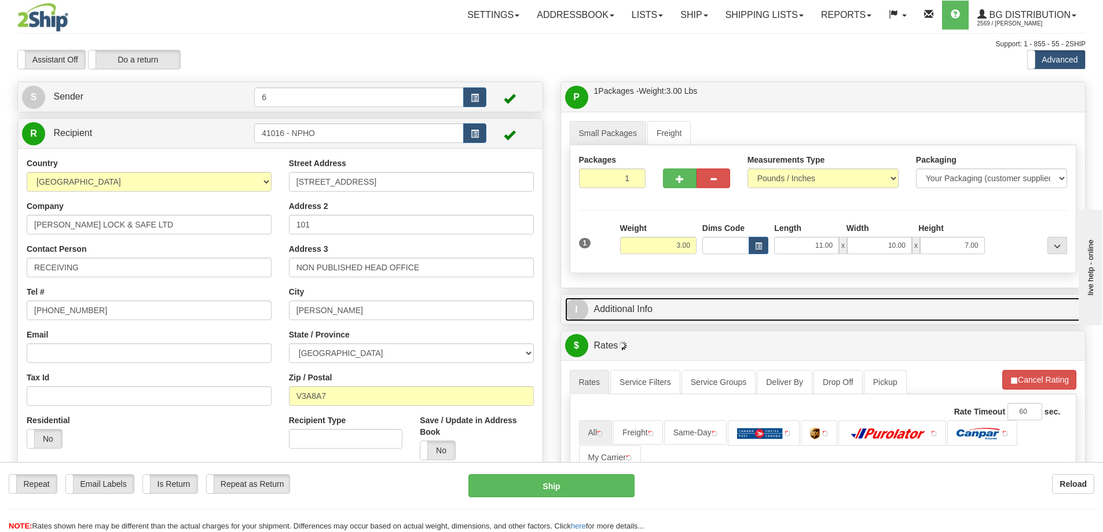
click at [822, 310] on link "I Additional Info" at bounding box center [823, 310] width 516 height 24
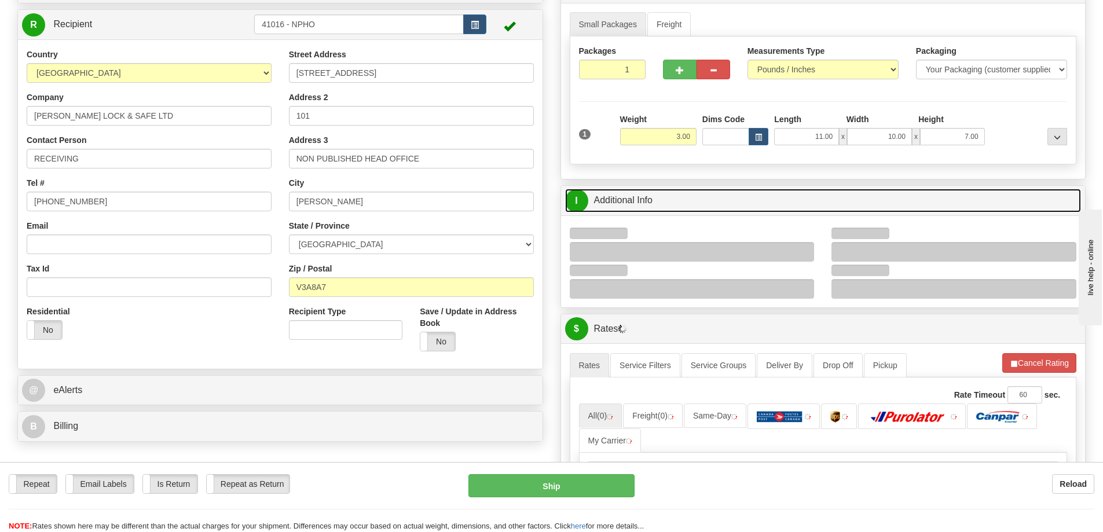
scroll to position [174, 0]
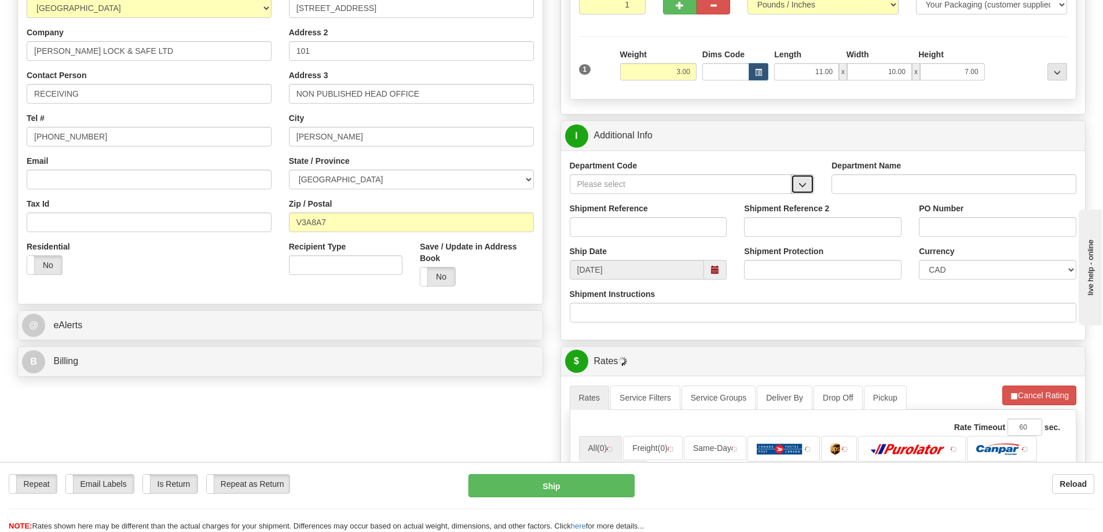
click at [804, 188] on span "button" at bounding box center [802, 185] width 8 height 8
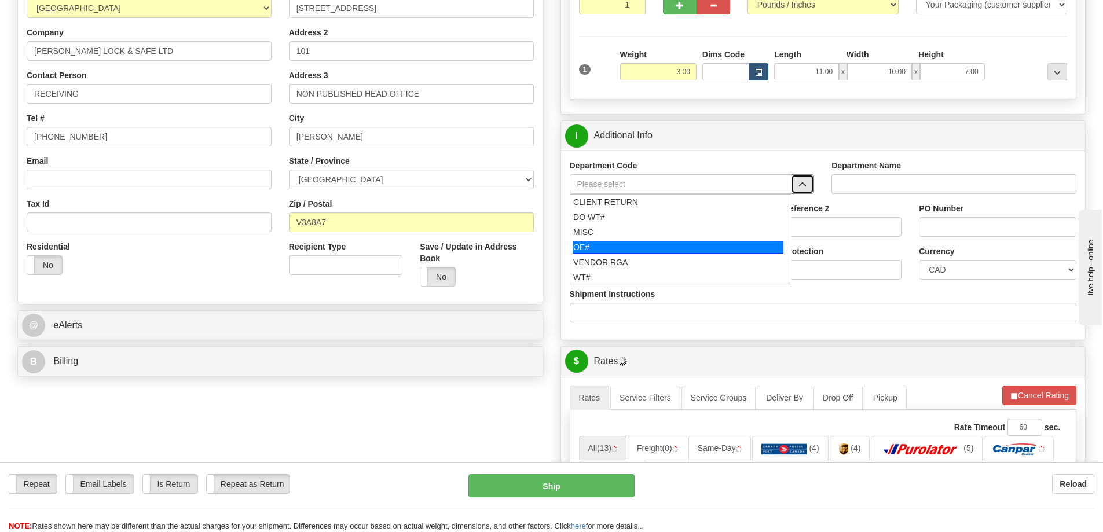
click at [647, 250] on div "OE#" at bounding box center [678, 247] width 211 height 13
type input "OE#"
type input "ORDERS"
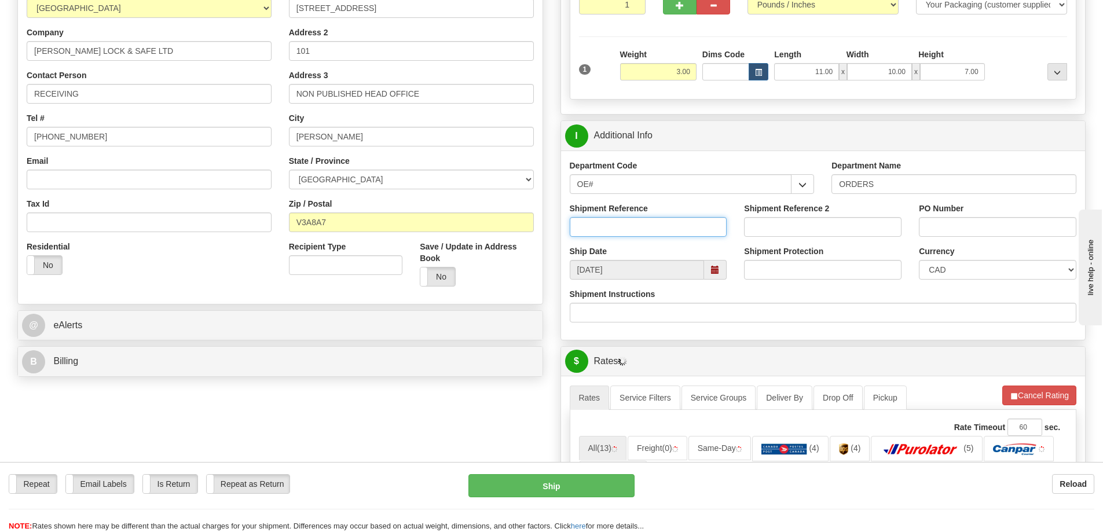
click at [647, 227] on input "Shipment Reference" at bounding box center [648, 227] width 157 height 20
type input "60031837-00"
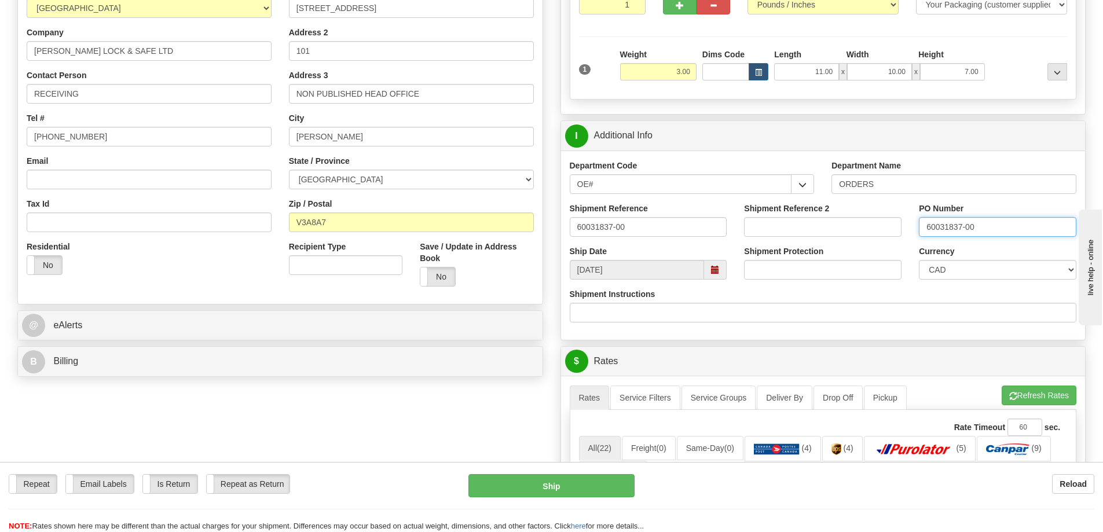
type input "60031837-00"
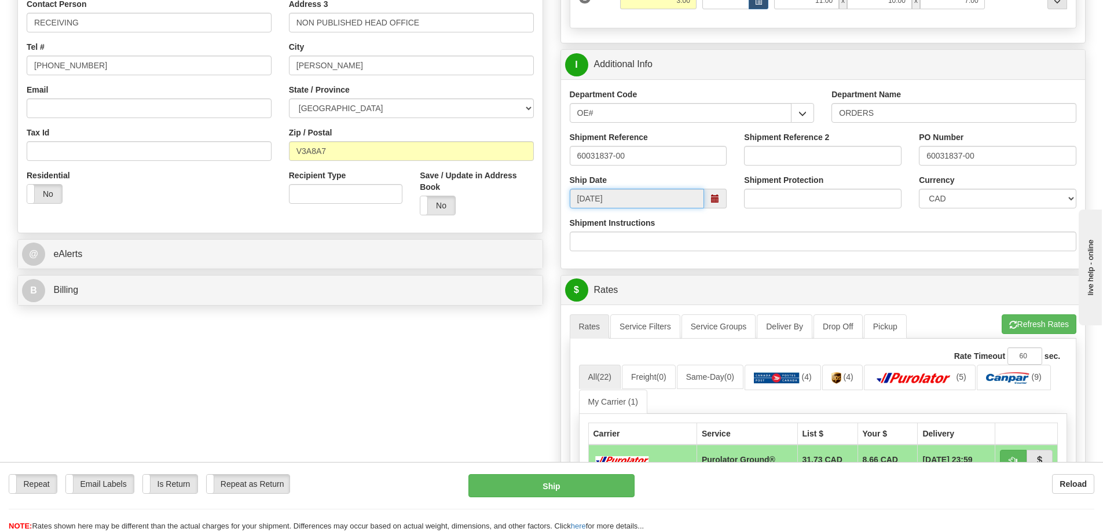
scroll to position [347, 0]
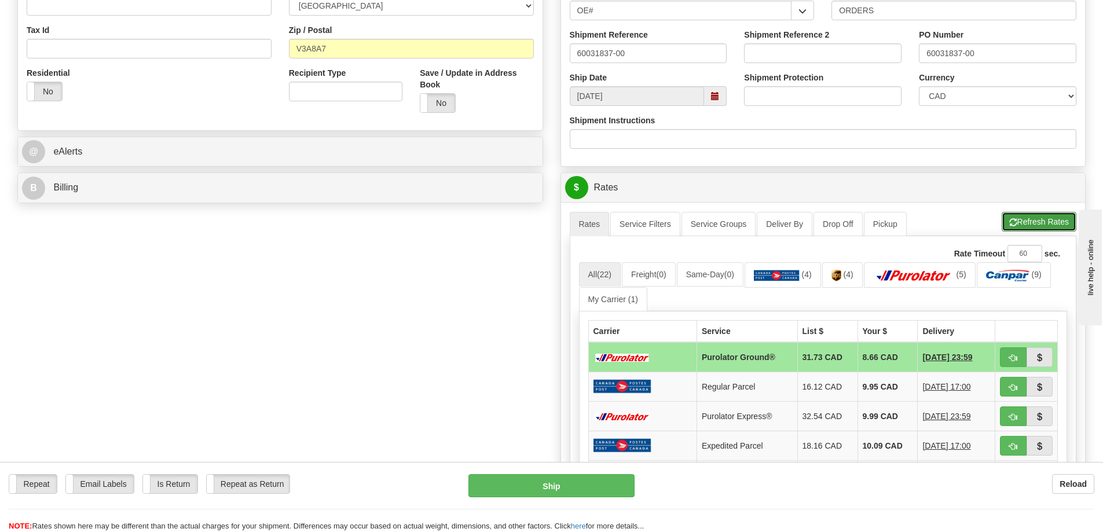
click at [1055, 228] on button "Refresh Rates" at bounding box center [1039, 222] width 75 height 20
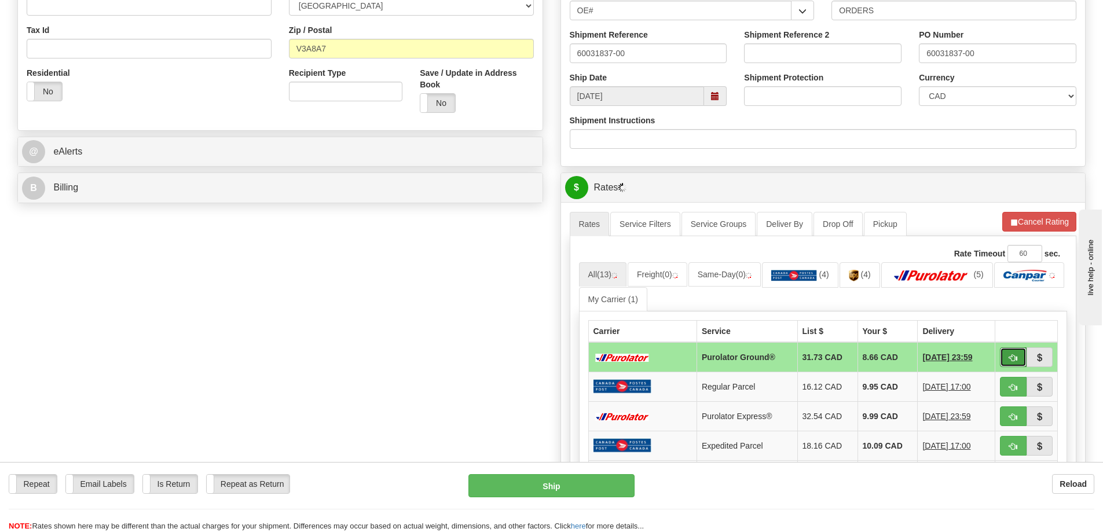
click at [1017, 360] on span "button" at bounding box center [1013, 358] width 8 height 8
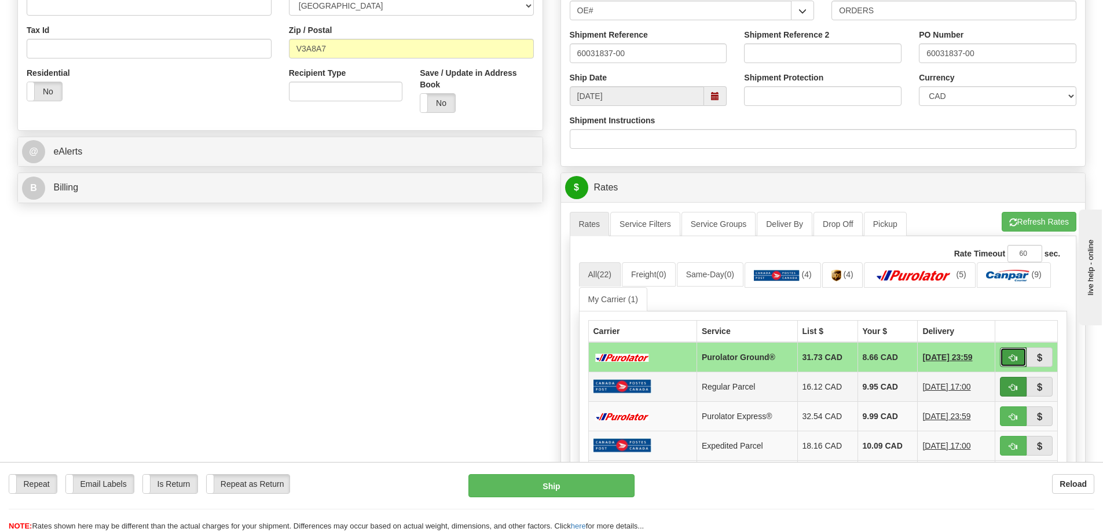
drag, startPoint x: 1014, startPoint y: 358, endPoint x: 1007, endPoint y: 383, distance: 26.0
click at [1014, 358] on span "button" at bounding box center [1013, 358] width 8 height 8
type input "260"
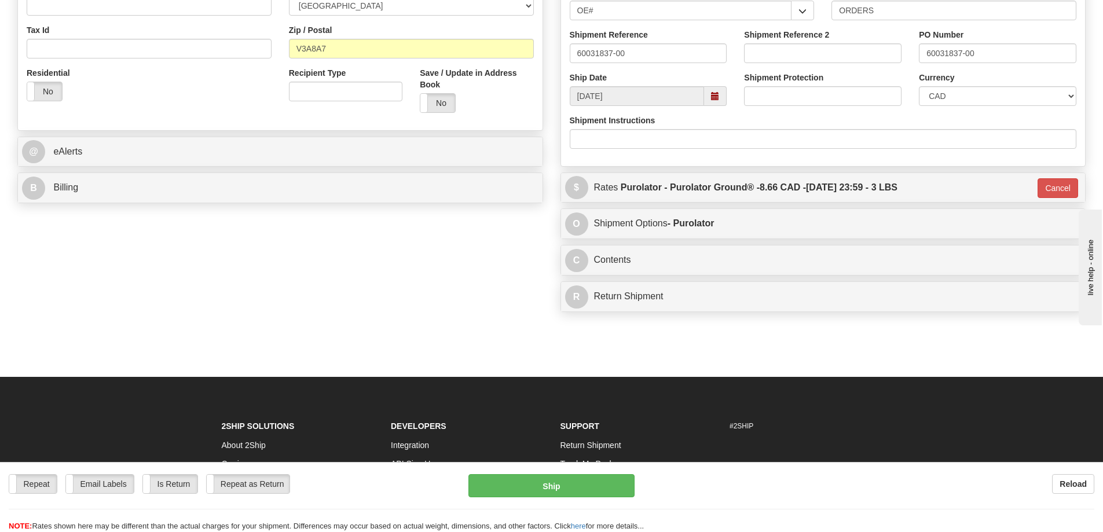
click at [589, 465] on div "Repeat Repeat Email Labels Email Labels Edit Is Return Is Return Repeat as Retu…" at bounding box center [551, 497] width 1103 height 70
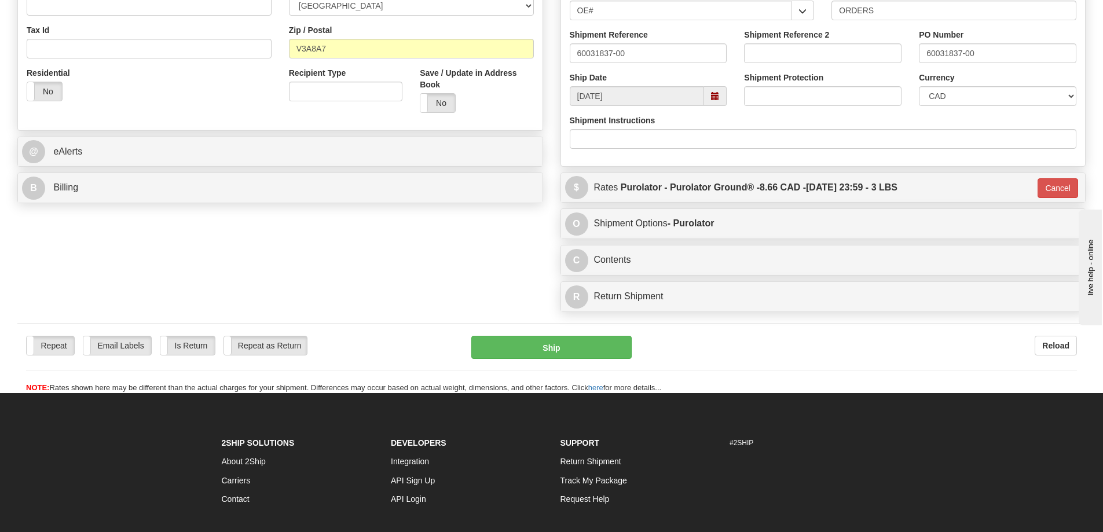
click at [582, 478] on link "Track My Package" at bounding box center [593, 480] width 67 height 9
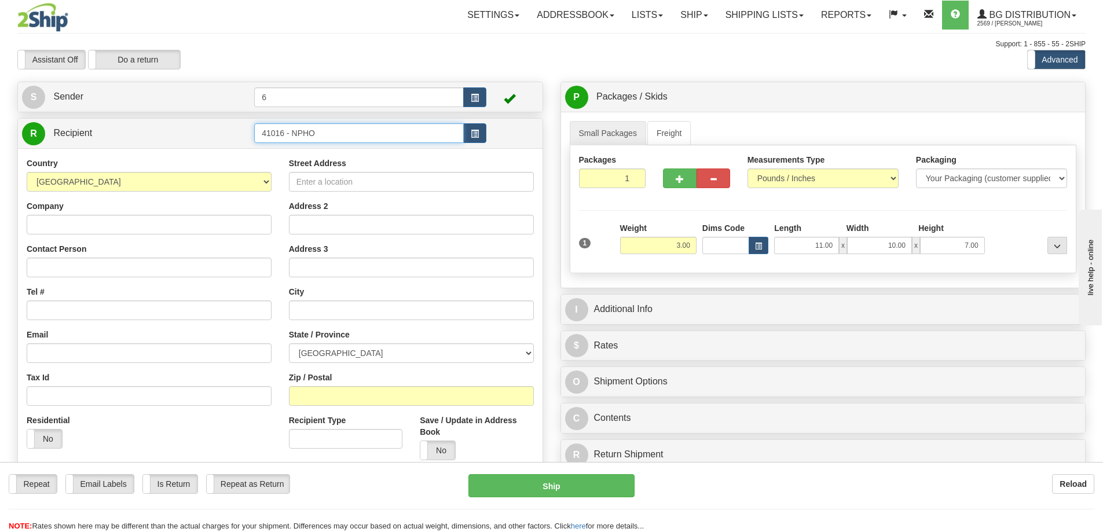
click at [342, 133] on input "41016 - NPHO" at bounding box center [359, 133] width 210 height 20
click at [340, 154] on div "41016 - NPHO" at bounding box center [357, 152] width 199 height 13
type input "41016 - NPHO"
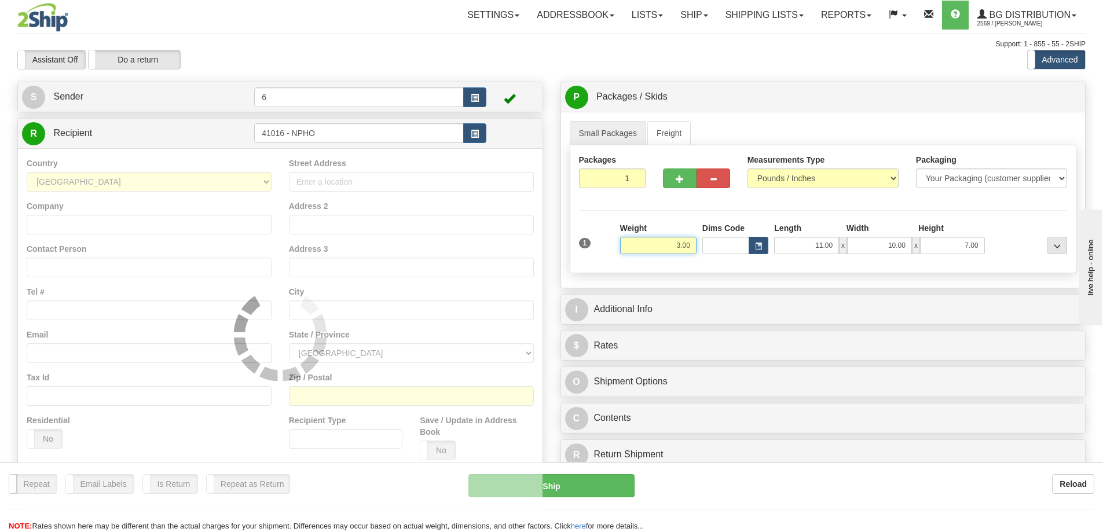
type input "260"
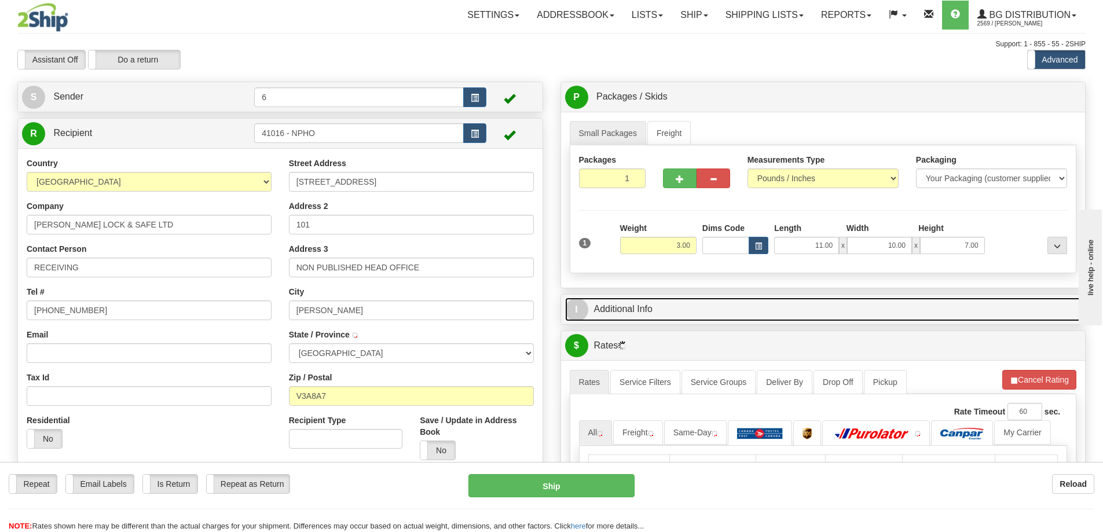
click at [721, 310] on link "I Additional Info" at bounding box center [823, 310] width 516 height 24
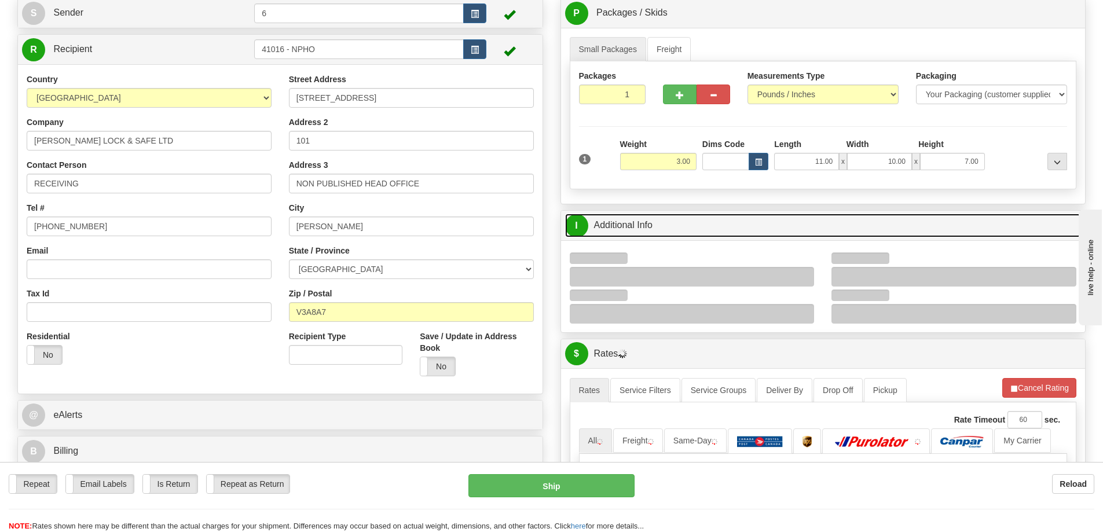
scroll to position [174, 0]
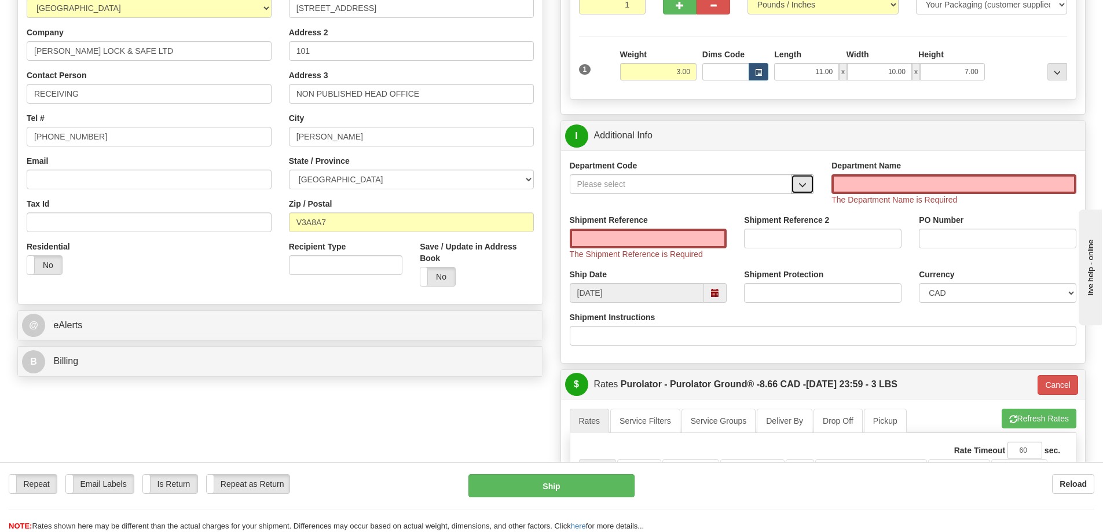
click at [796, 191] on button "button" at bounding box center [802, 184] width 23 height 20
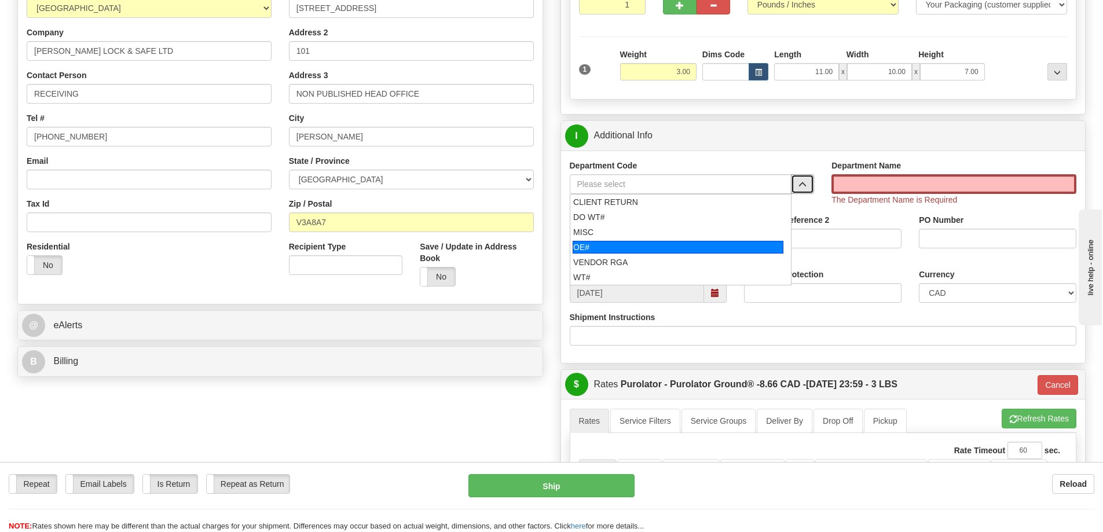
click at [638, 244] on div "OE#" at bounding box center [678, 247] width 211 height 13
type input "OE#"
type input "ORDERS"
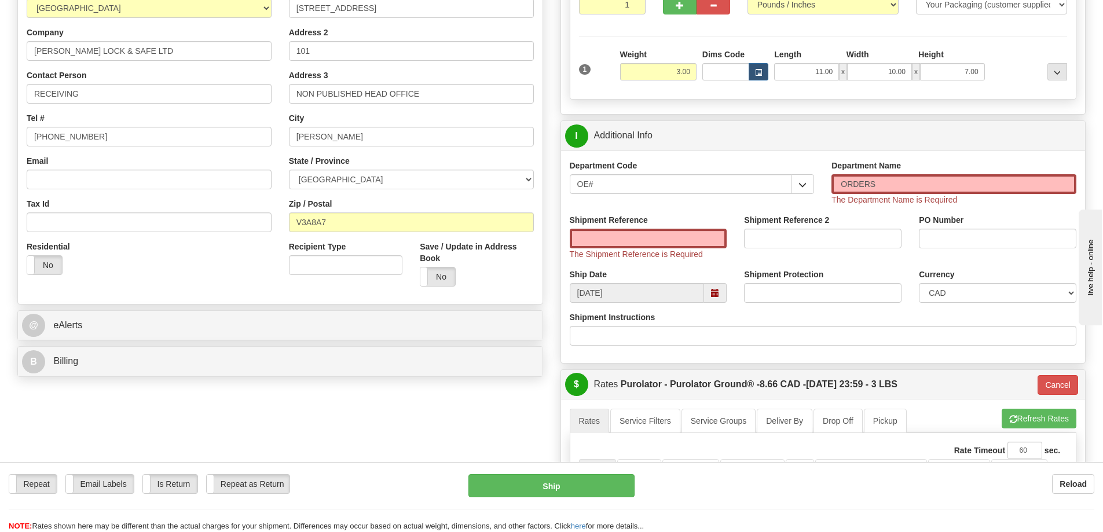
click at [639, 228] on div "Shipment Reference The Shipment Reference is Required" at bounding box center [648, 237] width 157 height 46
click at [640, 237] on input "Shipment Reference" at bounding box center [648, 239] width 157 height 20
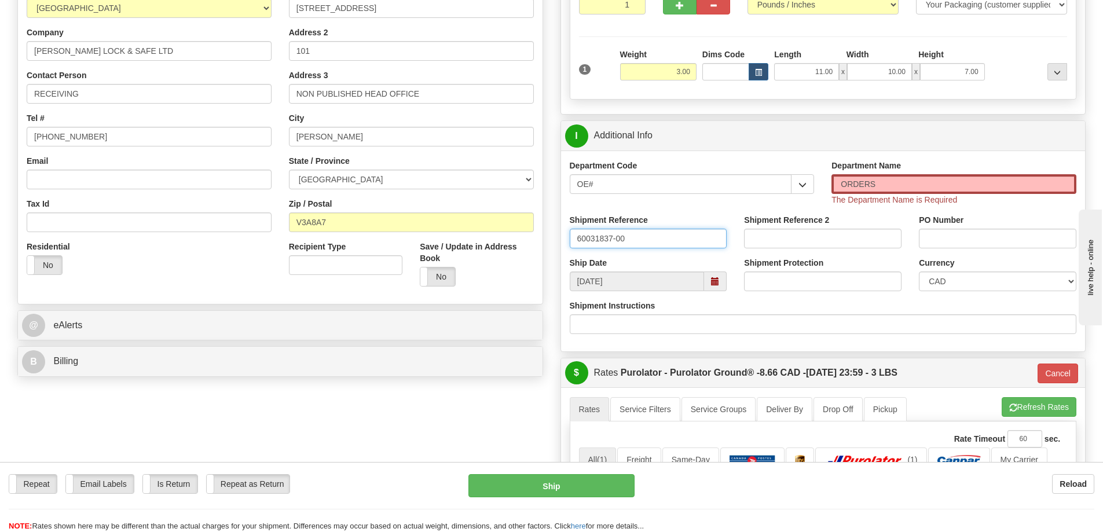
type input "60031837-00"
paste input "60031837-00"
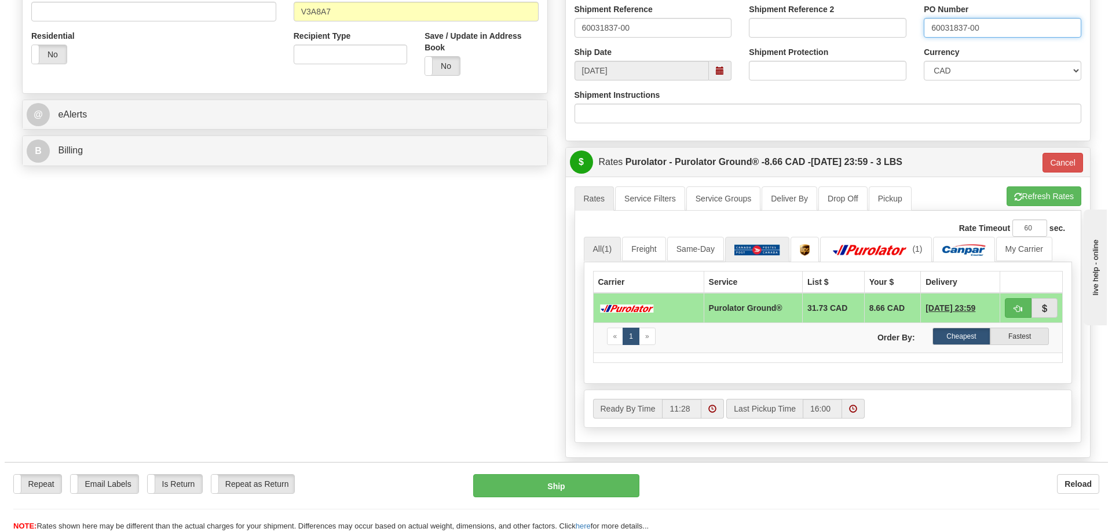
scroll to position [463, 0]
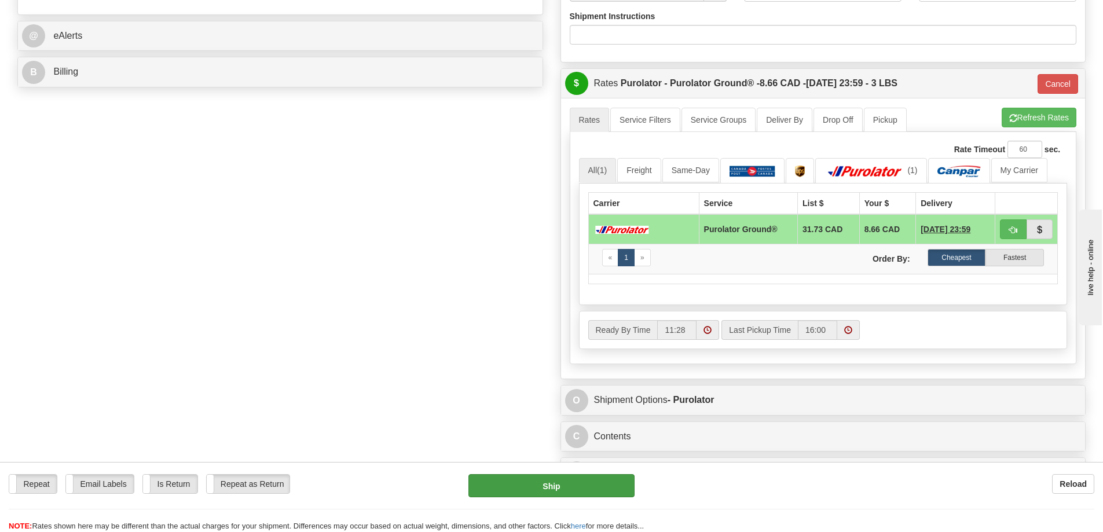
type input "60031837-00"
click at [602, 479] on button "Ship" at bounding box center [551, 485] width 166 height 23
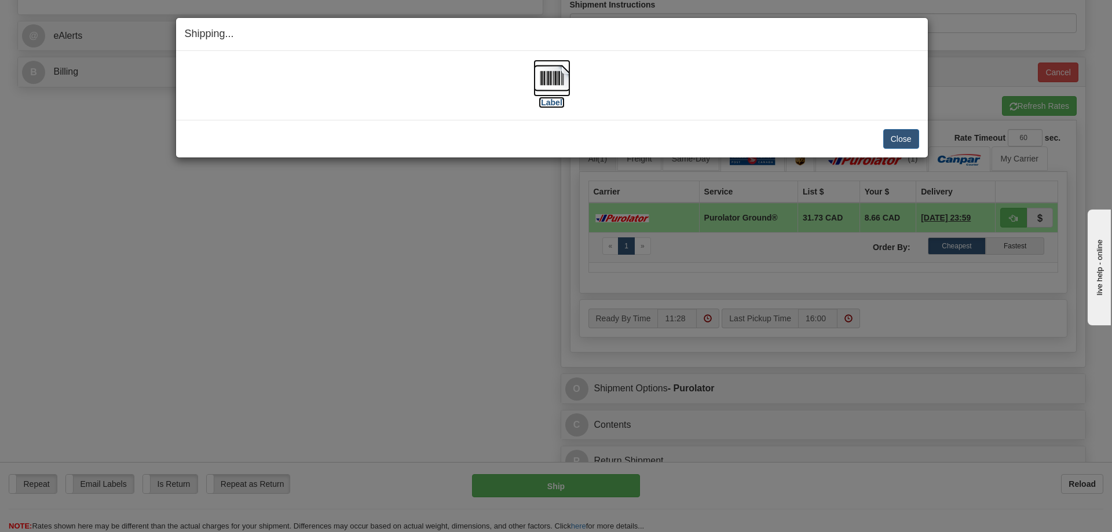
click at [556, 101] on label "[Label]" at bounding box center [551, 103] width 27 height 12
click at [907, 136] on button "Close" at bounding box center [901, 139] width 36 height 20
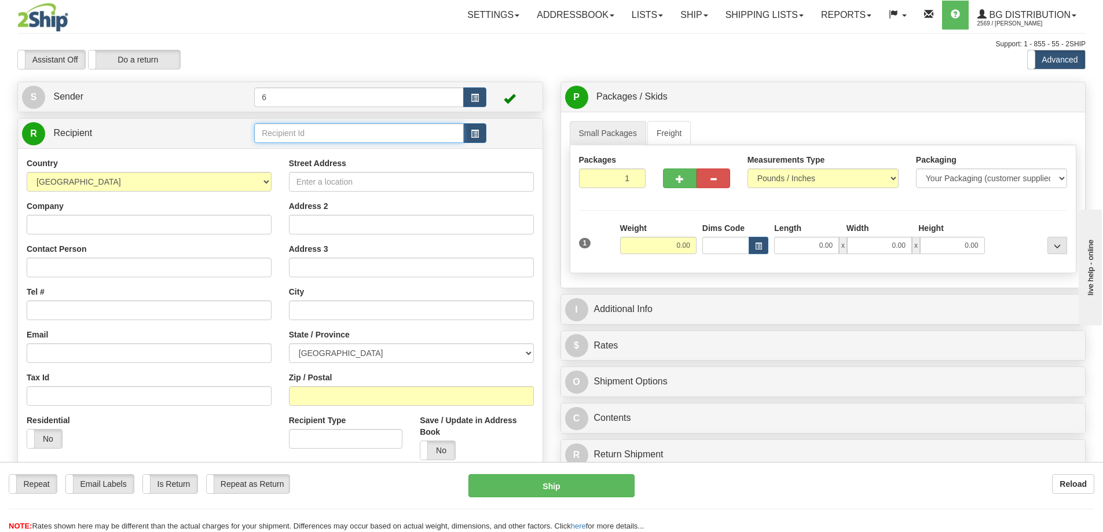
click at [340, 135] on input "text" at bounding box center [359, 133] width 210 height 20
type input "41055"
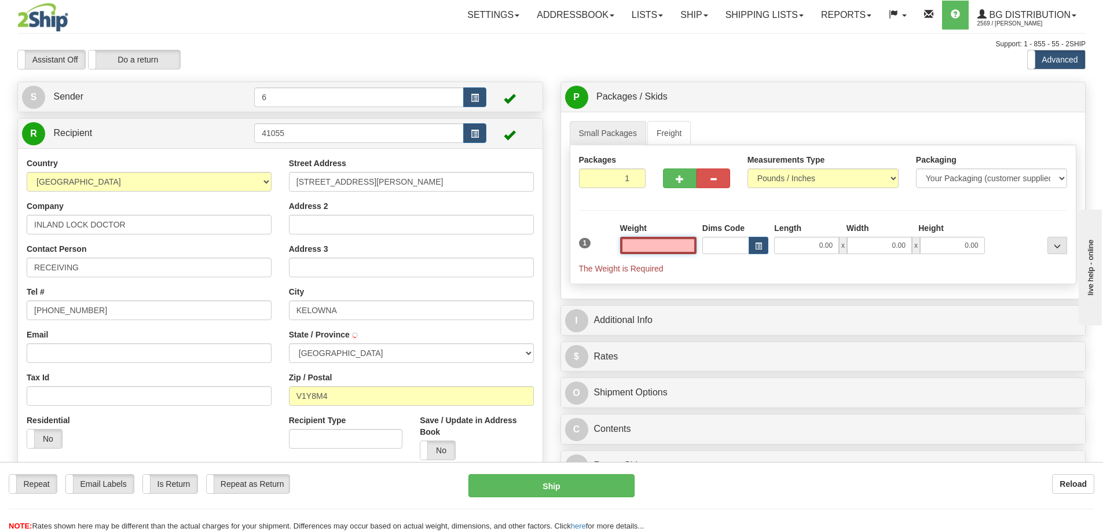
click at [671, 252] on input "text" at bounding box center [658, 245] width 76 height 17
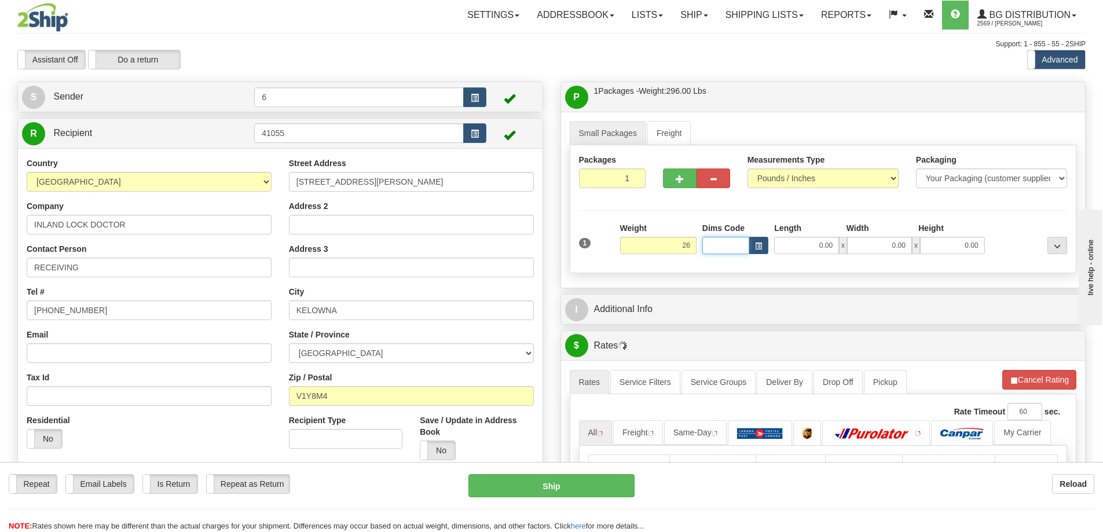
type input "26.00"
type input "Q"
type input "19.00"
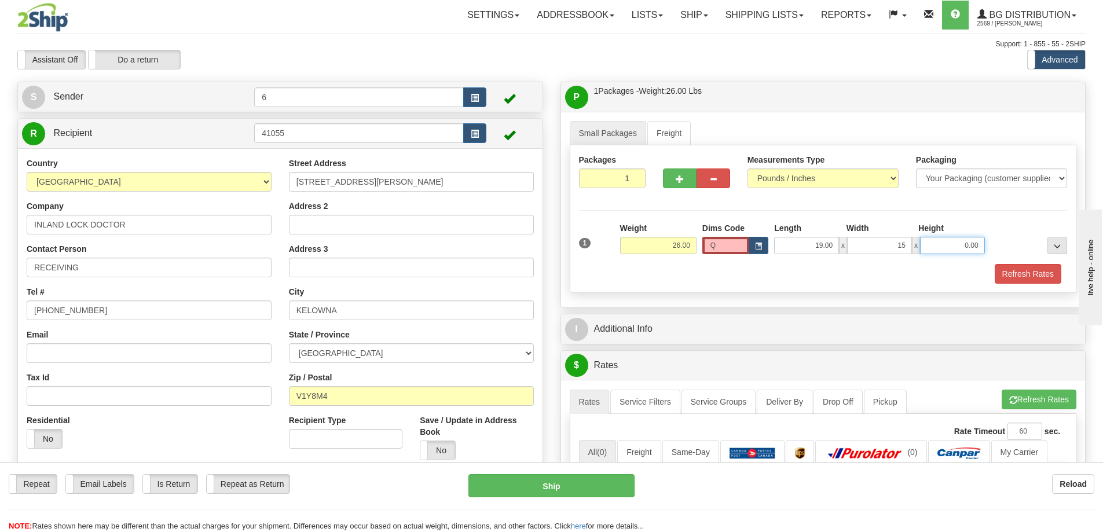
type input "15.00"
type input "6.00"
drag, startPoint x: 721, startPoint y: 244, endPoint x: 628, endPoint y: 248, distance: 93.3
click at [629, 248] on div "1 Weight 26.00 Dims Code Q x" at bounding box center [823, 242] width 494 height 41
click at [1006, 277] on button "Refresh Rates" at bounding box center [1028, 274] width 67 height 20
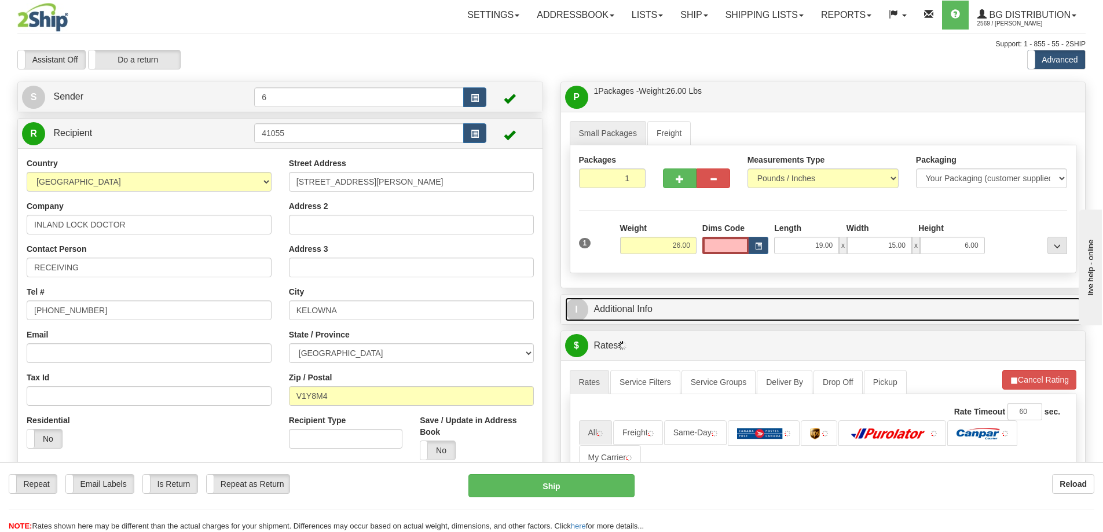
click at [977, 306] on link "I Additional Info" at bounding box center [823, 310] width 516 height 24
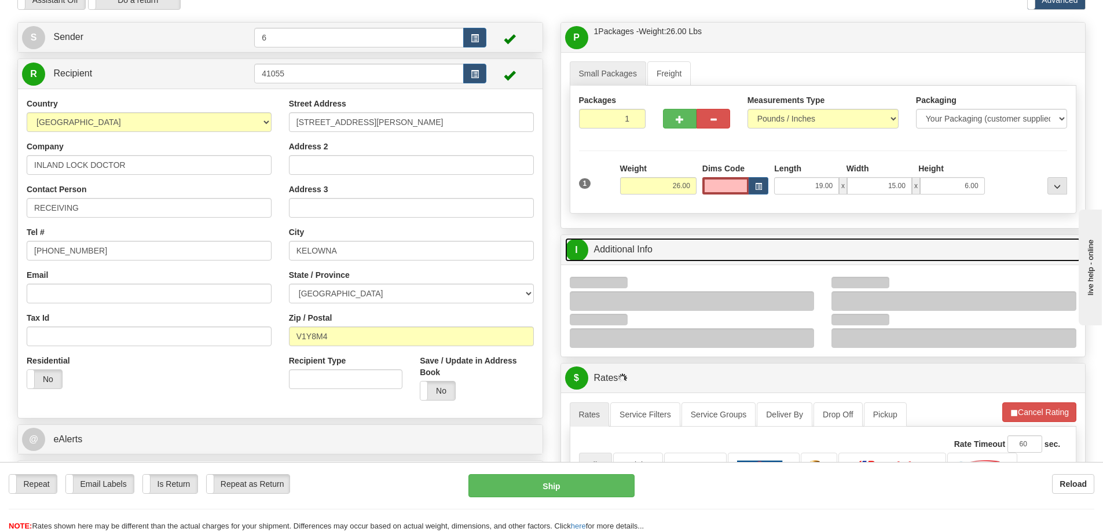
scroll to position [116, 0]
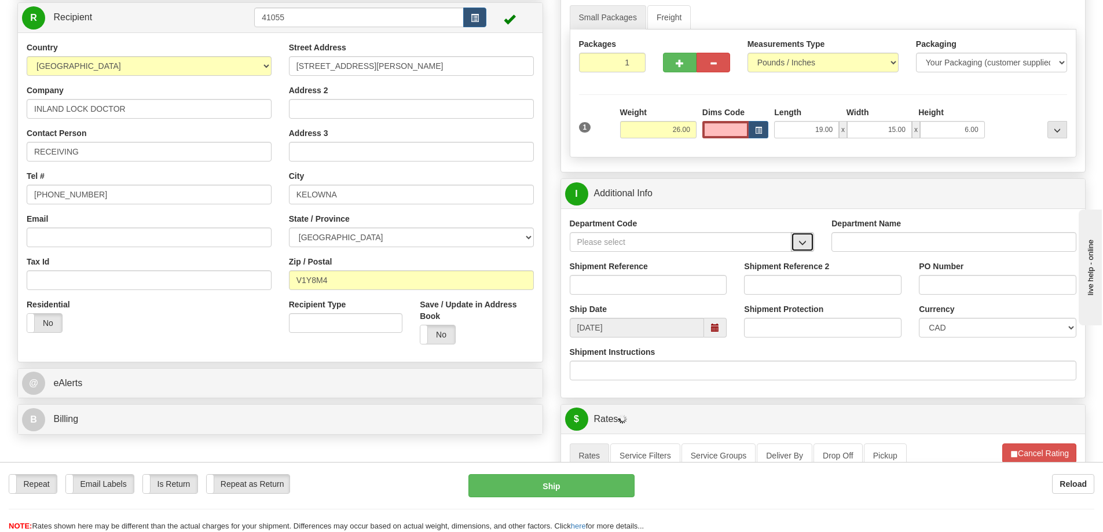
click at [811, 247] on button "button" at bounding box center [802, 242] width 23 height 20
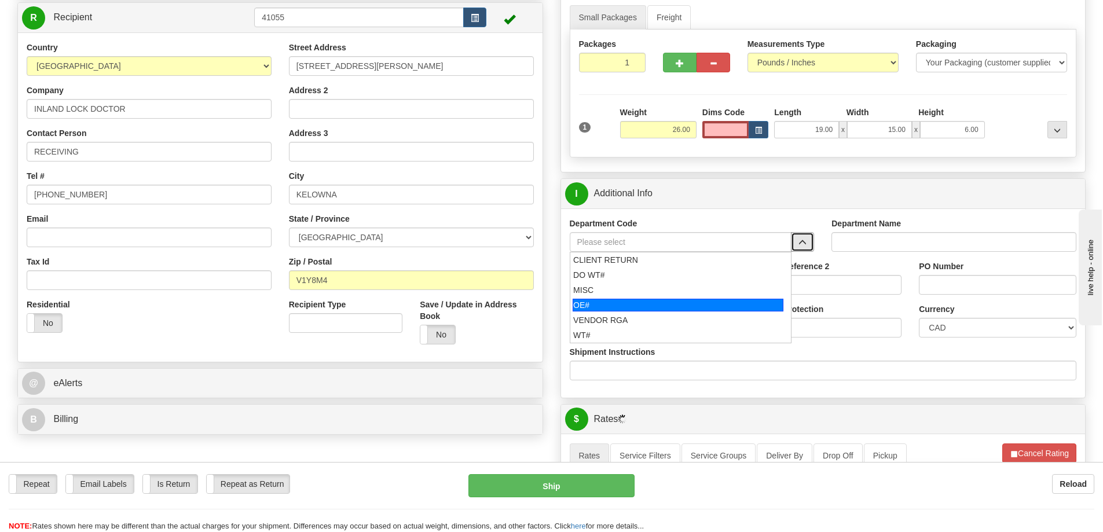
click at [658, 305] on div "OE#" at bounding box center [678, 305] width 211 height 13
type input "OE#"
type input "ORDERS"
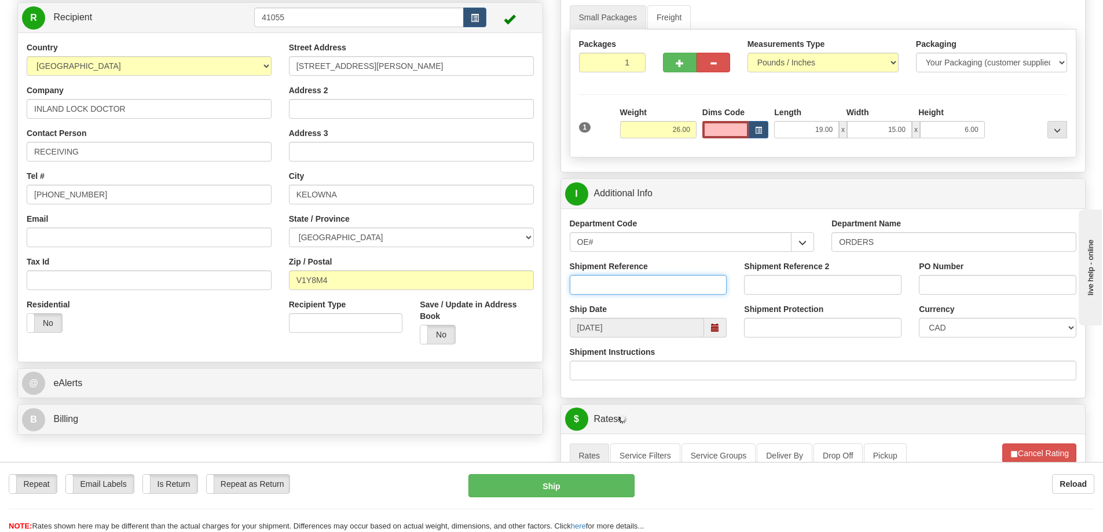
click at [638, 282] on input "Shipment Reference" at bounding box center [648, 285] width 157 height 20
type input "60031840-00"
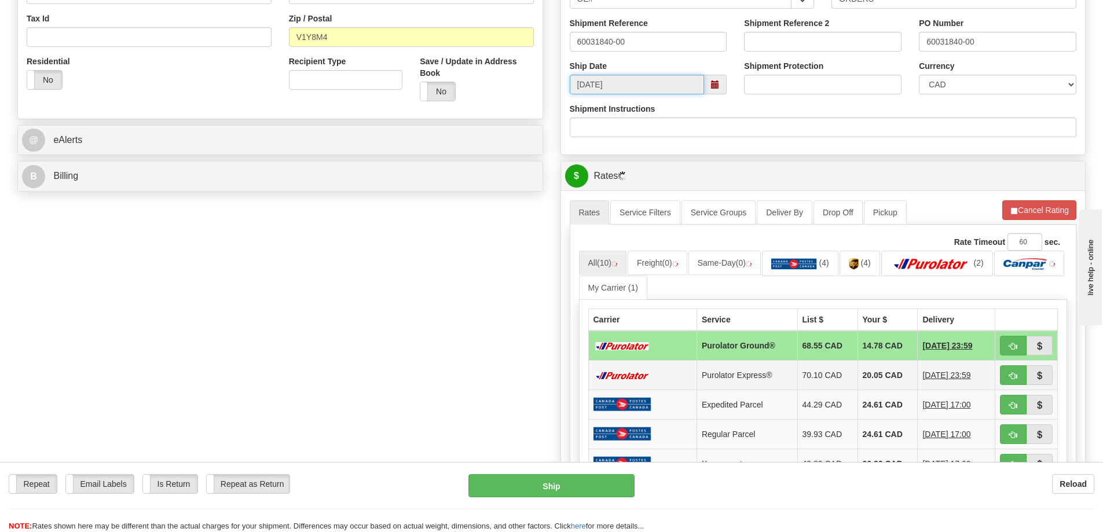
scroll to position [463, 0]
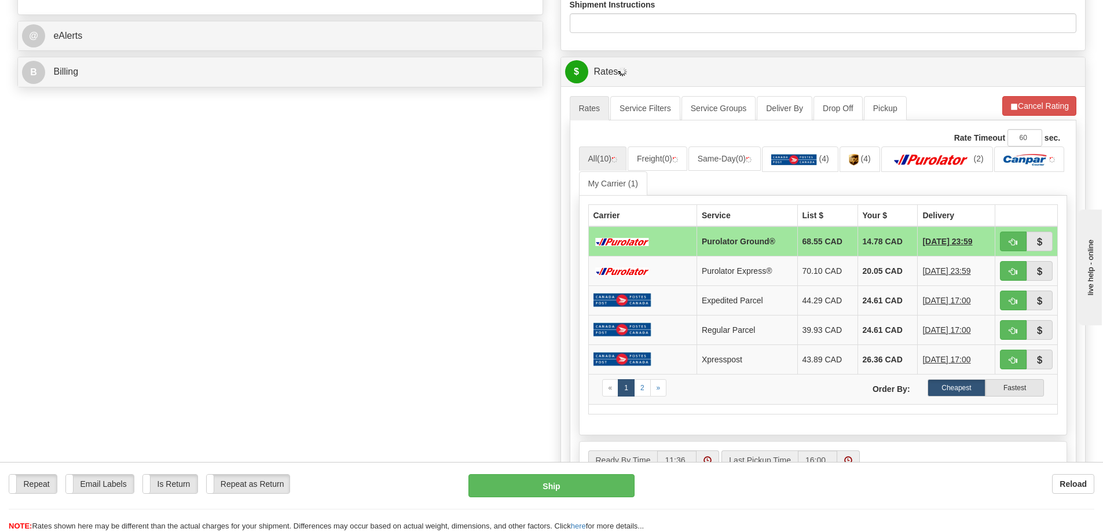
click at [1028, 230] on td at bounding box center [1026, 241] width 63 height 30
click at [1015, 237] on button "button" at bounding box center [1013, 242] width 27 height 20
click at [1012, 246] on span "button" at bounding box center [1013, 243] width 8 height 8
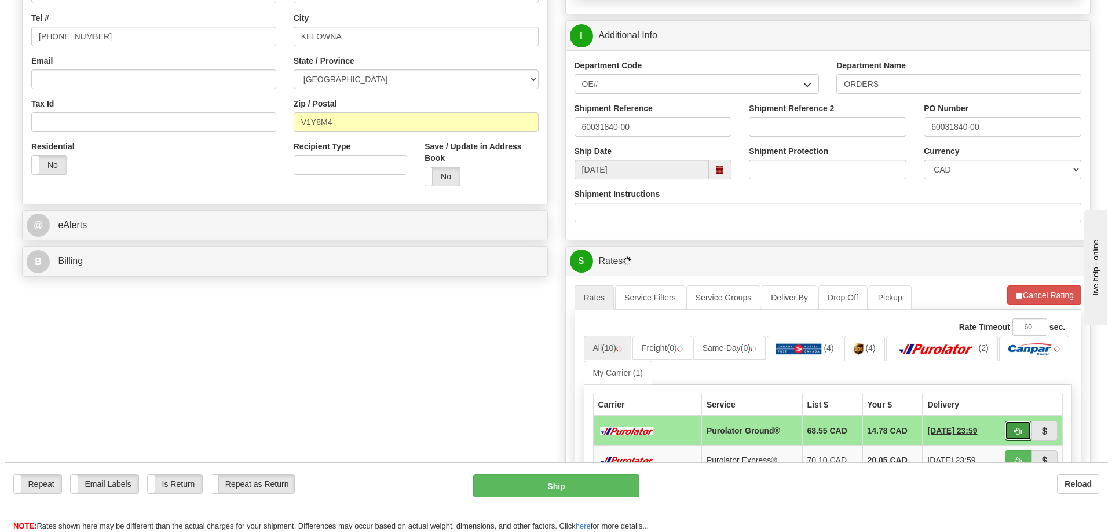
scroll to position [347, 0]
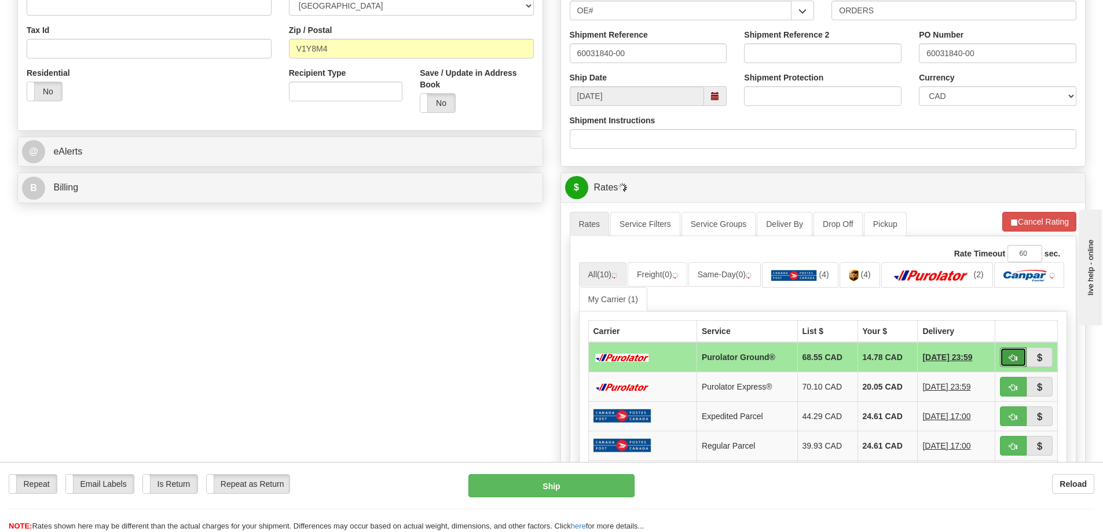
click at [1014, 355] on span "button" at bounding box center [1013, 358] width 8 height 8
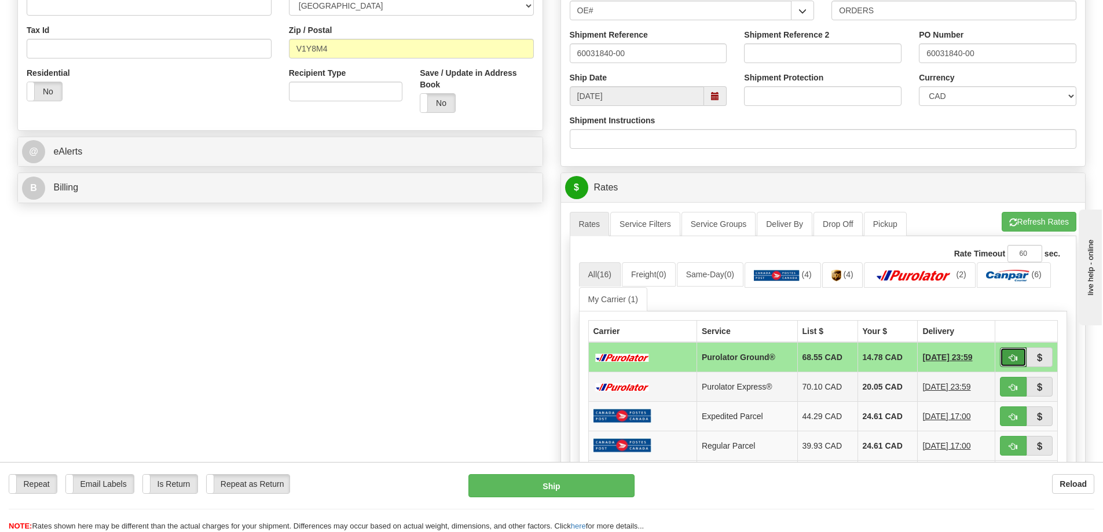
click at [1014, 355] on span "button" at bounding box center [1013, 358] width 8 height 8
type input "260"
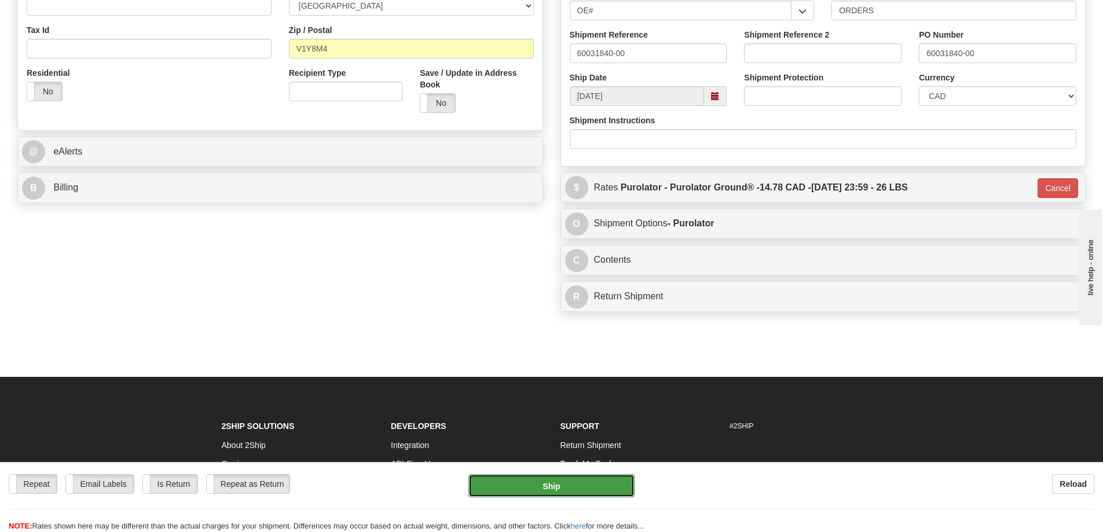
click at [526, 479] on button "Ship" at bounding box center [551, 485] width 166 height 23
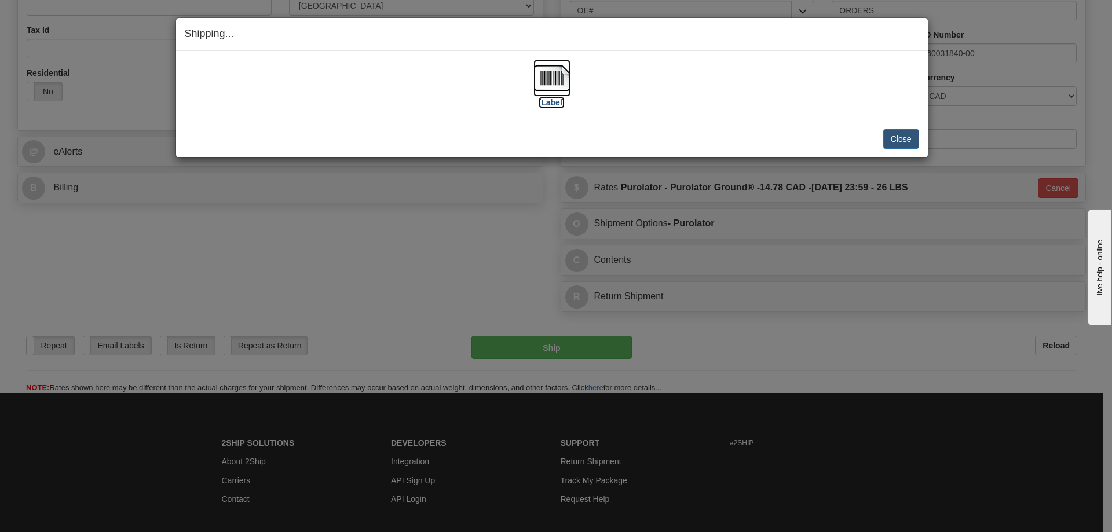
click at [552, 98] on label "[Label]" at bounding box center [551, 103] width 27 height 12
click at [900, 141] on button "Close" at bounding box center [901, 139] width 36 height 20
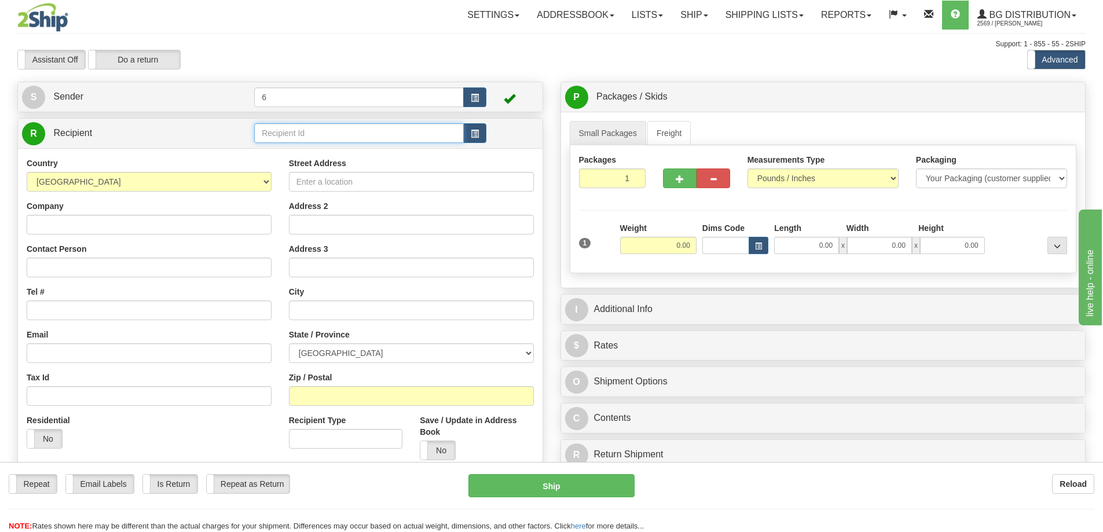
click at [322, 137] on input "text" at bounding box center [359, 133] width 210 height 20
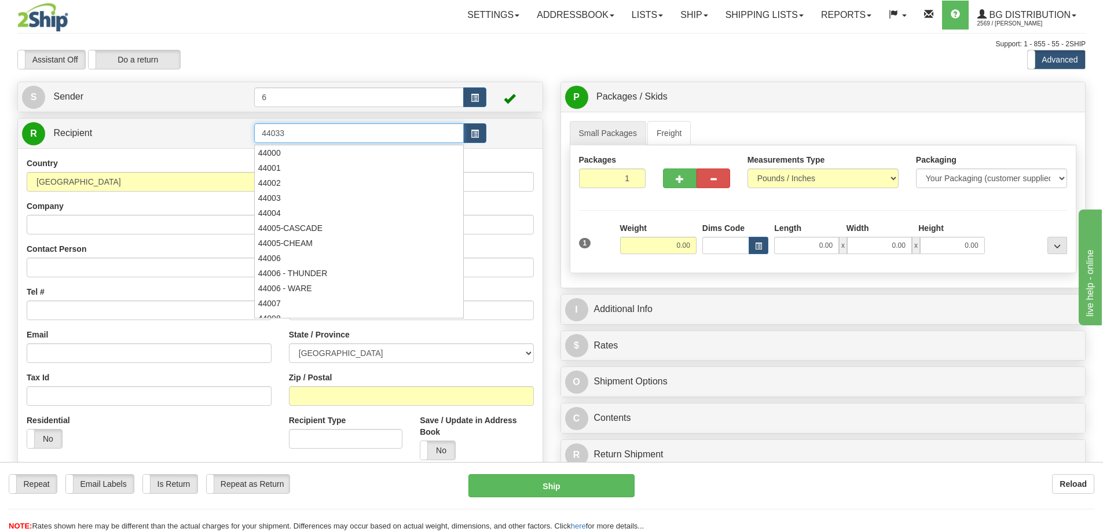
type input "44033"
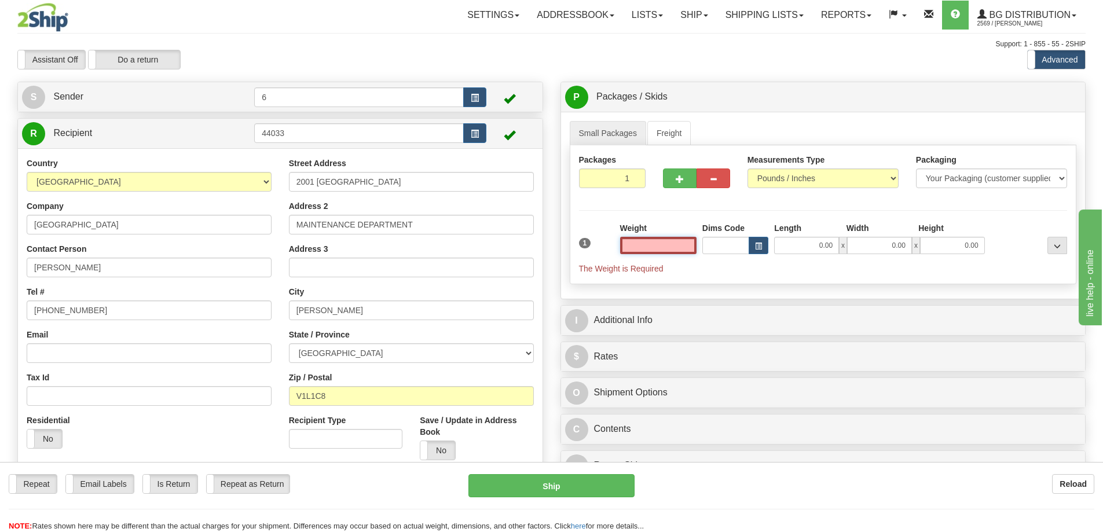
click at [659, 240] on input "text" at bounding box center [658, 245] width 76 height 17
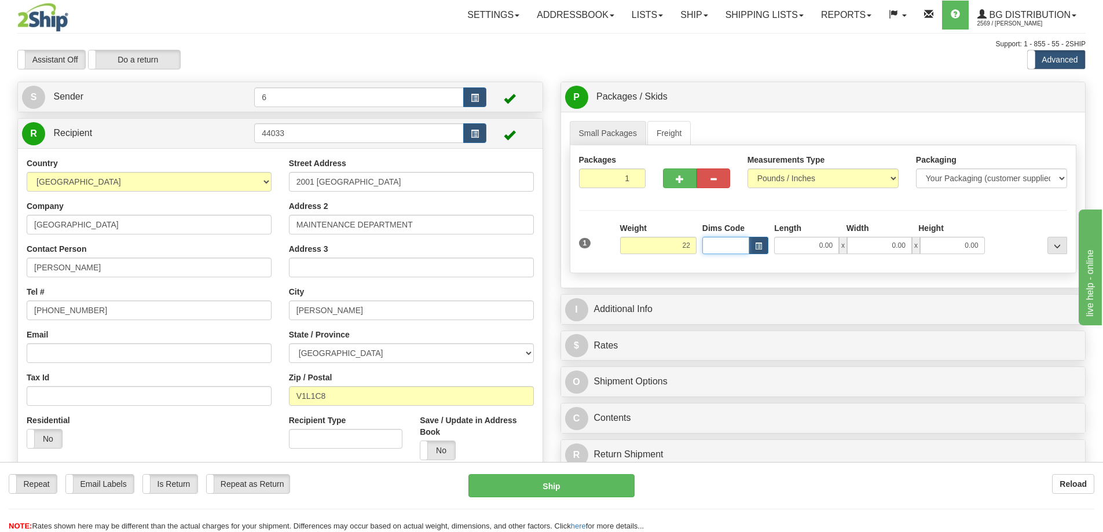
type input "22.00"
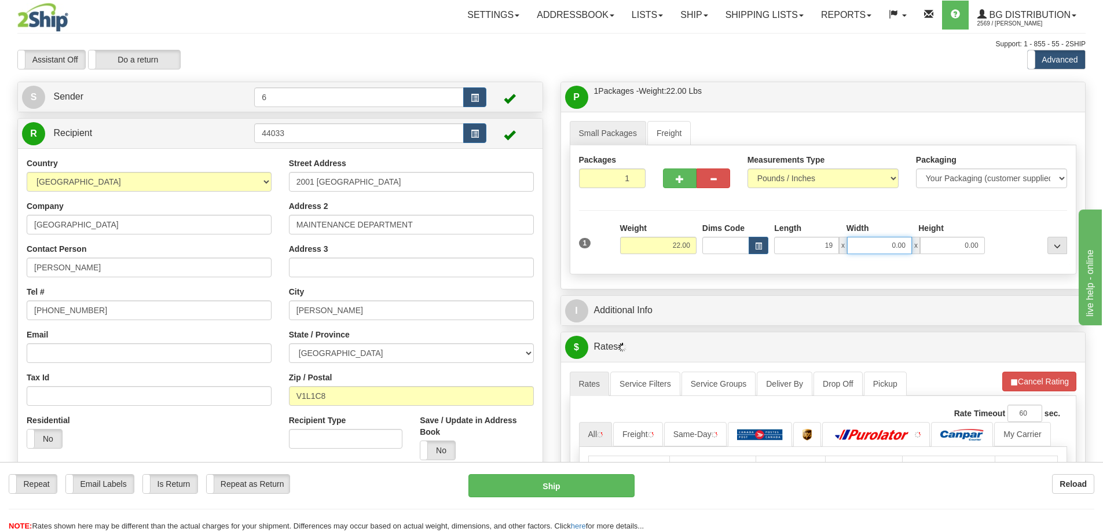
type input "19.00"
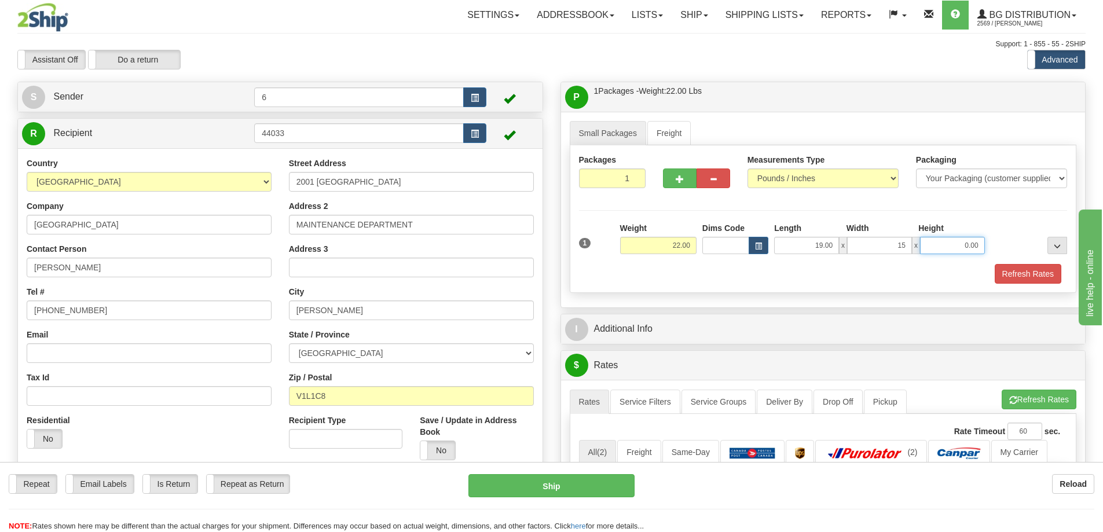
type input "15.00"
type input "13.00"
click at [1018, 280] on button "Refresh Rates" at bounding box center [1028, 274] width 67 height 20
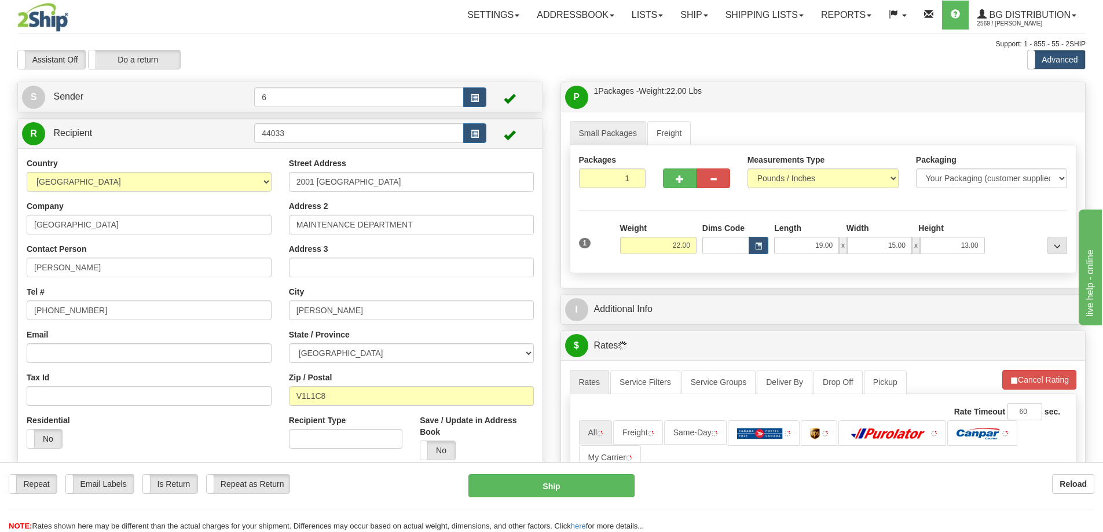
click at [888, 291] on div "P Packages / Skids 1 Packages - Weight: 22.00 Lbs 1 Skids - Weight: NaN Lbs Shi…" at bounding box center [823, 401] width 543 height 639
click at [891, 295] on div "P Packages / Skids 1 Packages - Weight: 22.00 Lbs 1 Skids - Weight: NaN Lbs Shi…" at bounding box center [823, 416] width 543 height 669
click at [874, 323] on div "I Additional Info" at bounding box center [823, 310] width 525 height 30
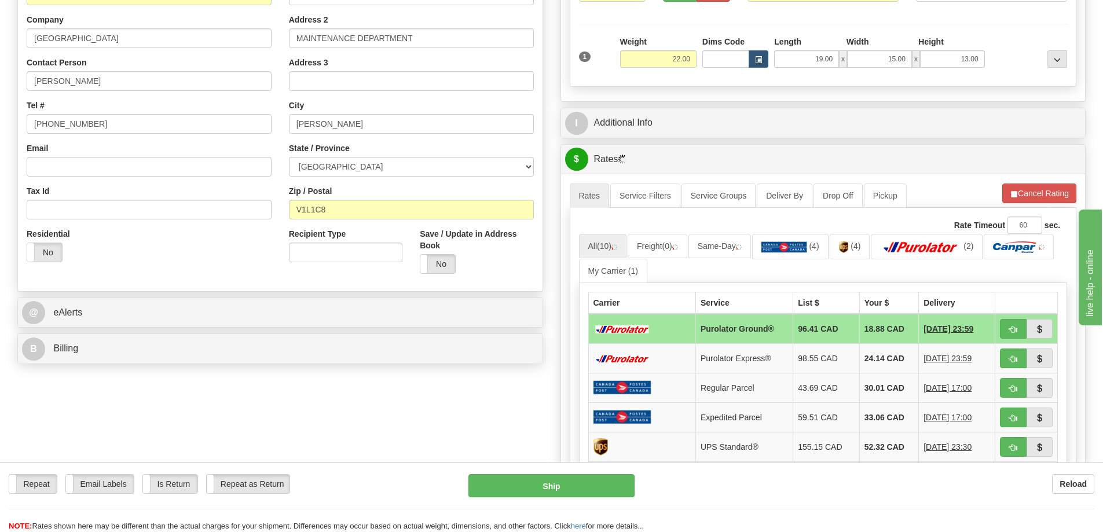
scroll to position [232, 0]
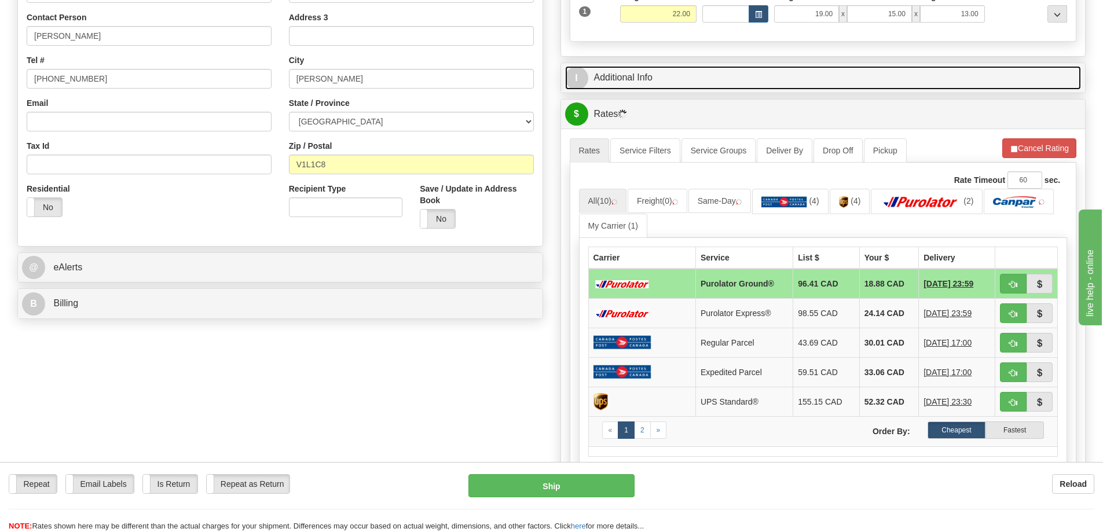
click at [673, 74] on link "I Additional Info" at bounding box center [823, 78] width 516 height 24
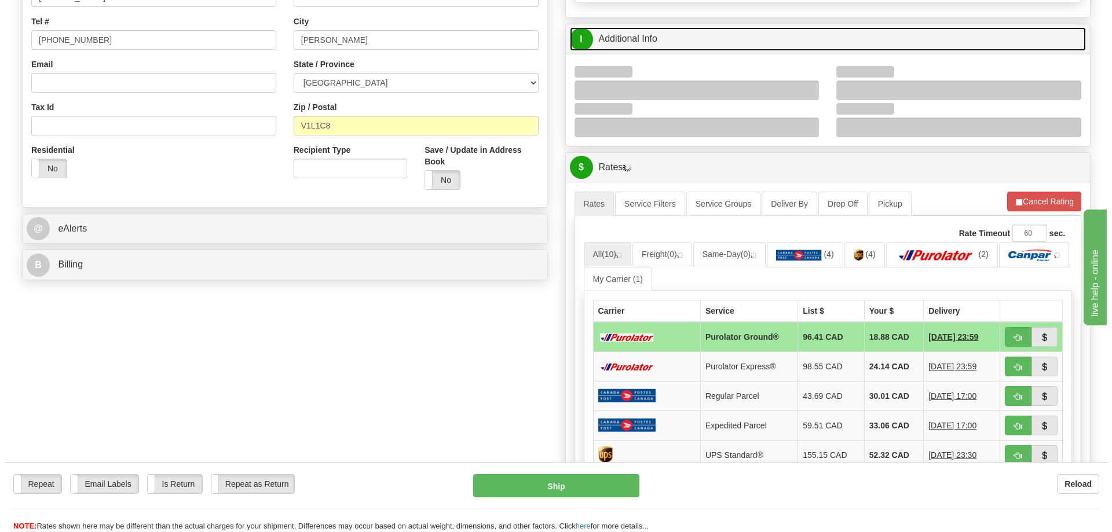
scroll to position [347, 0]
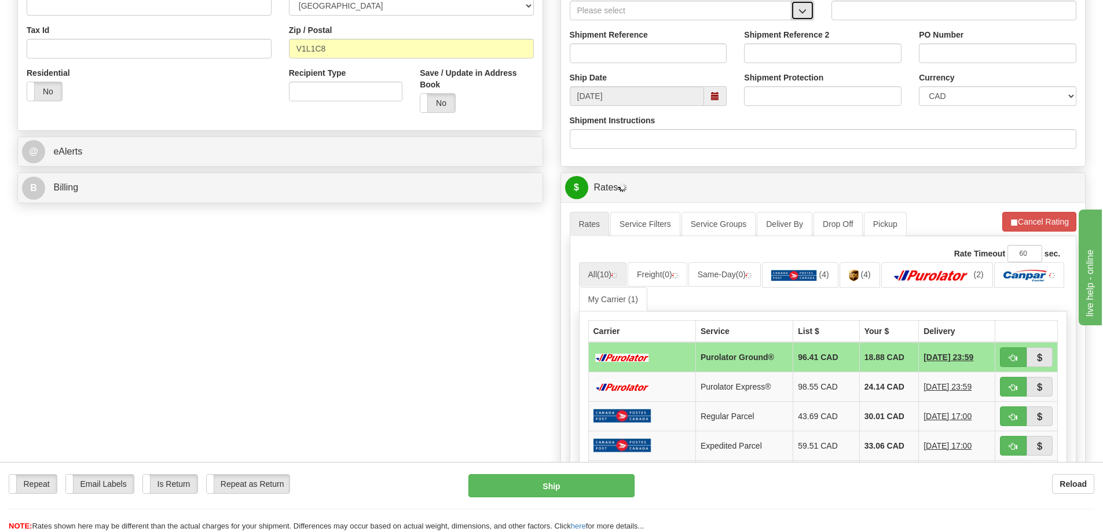
click at [806, 14] on span "button" at bounding box center [802, 12] width 8 height 8
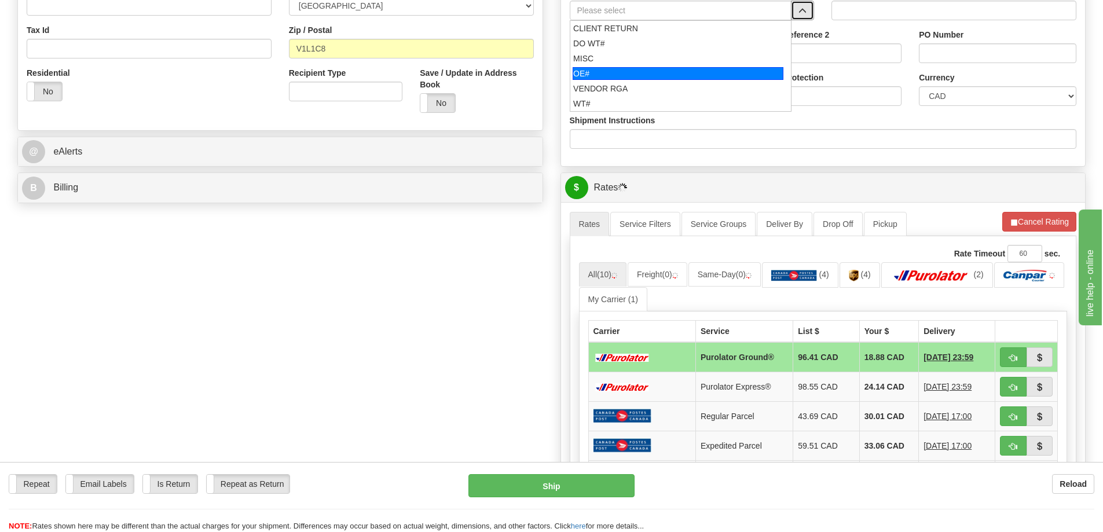
click at [650, 72] on div "OE#" at bounding box center [678, 73] width 211 height 13
type input "OE#"
type input "ORDERS"
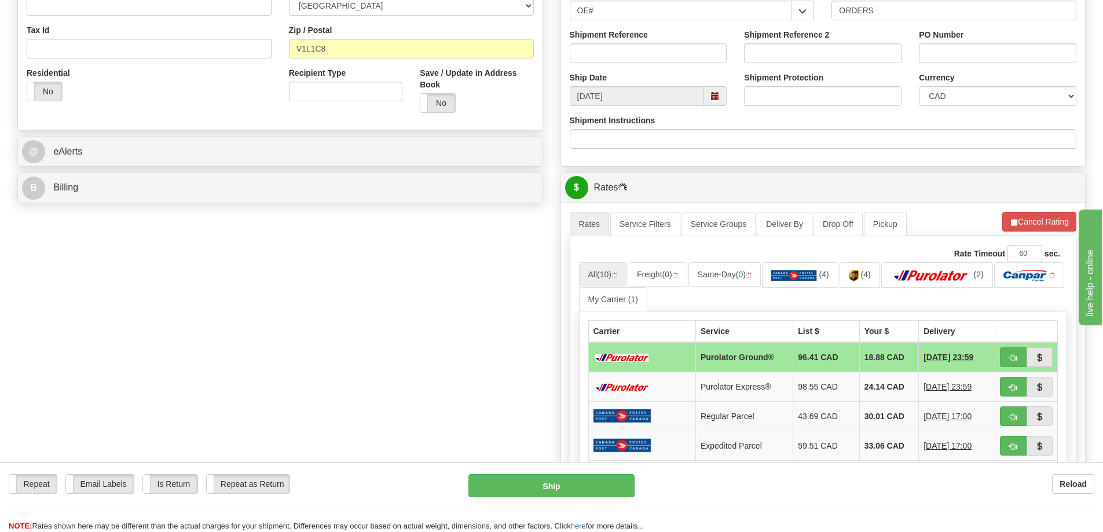
click at [647, 65] on div "Shipment Reference" at bounding box center [648, 50] width 175 height 43
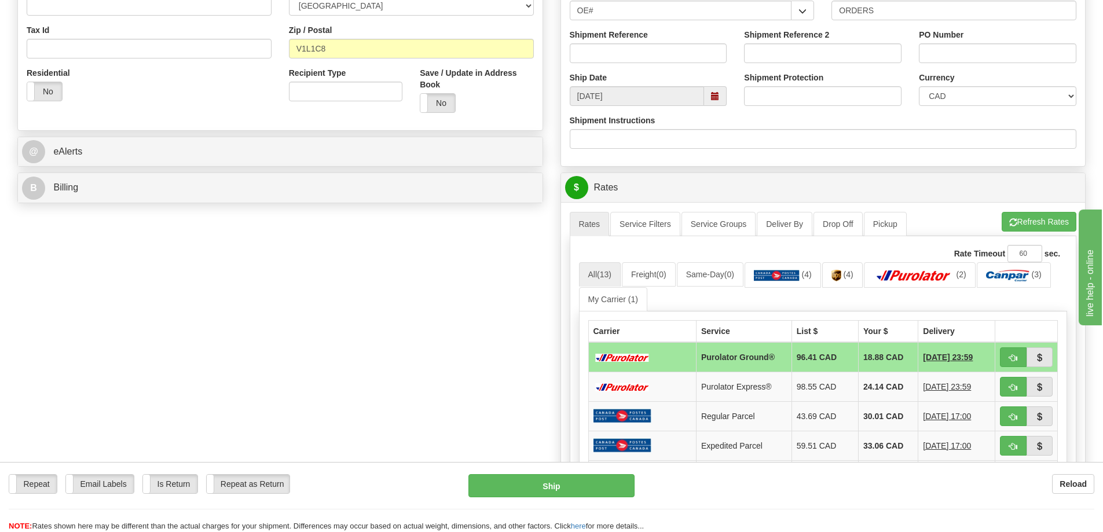
click at [602, 42] on div "Shipment Reference" at bounding box center [648, 46] width 157 height 34
click at [612, 54] on input "Shipment Reference" at bounding box center [648, 53] width 157 height 20
type input "60031799-00"
click button "Delete" at bounding box center [0, 0] width 0 height 0
type input "307379"
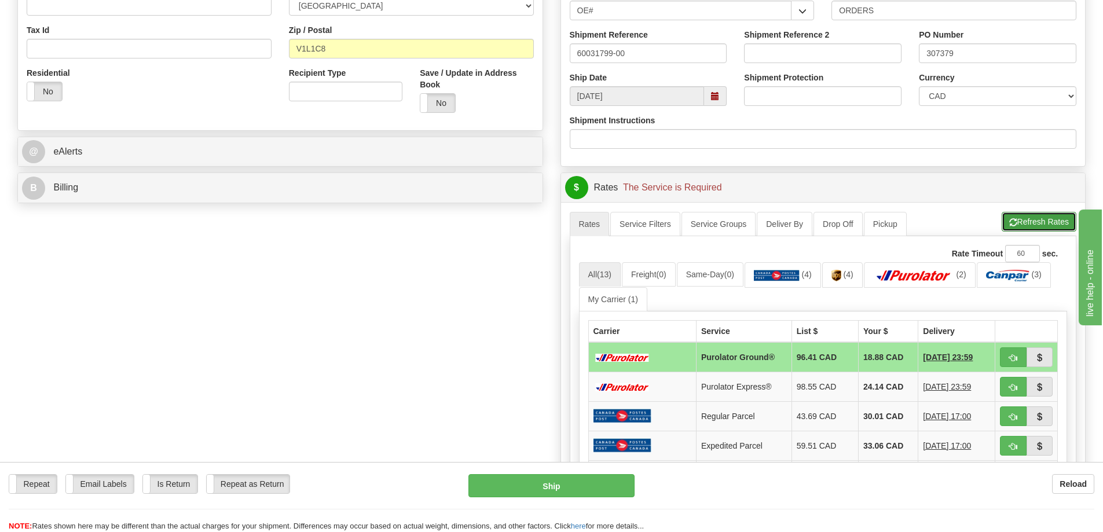
click at [1014, 220] on span "button" at bounding box center [1013, 223] width 8 height 8
click at [1017, 357] on span "button" at bounding box center [1013, 358] width 8 height 8
type input "260"
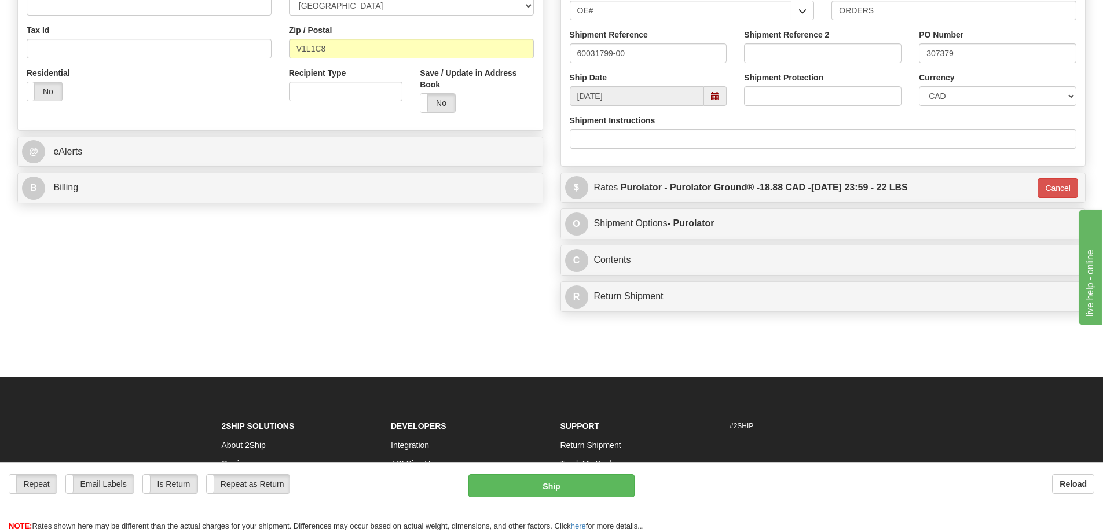
click at [594, 497] on div "Repeat Repeat Email Labels Email Labels Edit Is Return Is Return Repeat as Retu…" at bounding box center [551, 503] width 1103 height 58
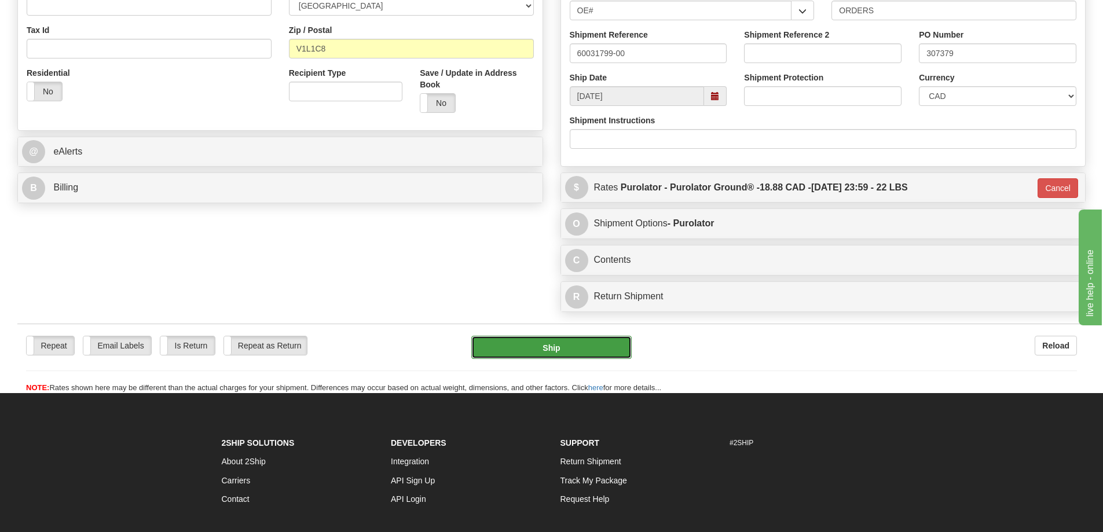
click at [522, 352] on button "Ship" at bounding box center [551, 347] width 160 height 23
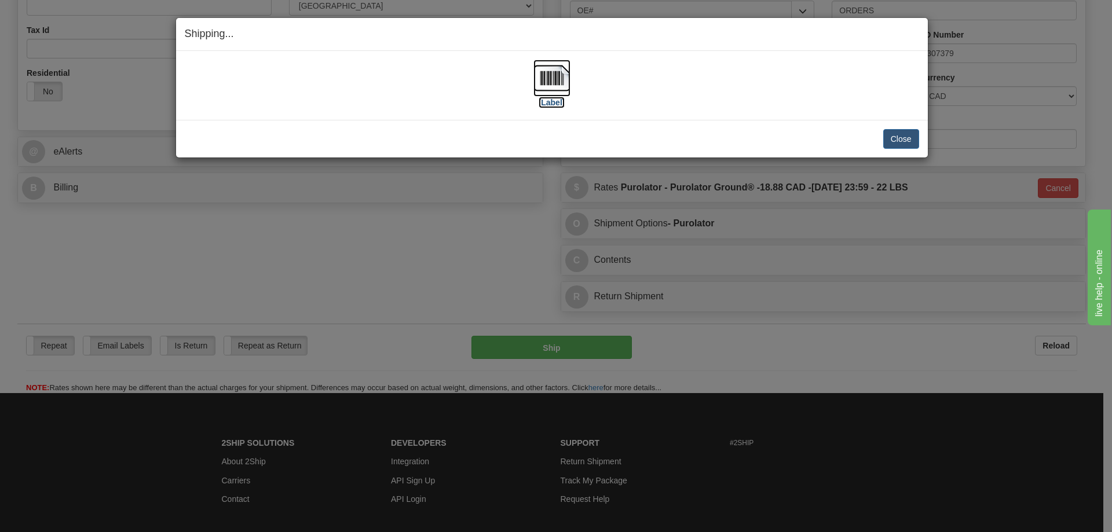
click at [548, 103] on label "[Label]" at bounding box center [551, 103] width 27 height 12
click at [901, 131] on button "Close" at bounding box center [901, 139] width 36 height 20
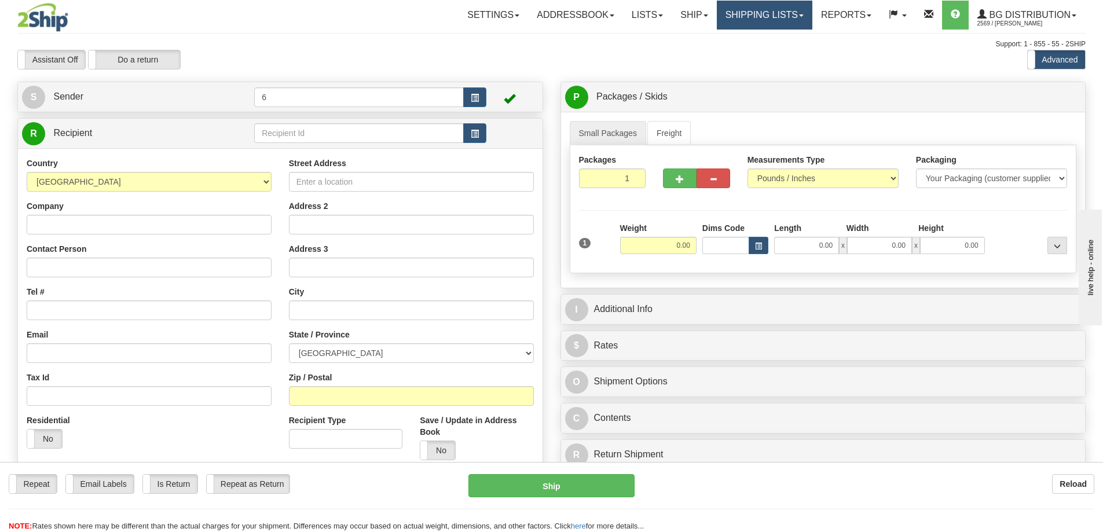
click at [746, 17] on link "Shipping lists" at bounding box center [765, 15] width 96 height 29
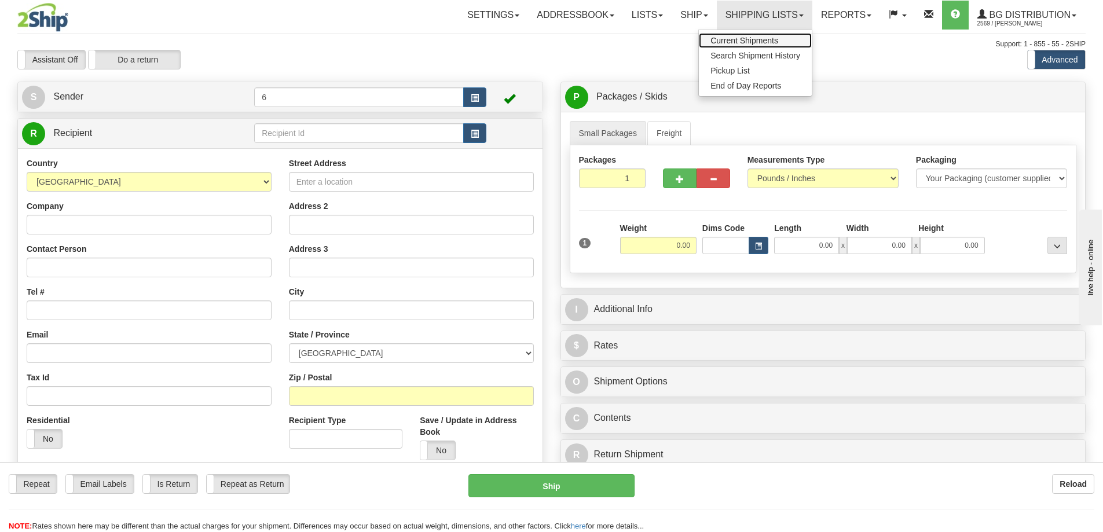
click at [735, 41] on span "Current Shipments" at bounding box center [744, 40] width 68 height 9
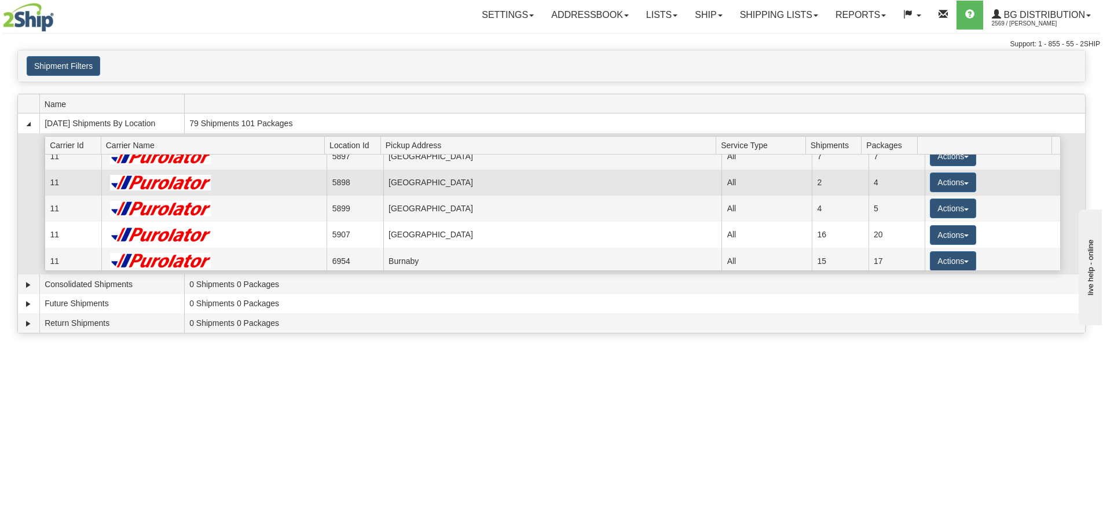
scroll to position [58, 0]
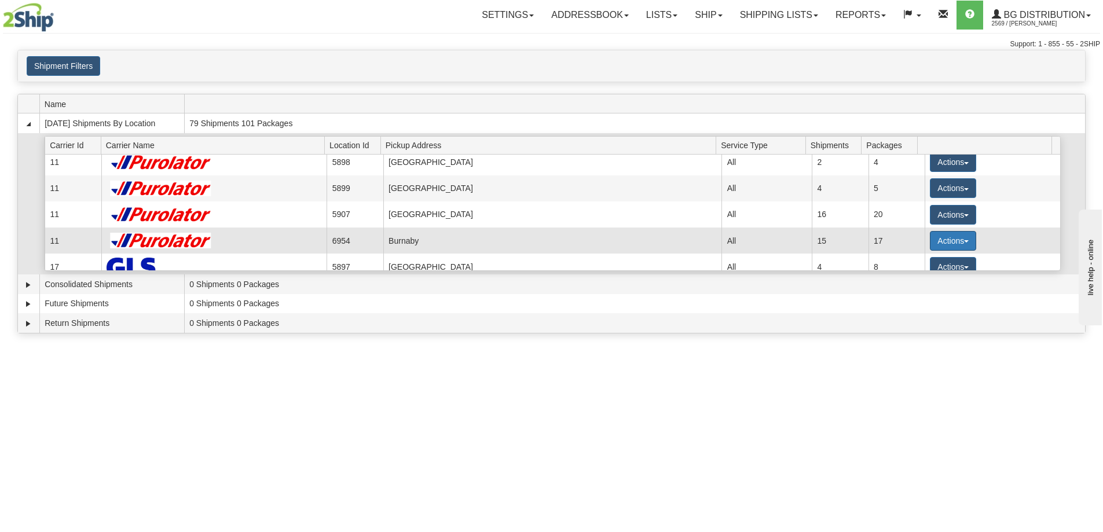
click at [930, 247] on button "Actions" at bounding box center [953, 241] width 46 height 20
click at [922, 264] on span "Details" at bounding box center [910, 262] width 31 height 8
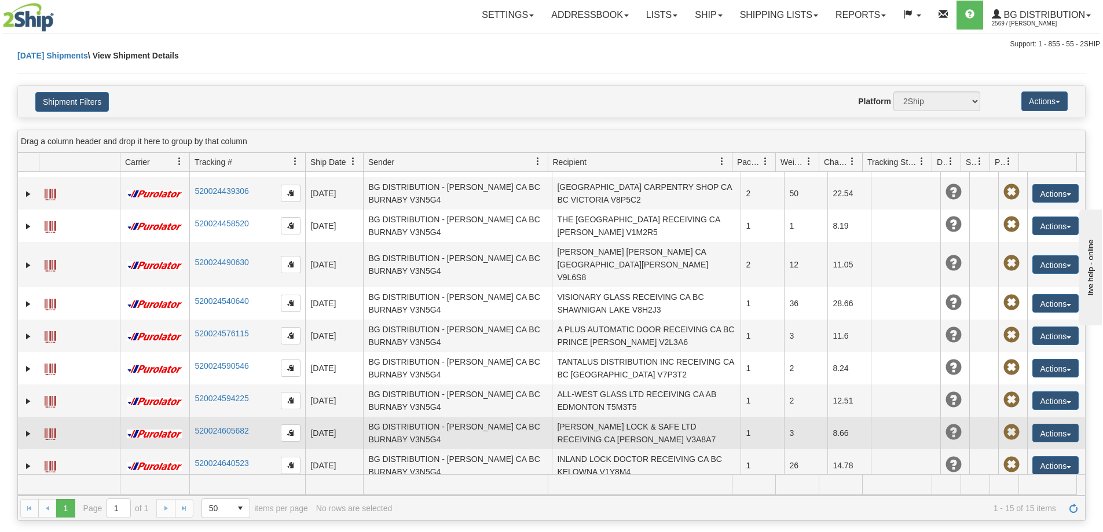
scroll to position [184, 0]
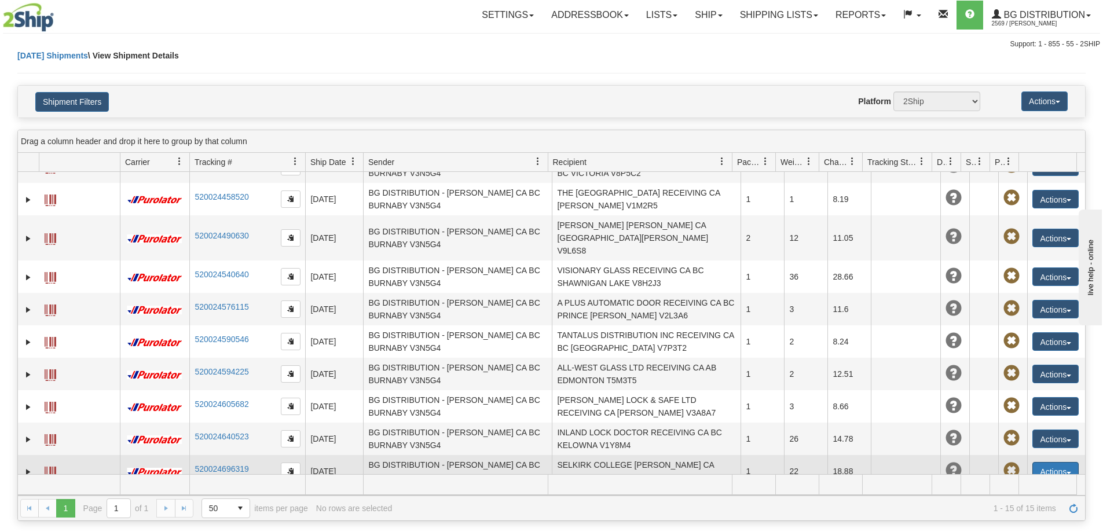
click at [1046, 462] on button "Actions" at bounding box center [1055, 471] width 46 height 19
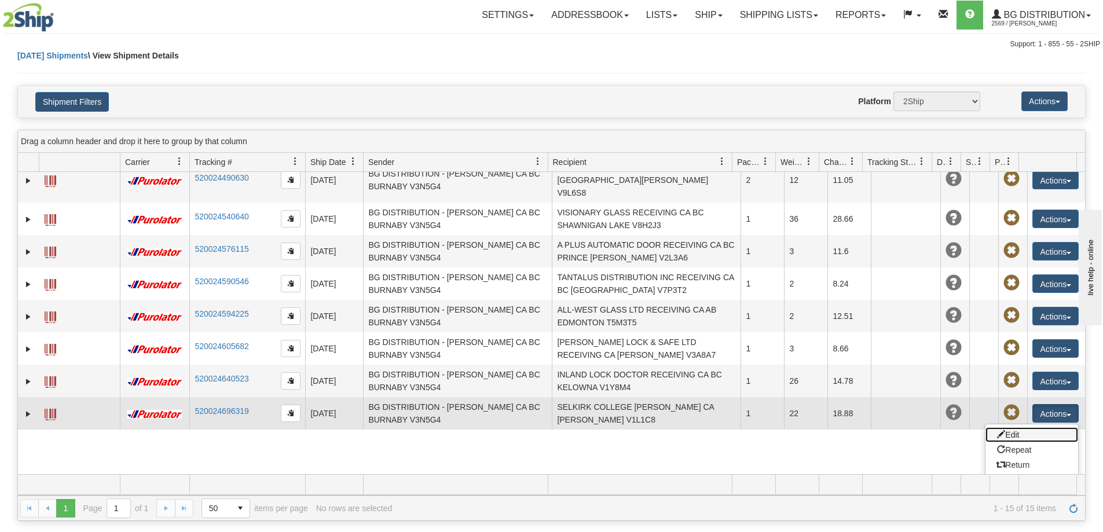
click at [1029, 427] on link "Edit" at bounding box center [1031, 434] width 93 height 15
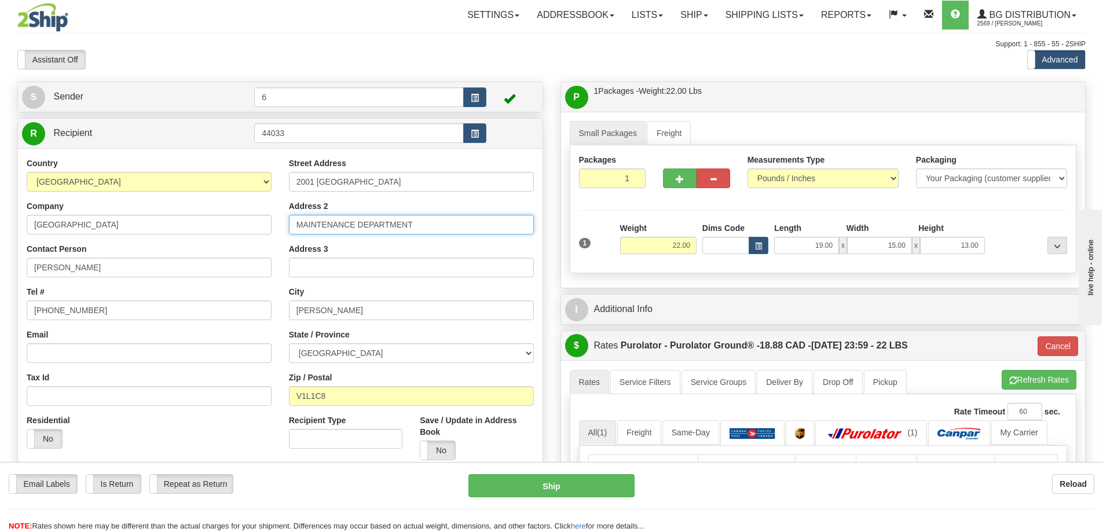
drag, startPoint x: 441, startPoint y: 227, endPoint x: 185, endPoint y: 270, distance: 259.6
click at [185, 270] on div "Country AFGHANISTAN ALAND ISLANDS ALBANIA ALGERIA AMERICAN SAMOA ANDORRA ANGOLA…" at bounding box center [280, 312] width 525 height 311
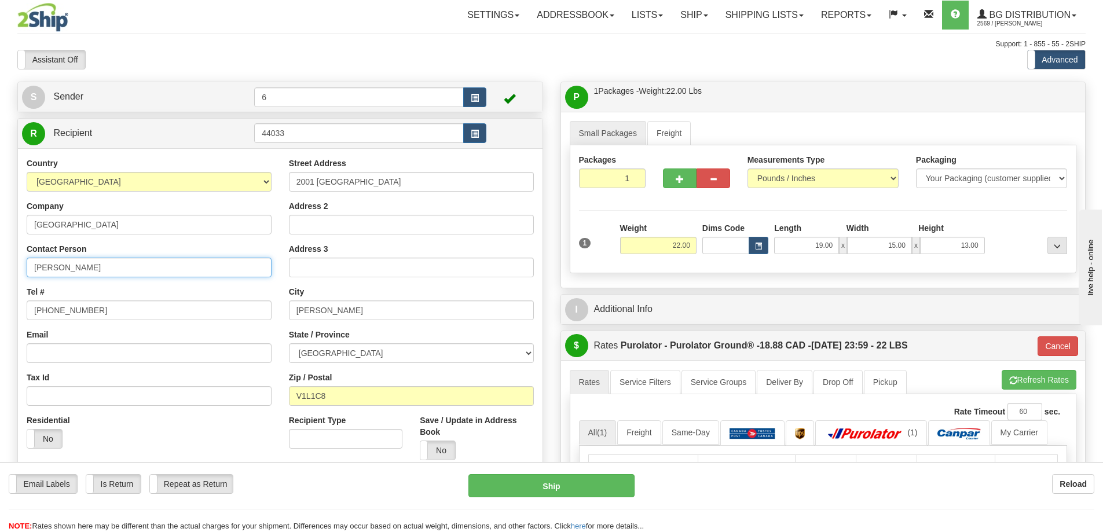
drag, startPoint x: 77, startPoint y: 263, endPoint x: -190, endPoint y: 273, distance: 267.7
click at [0, 273] on html "Training Course Close Toggle navigation Settings Shipping Preferences New Sende…" at bounding box center [551, 266] width 1103 height 532
type input "ATTN: FINANCE DEPARTMENT"
click at [340, 131] on input "44033" at bounding box center [359, 133] width 210 height 20
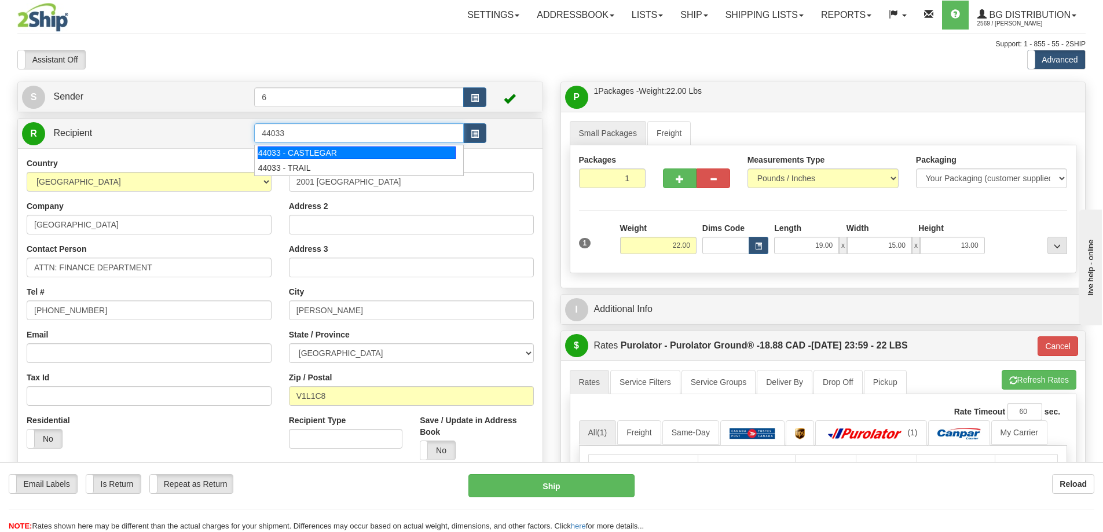
click at [348, 149] on div "44033 - CASTLEGAR" at bounding box center [357, 152] width 199 height 13
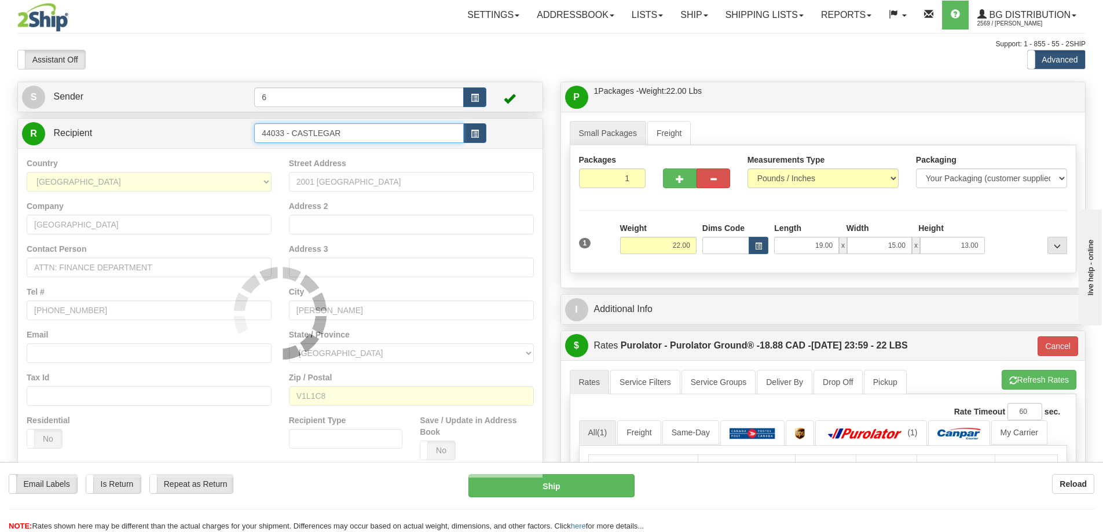
type input "44033 - CASTLEGAR"
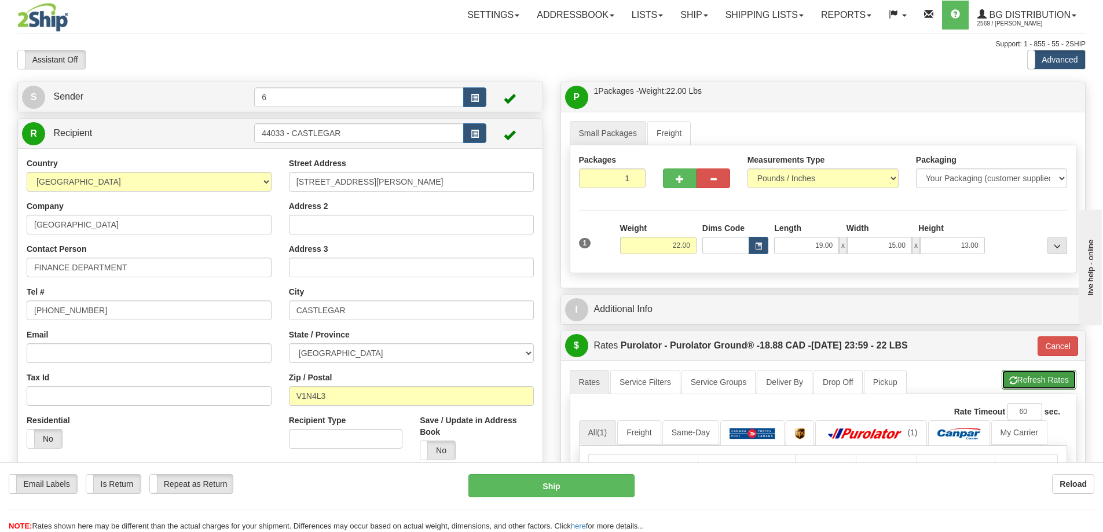
click at [1028, 384] on button "Refresh Rates" at bounding box center [1039, 380] width 75 height 20
type input "260"
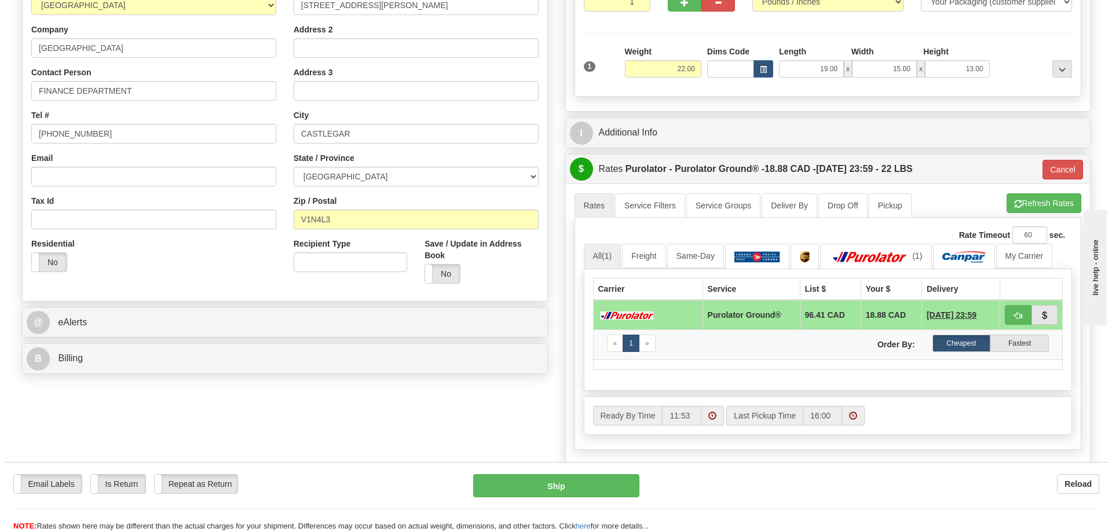
scroll to position [289, 0]
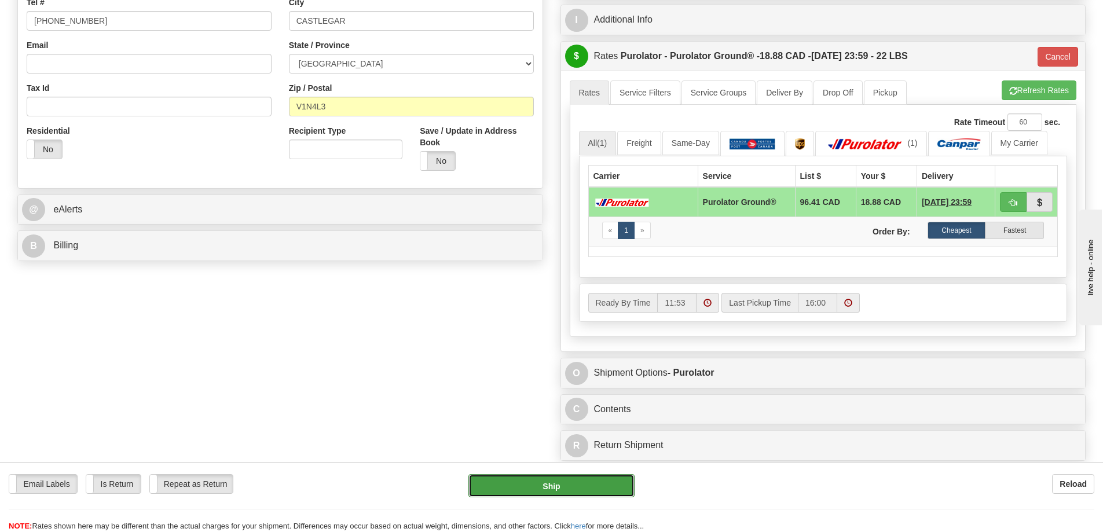
click at [525, 486] on button "Ship" at bounding box center [551, 485] width 166 height 23
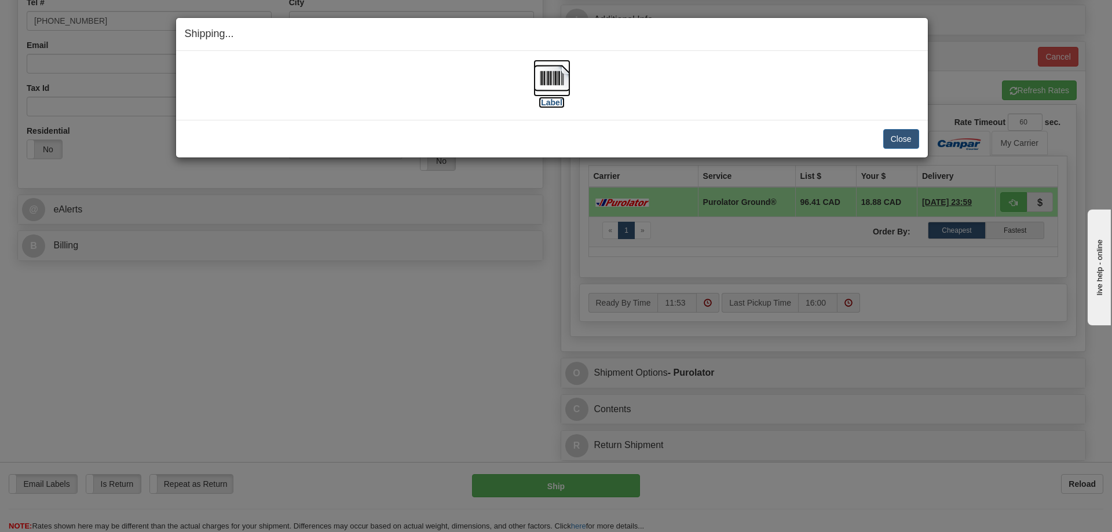
click at [559, 108] on label "[Label]" at bounding box center [551, 103] width 27 height 12
click at [908, 134] on button "Close" at bounding box center [901, 139] width 36 height 20
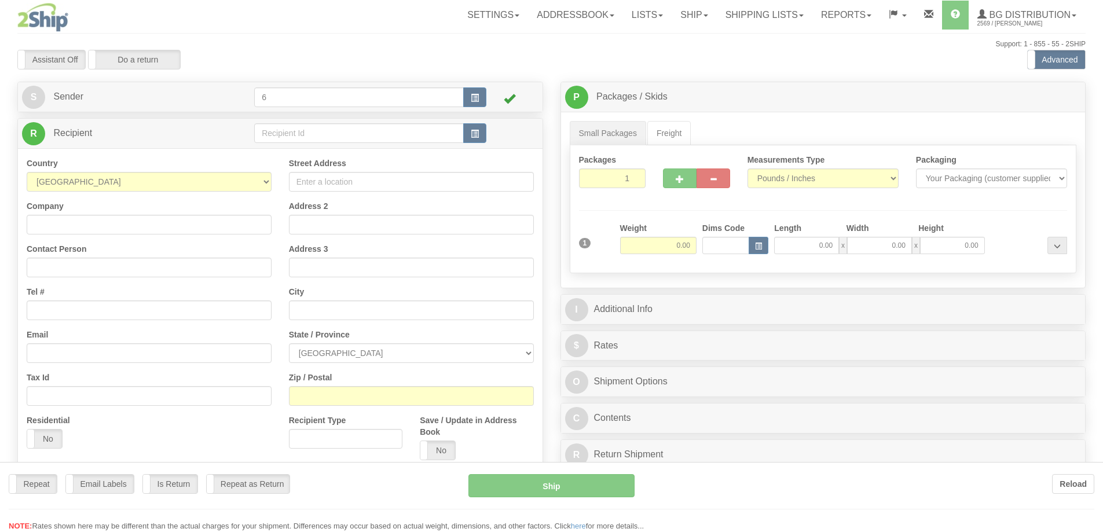
click at [298, 137] on div at bounding box center [551, 266] width 1103 height 532
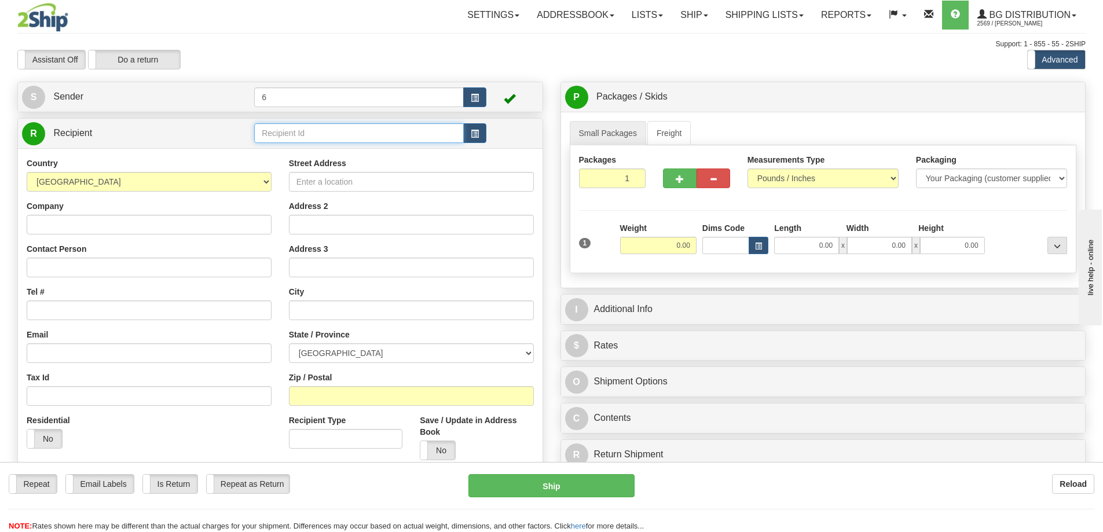
click at [298, 137] on input "text" at bounding box center [359, 133] width 210 height 20
type input "41050"
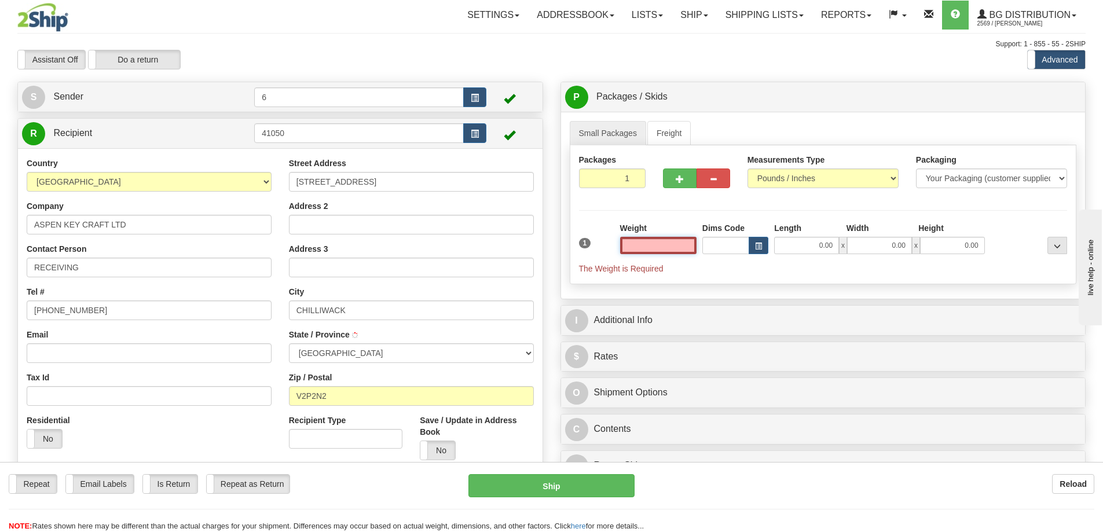
click at [684, 248] on input "text" at bounding box center [658, 245] width 76 height 17
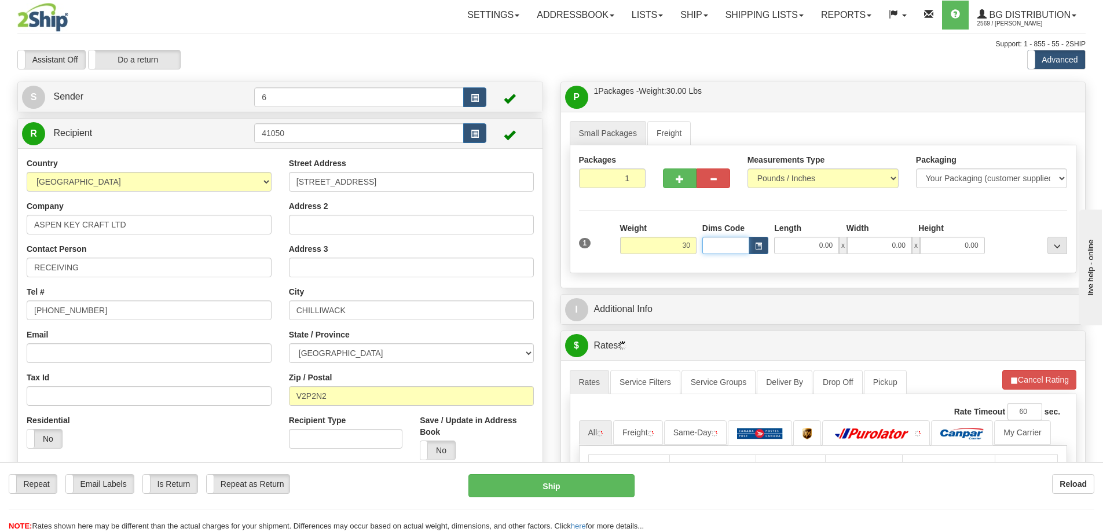
type input "30.00"
type input "13.00"
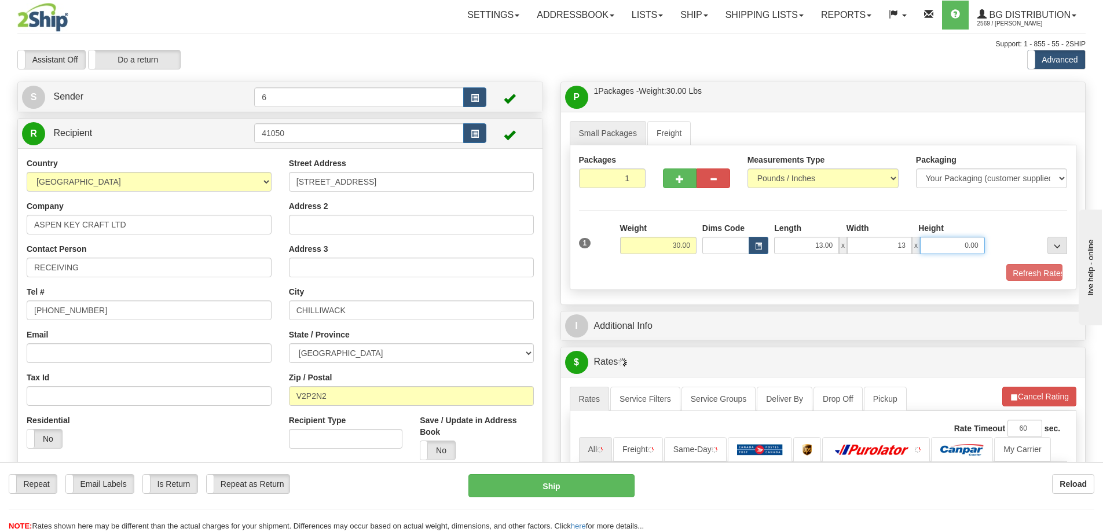
type input "13.00"
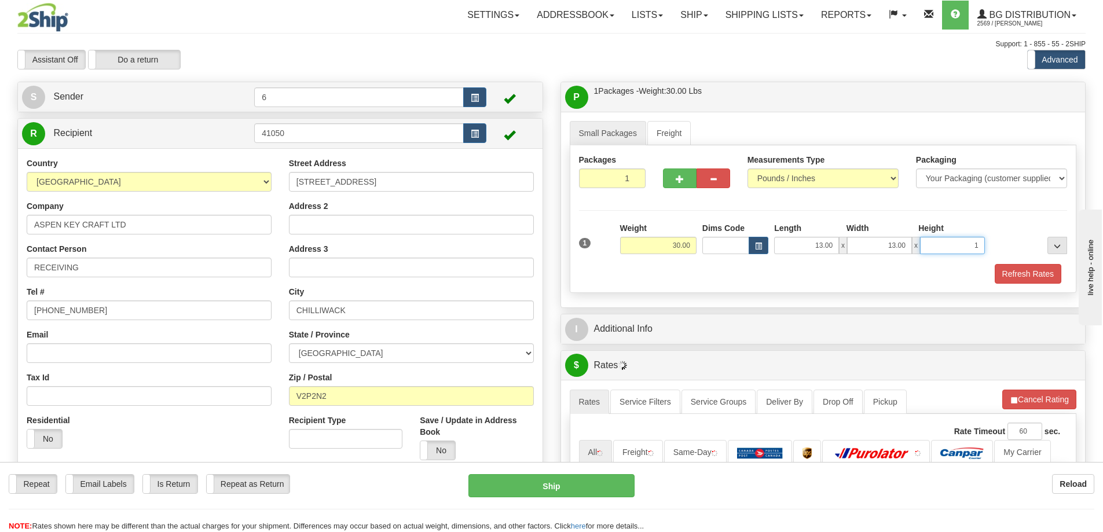
type input "1"
type input "13.00"
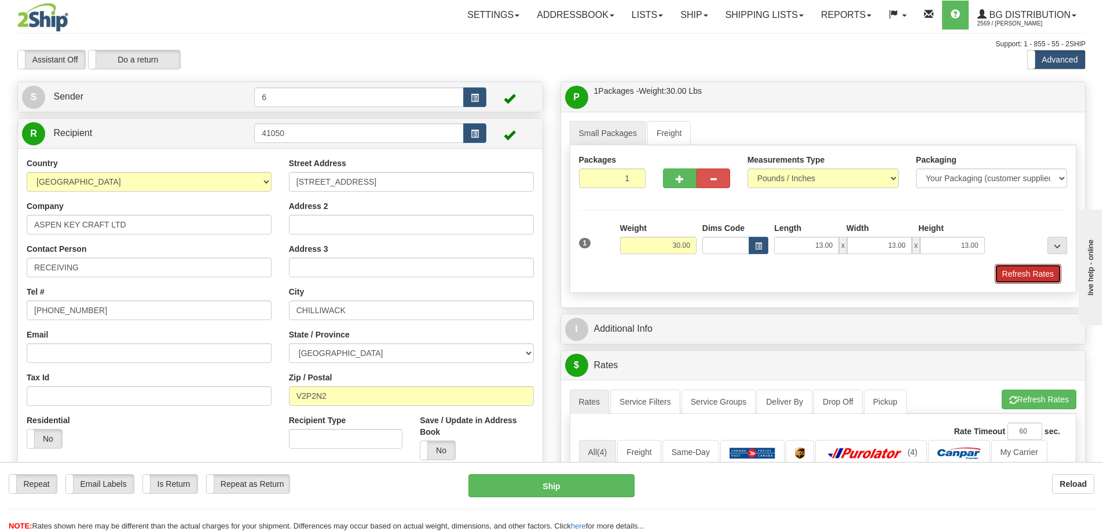
drag, startPoint x: 1038, startPoint y: 273, endPoint x: 996, endPoint y: 327, distance: 67.7
click at [1037, 273] on button "Refresh Rates" at bounding box center [1028, 274] width 67 height 20
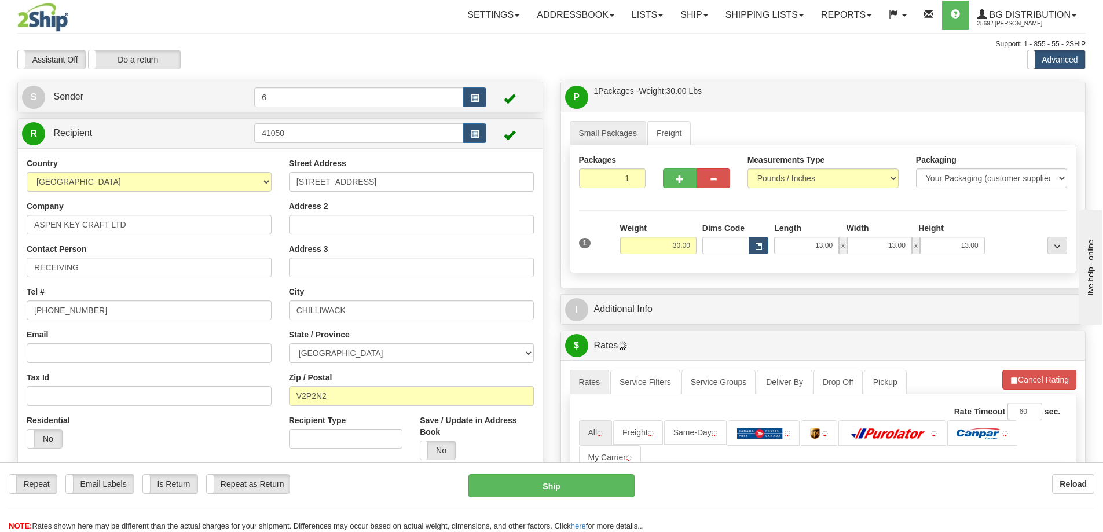
click at [996, 327] on div "P Packages / Skids 1 Packages - Weight: 30.00 Lbs 1 Skids - Weight: NaN Lbs Shi…" at bounding box center [823, 401] width 543 height 639
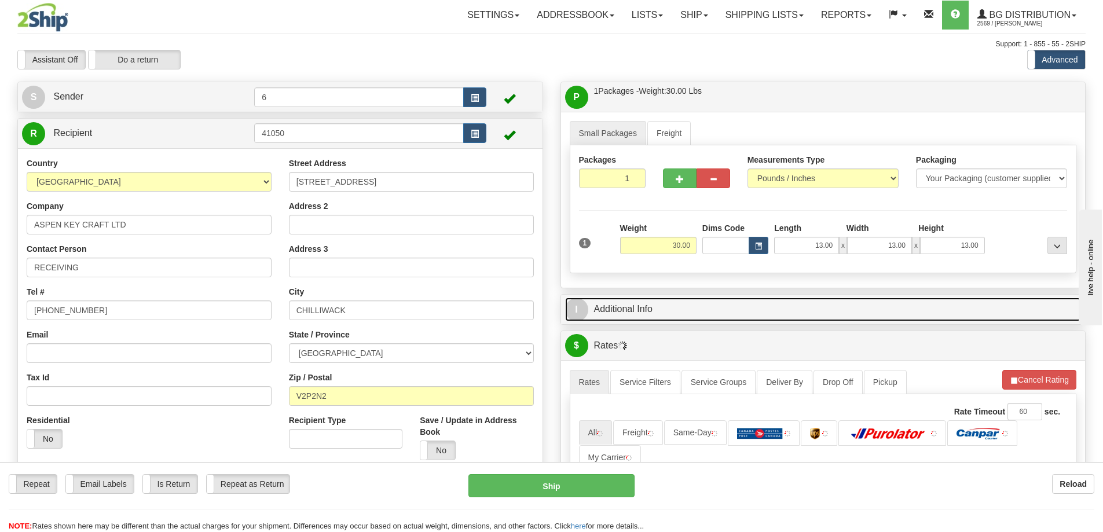
click at [961, 316] on link "I Additional Info" at bounding box center [823, 310] width 516 height 24
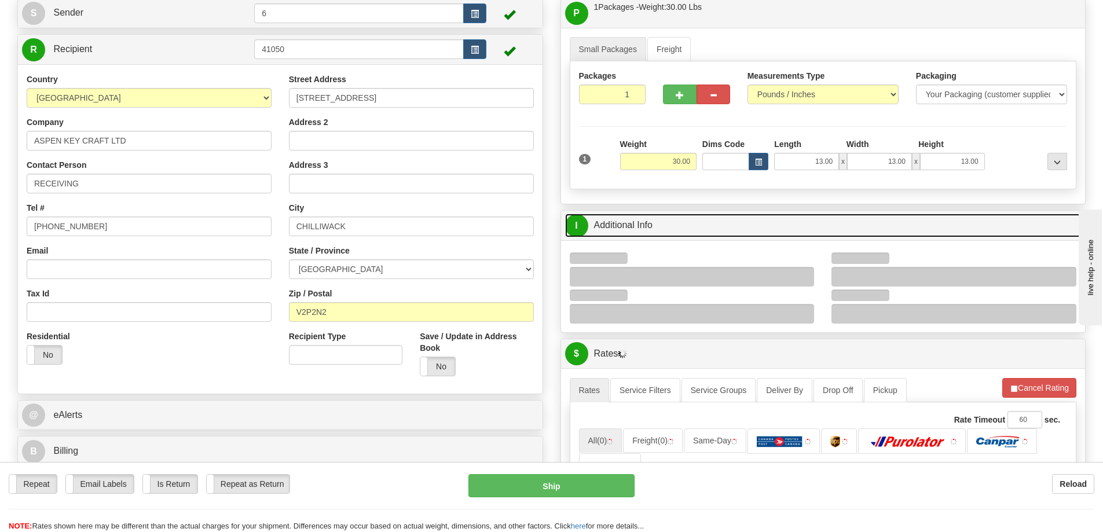
scroll to position [174, 0]
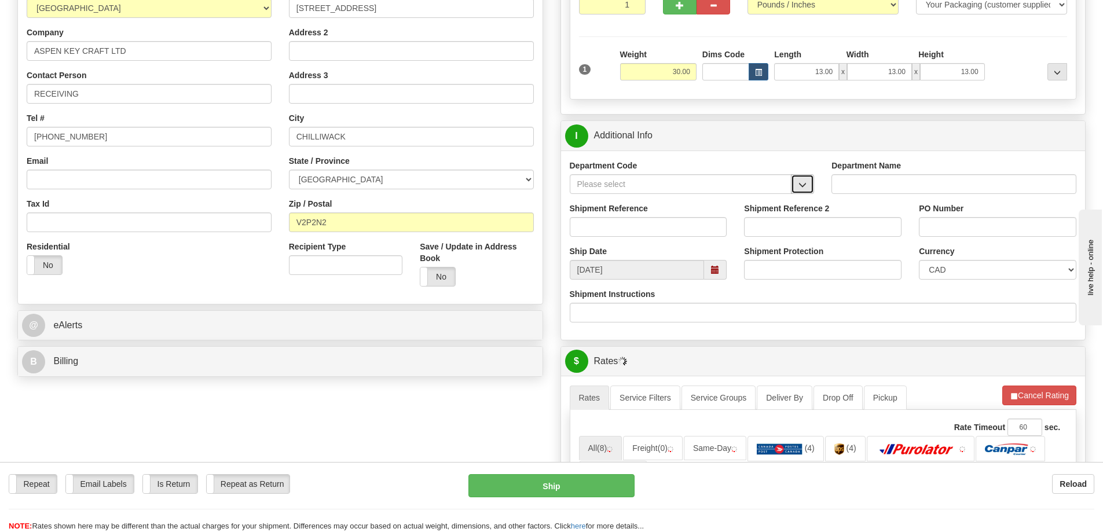
click at [800, 186] on span "button" at bounding box center [802, 185] width 8 height 8
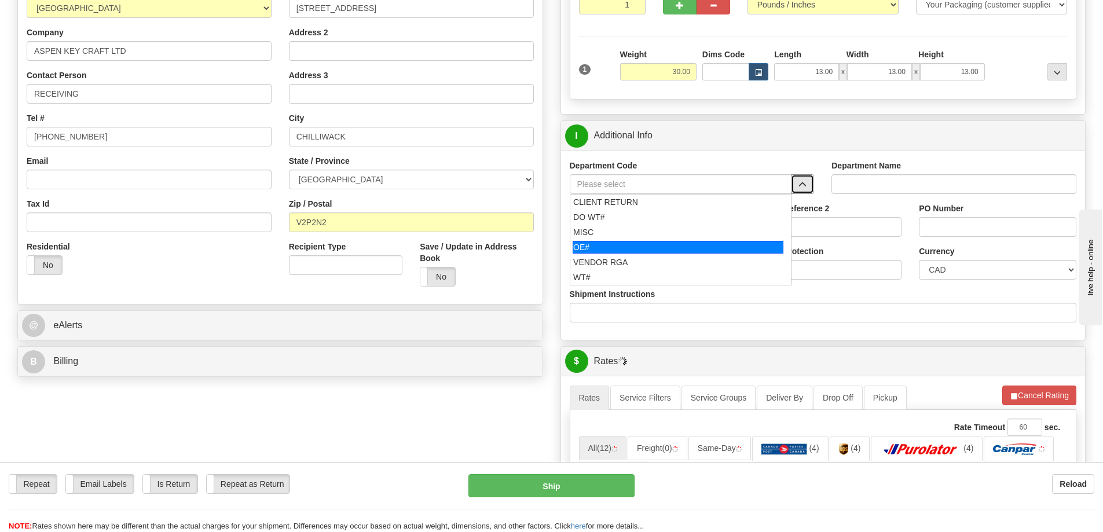
drag, startPoint x: 628, startPoint y: 249, endPoint x: 624, endPoint y: 241, distance: 9.1
click at [628, 248] on div "OE#" at bounding box center [678, 247] width 211 height 13
type input "OE#"
type input "ORDERS"
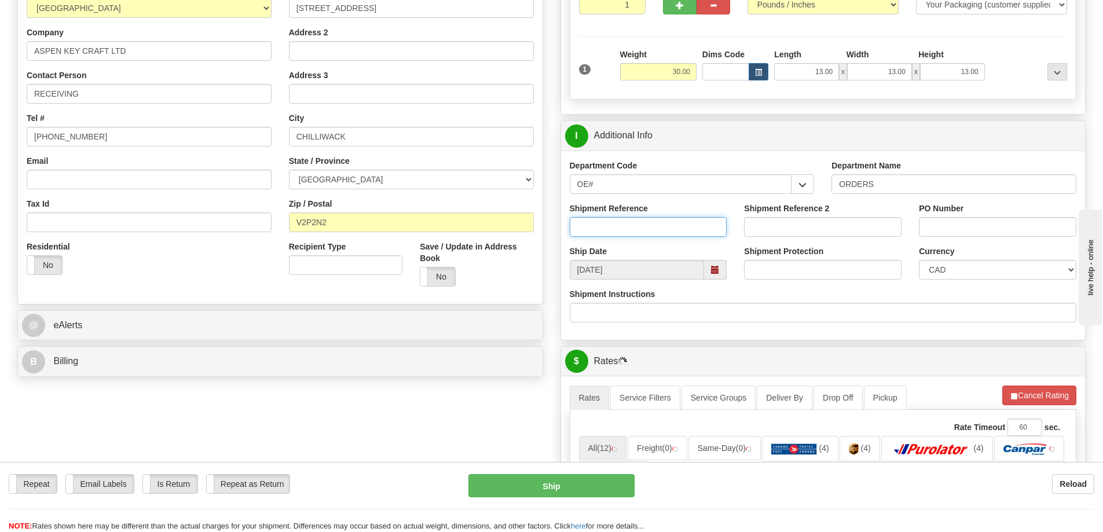
click at [624, 233] on input "Shipment Reference" at bounding box center [648, 227] width 157 height 20
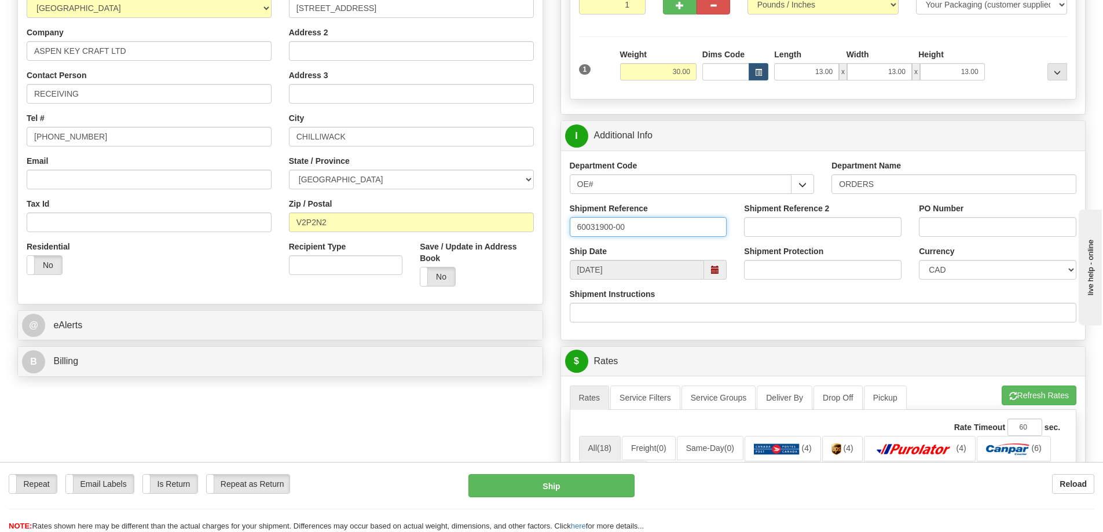
type input "60031900-00"
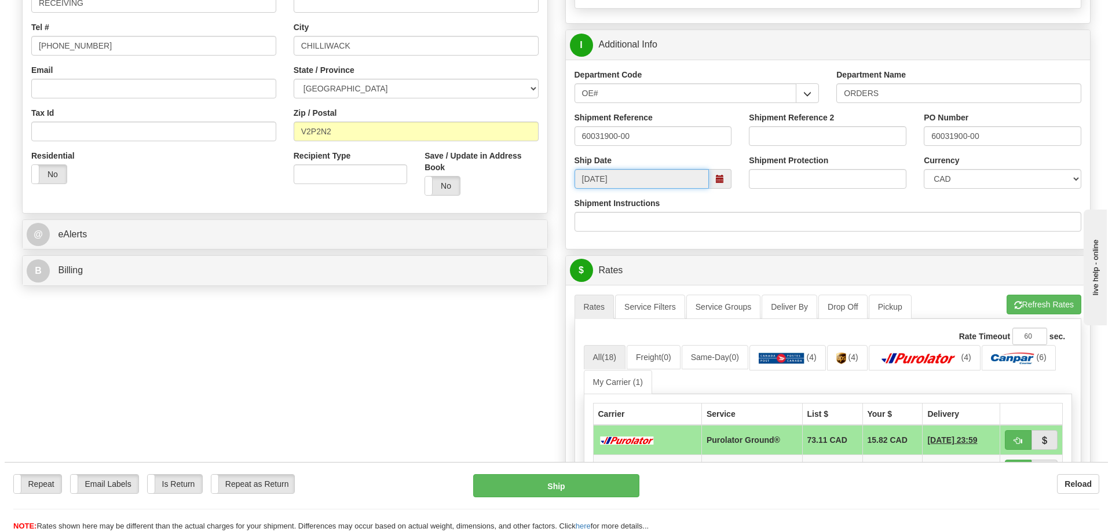
scroll to position [463, 0]
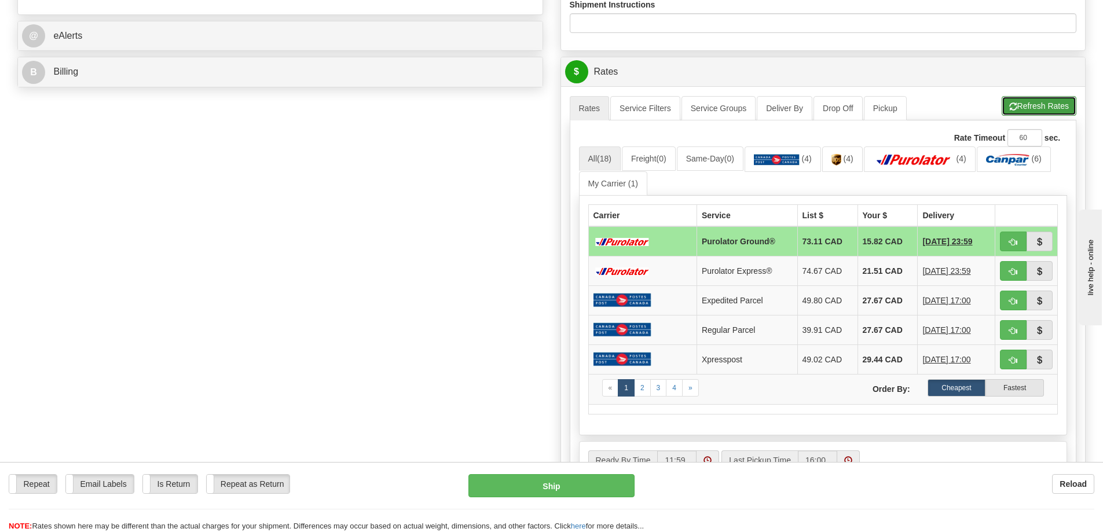
click at [1024, 112] on button "Refresh Rates" at bounding box center [1039, 106] width 75 height 20
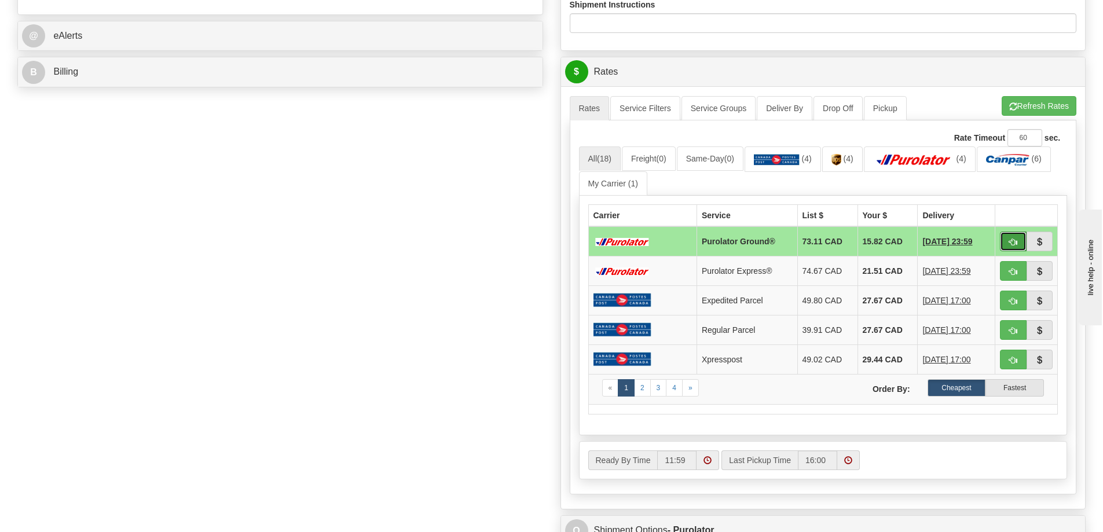
click at [1009, 242] on span "button" at bounding box center [1013, 243] width 8 height 8
type input "260"
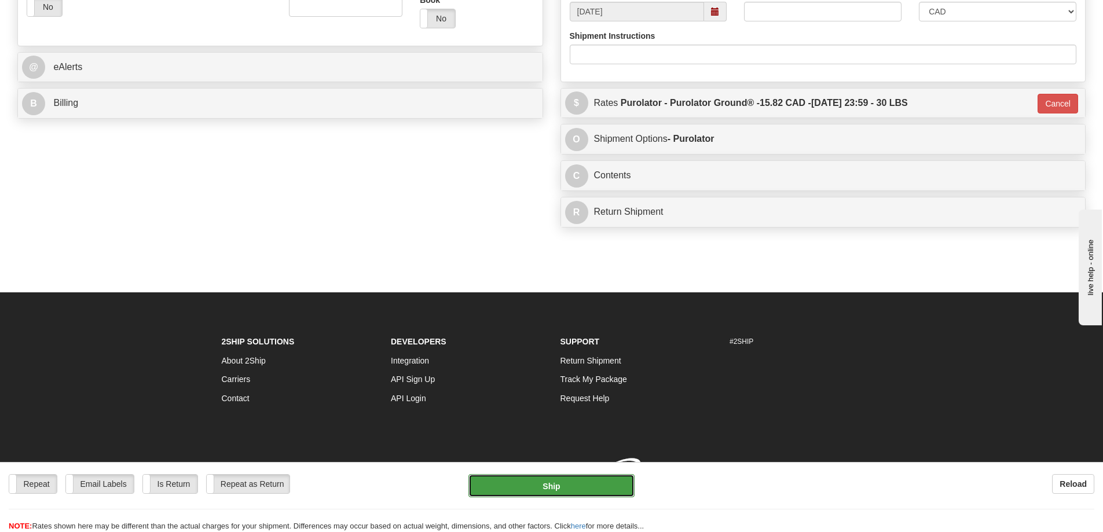
click at [531, 480] on button "Ship" at bounding box center [551, 485] width 166 height 23
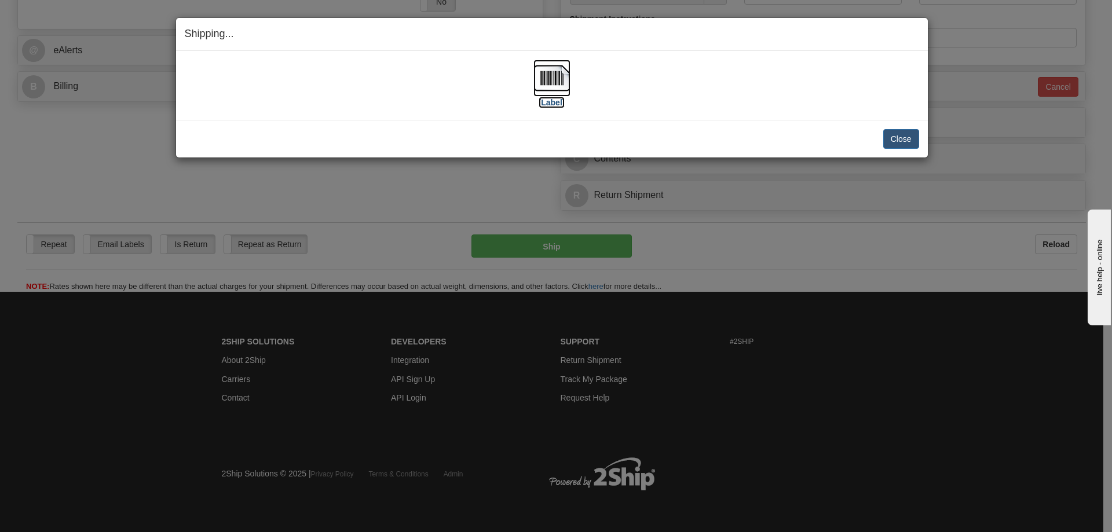
click at [549, 102] on label "[Label]" at bounding box center [551, 103] width 27 height 12
click at [914, 132] on button "Close" at bounding box center [901, 139] width 36 height 20
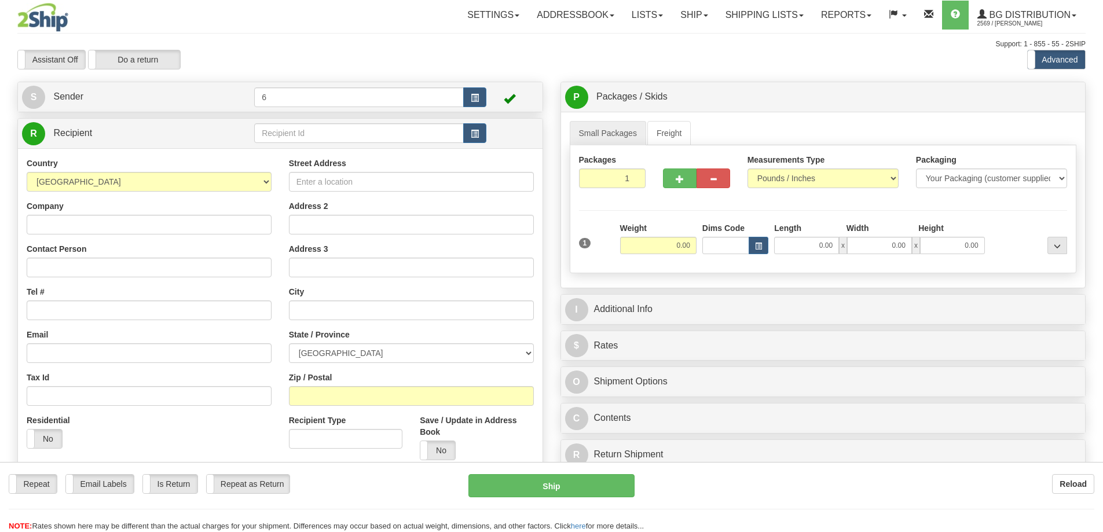
click at [285, 141] on div at bounding box center [551, 266] width 1103 height 532
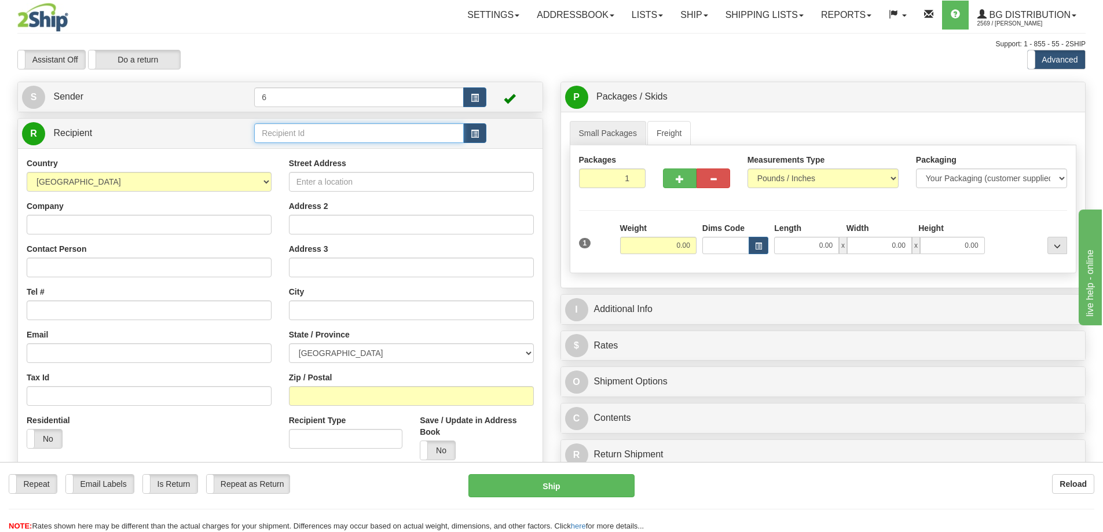
click at [284, 140] on input "text" at bounding box center [359, 133] width 210 height 20
click at [283, 138] on input "text" at bounding box center [359, 133] width 210 height 20
type input "41026"
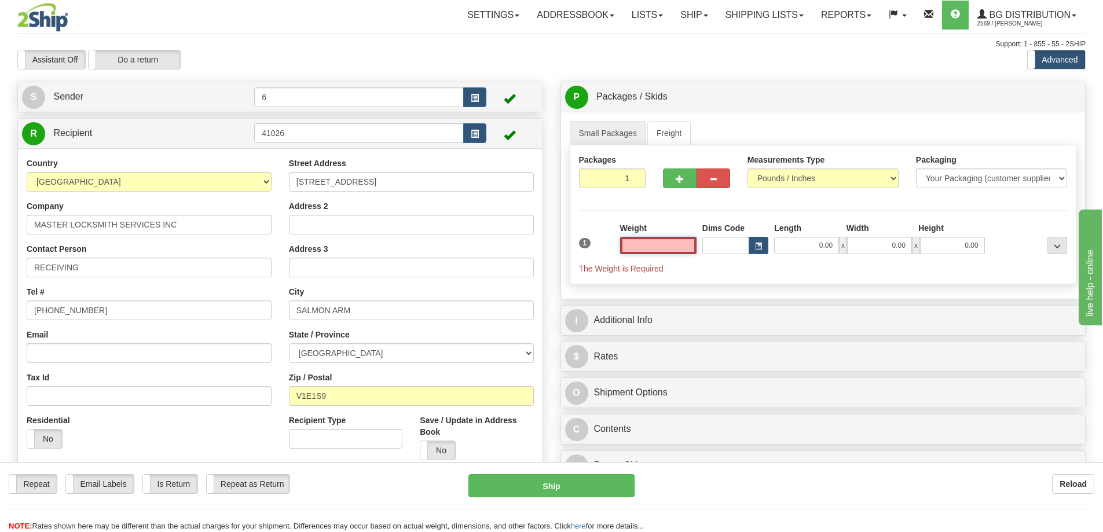
drag, startPoint x: 674, startPoint y: 245, endPoint x: 683, endPoint y: 228, distance: 19.4
click at [674, 245] on input "text" at bounding box center [658, 245] width 76 height 17
type input "4.00"
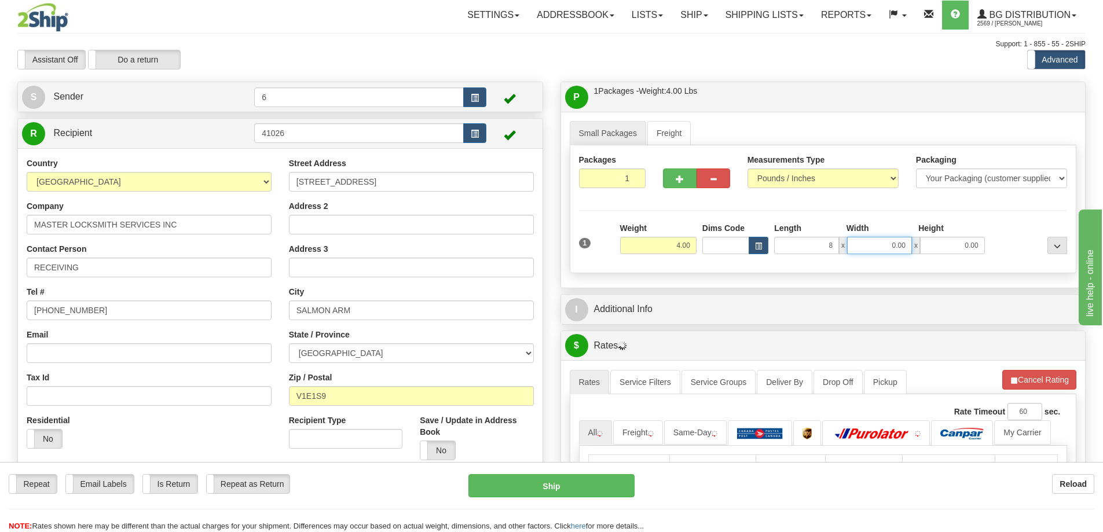
type input "8.00"
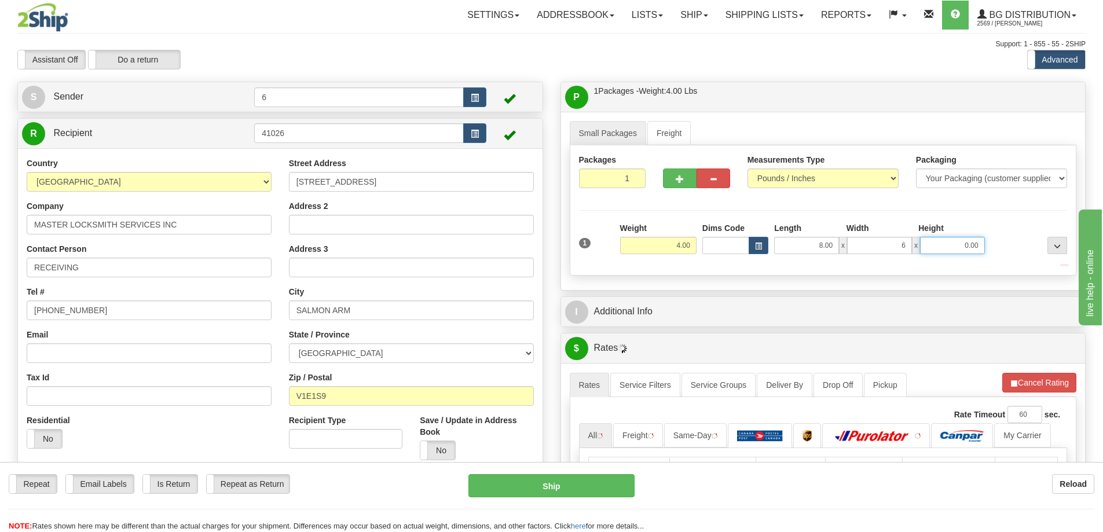
type input "6.00"
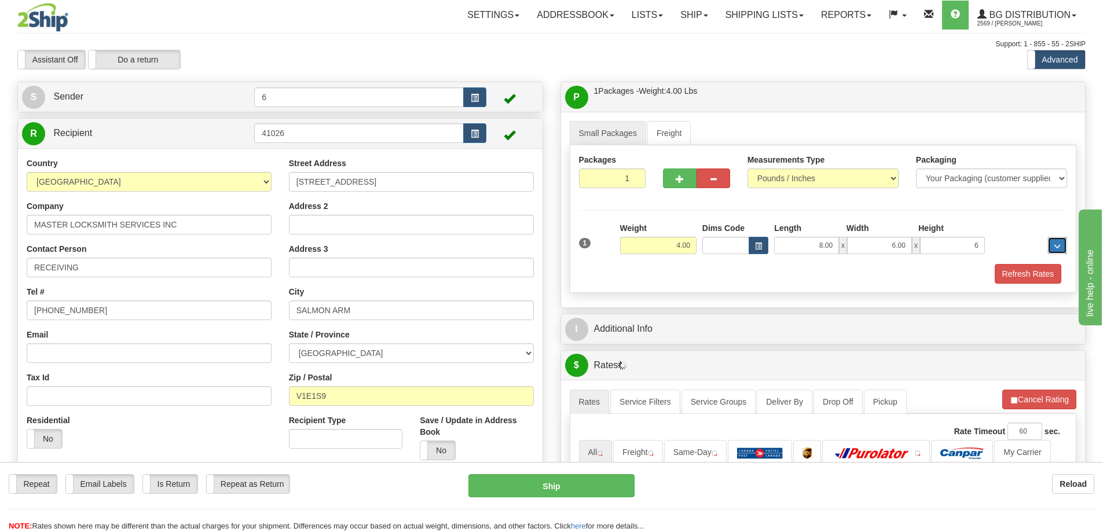
type input "6.00"
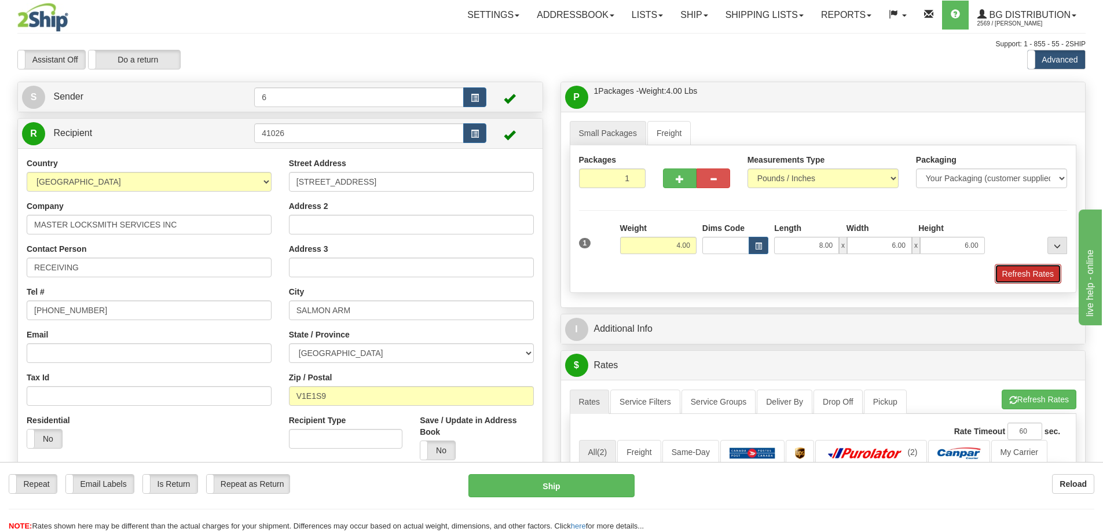
click at [1017, 278] on button "Refresh Rates" at bounding box center [1028, 274] width 67 height 20
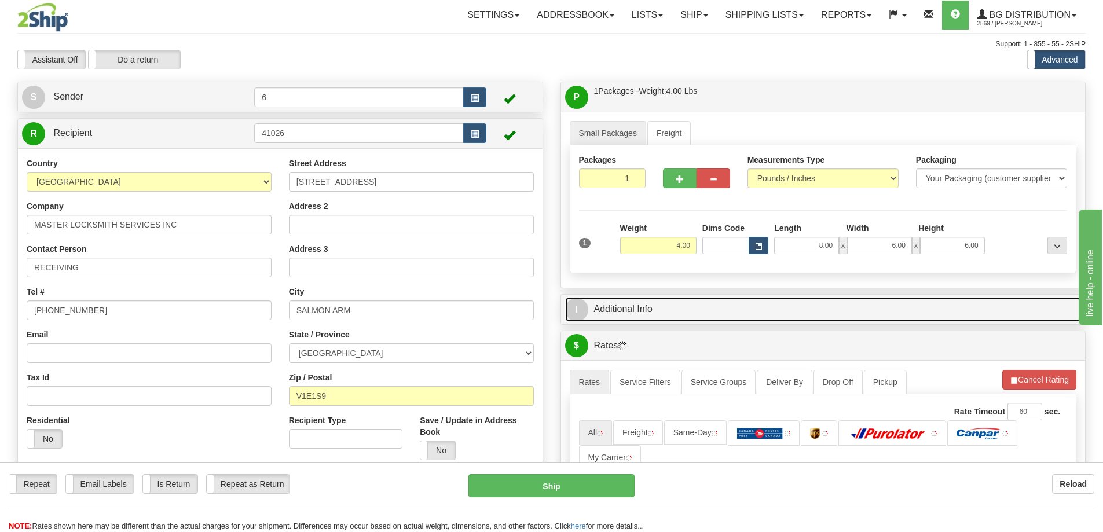
click at [984, 303] on link "I Additional Info" at bounding box center [823, 310] width 516 height 24
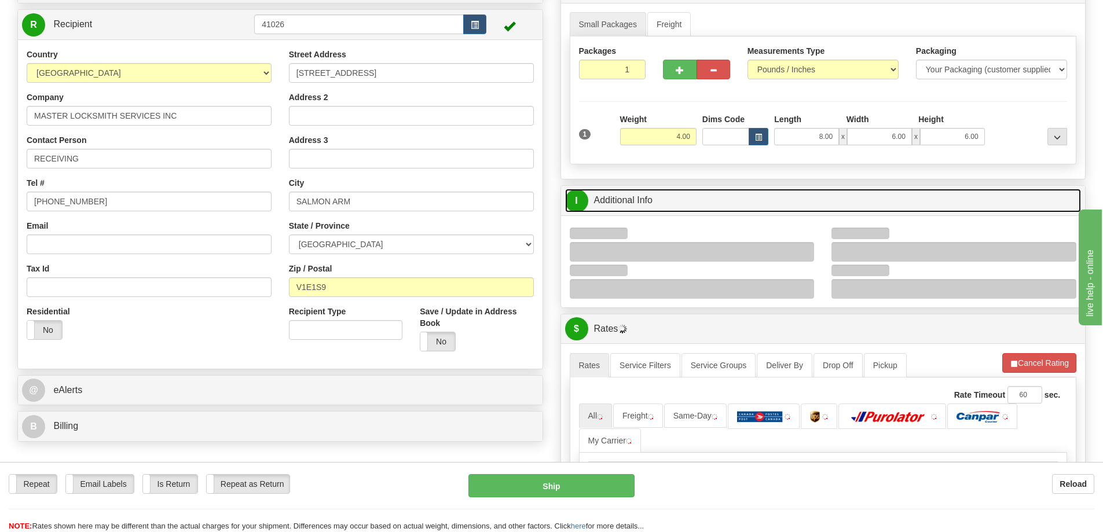
scroll to position [174, 0]
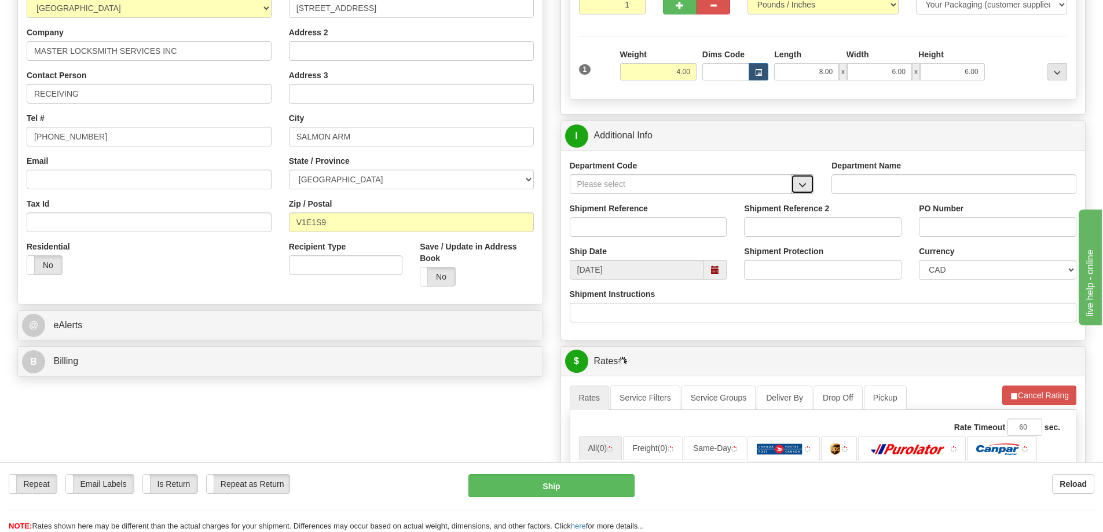
drag, startPoint x: 803, startPoint y: 189, endPoint x: 773, endPoint y: 195, distance: 30.7
click at [801, 189] on span "button" at bounding box center [802, 185] width 8 height 8
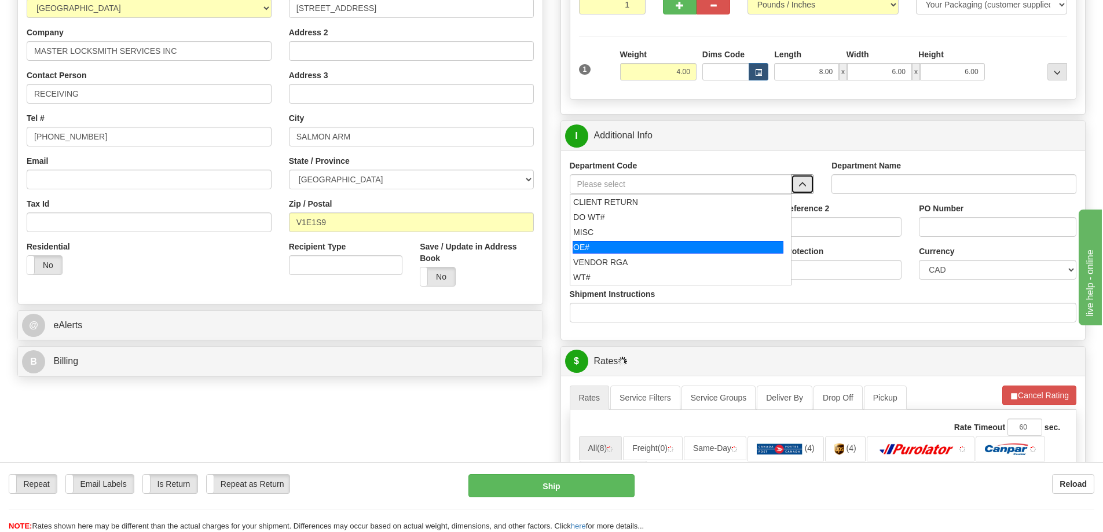
click at [580, 249] on div "OE#" at bounding box center [678, 247] width 211 height 13
type input "OE#"
type input "ORDERS"
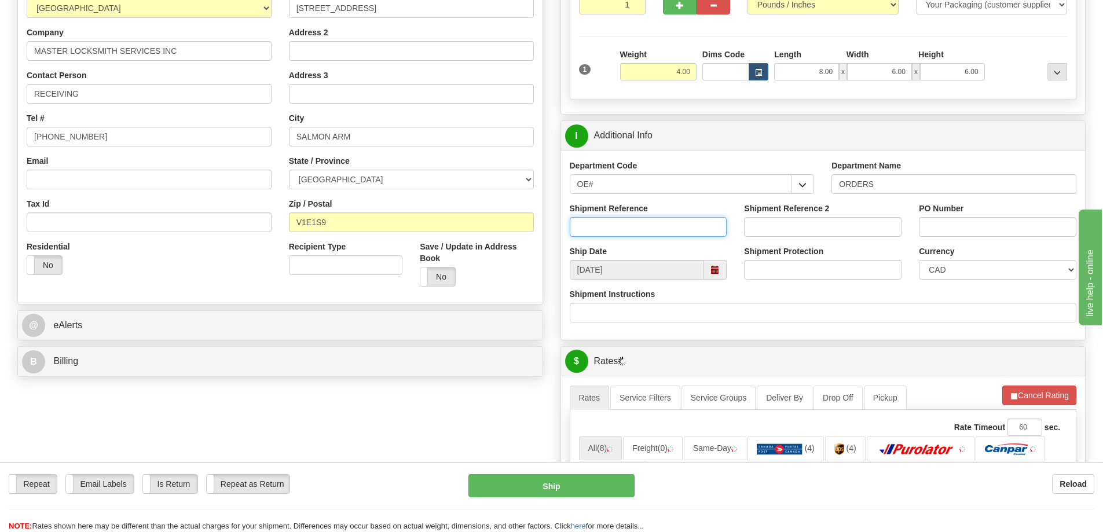
click at [593, 234] on input "Shipment Reference" at bounding box center [648, 227] width 157 height 20
type input "60031445-00"
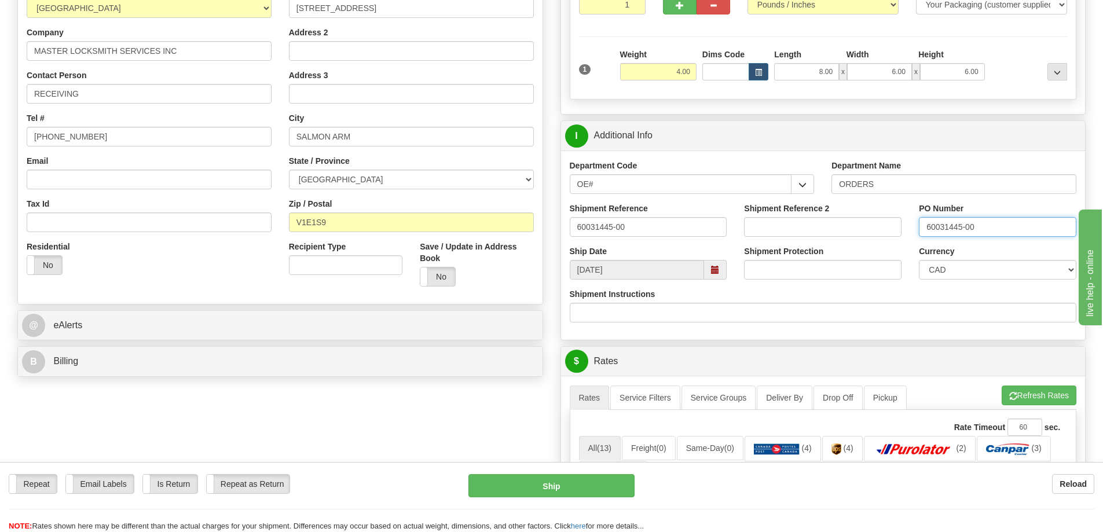
type input "60031445-00"
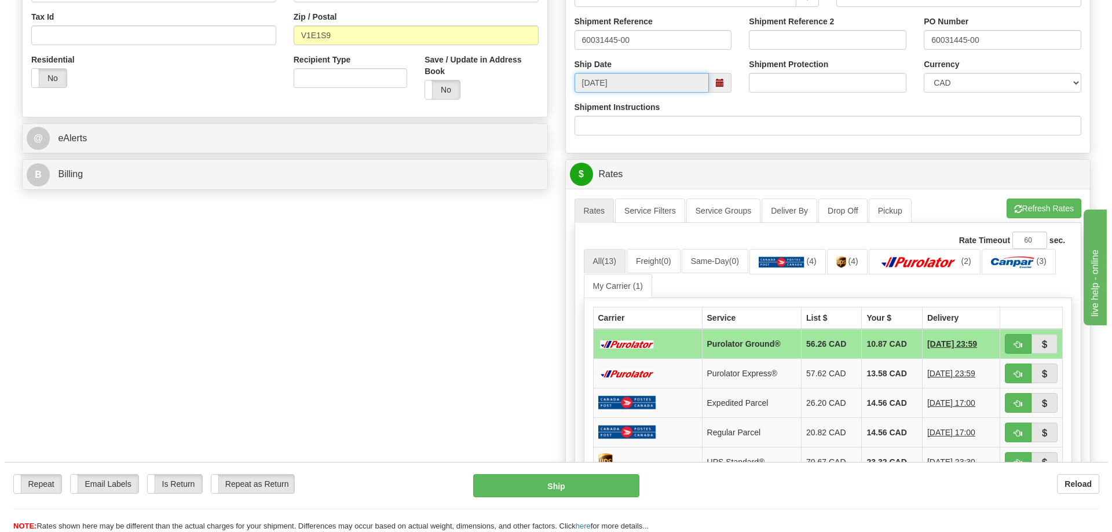
scroll to position [405, 0]
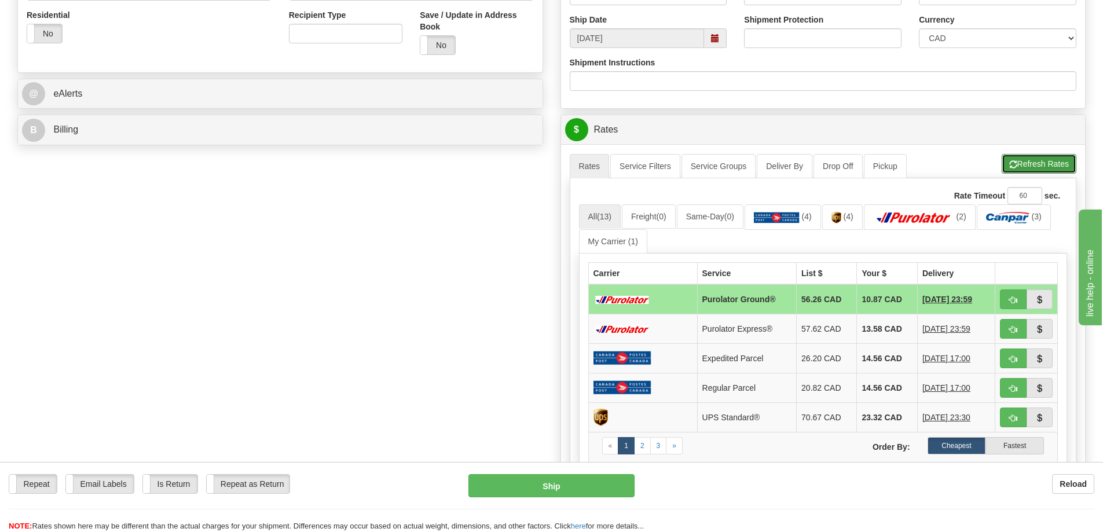
click at [1033, 162] on button "Refresh Rates" at bounding box center [1039, 164] width 75 height 20
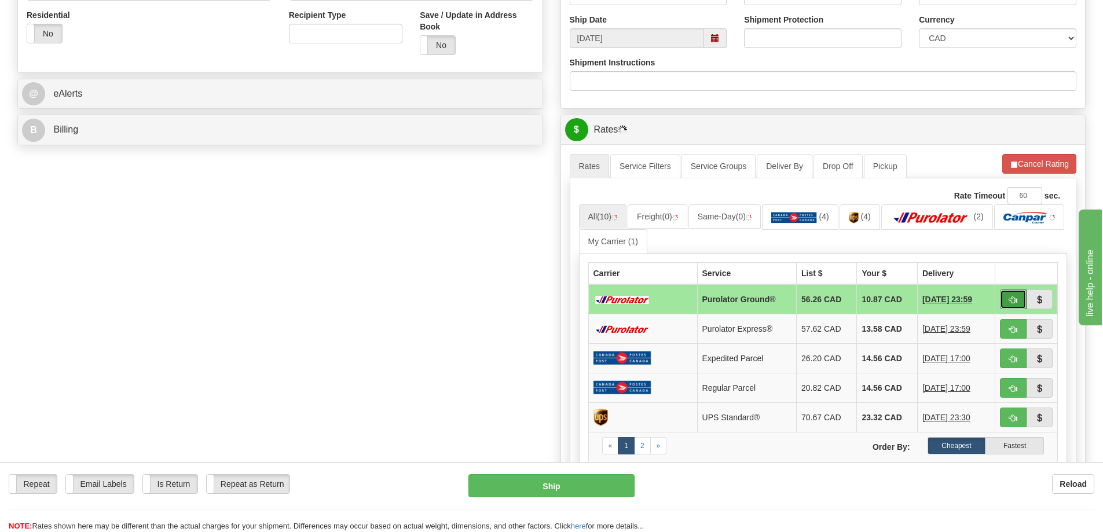
click at [1015, 303] on span "button" at bounding box center [1013, 300] width 8 height 8
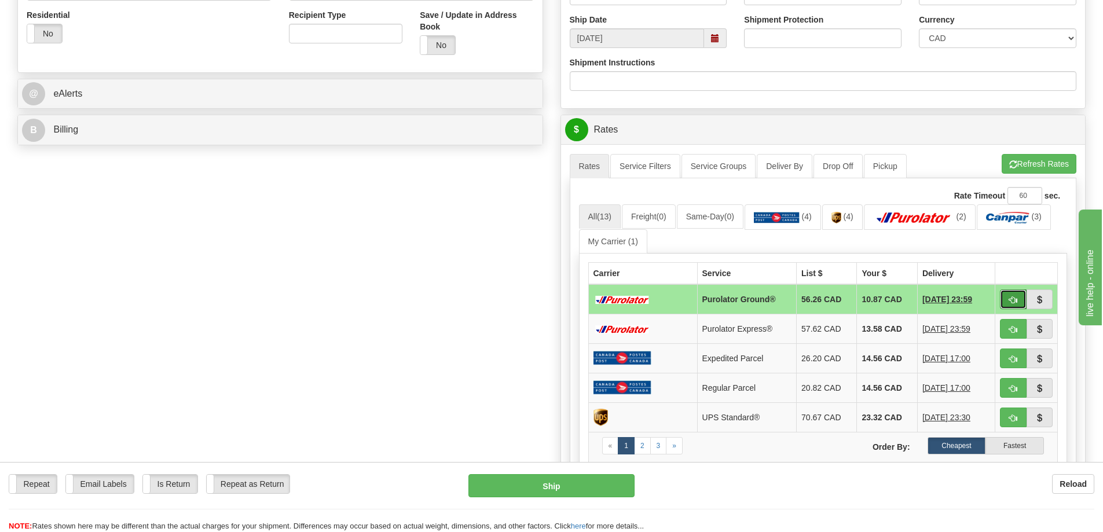
click at [1007, 293] on button "button" at bounding box center [1013, 299] width 27 height 20
type input "260"
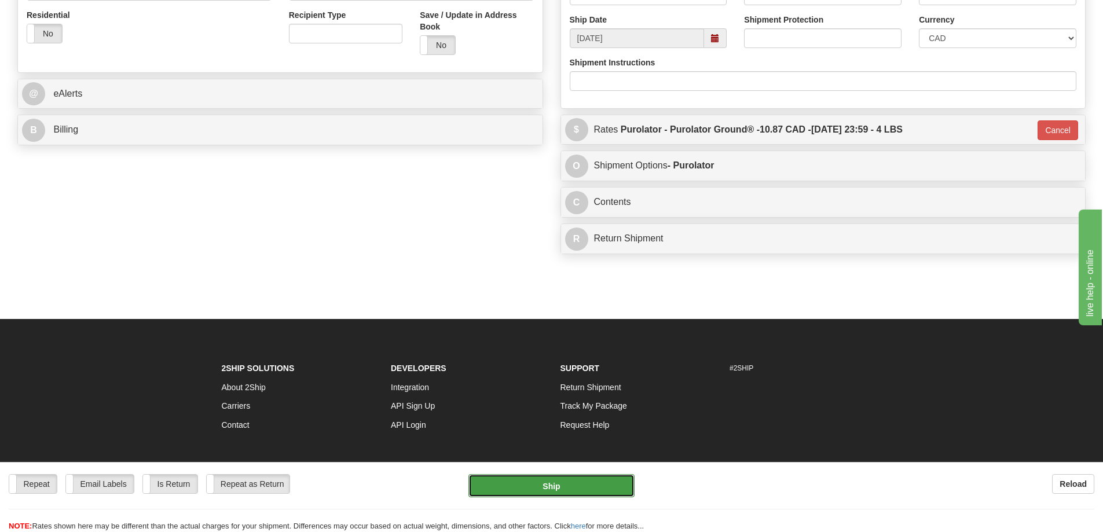
click at [573, 484] on button "Ship" at bounding box center [551, 485] width 166 height 23
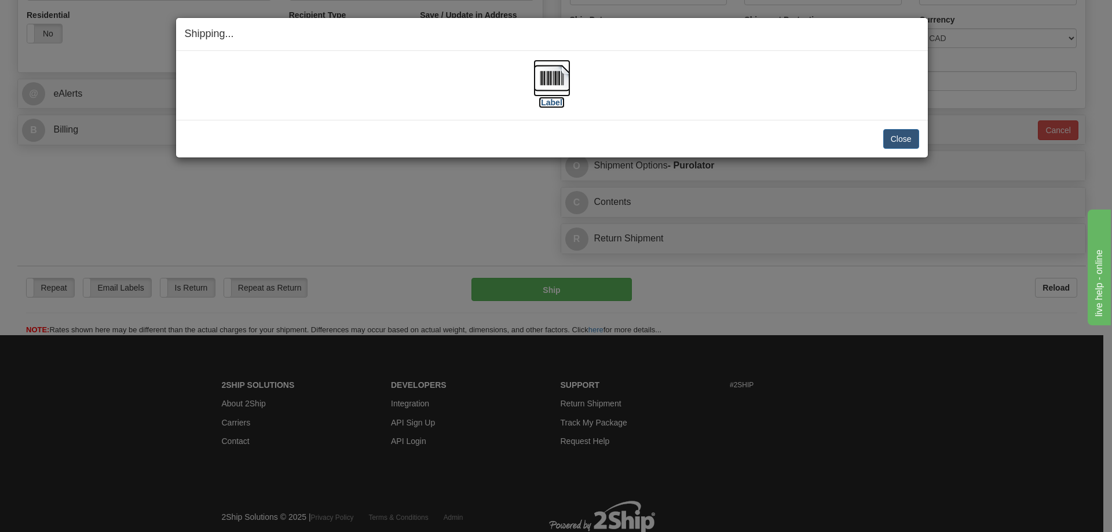
click at [545, 103] on label "[Label]" at bounding box center [551, 103] width 27 height 12
click at [889, 140] on button "Close" at bounding box center [901, 139] width 36 height 20
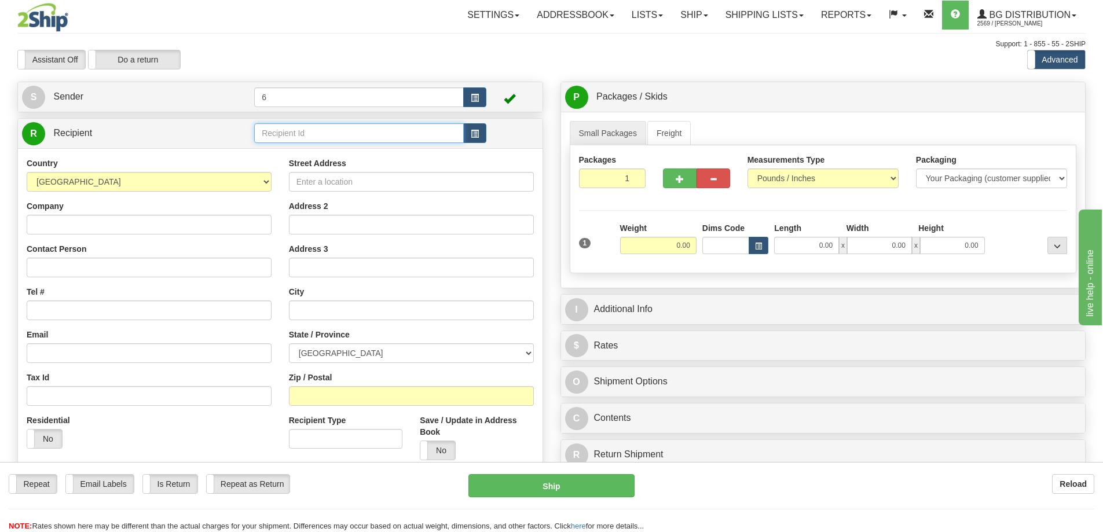
click at [281, 136] on input "text" at bounding box center [359, 133] width 210 height 20
click at [280, 135] on input "text" at bounding box center [359, 133] width 210 height 20
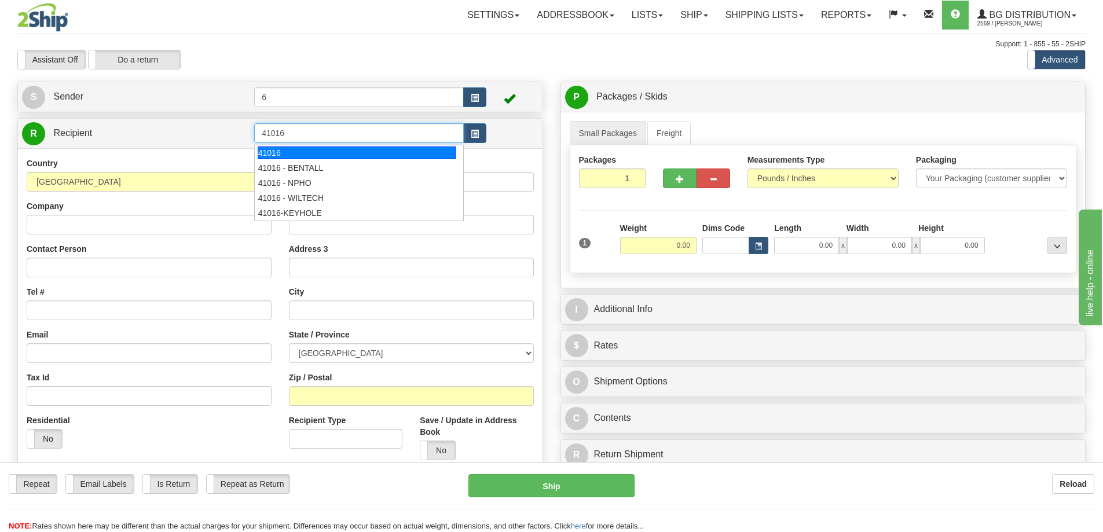
click at [293, 151] on div "41016" at bounding box center [357, 152] width 199 height 13
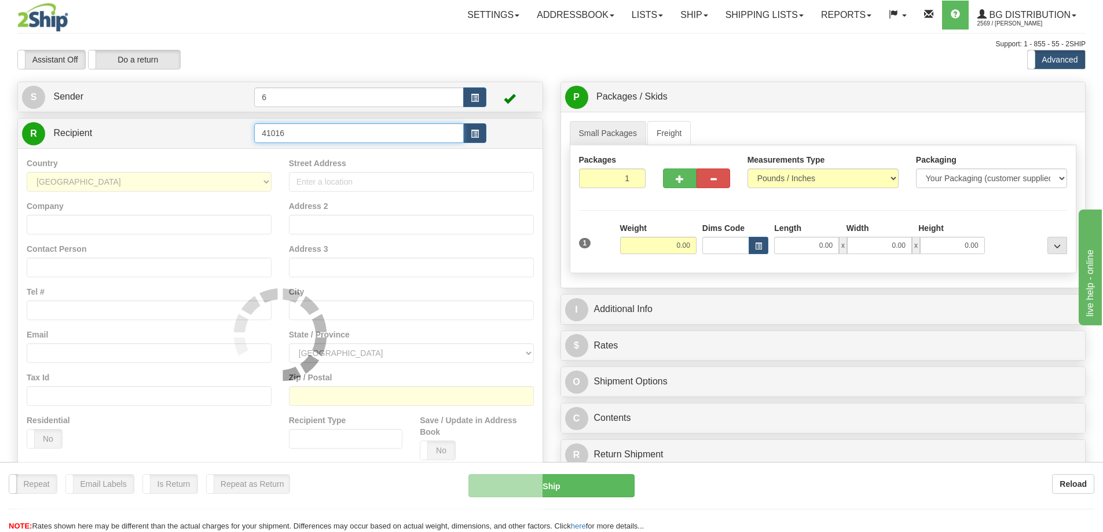
type input "41016"
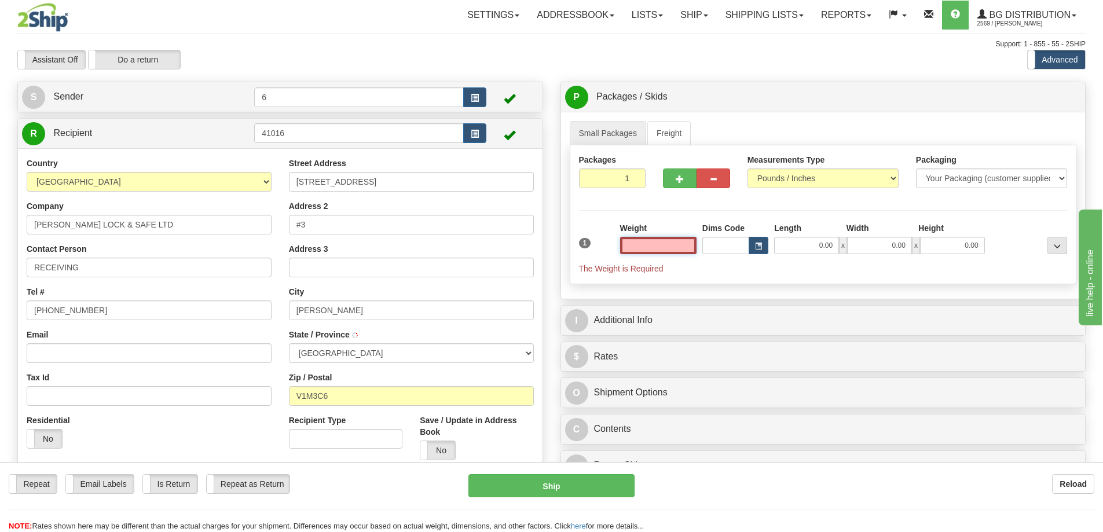
click at [650, 247] on input "text" at bounding box center [658, 245] width 76 height 17
type input "16.00"
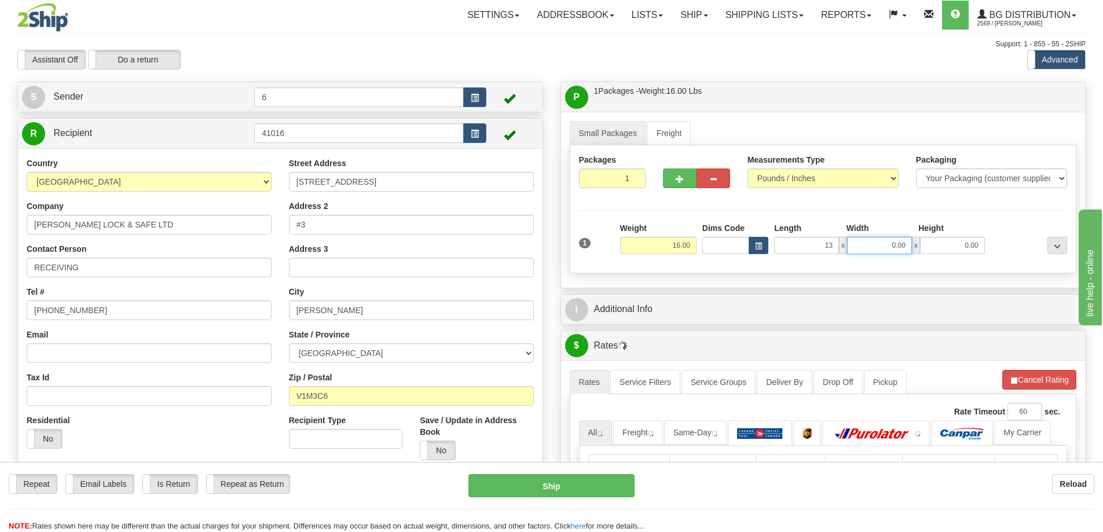
type input "13.00"
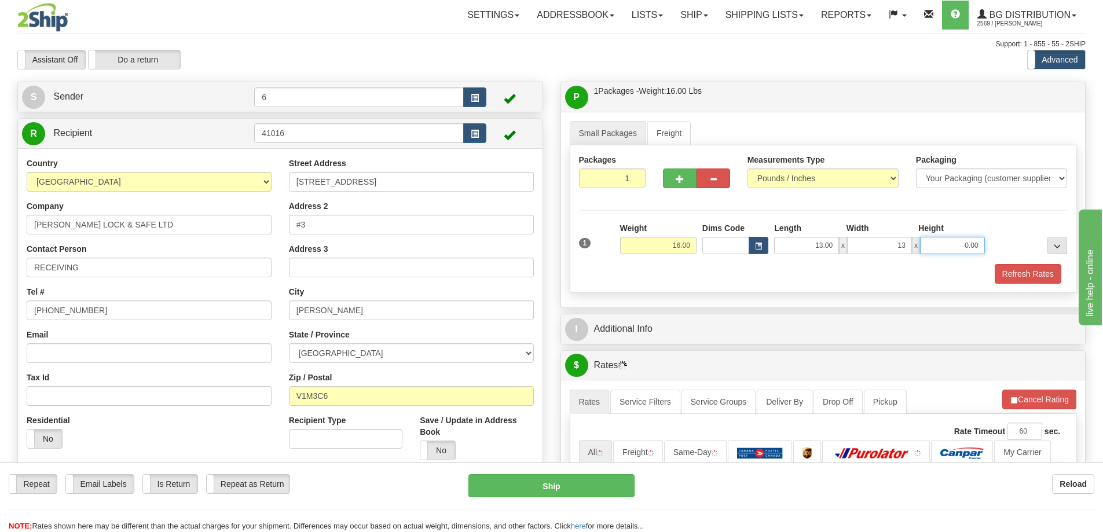
type input "13.00"
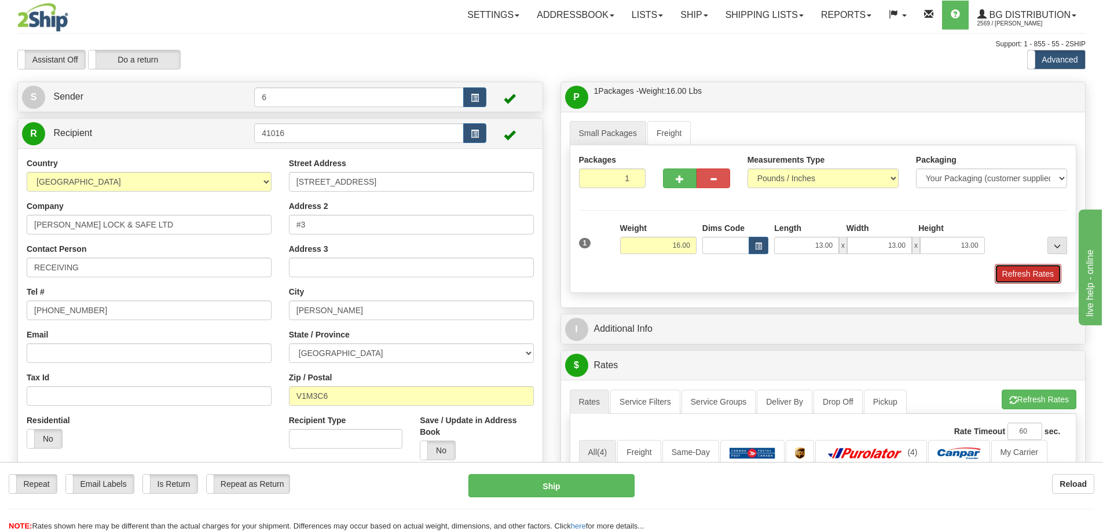
click at [1035, 278] on button "Refresh Rates" at bounding box center [1028, 274] width 67 height 20
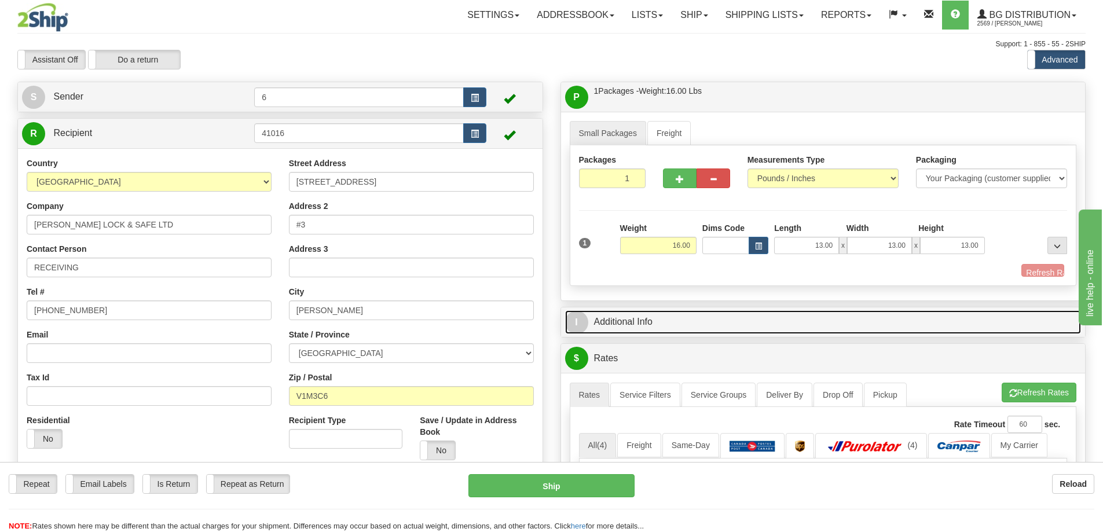
click at [1002, 310] on link "I Additional Info" at bounding box center [823, 322] width 516 height 24
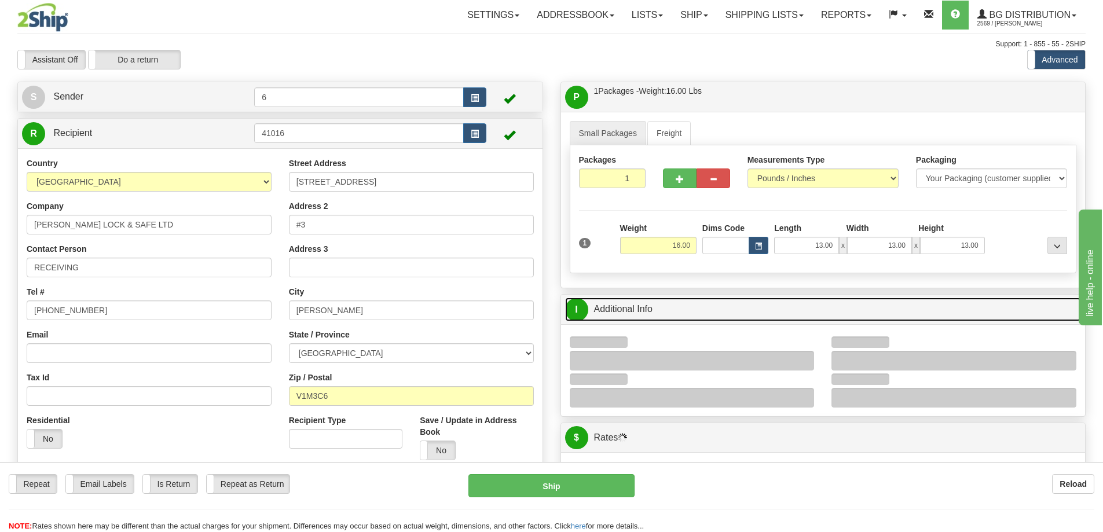
scroll to position [116, 0]
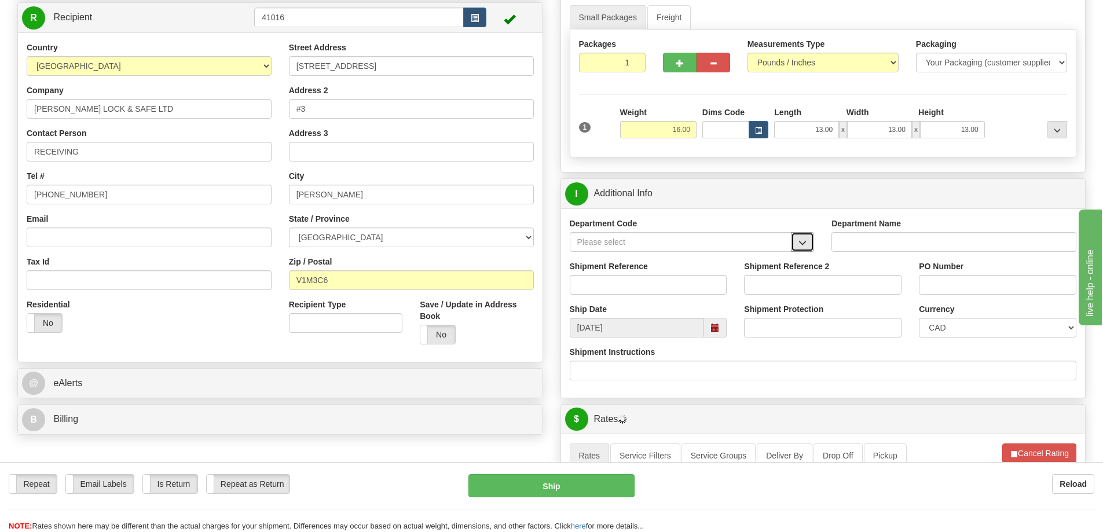
drag, startPoint x: 805, startPoint y: 253, endPoint x: 776, endPoint y: 252, distance: 29.0
click at [808, 244] on button "button" at bounding box center [802, 242] width 23 height 20
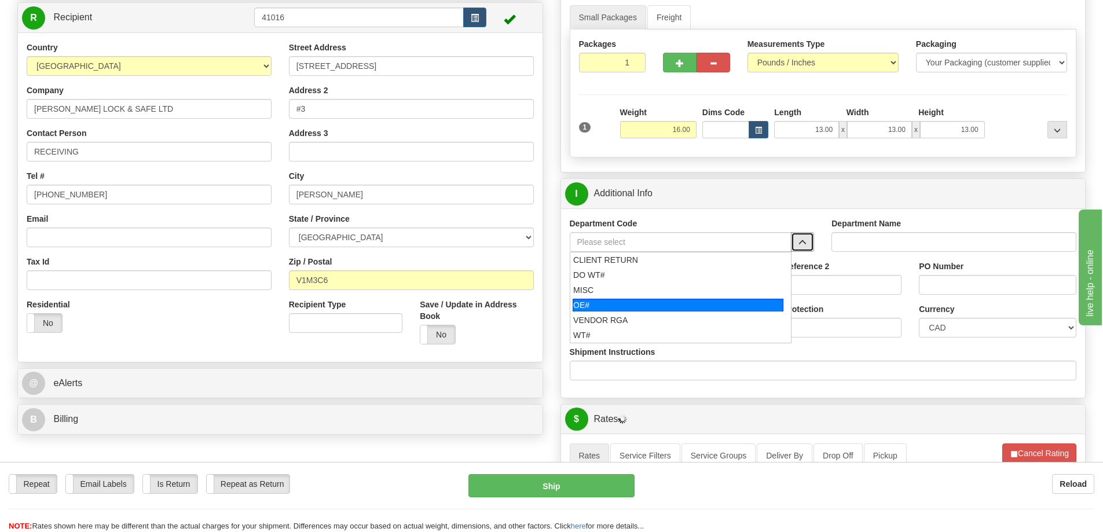
drag, startPoint x: 622, startPoint y: 307, endPoint x: 615, endPoint y: 289, distance: 19.2
click at [621, 306] on div "OE#" at bounding box center [678, 305] width 211 height 13
type input "OE#"
type input "ORDERS"
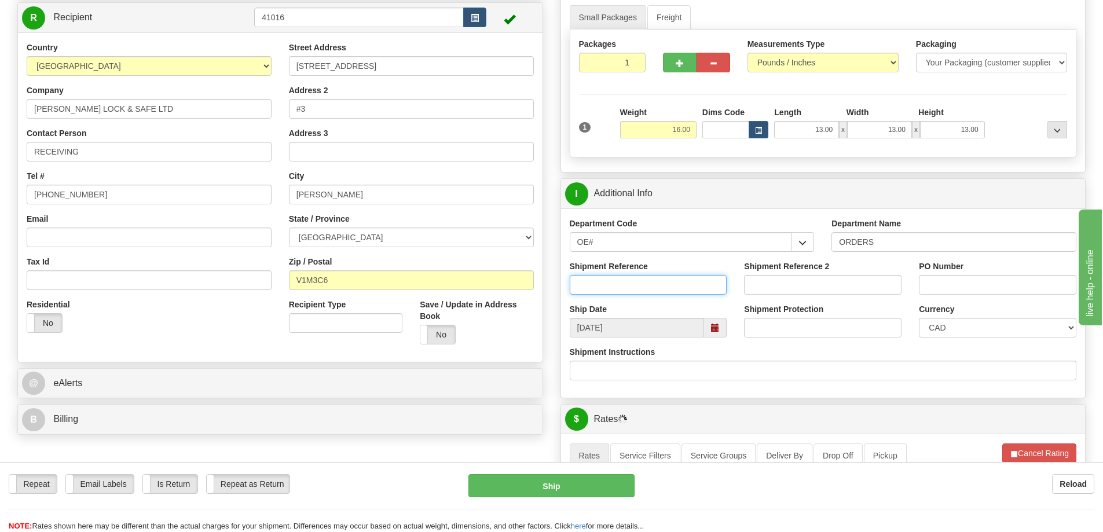
click at [615, 289] on input "Shipment Reference" at bounding box center [648, 285] width 157 height 20
type input "60031853-00"
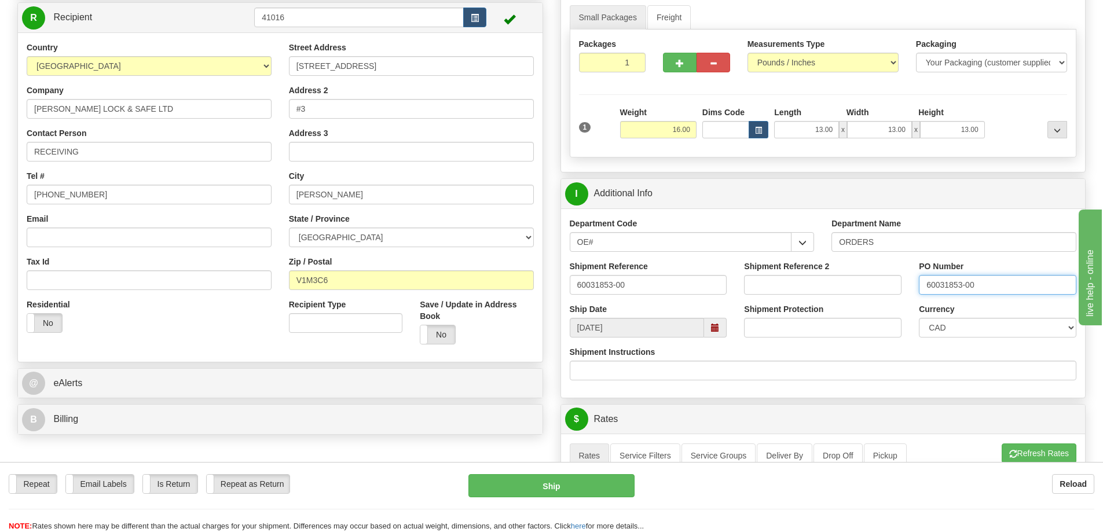
type input "60031853-00"
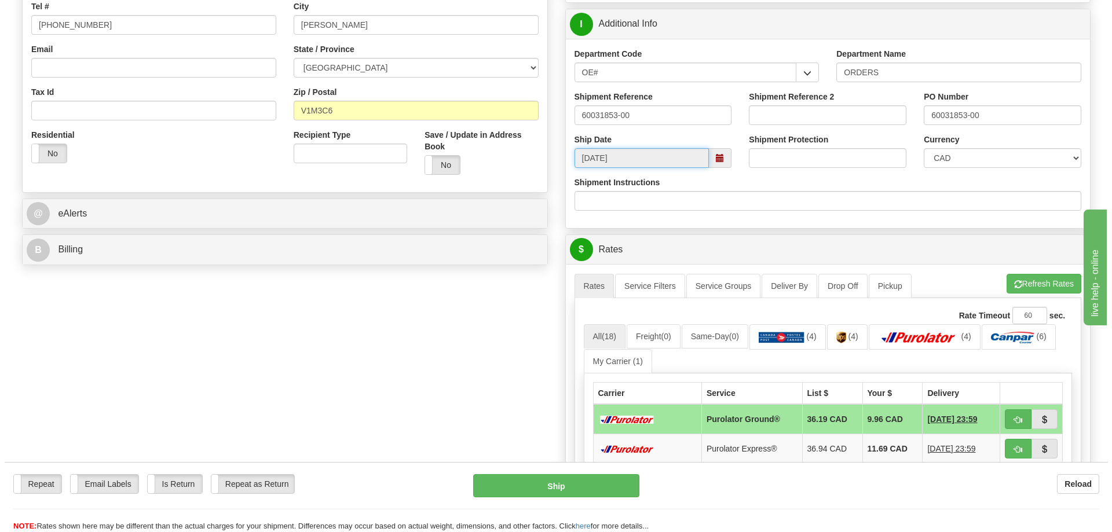
scroll to position [347, 0]
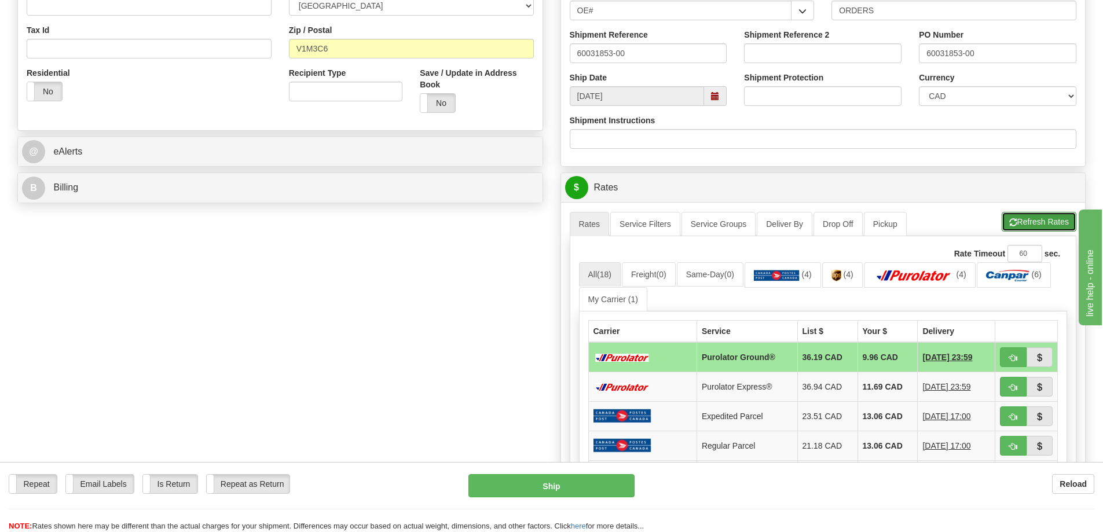
click at [1042, 226] on button "Refresh Rates" at bounding box center [1039, 222] width 75 height 20
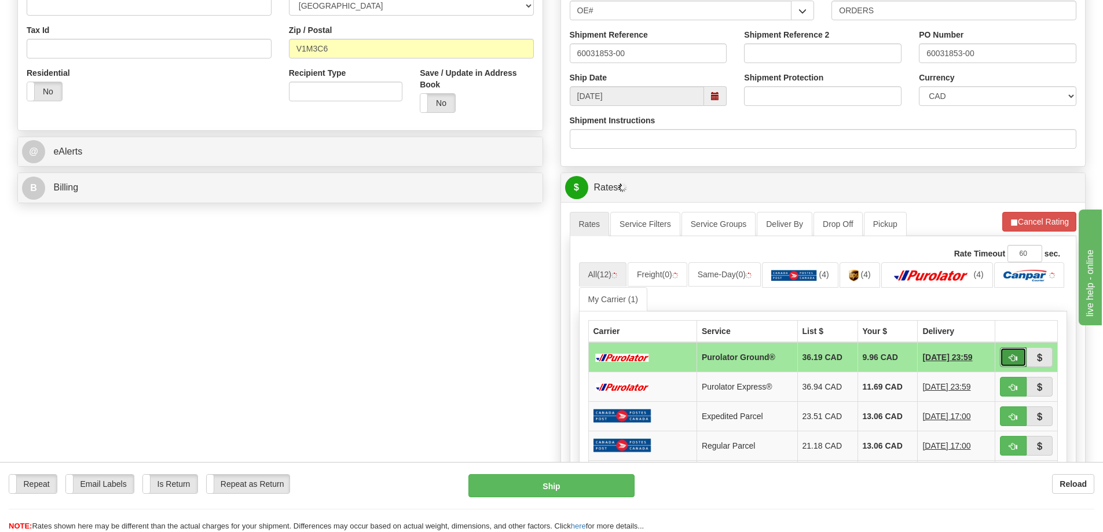
click at [1021, 358] on button "button" at bounding box center [1013, 357] width 27 height 20
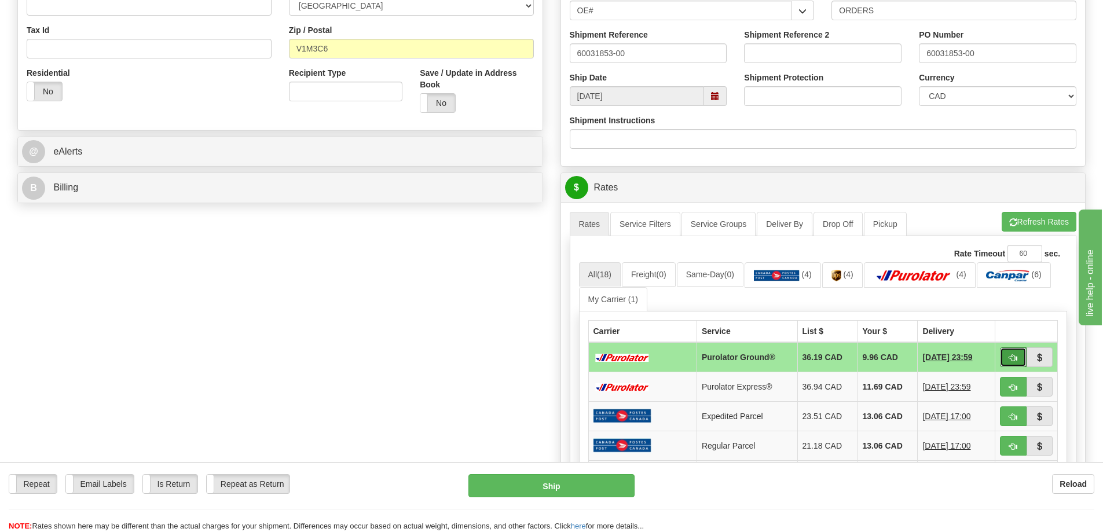
click at [1011, 362] on span "button" at bounding box center [1013, 358] width 8 height 8
type input "260"
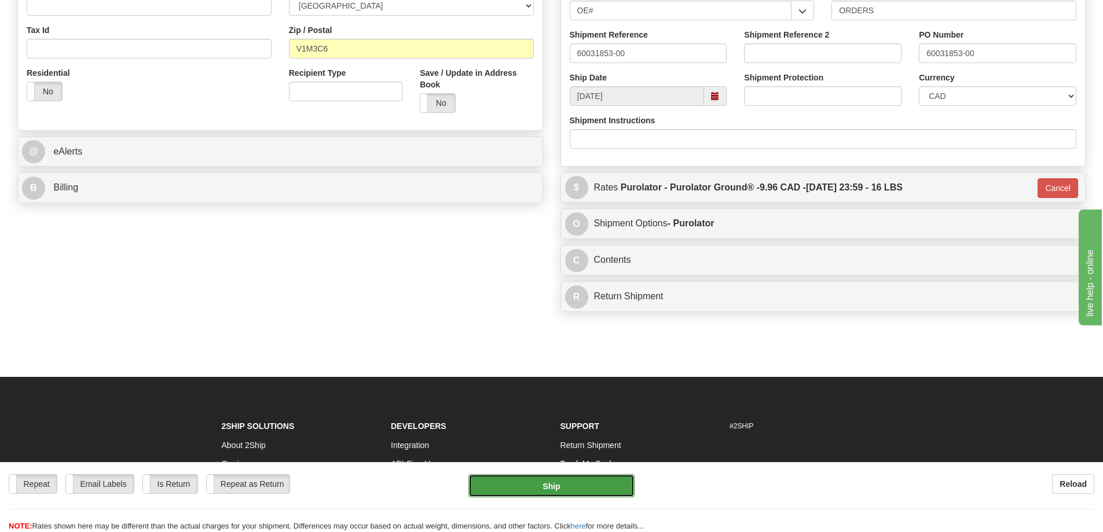
click at [553, 481] on button "Ship" at bounding box center [551, 485] width 166 height 23
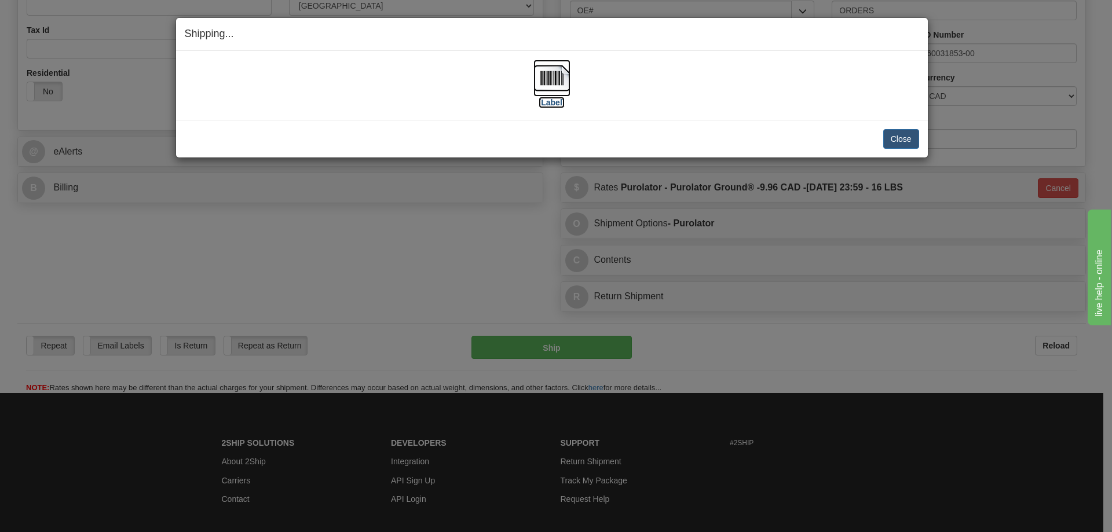
click at [558, 93] on img at bounding box center [551, 78] width 37 height 37
click at [904, 133] on button "Close" at bounding box center [901, 139] width 36 height 20
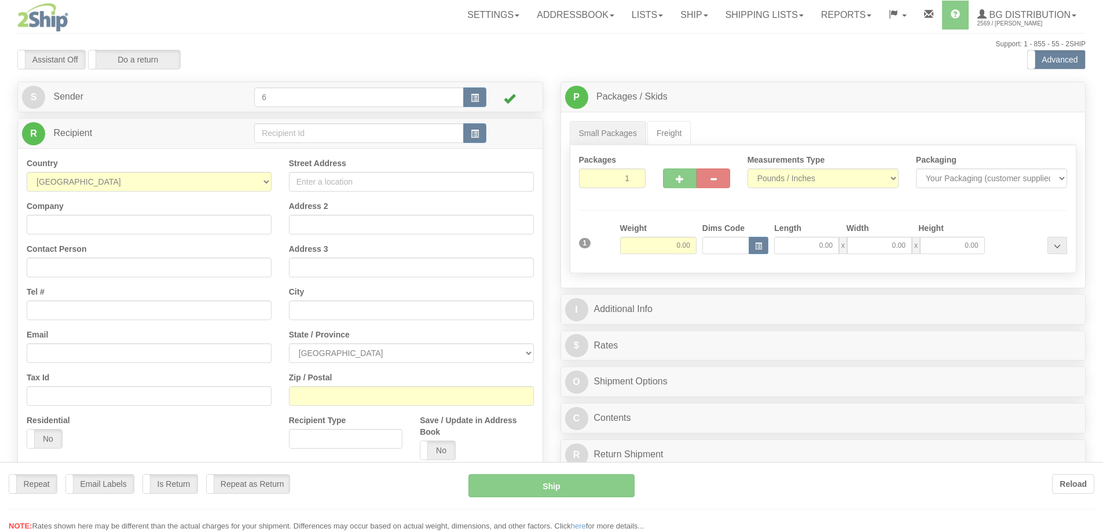
click at [295, 137] on div "Toggle navigation Settings Shipping Preferences Fields Preferences New" at bounding box center [551, 329] width 1103 height 658
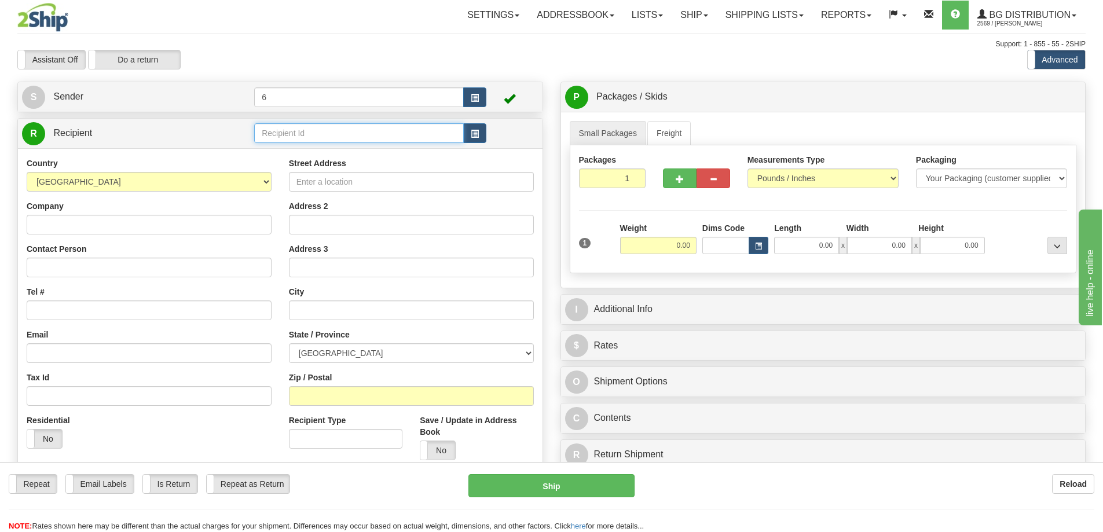
click at [295, 137] on input "text" at bounding box center [359, 133] width 210 height 20
click at [292, 131] on input "text" at bounding box center [359, 133] width 210 height 20
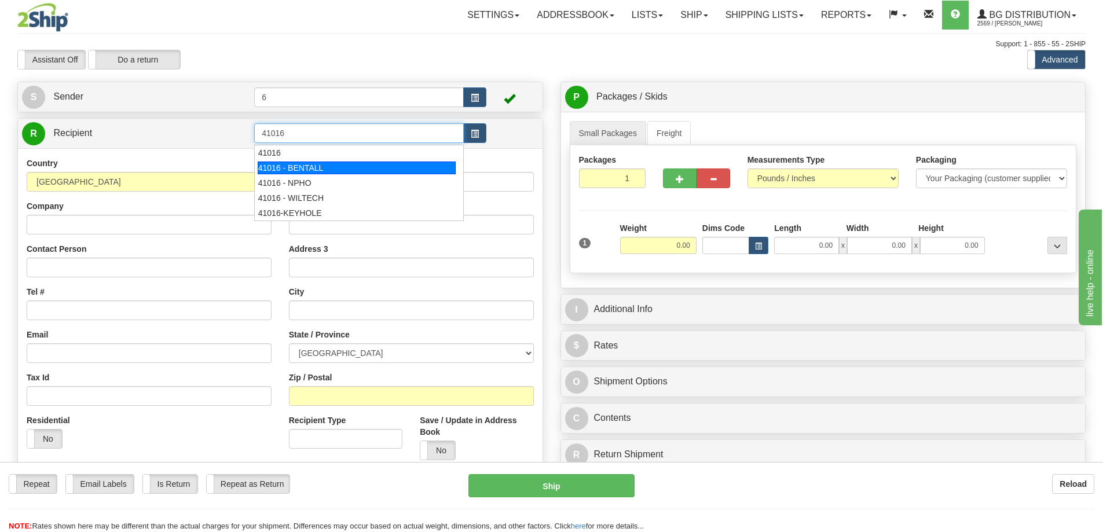
drag, startPoint x: 356, startPoint y: 157, endPoint x: 360, endPoint y: 173, distance: 15.4
click at [360, 173] on ul "41016 41016 - BENTALL 41016 - NPHO 41016 - WILTECH 41016-KEYHOLE" at bounding box center [359, 183] width 210 height 76
click at [357, 169] on div "41016 - BENTALL" at bounding box center [357, 168] width 199 height 13
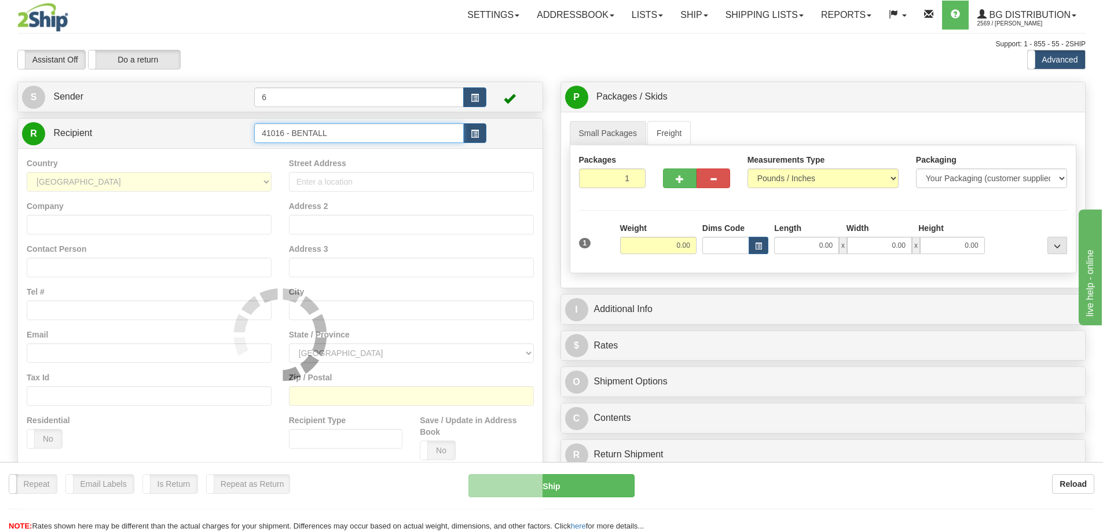
type input "41016 - BENTALL"
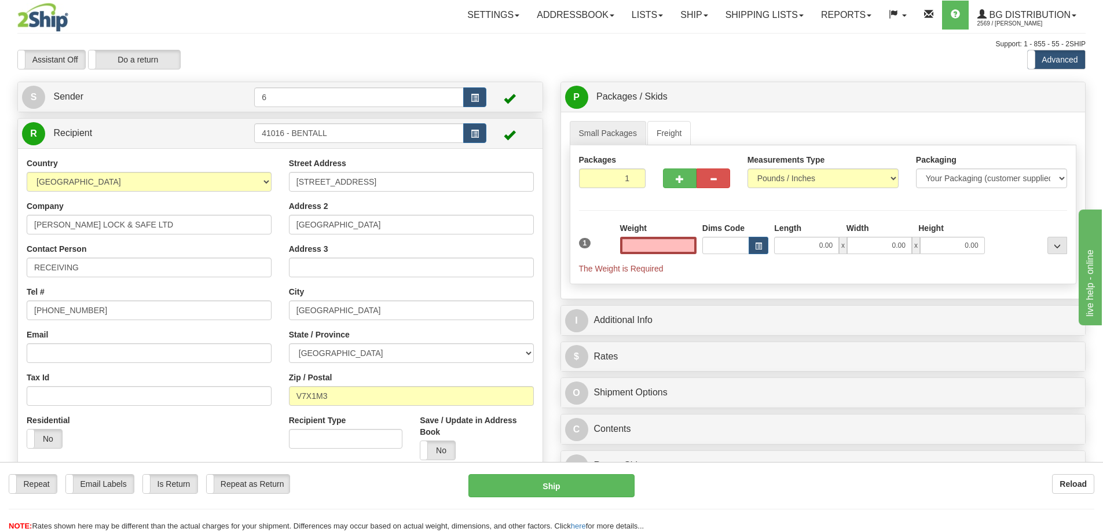
type input "0.00"
click at [685, 236] on div "Weight 0.00" at bounding box center [658, 238] width 76 height 32
click at [681, 246] on input "0.00" at bounding box center [658, 245] width 76 height 17
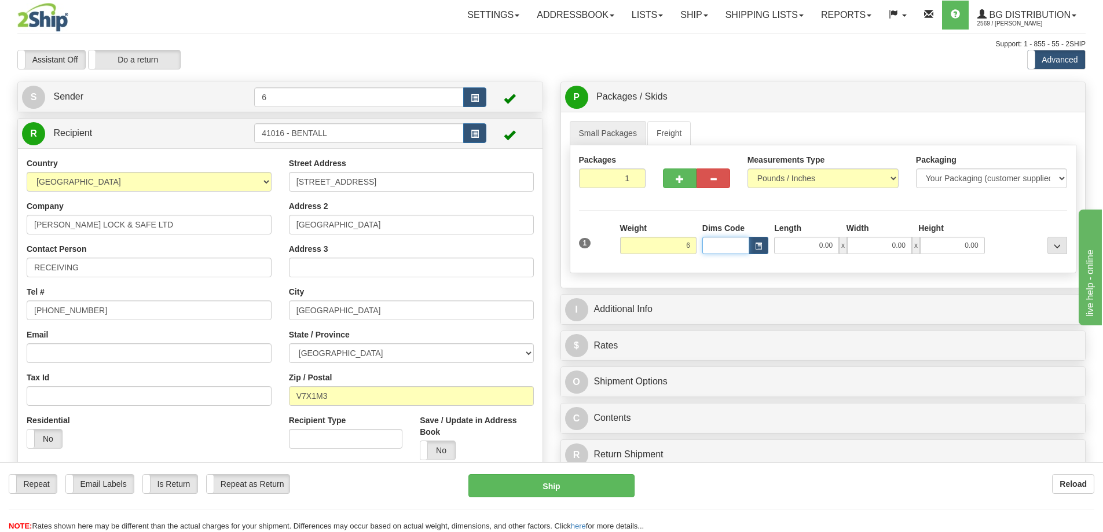
type input "6.00"
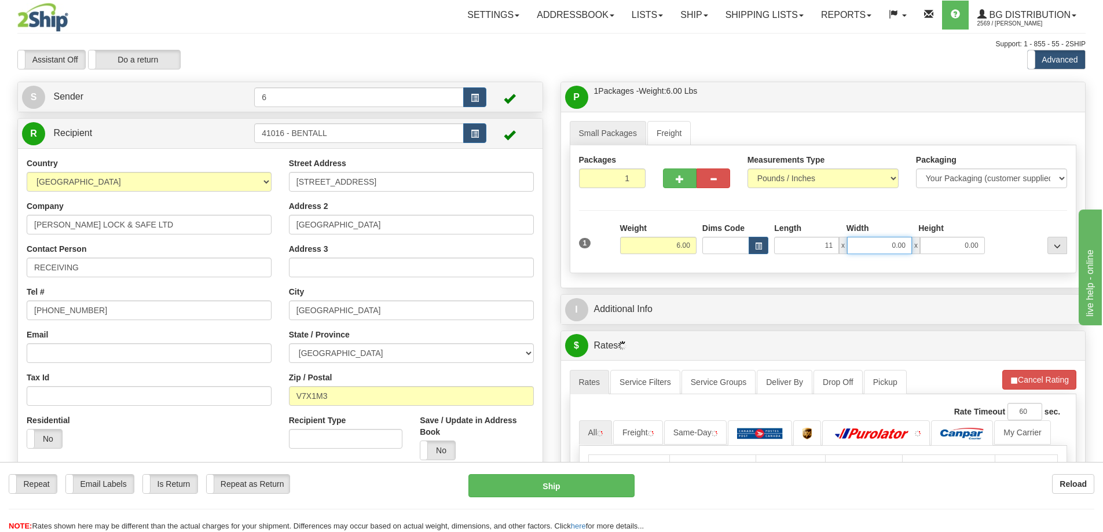
type input "11.00"
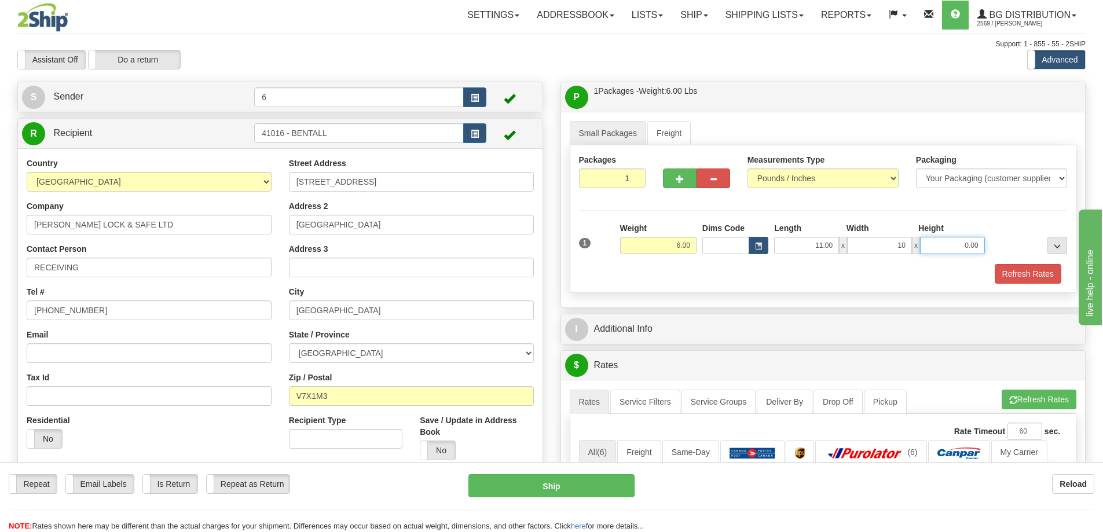
type input "10.00"
type input "6"
type input "7.00"
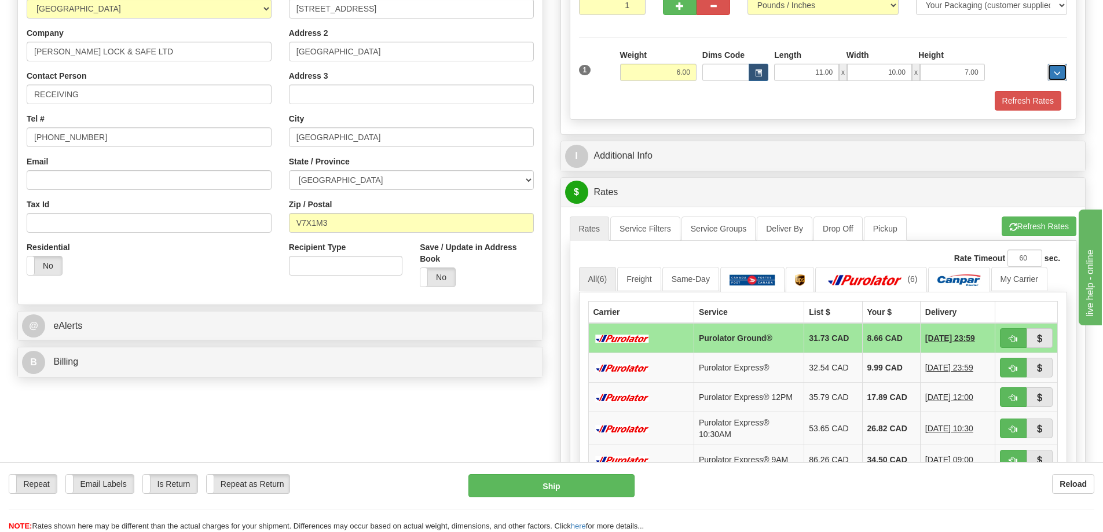
scroll to position [174, 0]
click at [1023, 97] on button "Refresh Rates" at bounding box center [1028, 100] width 67 height 20
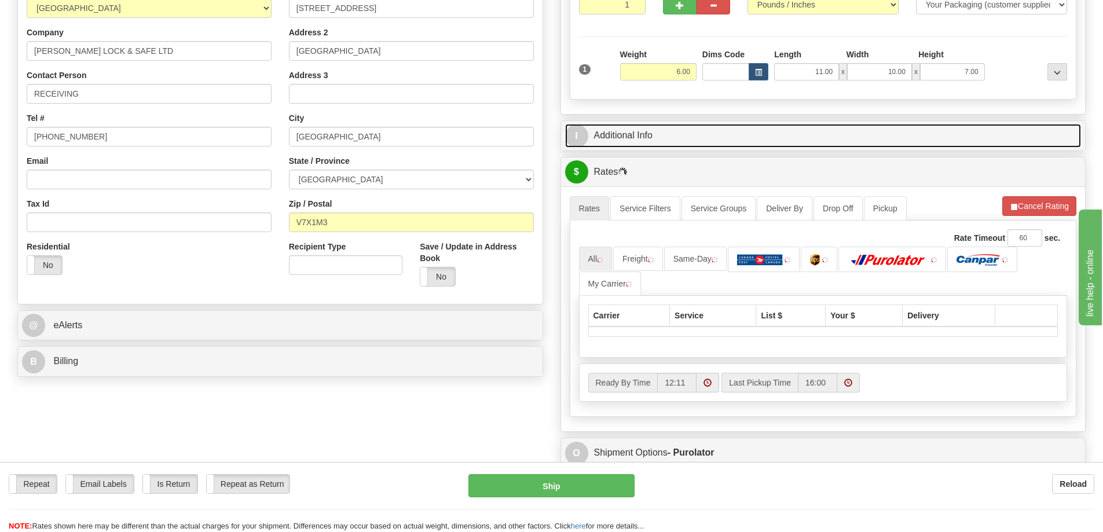
click at [844, 134] on link "I Additional Info" at bounding box center [823, 136] width 516 height 24
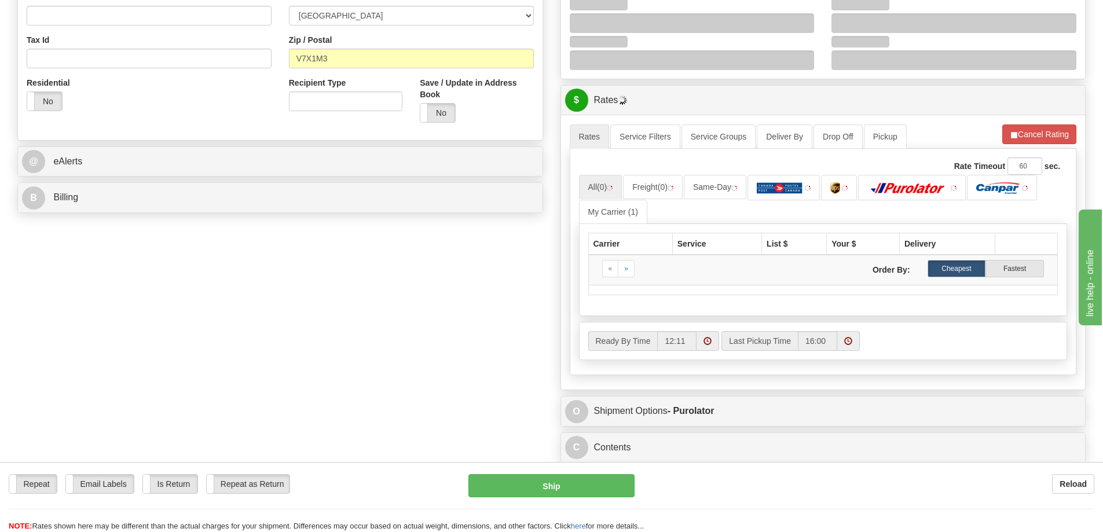
scroll to position [232, 0]
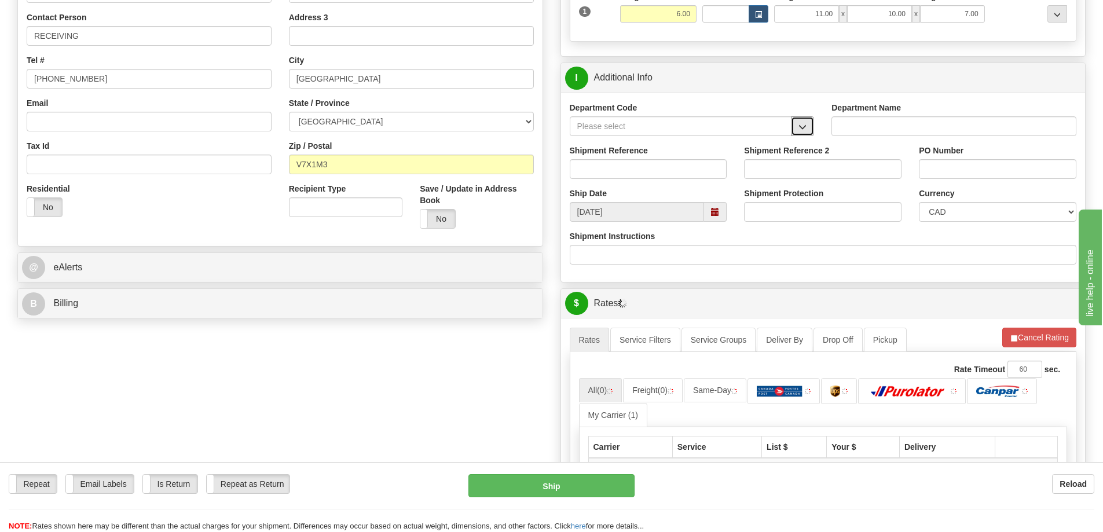
drag, startPoint x: 807, startPoint y: 124, endPoint x: 769, endPoint y: 137, distance: 39.9
click at [807, 124] on button "button" at bounding box center [802, 126] width 23 height 20
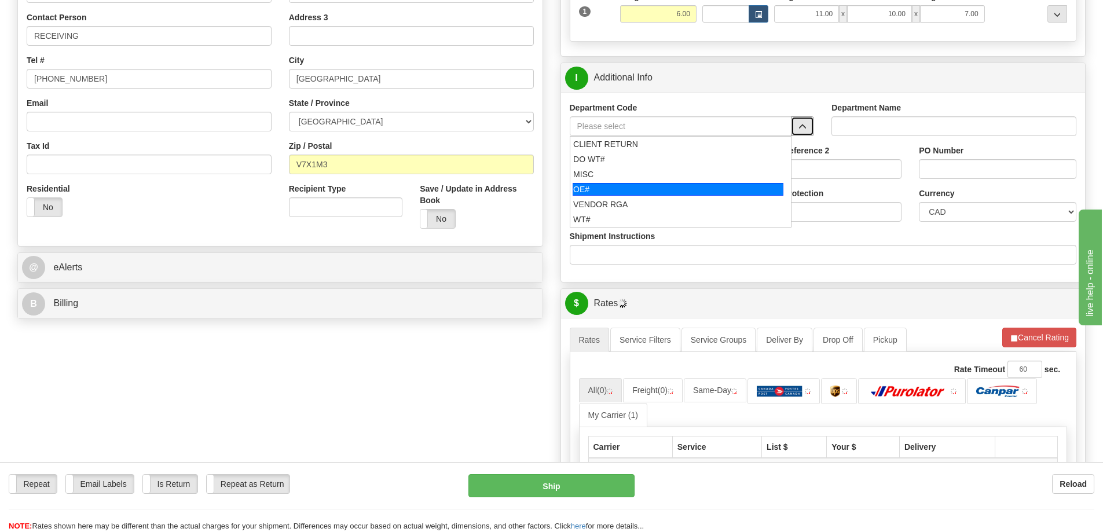
click at [578, 188] on div "OE#" at bounding box center [678, 189] width 211 height 13
type input "OE#"
type input "ORDERS"
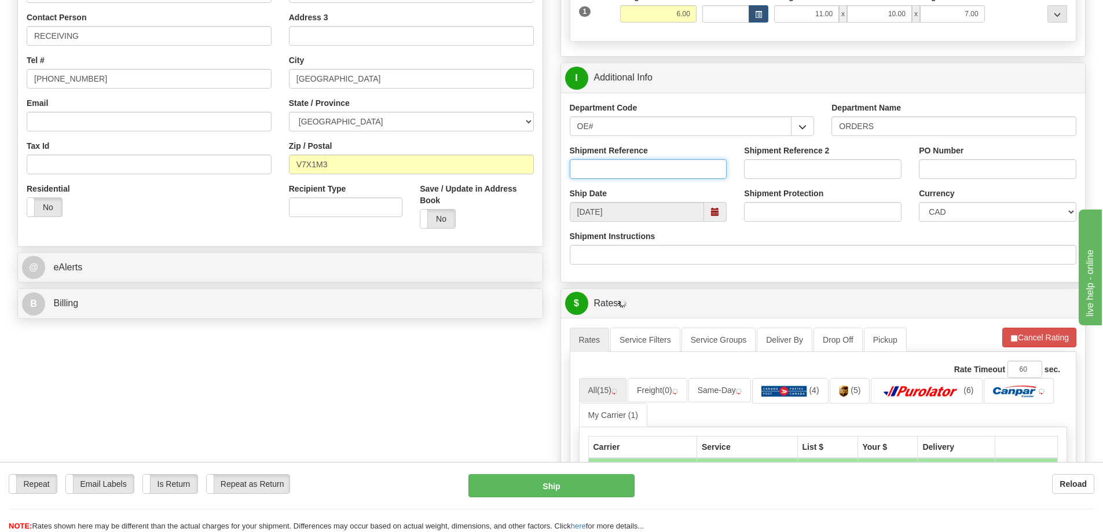
click at [590, 173] on input "Shipment Reference" at bounding box center [648, 169] width 157 height 20
type input "3"
type input "31860 30167 30014"
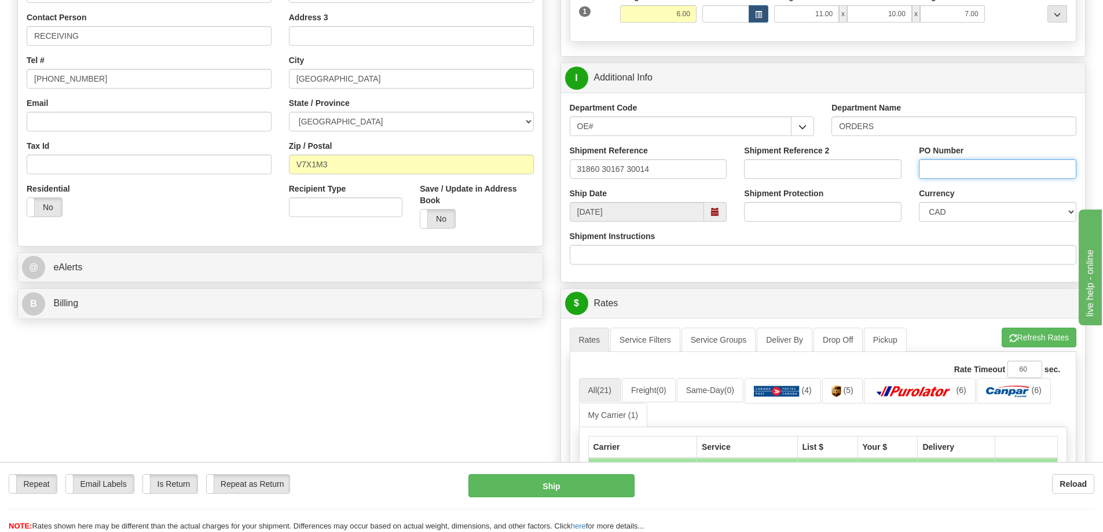
paste input "31860 30167 30014"
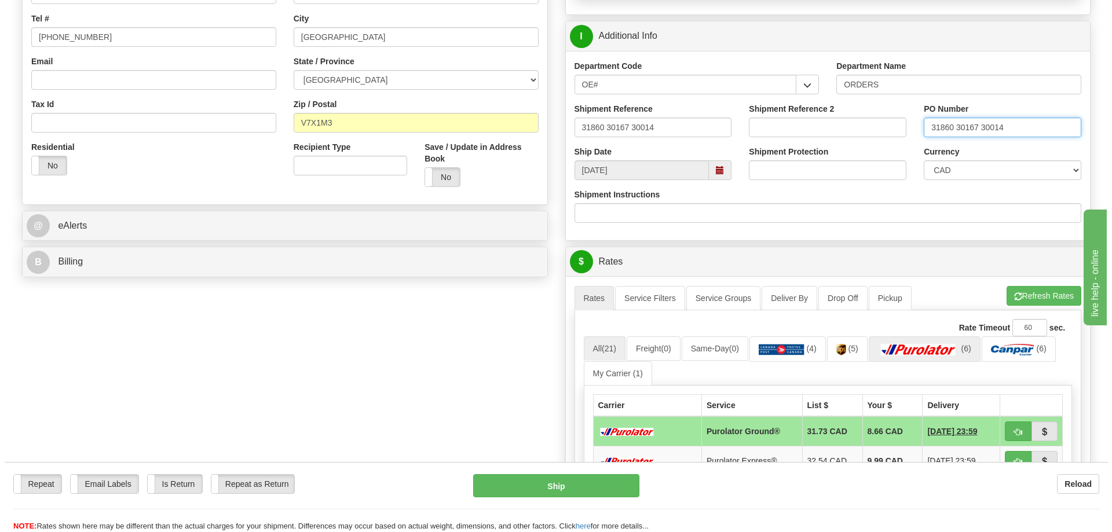
scroll to position [405, 0]
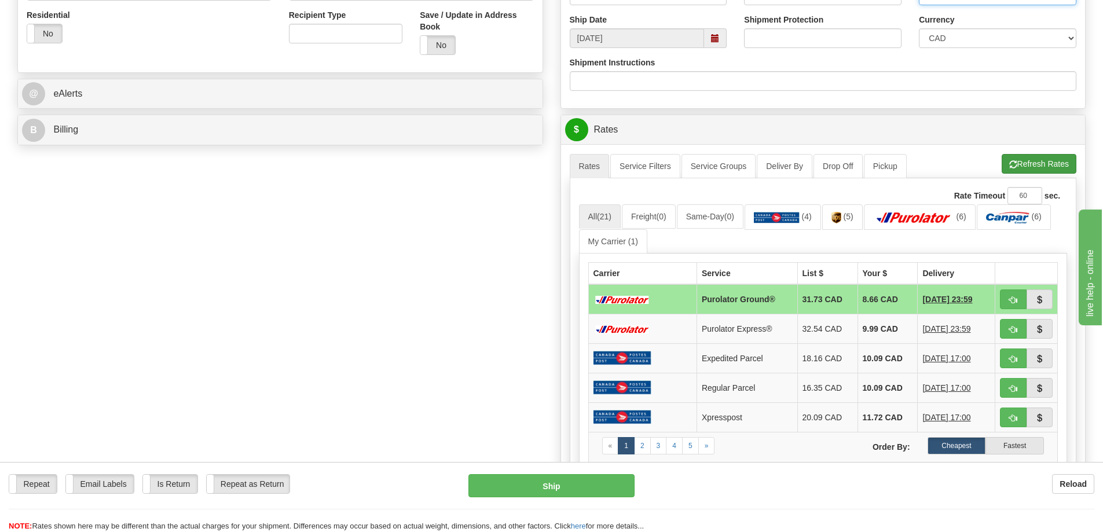
type input "31860 30167 30014"
click at [1010, 168] on span "button" at bounding box center [1013, 165] width 8 height 8
click at [1008, 305] on button "button" at bounding box center [1013, 299] width 27 height 20
type input "260"
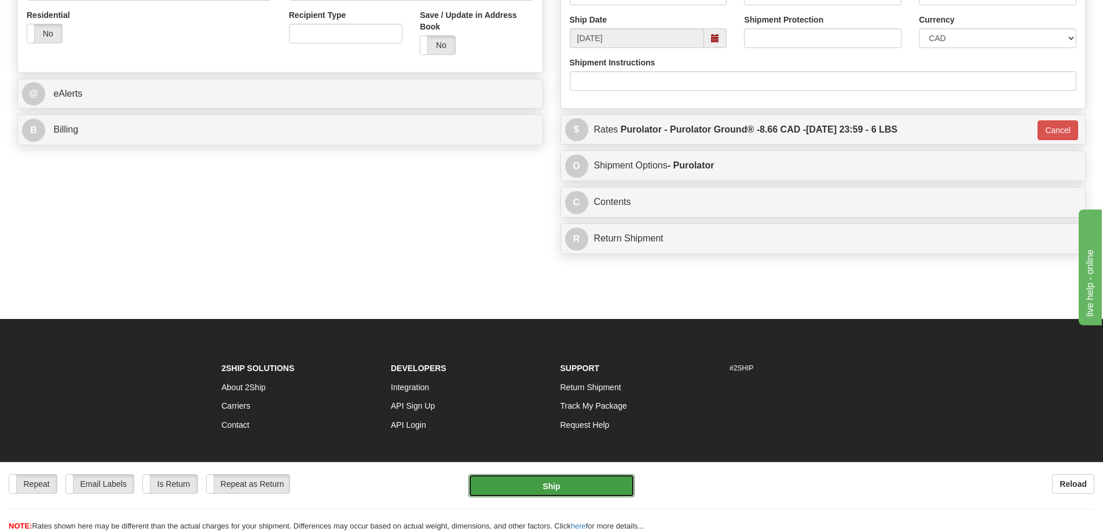
click at [586, 490] on button "Ship" at bounding box center [551, 485] width 166 height 23
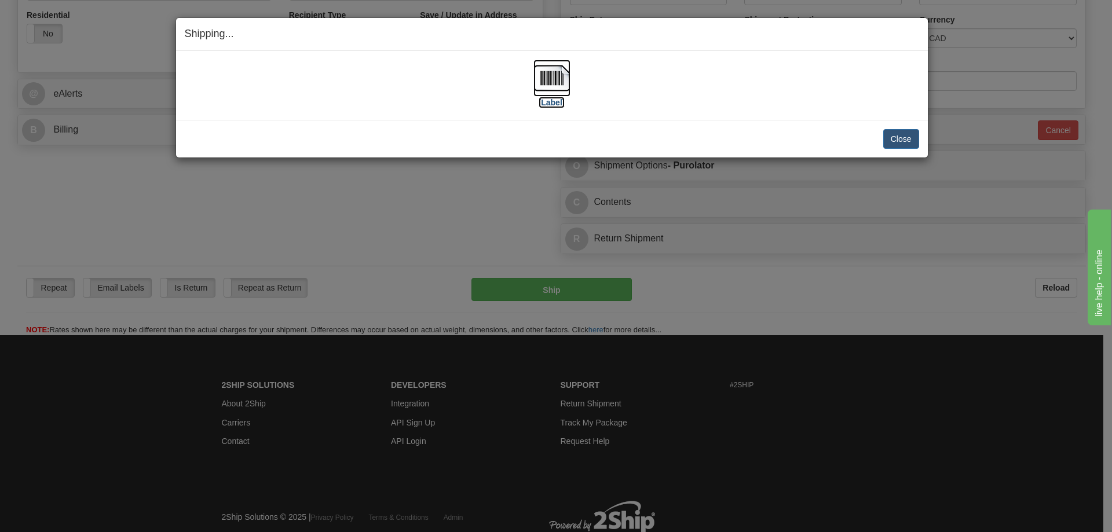
click at [564, 106] on label "[Label]" at bounding box center [551, 103] width 27 height 12
click at [899, 140] on button "Close" at bounding box center [901, 139] width 36 height 20
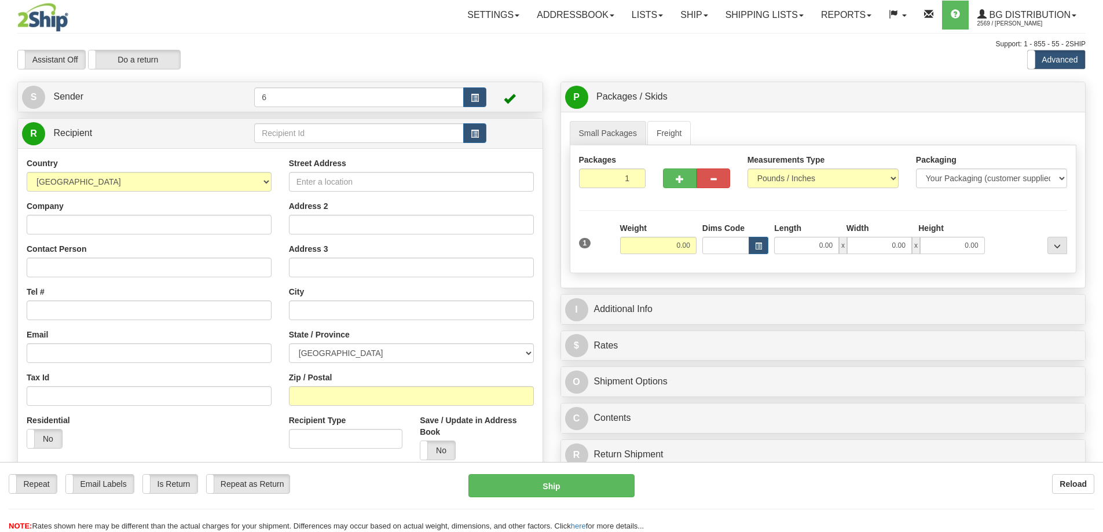
click at [333, 135] on input "text" at bounding box center [359, 133] width 210 height 20
type input "7"
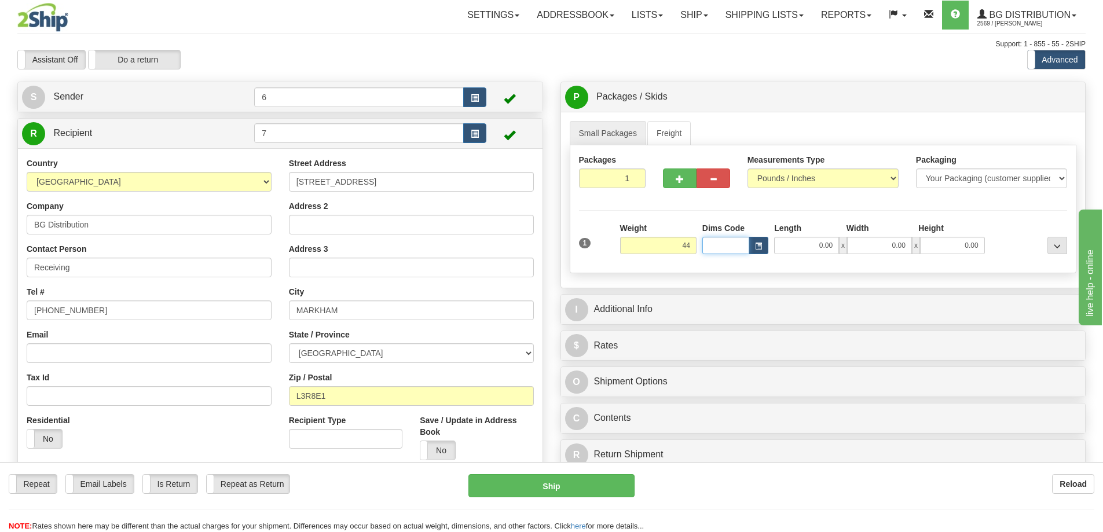
type input "44.00"
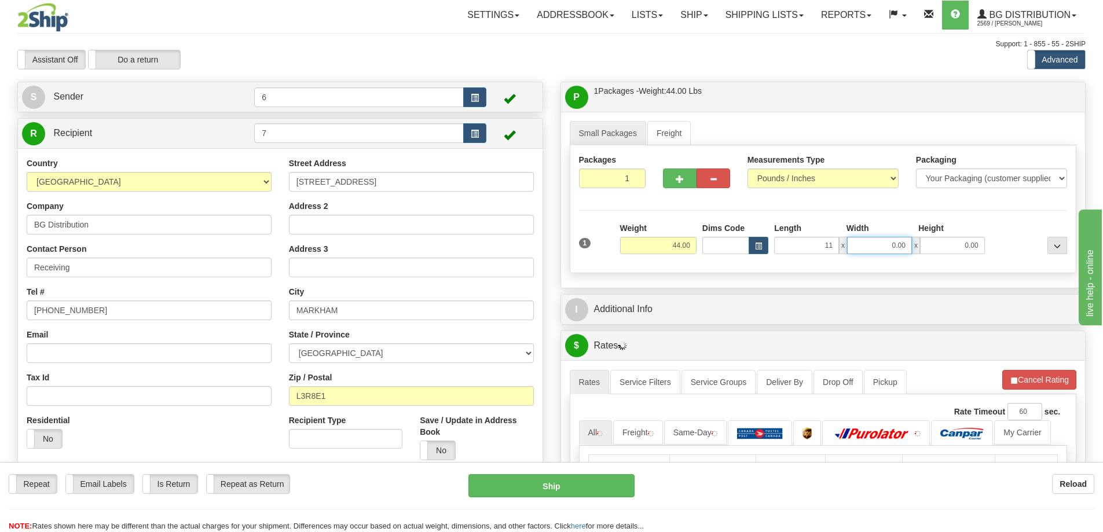
type input "11.00"
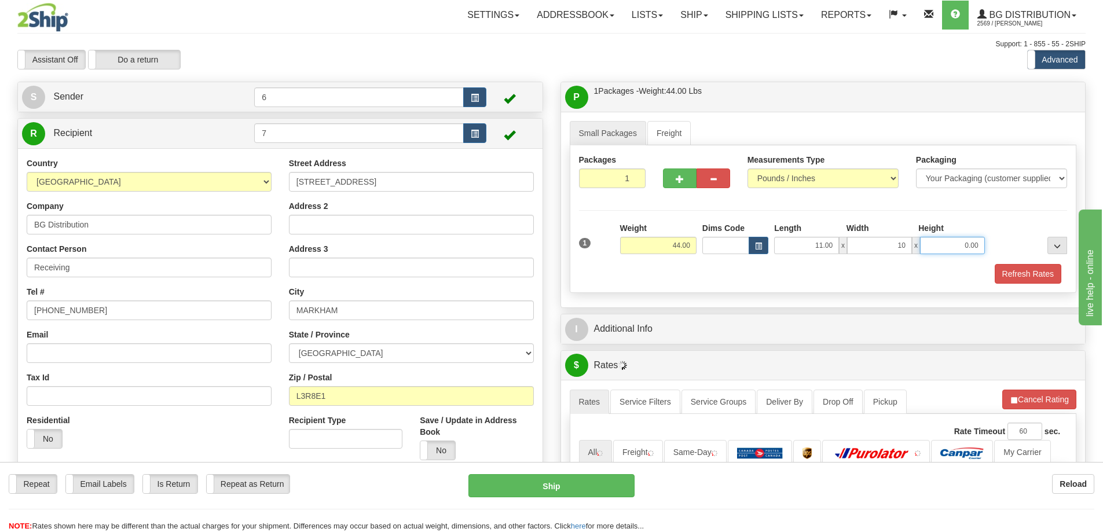
type input "10.00"
type input "7.00"
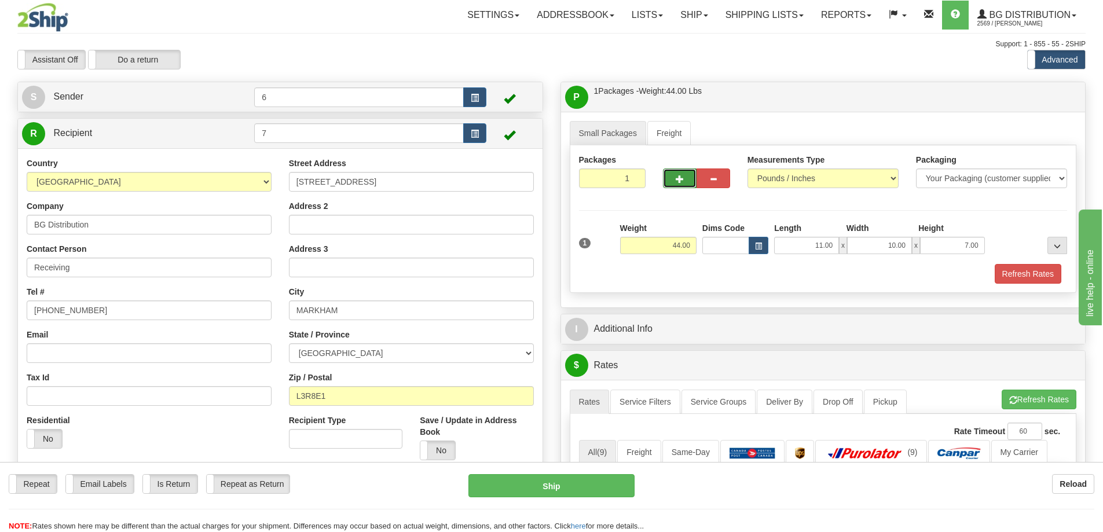
click at [683, 180] on span "button" at bounding box center [680, 179] width 8 height 8
radio input "true"
type input "2"
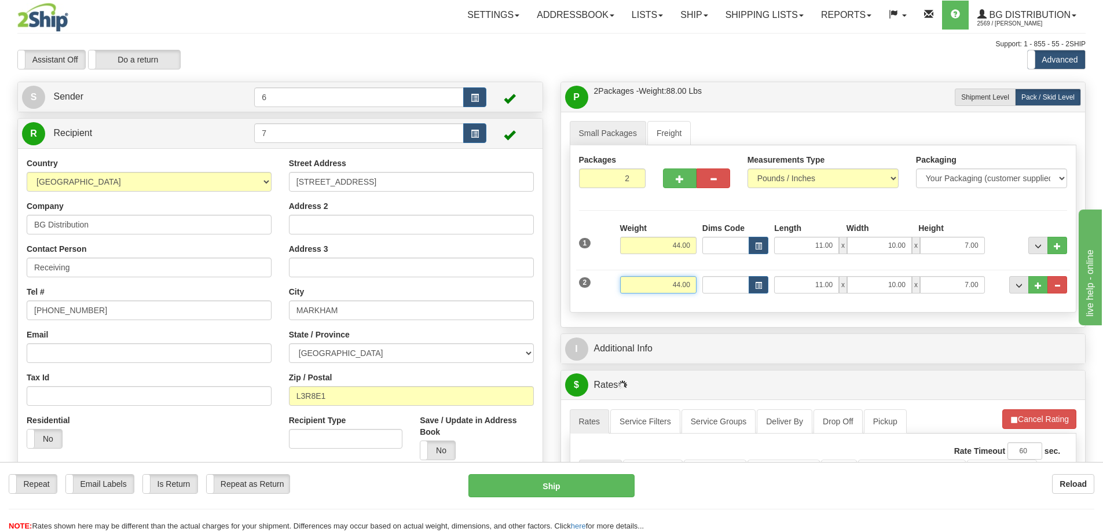
drag, startPoint x: 648, startPoint y: 278, endPoint x: 772, endPoint y: 281, distance: 123.9
click at [775, 282] on div "2 Weight 44.00 Dims Code Length Width Height" at bounding box center [823, 283] width 494 height 39
type input "37.00"
click at [1062, 415] on button "Cancel Rating" at bounding box center [1039, 419] width 74 height 20
click at [1053, 411] on button "Refresh Rates" at bounding box center [1039, 419] width 75 height 20
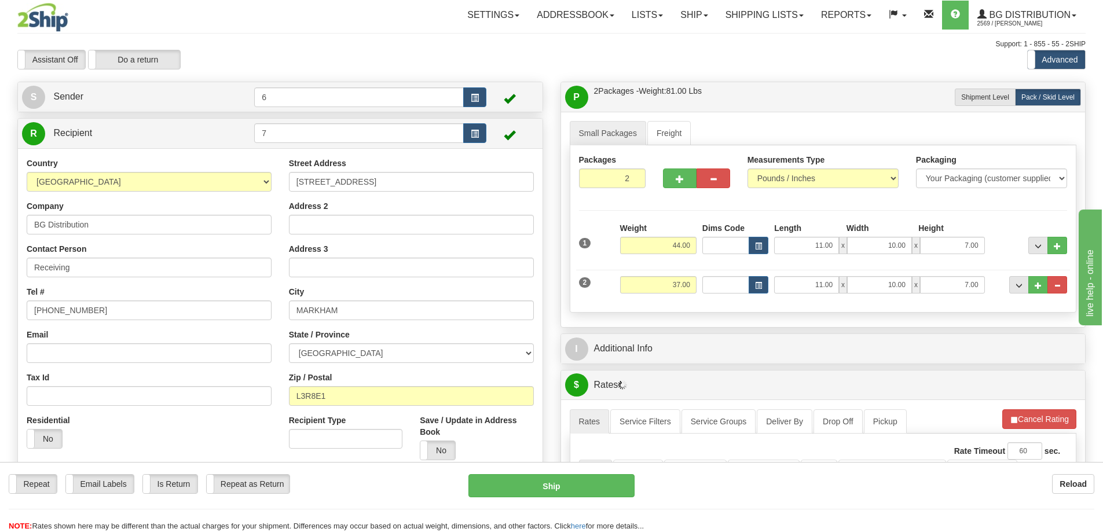
click at [890, 337] on div "I Additional Info" at bounding box center [823, 349] width 525 height 30
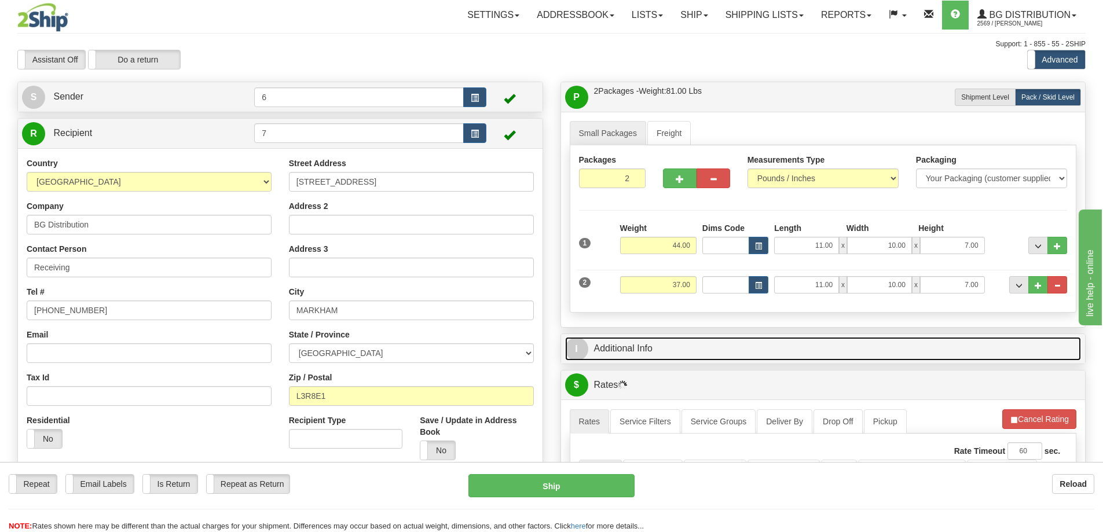
click at [890, 346] on link "I Additional Info" at bounding box center [823, 349] width 516 height 24
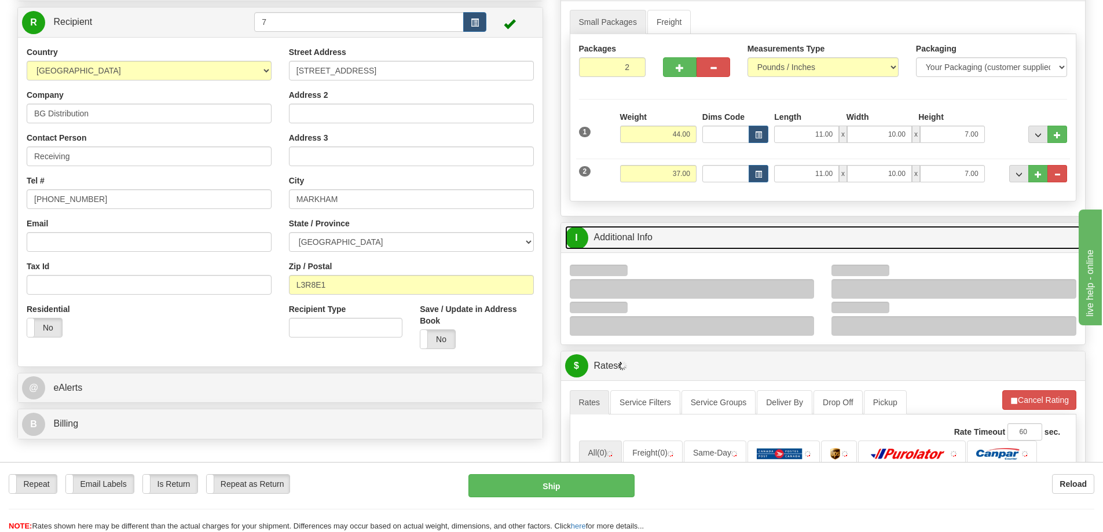
scroll to position [174, 0]
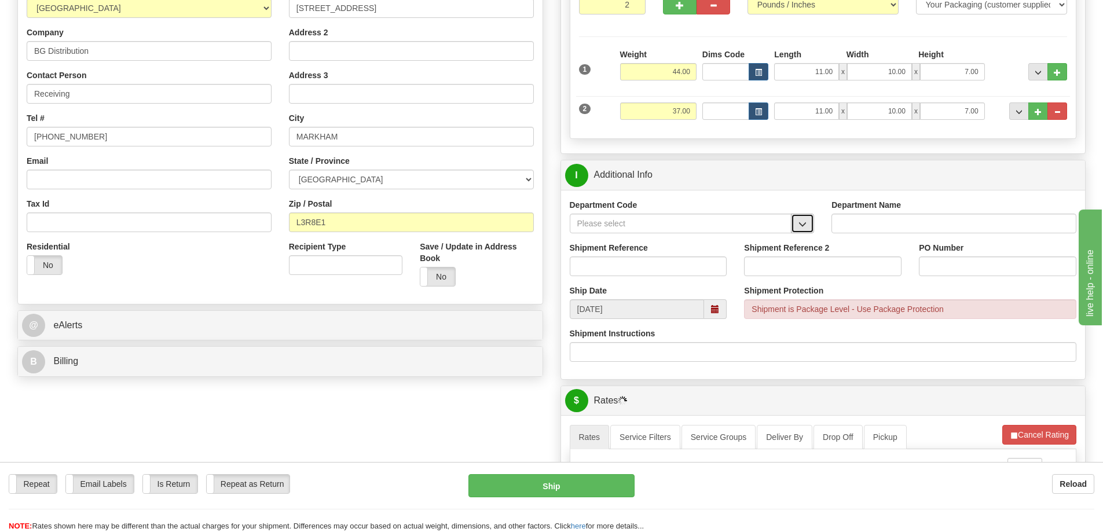
drag, startPoint x: 804, startPoint y: 223, endPoint x: 757, endPoint y: 231, distance: 48.1
click at [804, 223] on span "button" at bounding box center [802, 225] width 8 height 8
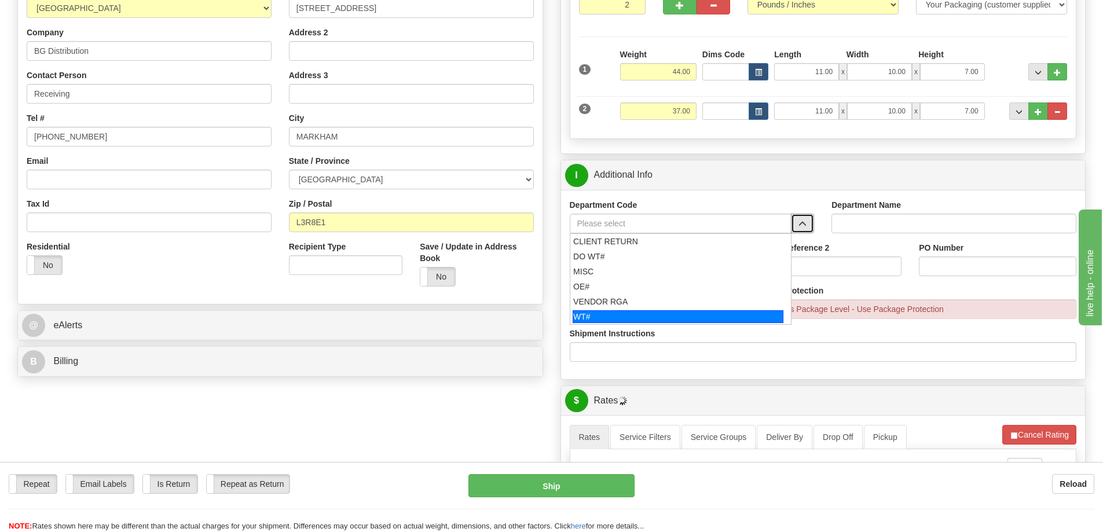
click at [605, 313] on div "WT#" at bounding box center [678, 316] width 211 height 13
type input "WT#"
type input "WAREHOUSE TRANSFERS"
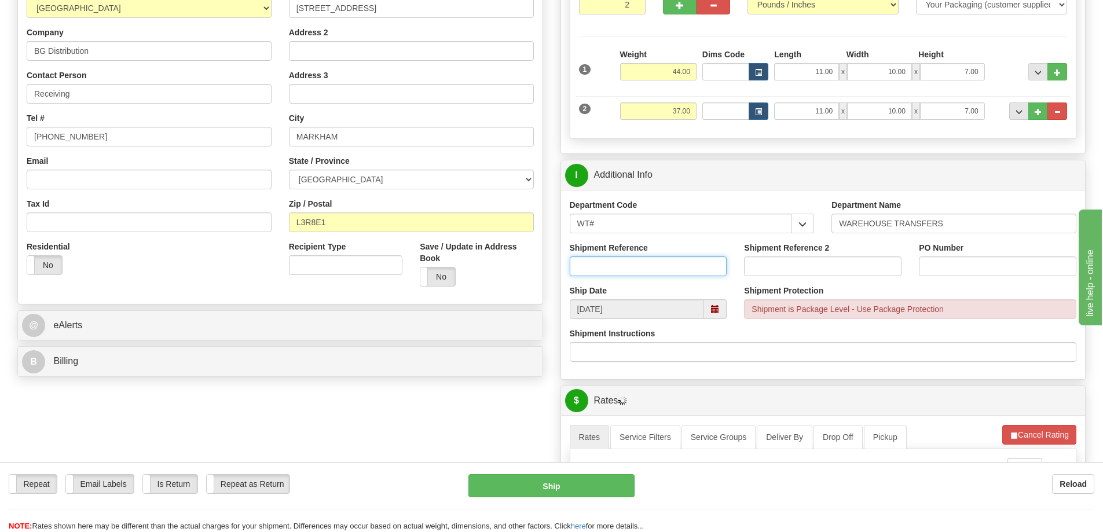
click at [599, 266] on input "Shipment Reference" at bounding box center [648, 266] width 157 height 20
type input "165262-00"
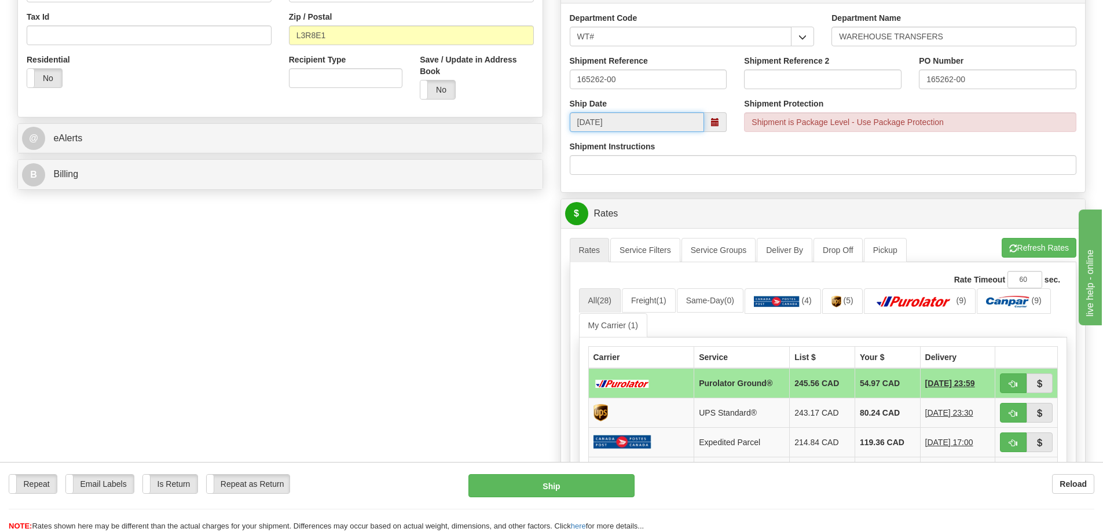
scroll to position [405, 0]
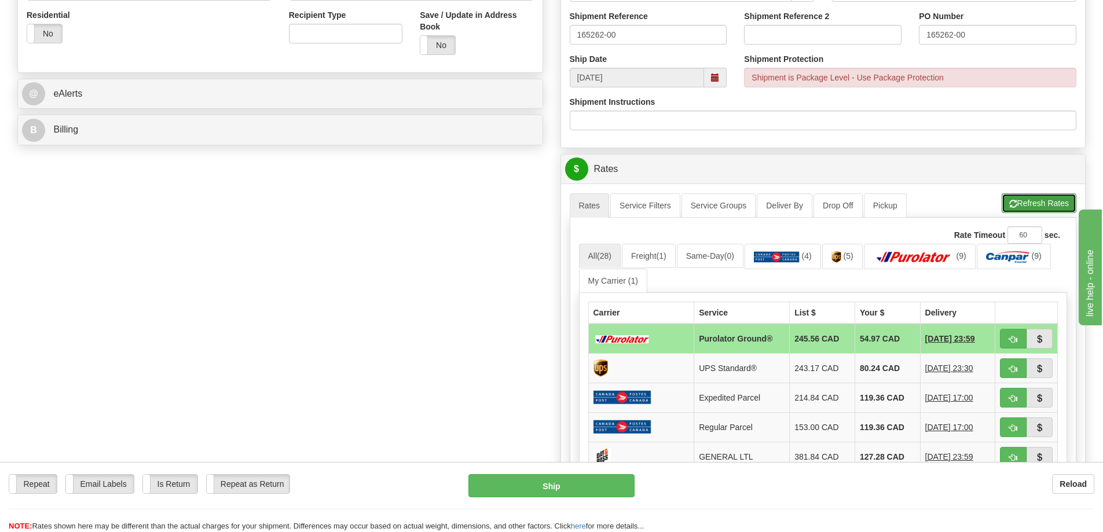
click at [1040, 203] on button "Refresh Rates" at bounding box center [1039, 203] width 75 height 20
click at [928, 263] on img at bounding box center [913, 257] width 81 height 12
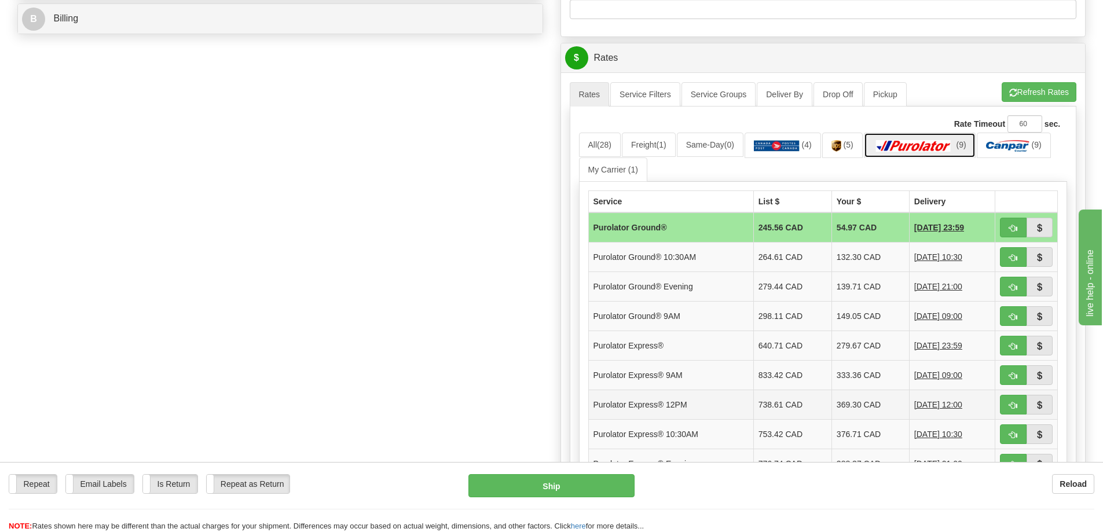
scroll to position [521, 0]
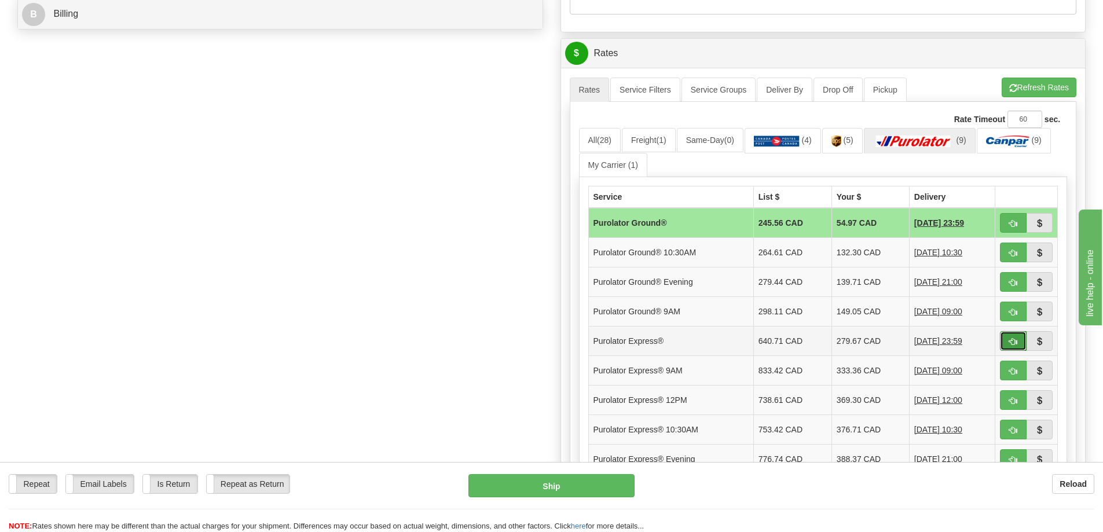
click at [1014, 345] on span "button" at bounding box center [1013, 342] width 8 height 8
type input "202"
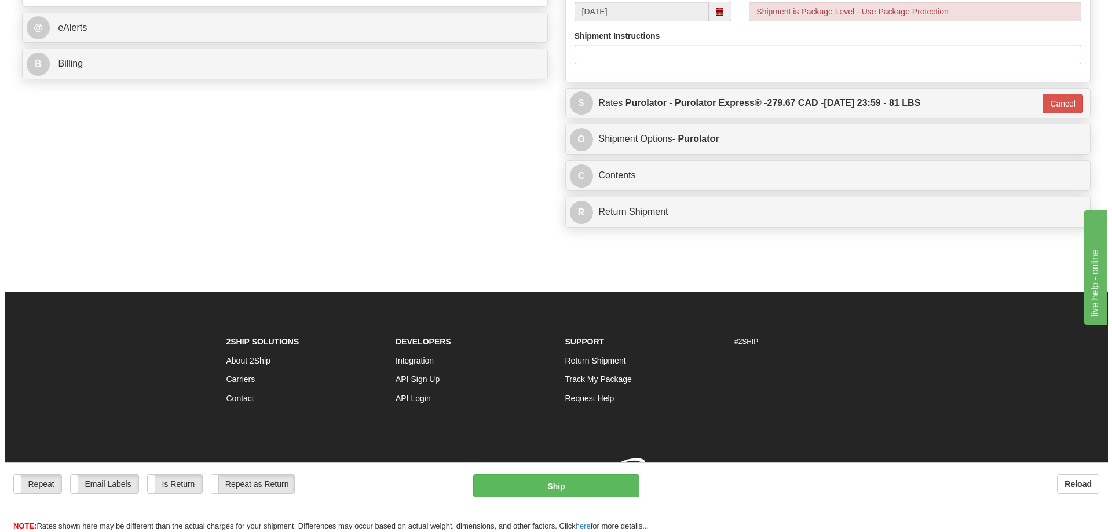
scroll to position [518, 0]
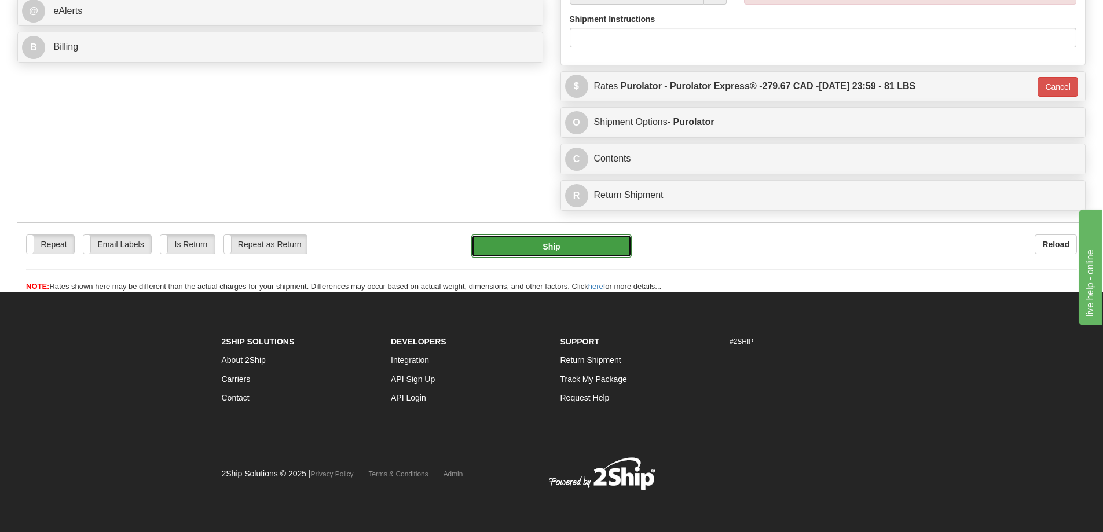
click at [598, 234] on button "Ship" at bounding box center [551, 245] width 160 height 23
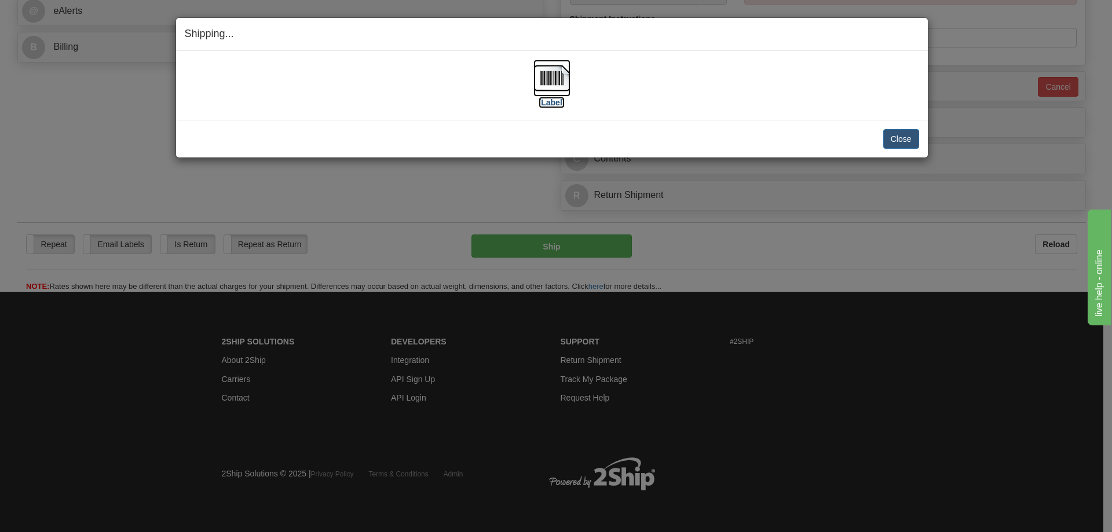
click at [546, 99] on label "[Label]" at bounding box center [551, 103] width 27 height 12
